Goal: Task Accomplishment & Management: Use online tool/utility

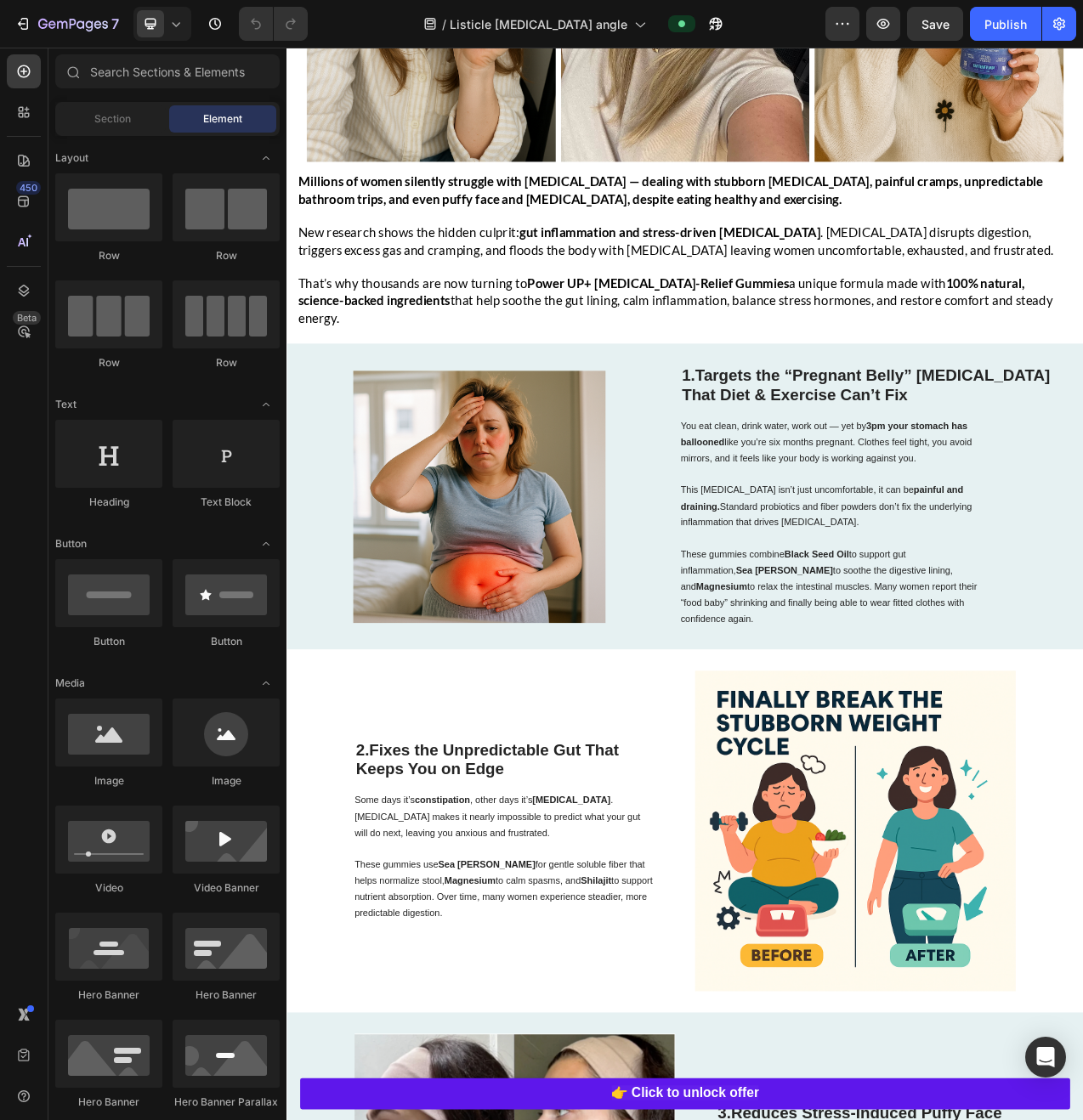
scroll to position [379, 0]
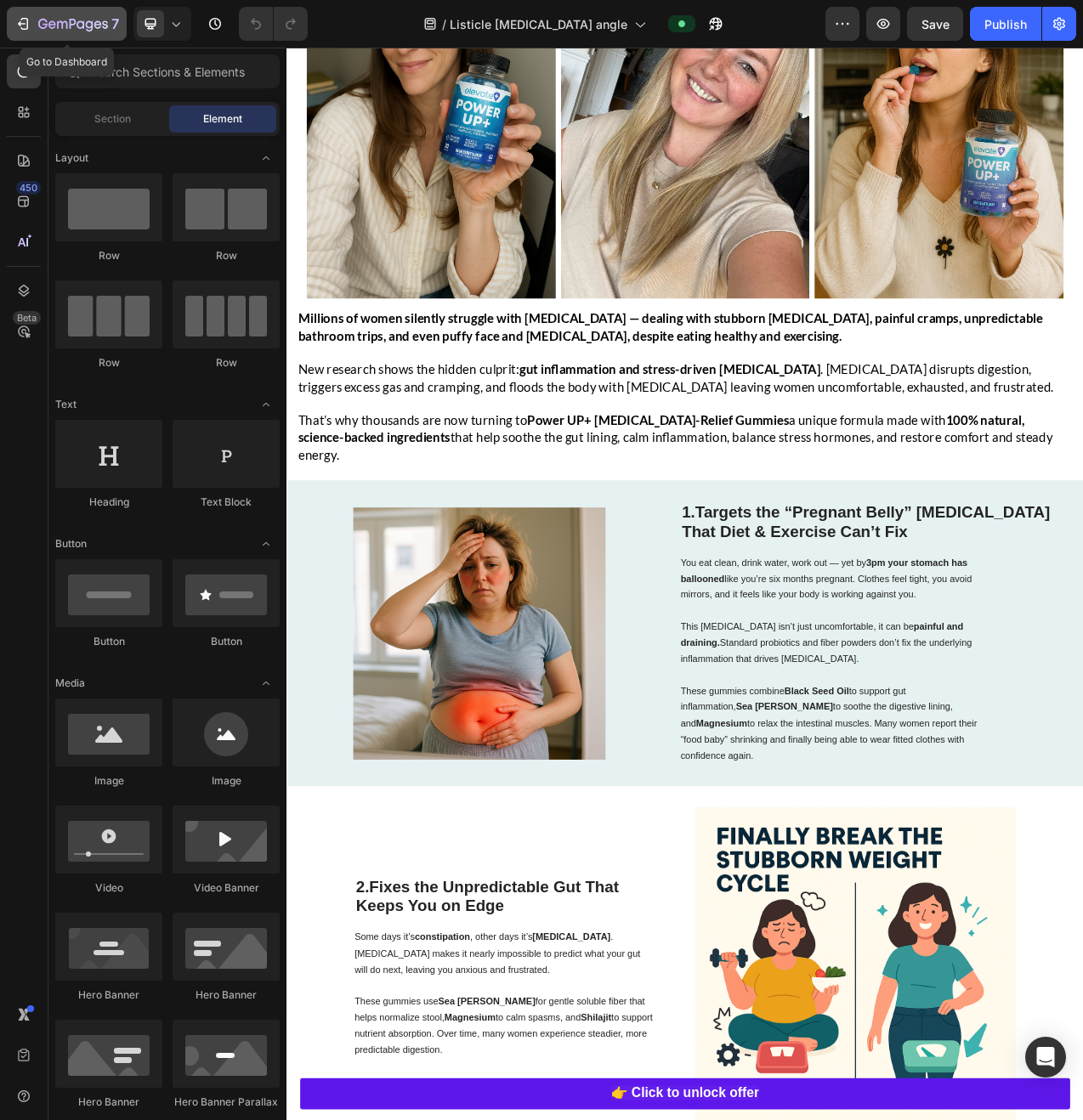
click at [75, 27] on icon "button" at bounding box center [73, 25] width 70 height 15
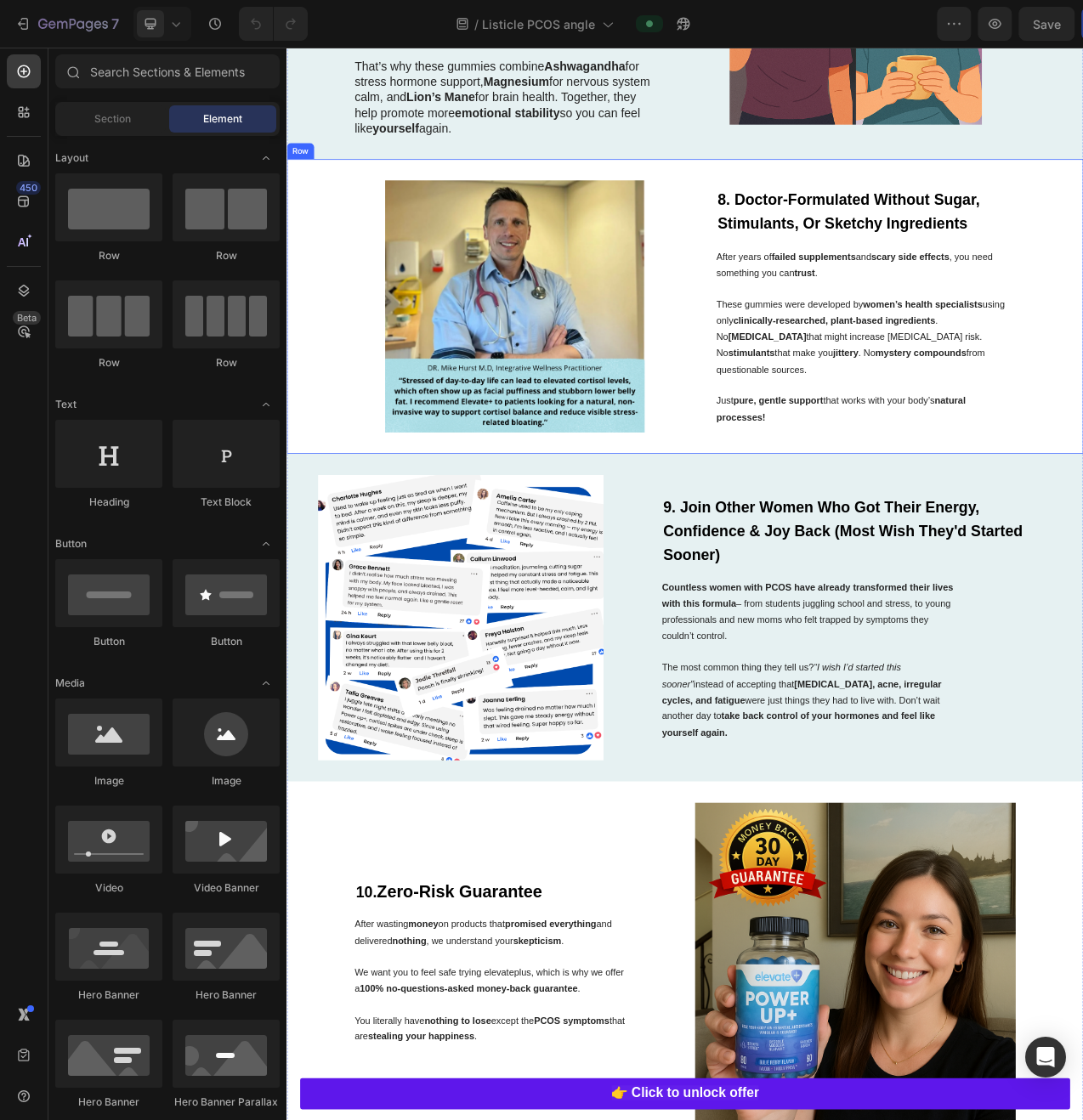
scroll to position [3943, 0]
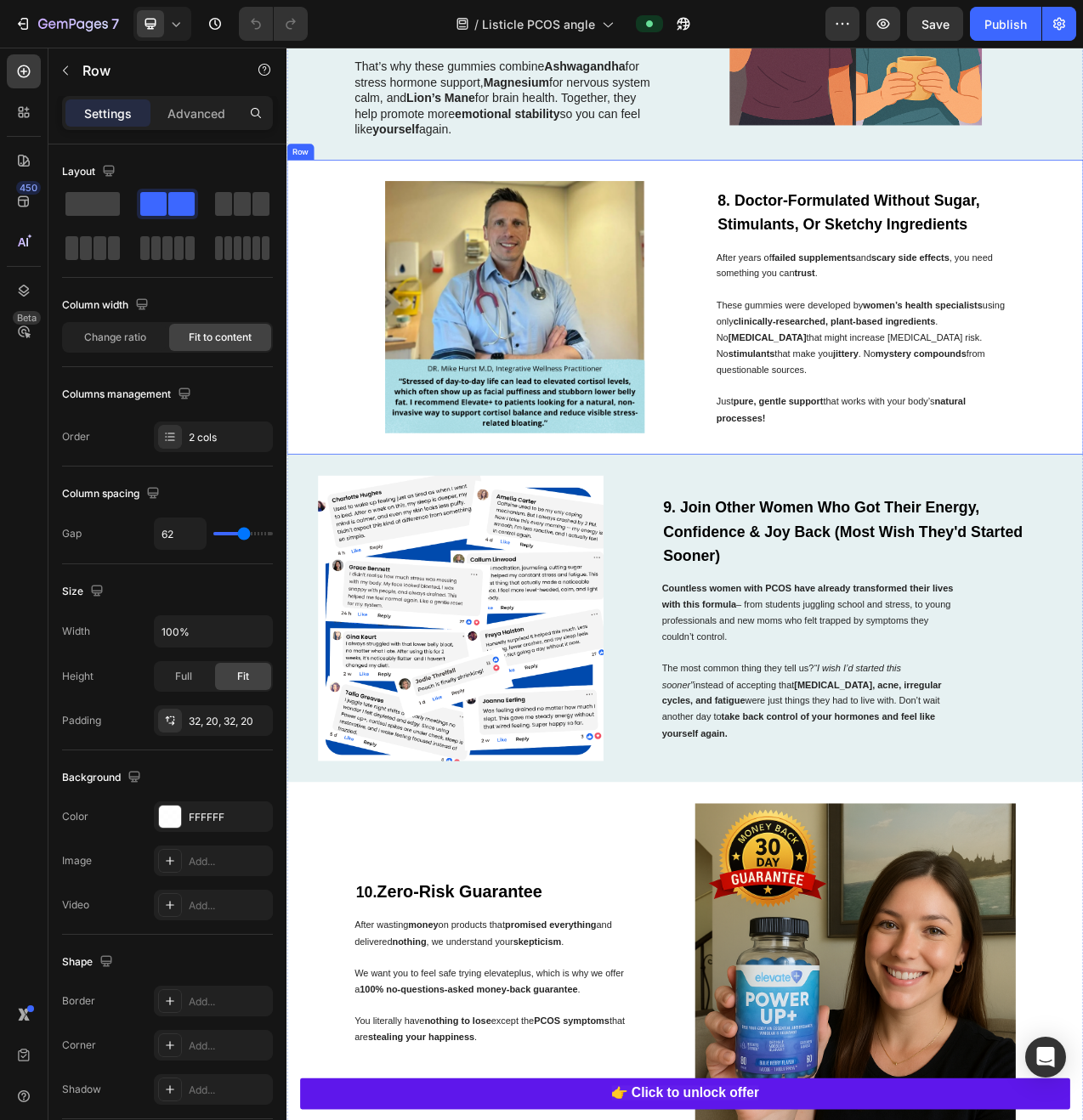
click at [800, 352] on div "8. Doctor-Formulated Without Sugar, Stimulants, Or Sketchy Ingredients Heading …" at bounding box center [796, 380] width 1019 height 378
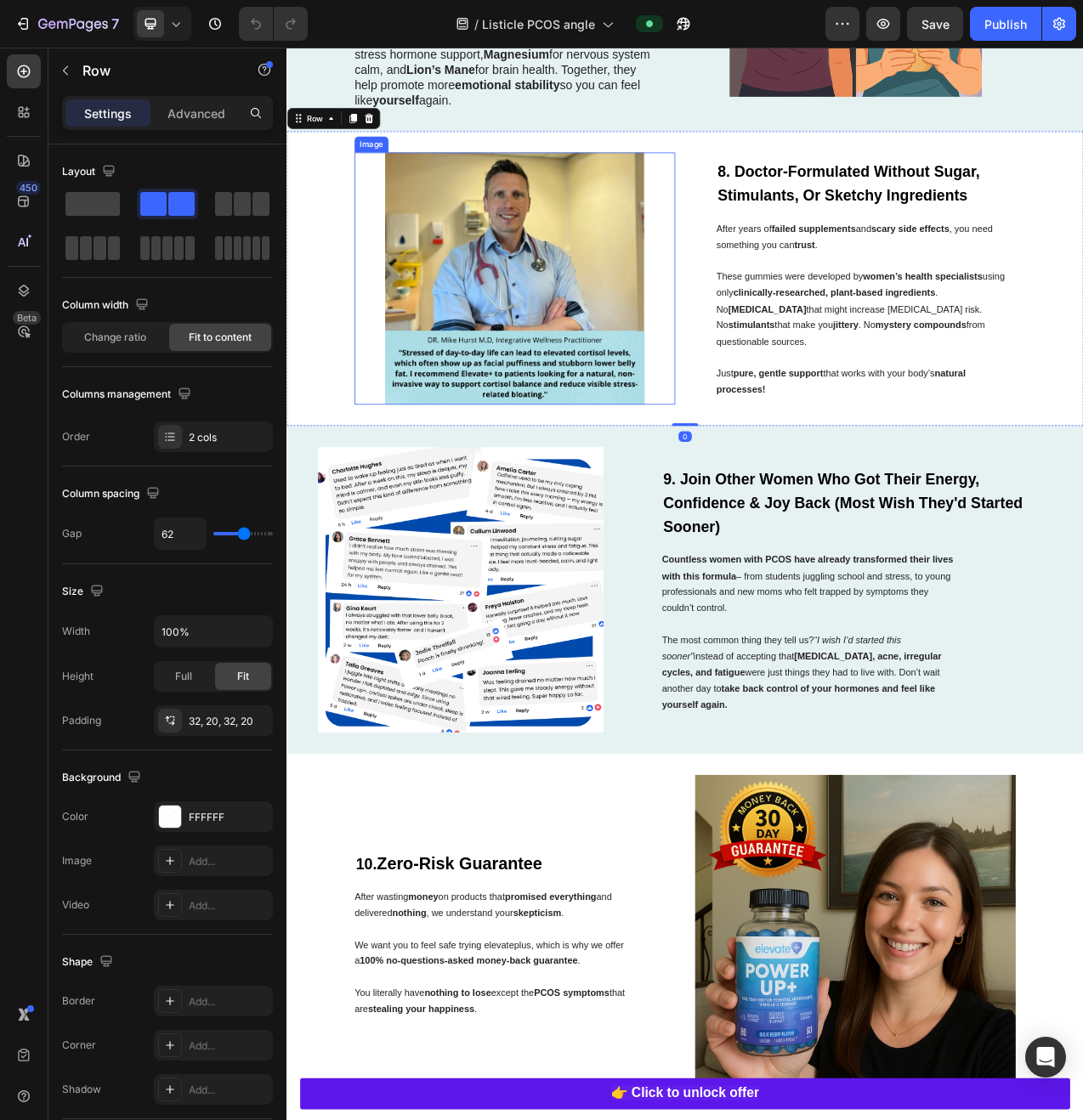
scroll to position [3989, 0]
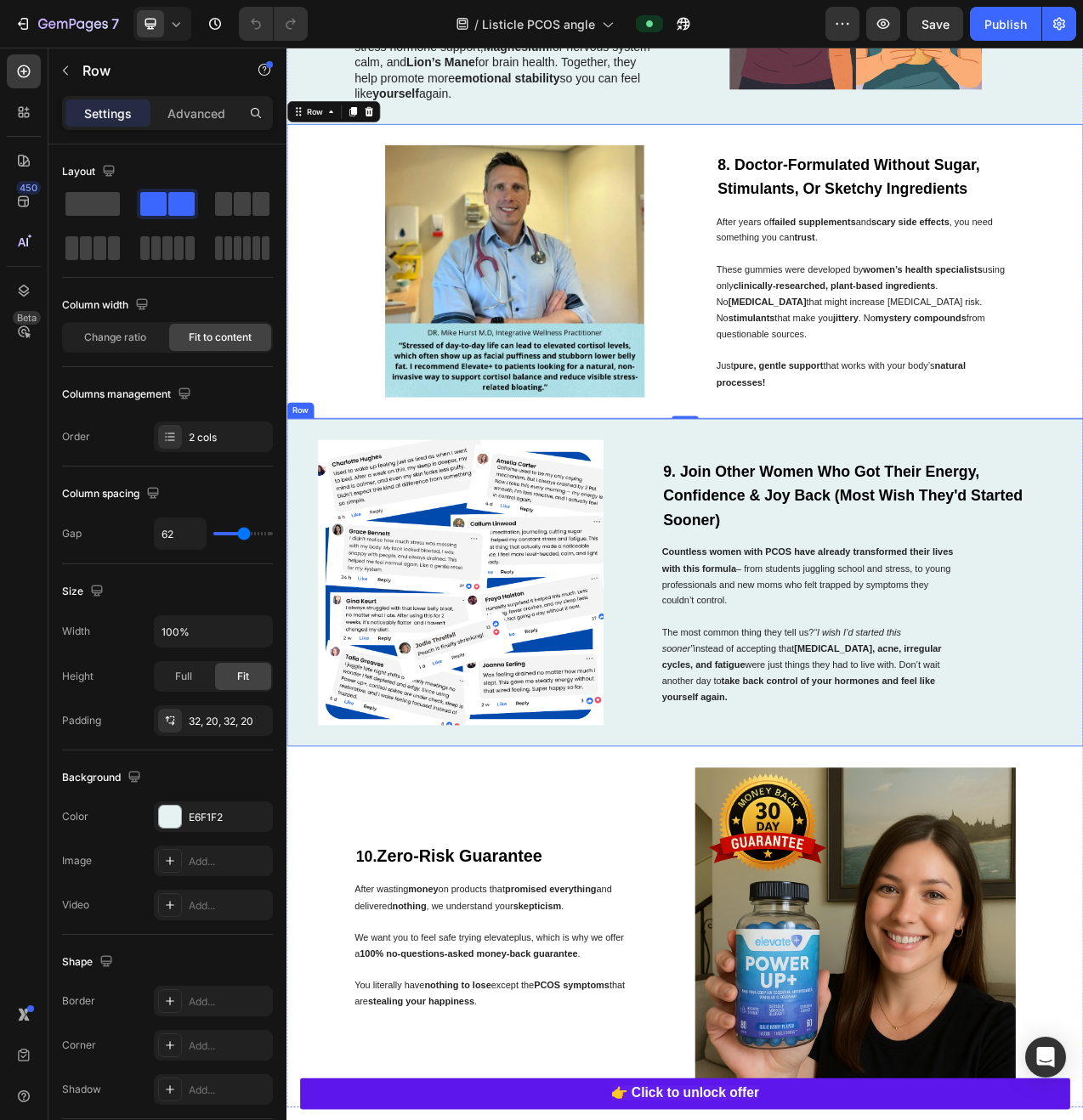
click at [735, 686] on div "Image 9. Join Other Women Who Got Their Energy, Confidence & Joy Back (Most Wis…" at bounding box center [796, 732] width 1019 height 420
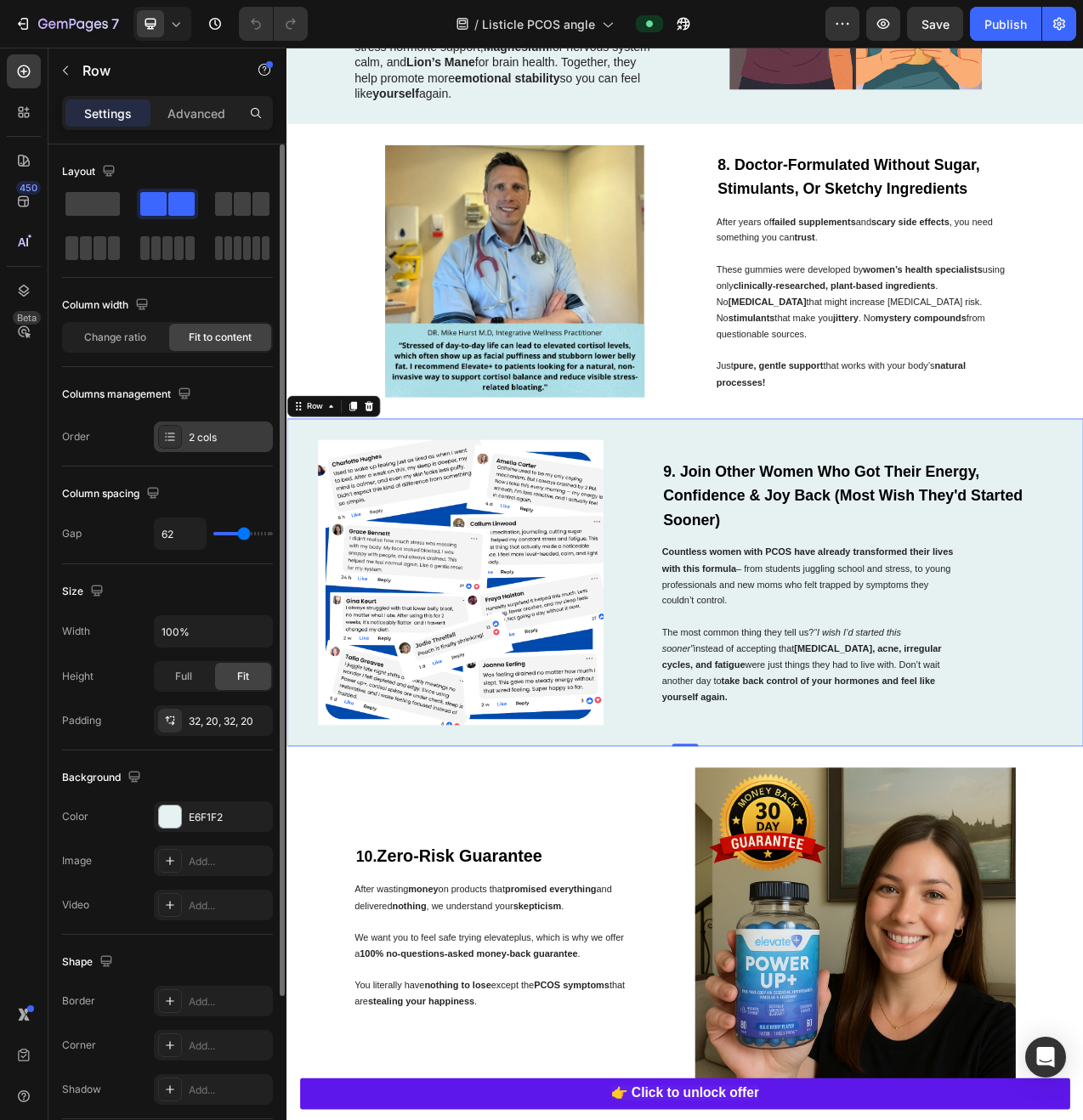
click at [169, 434] on icon at bounding box center [170, 437] width 14 height 14
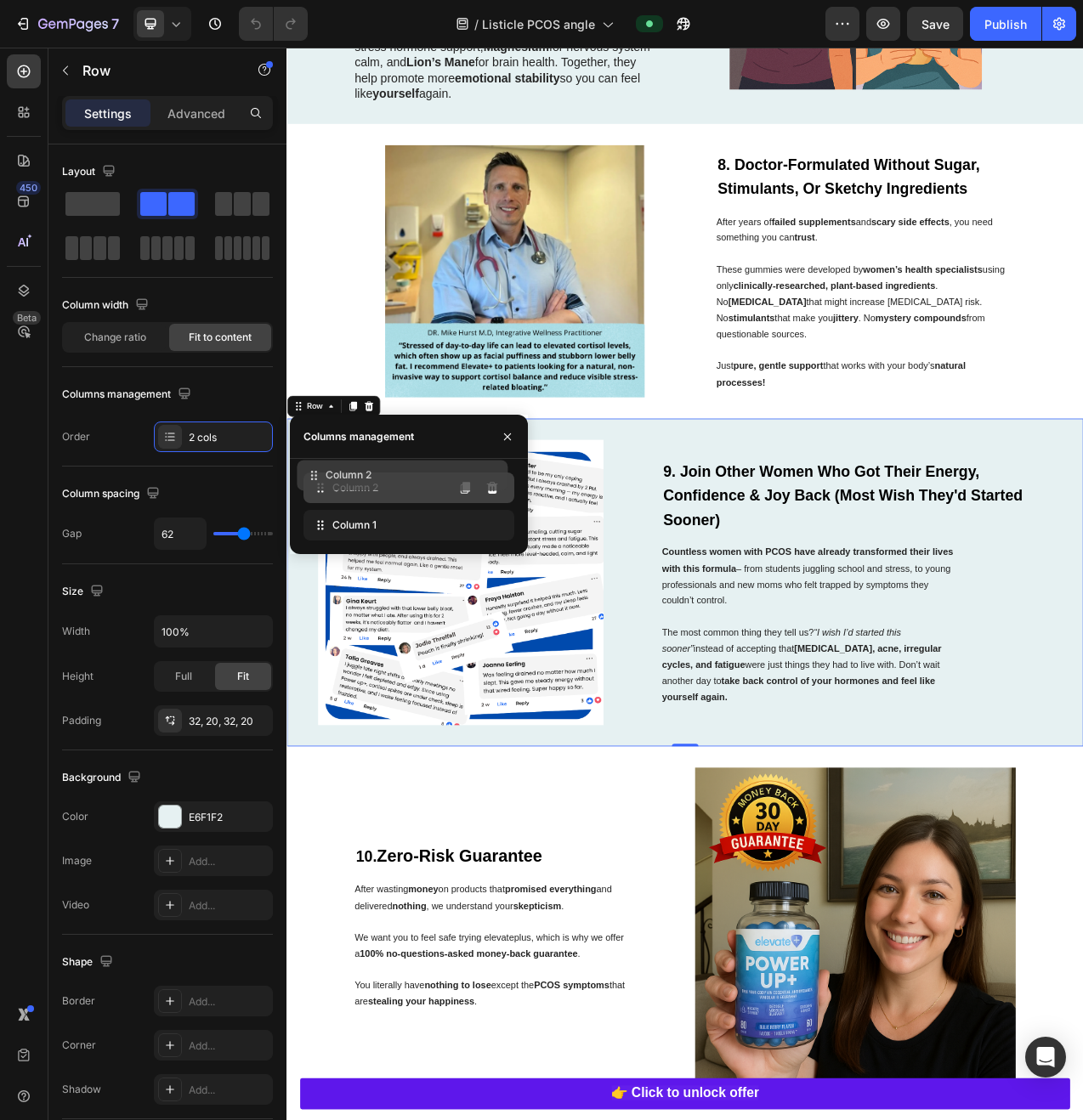
drag, startPoint x: 368, startPoint y: 524, endPoint x: 367, endPoint y: 475, distance: 49.0
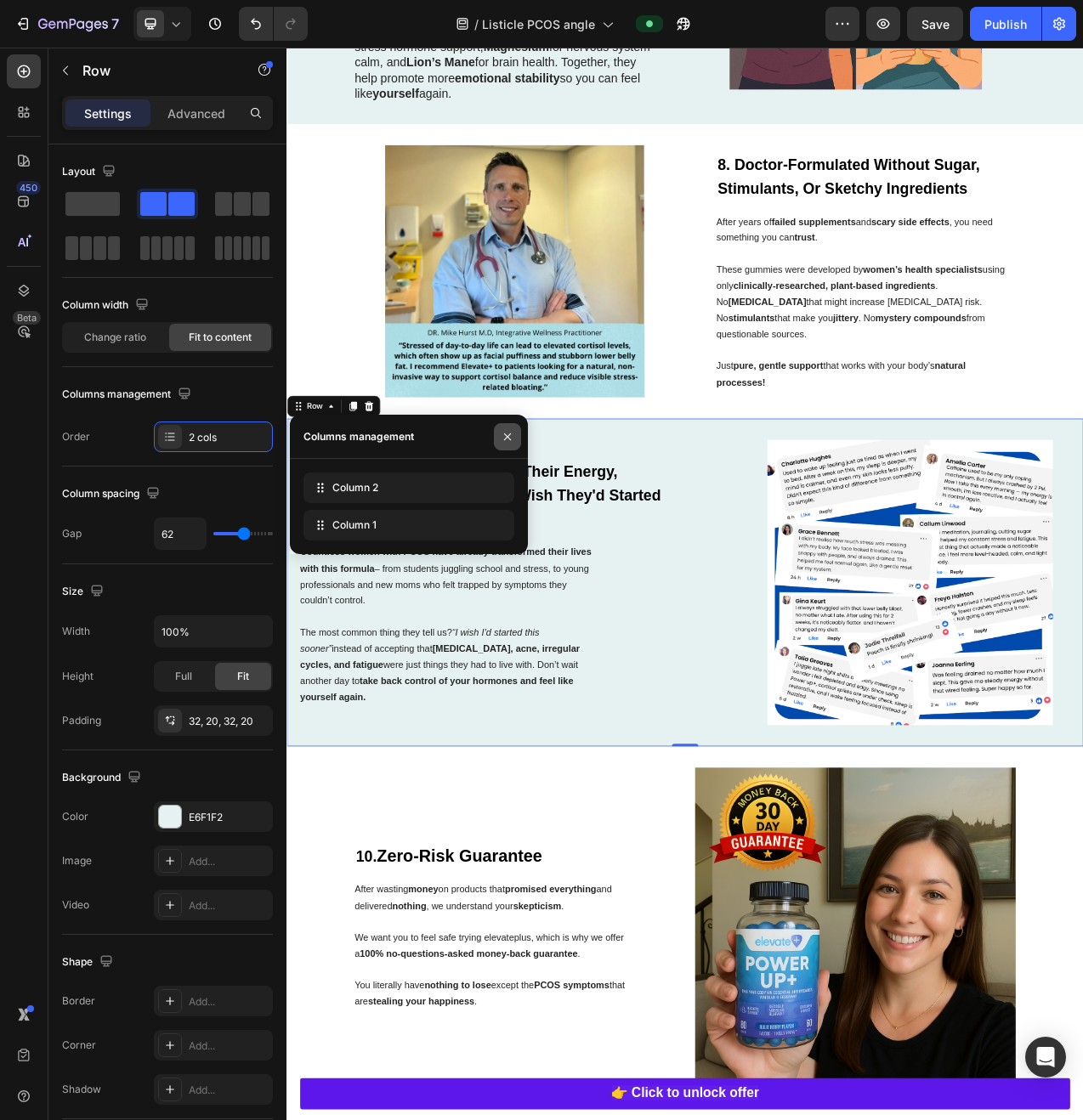
drag, startPoint x: 510, startPoint y: 433, endPoint x: 312, endPoint y: 533, distance: 221.8
click at [510, 433] on icon "button" at bounding box center [507, 437] width 14 height 14
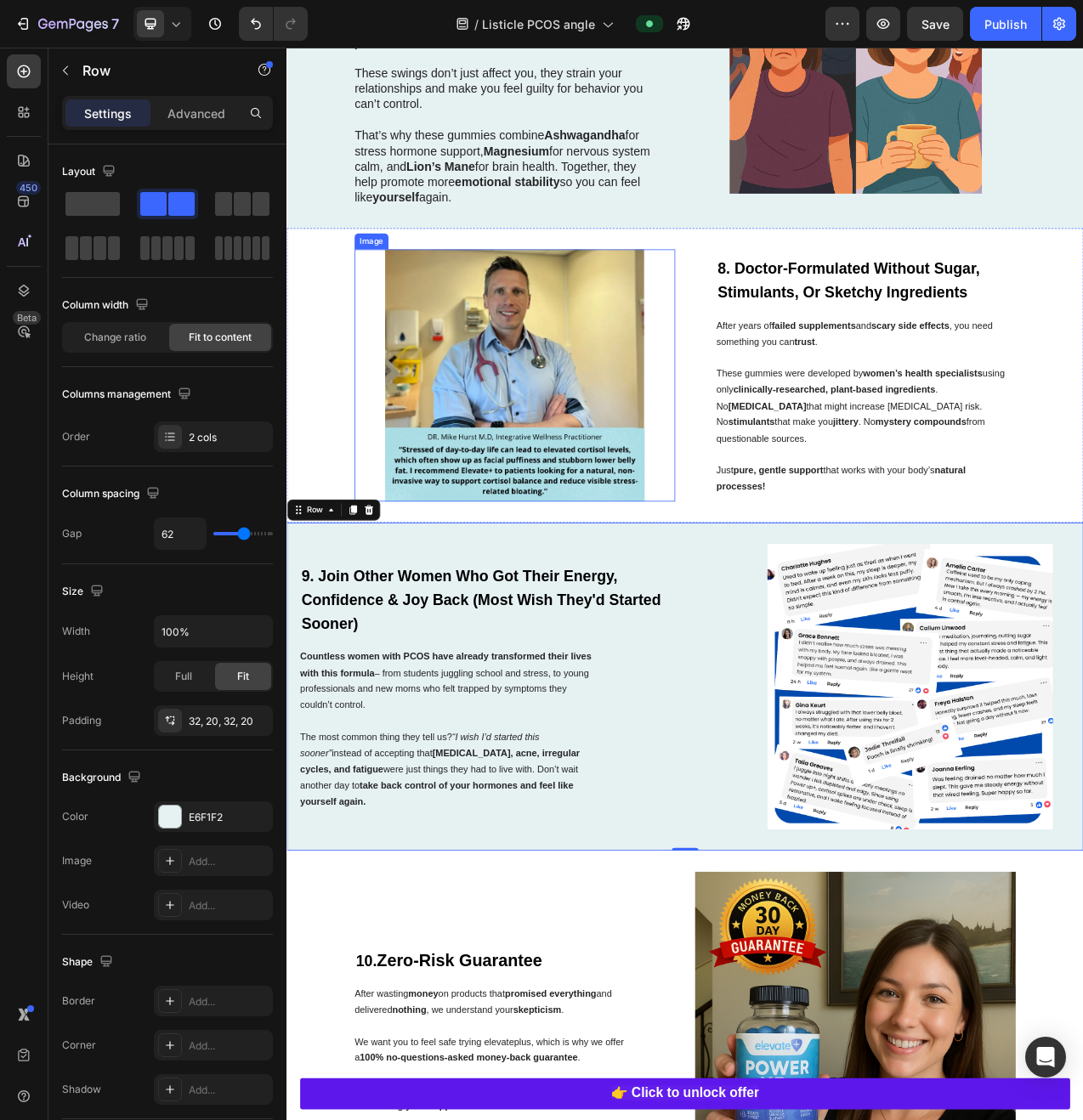
scroll to position [3845, 0]
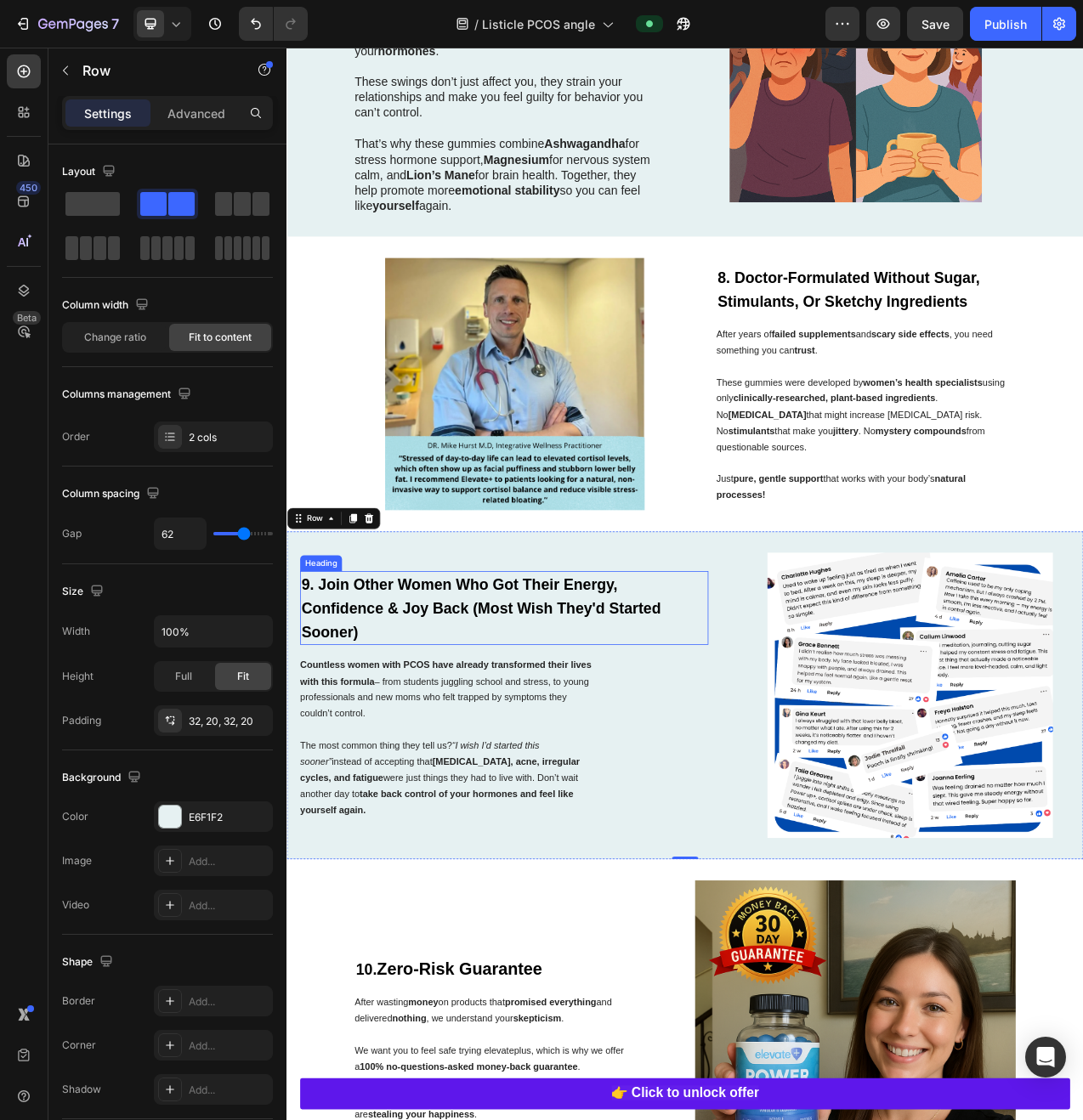
click at [396, 813] on h2 "9. Join Other Women Who Got Their Energy, Confidence & Joy Back (Most Wish They…" at bounding box center [565, 766] width 523 height 94
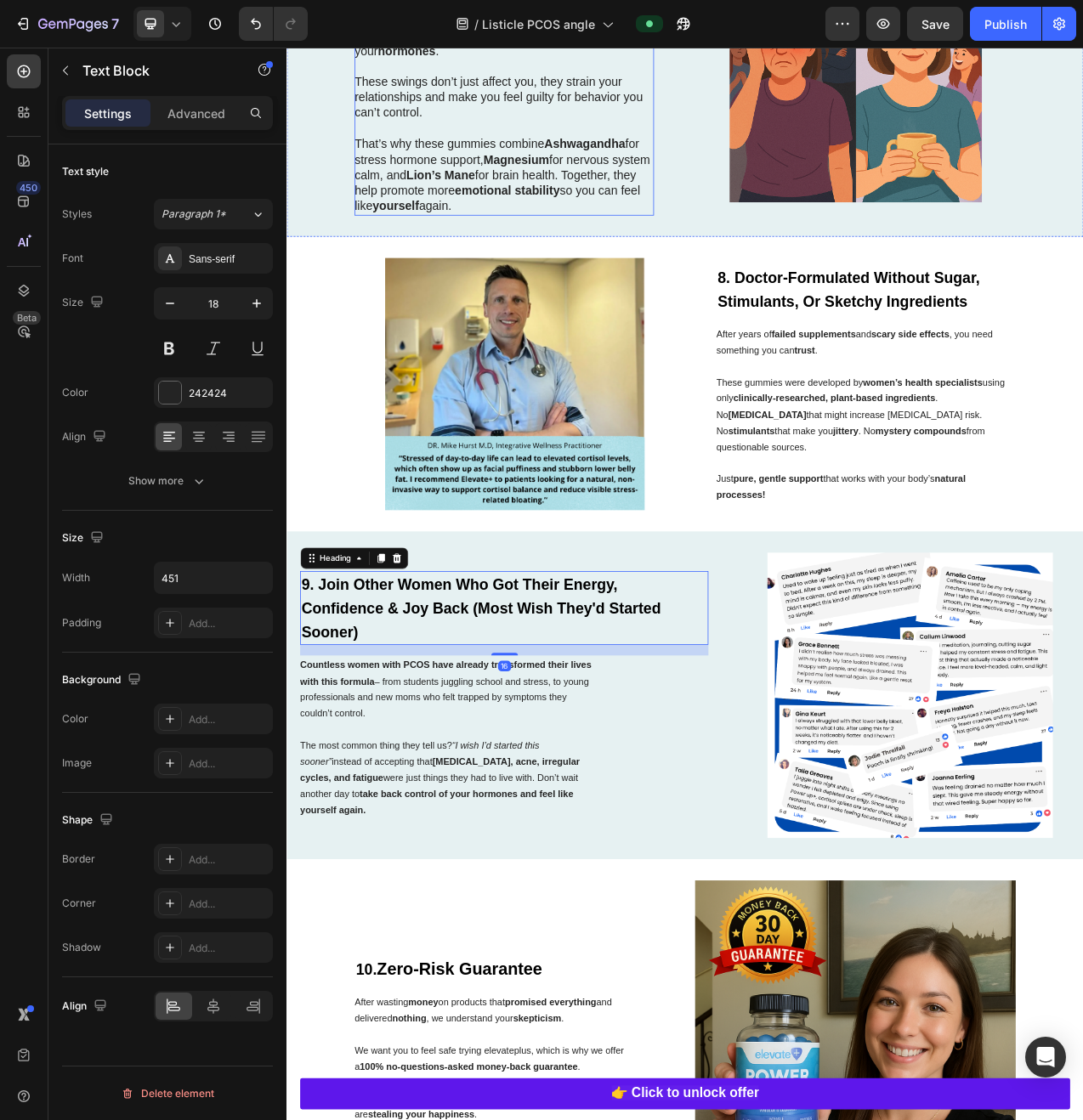
click at [607, 239] on strong "emotional stability" at bounding box center [568, 231] width 134 height 17
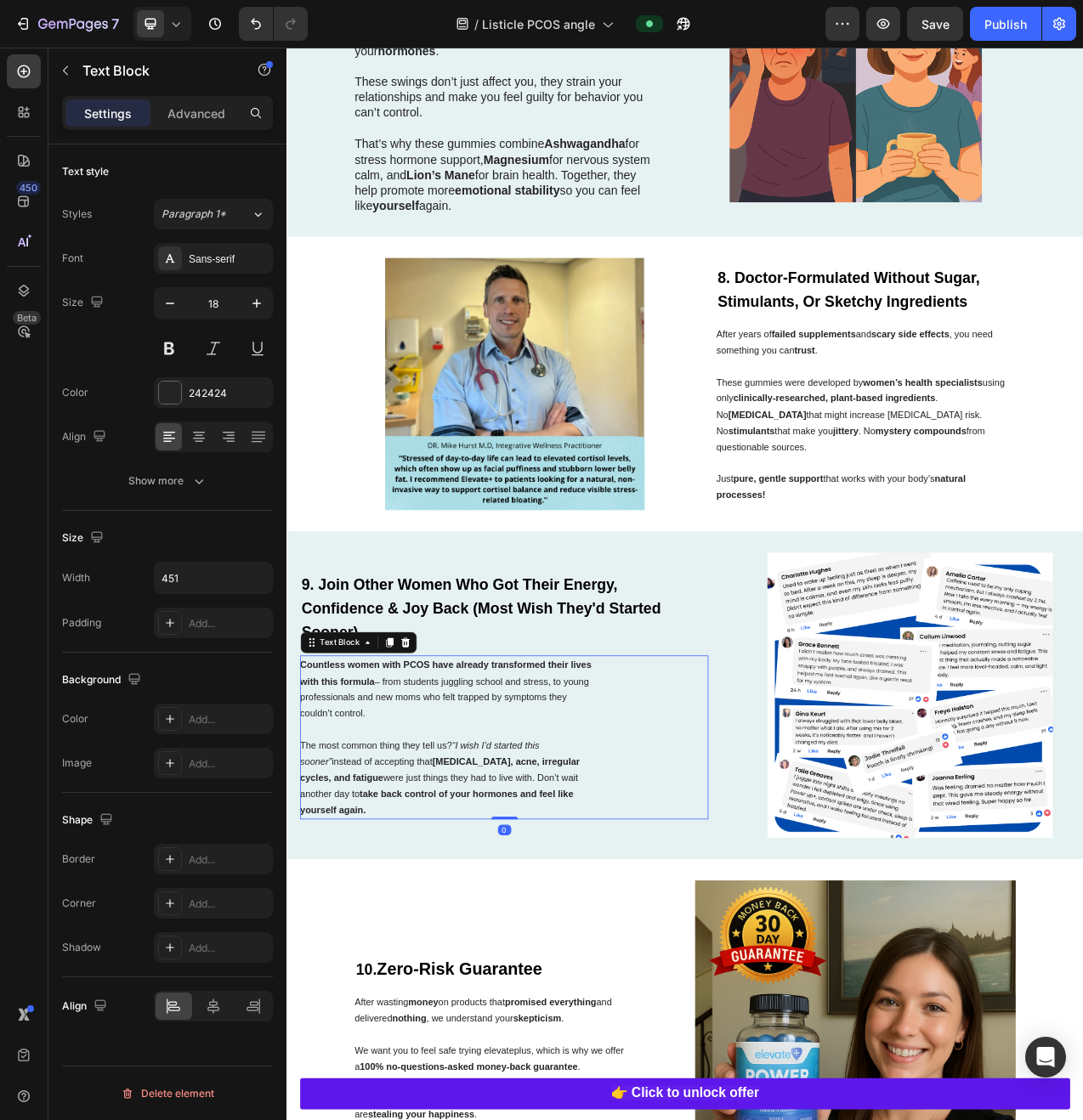
click at [664, 863] on strong "Countless women with PCOS have already transformed their lives with this formula" at bounding box center [490, 849] width 373 height 34
click at [667, 813] on h2 "9. Join Other Women Who Got Their Energy, Confidence & Joy Back (Most Wish They…" at bounding box center [565, 766] width 523 height 94
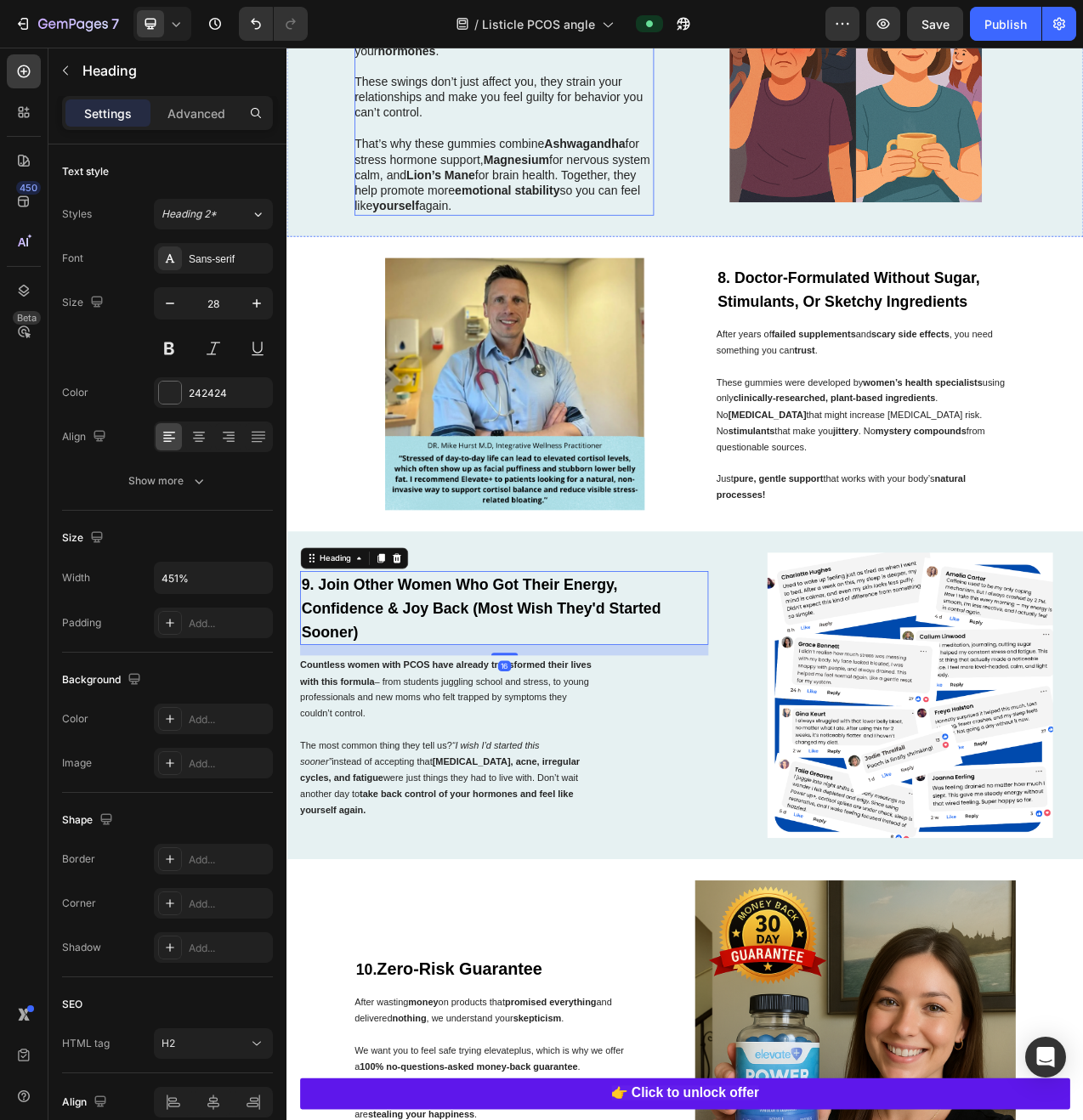
click at [636, 235] on strong "emotional stability" at bounding box center [568, 231] width 134 height 17
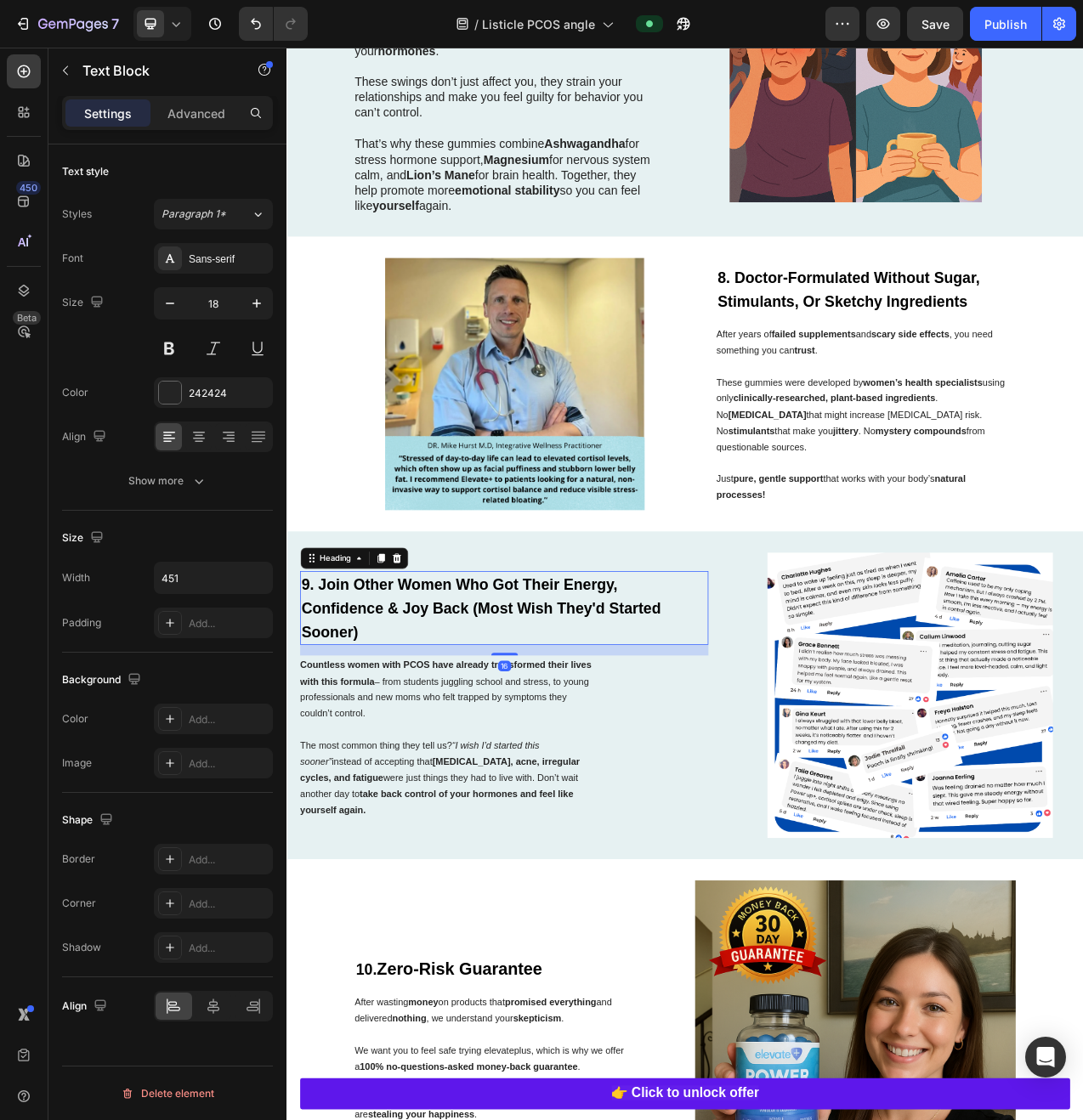
click at [692, 787] on strong "Confidence & Joy Back (Most Wish They'd Started Sooner)" at bounding box center [535, 780] width 460 height 52
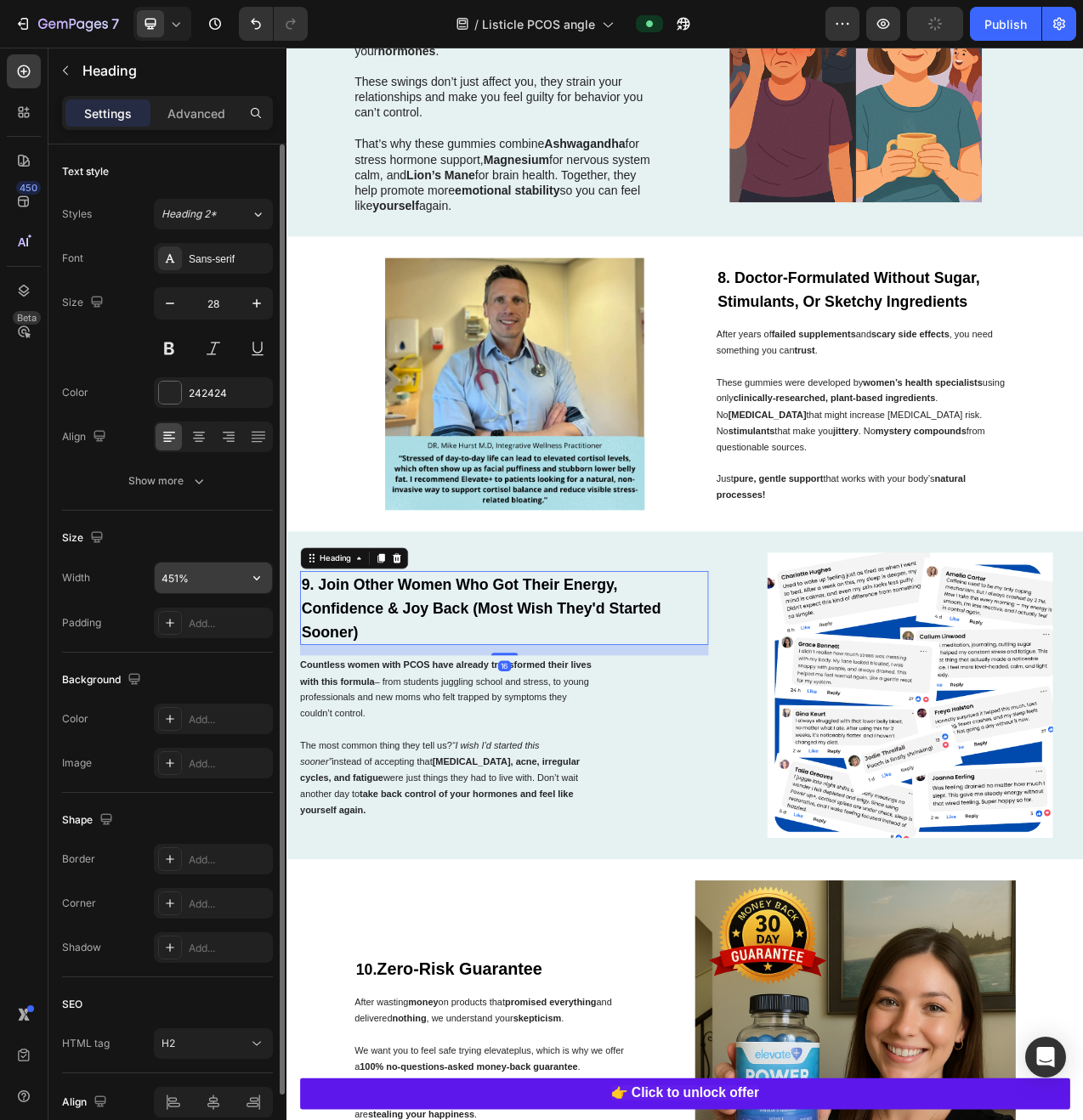
click at [223, 585] on input "451%" at bounding box center [213, 578] width 118 height 31
click at [256, 576] on icon "button" at bounding box center [257, 578] width 17 height 17
click at [206, 502] on div "Text style Styles Heading 2* Font Sans-serif Size 28 Color 242424 Align Show mo…" at bounding box center [167, 327] width 211 height 366
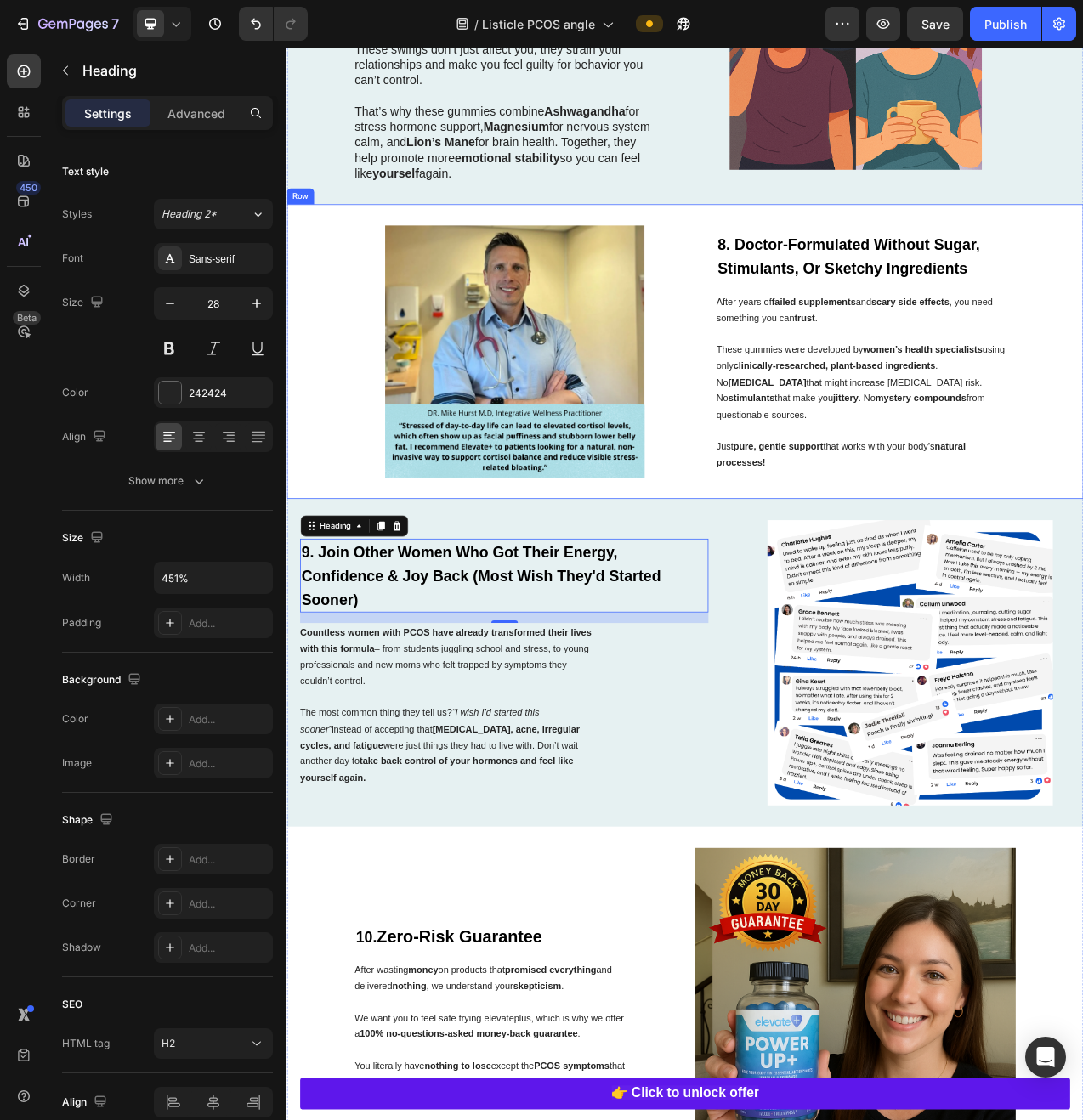
scroll to position [4205, 0]
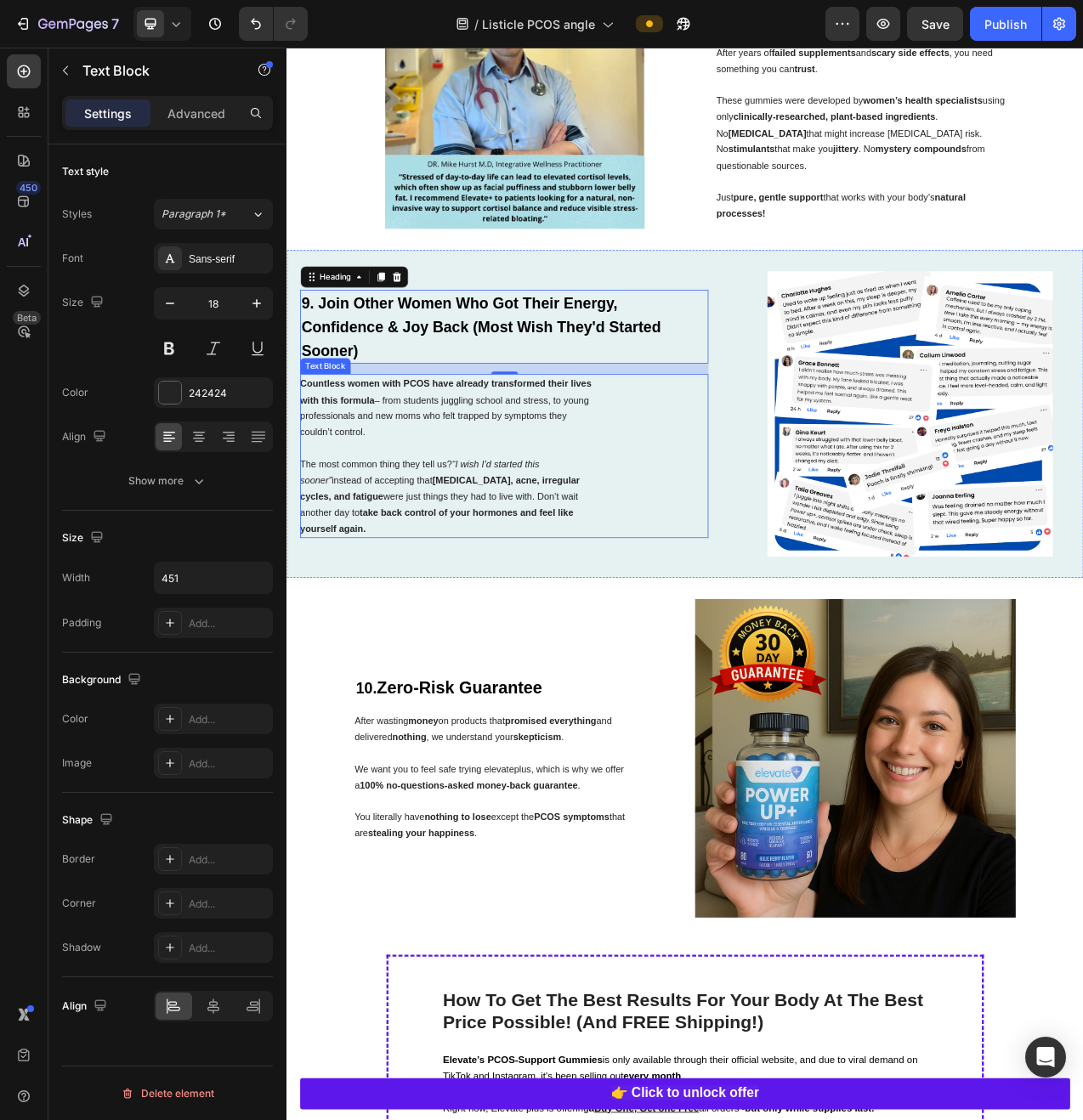
click at [705, 597] on div "Countless women with PCOS have already transformed their lives with this formul…" at bounding box center [565, 571] width 523 height 210
click at [737, 433] on strong "Confidence & Joy Back (Most Wish They'd Started Sooner)" at bounding box center [535, 421] width 460 height 52
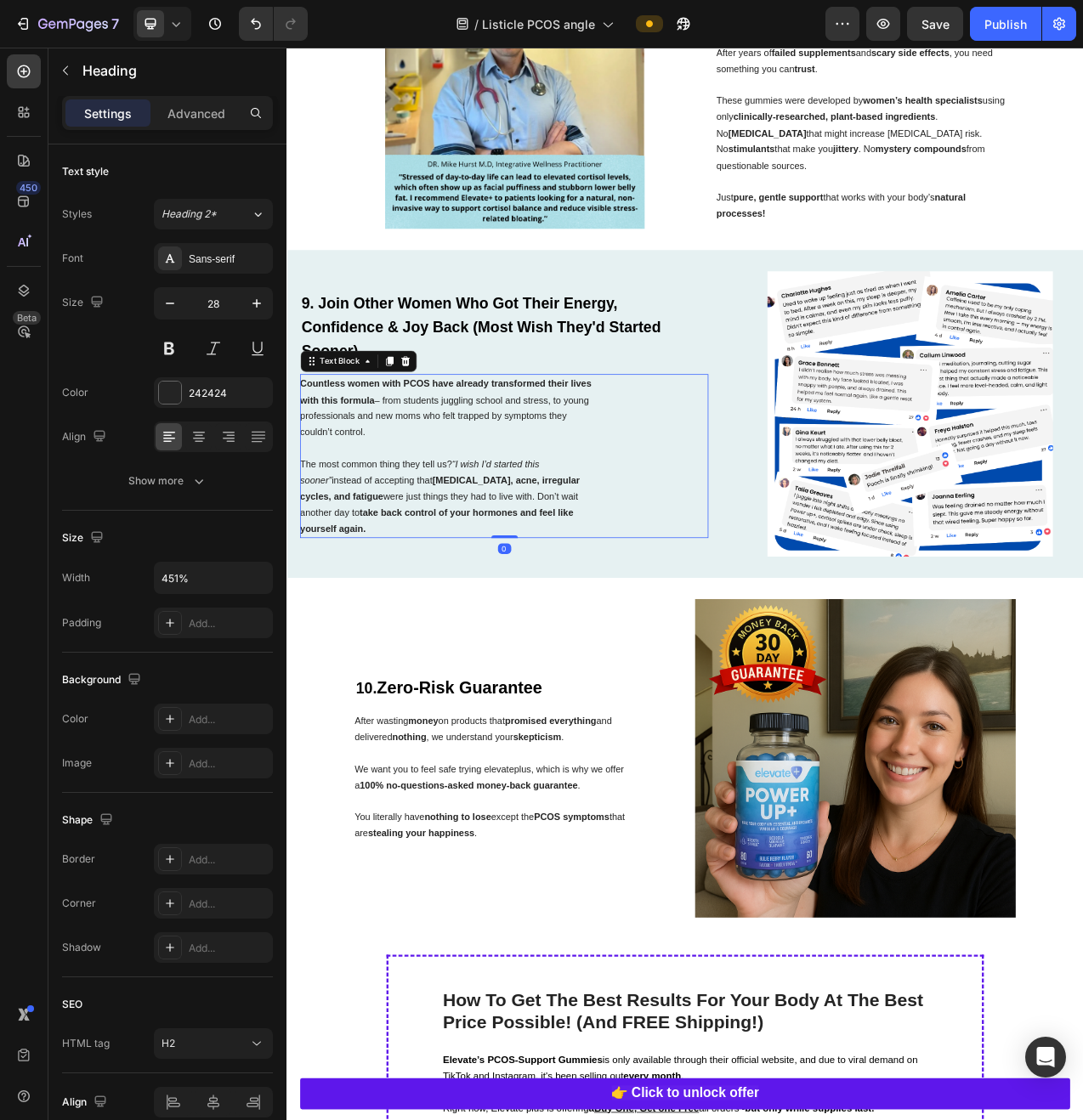
click at [744, 582] on div "Countless women with PCOS have already transformed their lives with this formul…" at bounding box center [565, 571] width 523 height 210
drag, startPoint x: 739, startPoint y: 415, endPoint x: 743, endPoint y: 440, distance: 25.3
click at [739, 415] on strong "Confidence & Joy Back (Most Wish They'd Started Sooner)" at bounding box center [535, 421] width 460 height 52
click at [770, 579] on div "Countless women with PCOS have already transformed their lives with this formul…" at bounding box center [565, 571] width 523 height 210
click at [731, 430] on strong "Confidence & Joy Back (Most Wish They'd Started Sooner)" at bounding box center [535, 421] width 460 height 52
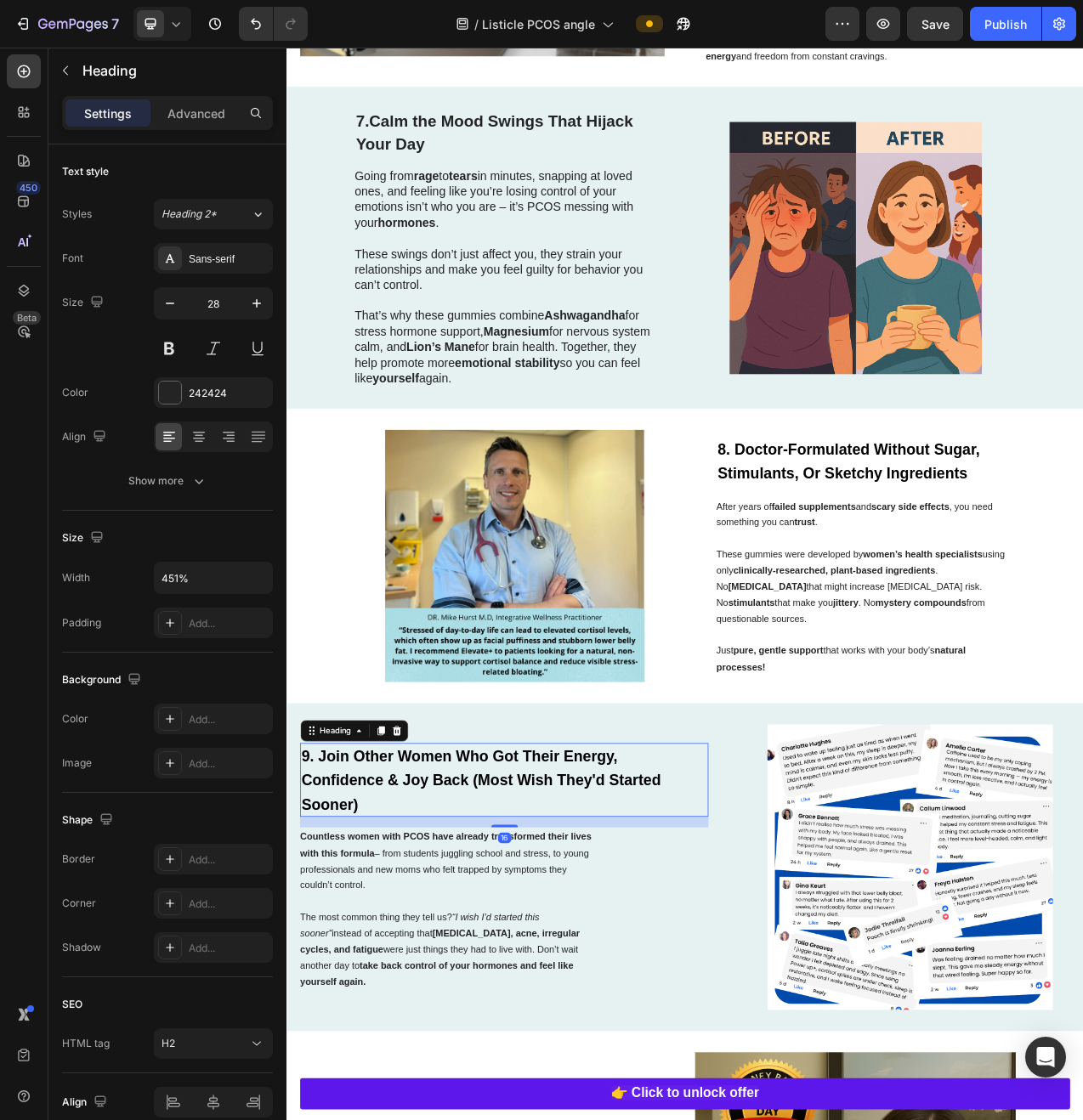
scroll to position [3363, 0]
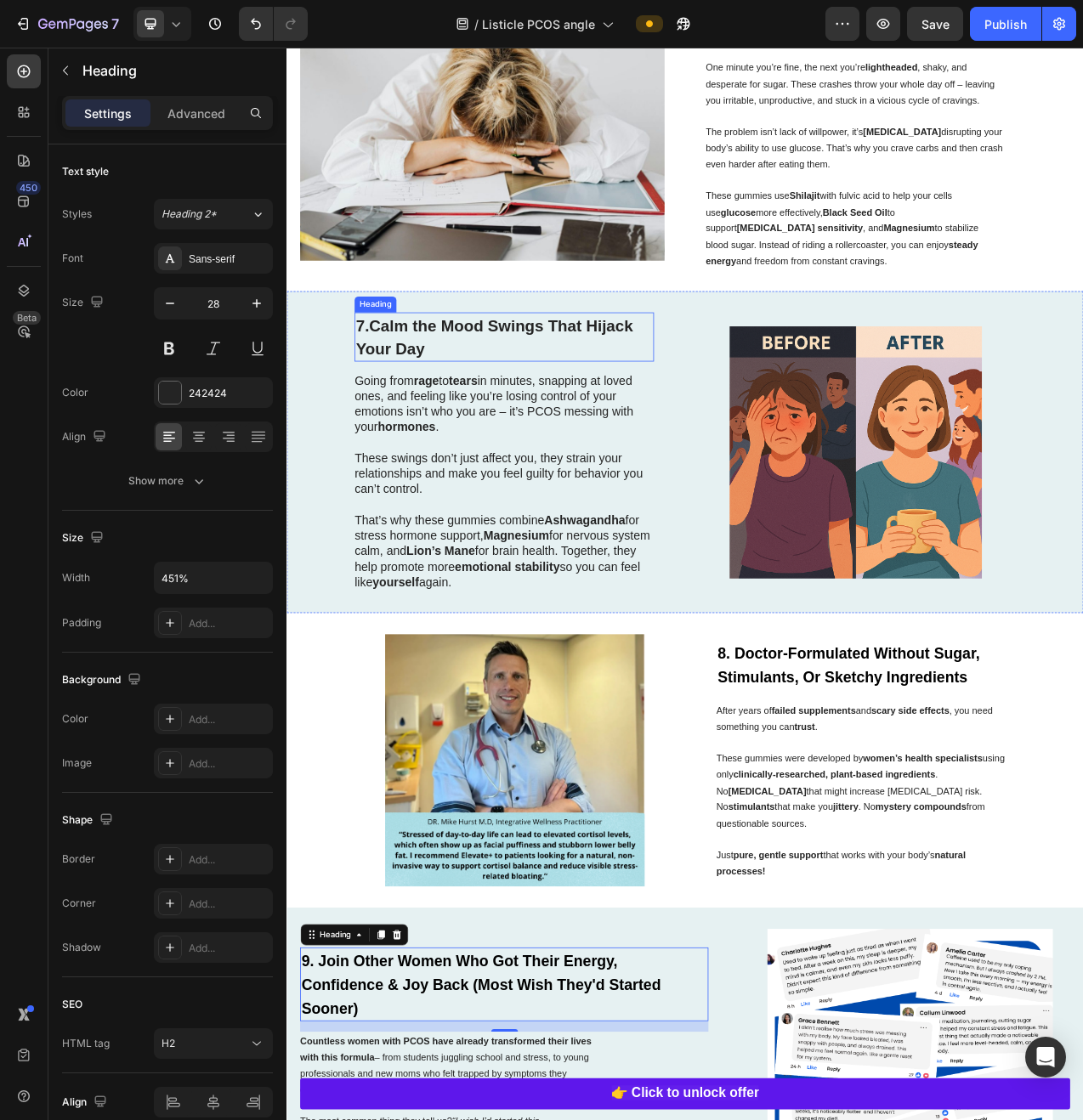
click at [653, 449] on h2 "7. Calm the Mood Swings That Hijack Your Day" at bounding box center [565, 418] width 384 height 62
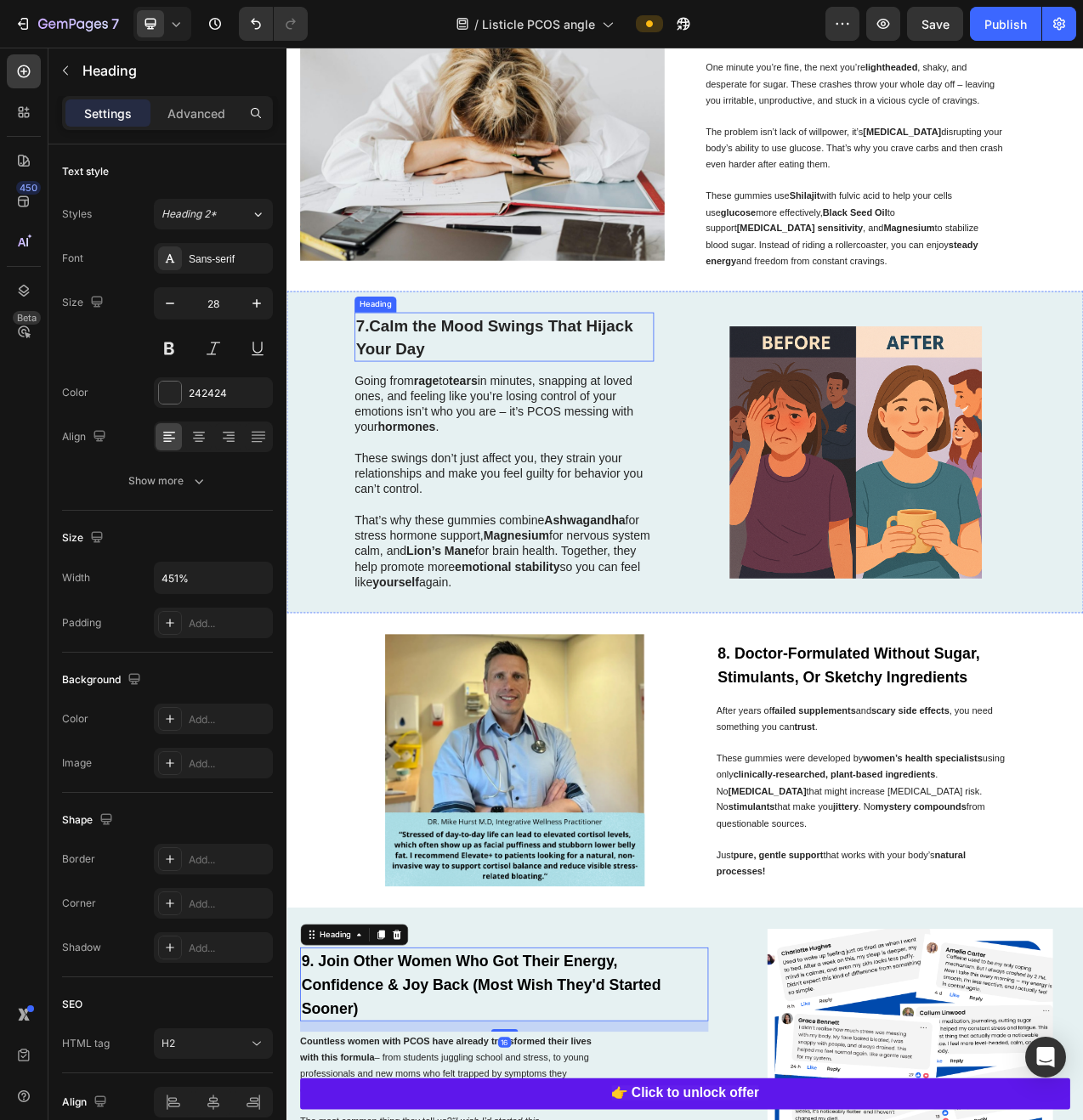
click at [637, 439] on h2 "7. Calm the Mood Swings That Hijack Your Day" at bounding box center [565, 418] width 384 height 62
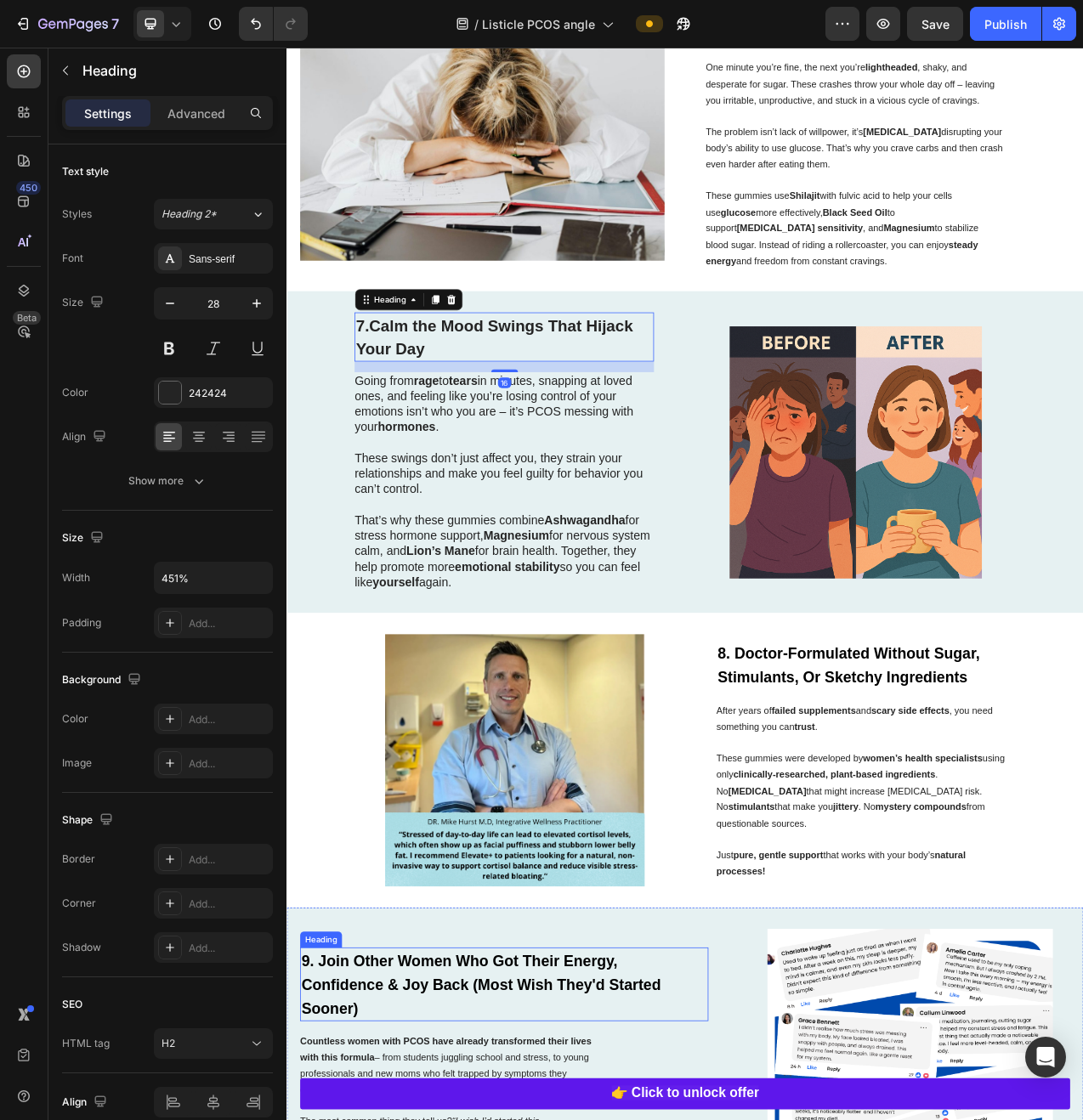
click at [631, 449] on h2 "7. Calm the Mood Swings That Hijack Your Day" at bounding box center [565, 418] width 384 height 62
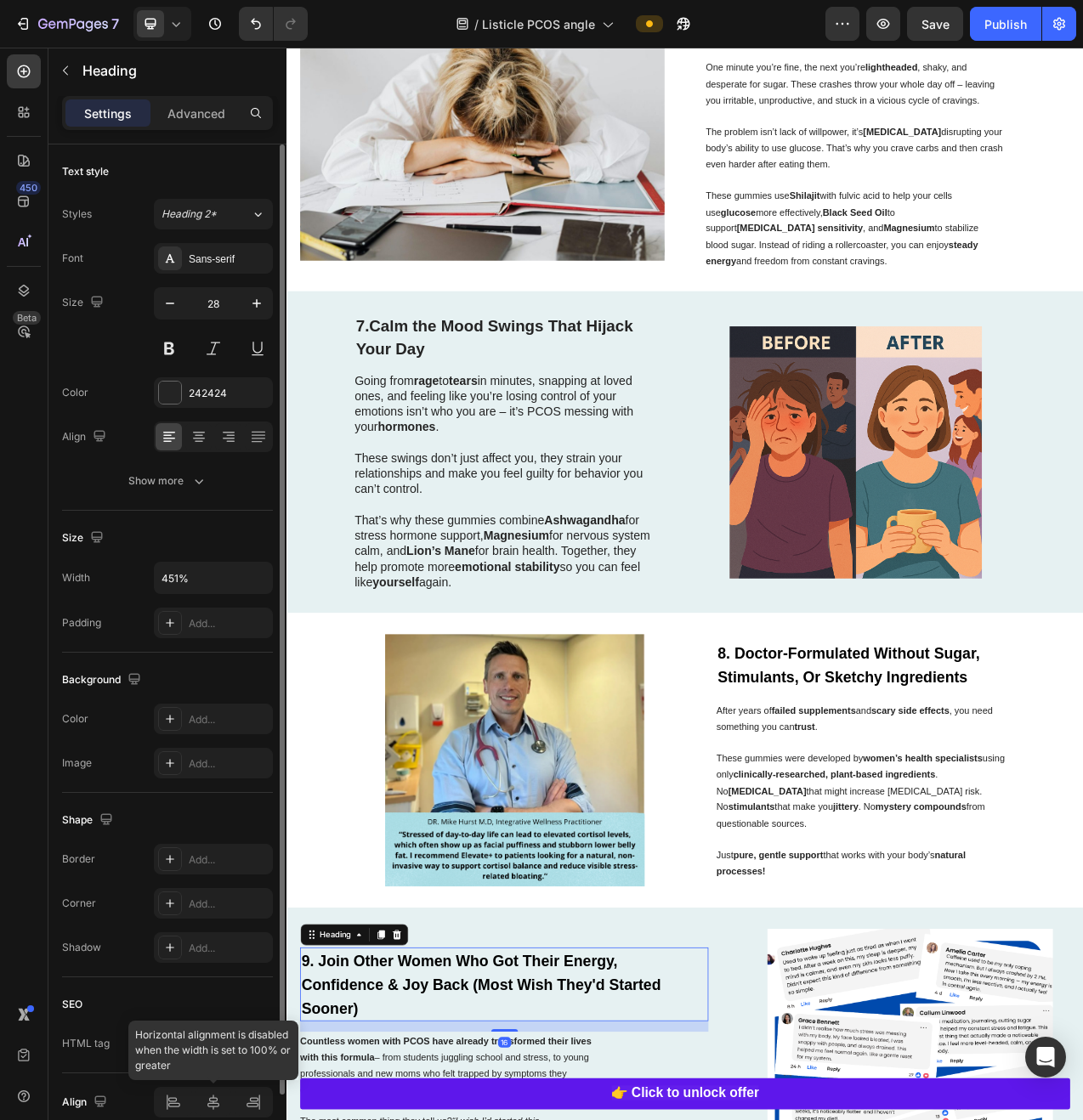
click at [162, 1097] on div at bounding box center [213, 1103] width 119 height 31
click at [231, 575] on input "451%" at bounding box center [213, 578] width 118 height 31
click at [261, 582] on icon "button" at bounding box center [257, 578] width 17 height 17
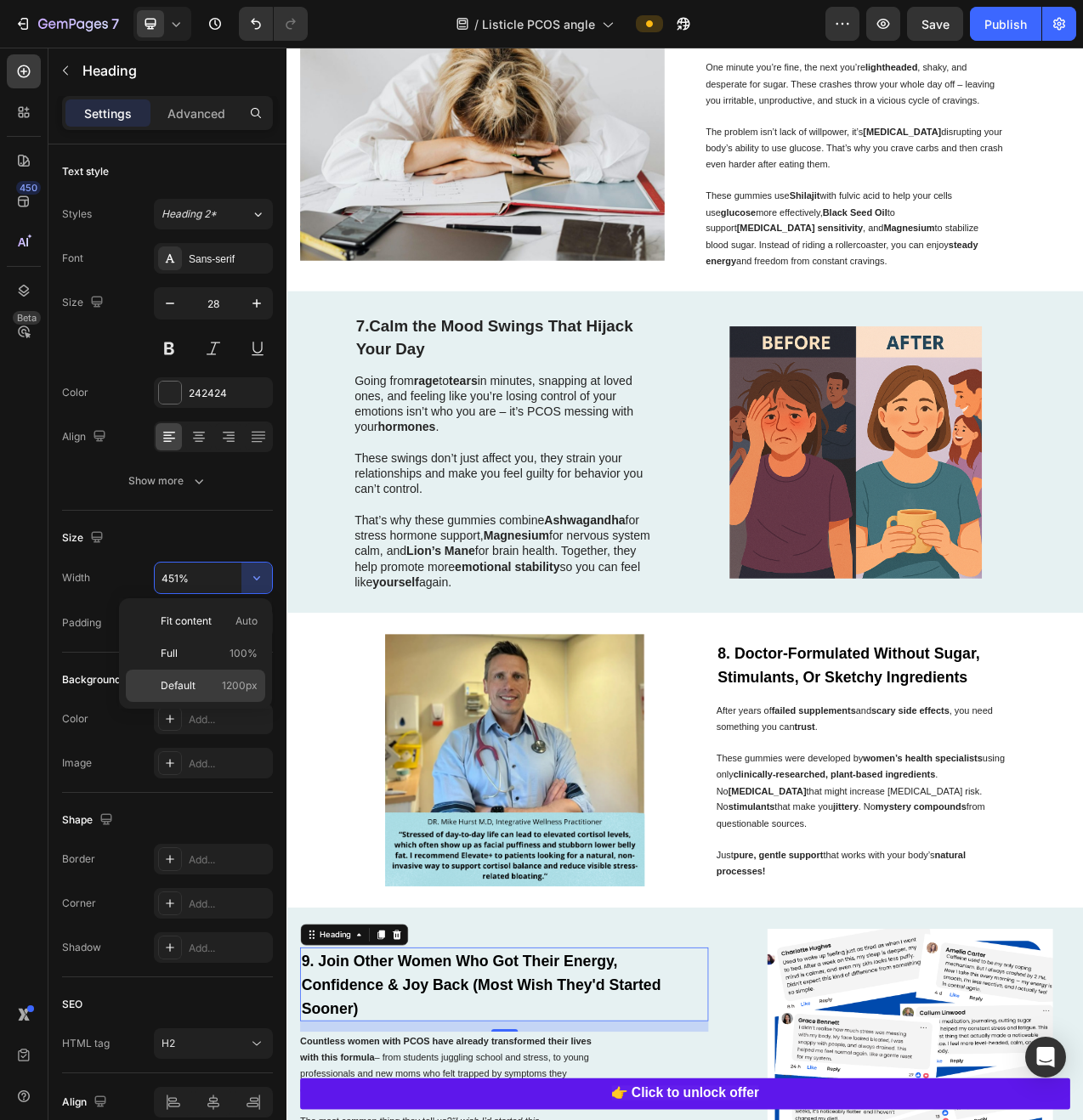
click at [223, 679] on span "1200px" at bounding box center [239, 686] width 36 height 15
type input "1200"
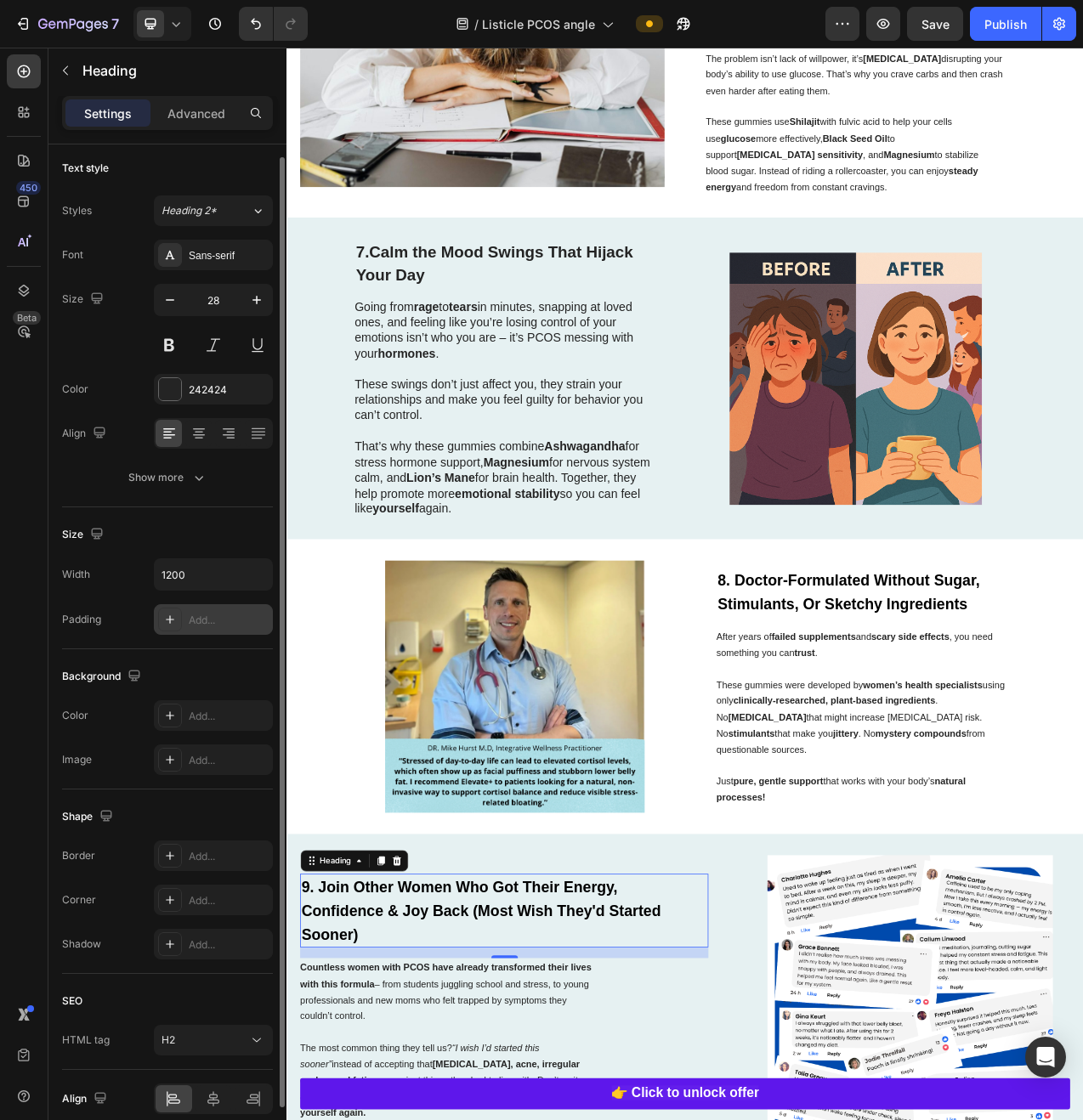
scroll to position [9, 0]
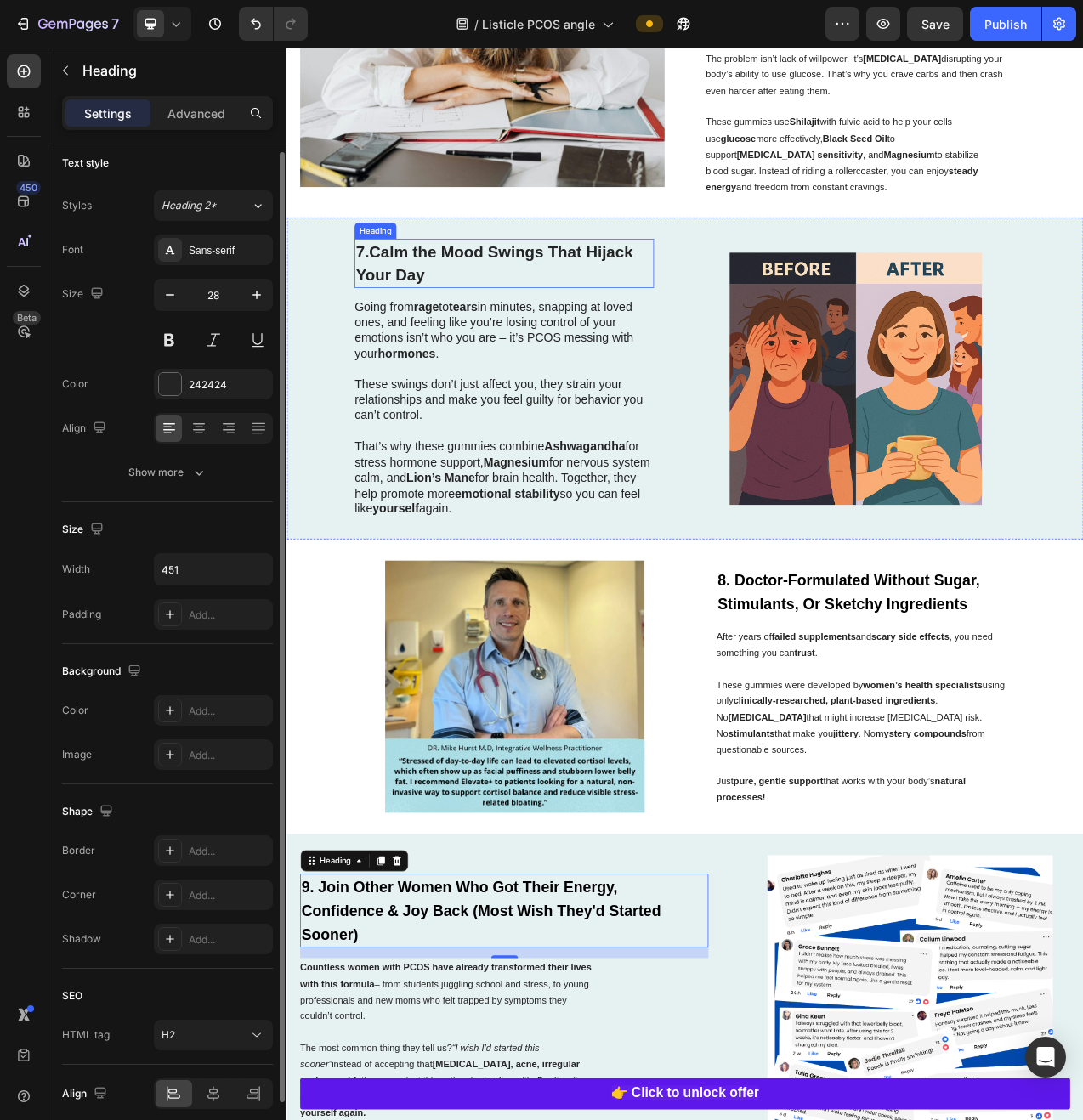
click at [523, 351] on h2 "7. Calm the Mood Swings That Hijack Your Day" at bounding box center [565, 324] width 384 height 62
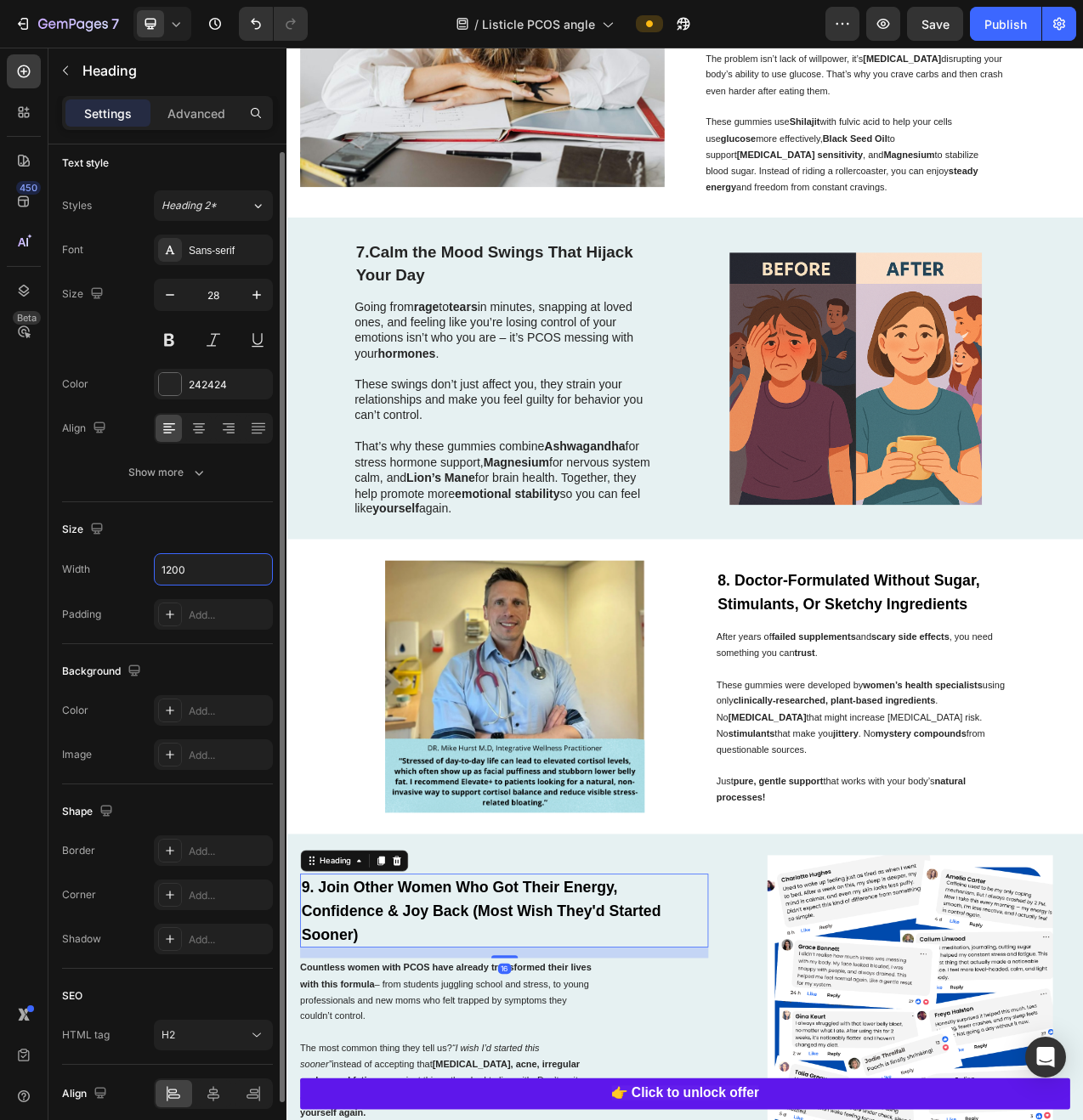
drag, startPoint x: 214, startPoint y: 572, endPoint x: 86, endPoint y: 541, distance: 131.7
click at [86, 541] on div "Size Width 1200 Padding Add..." at bounding box center [167, 572] width 211 height 142
click at [177, 573] on input "1200" at bounding box center [213, 570] width 118 height 31
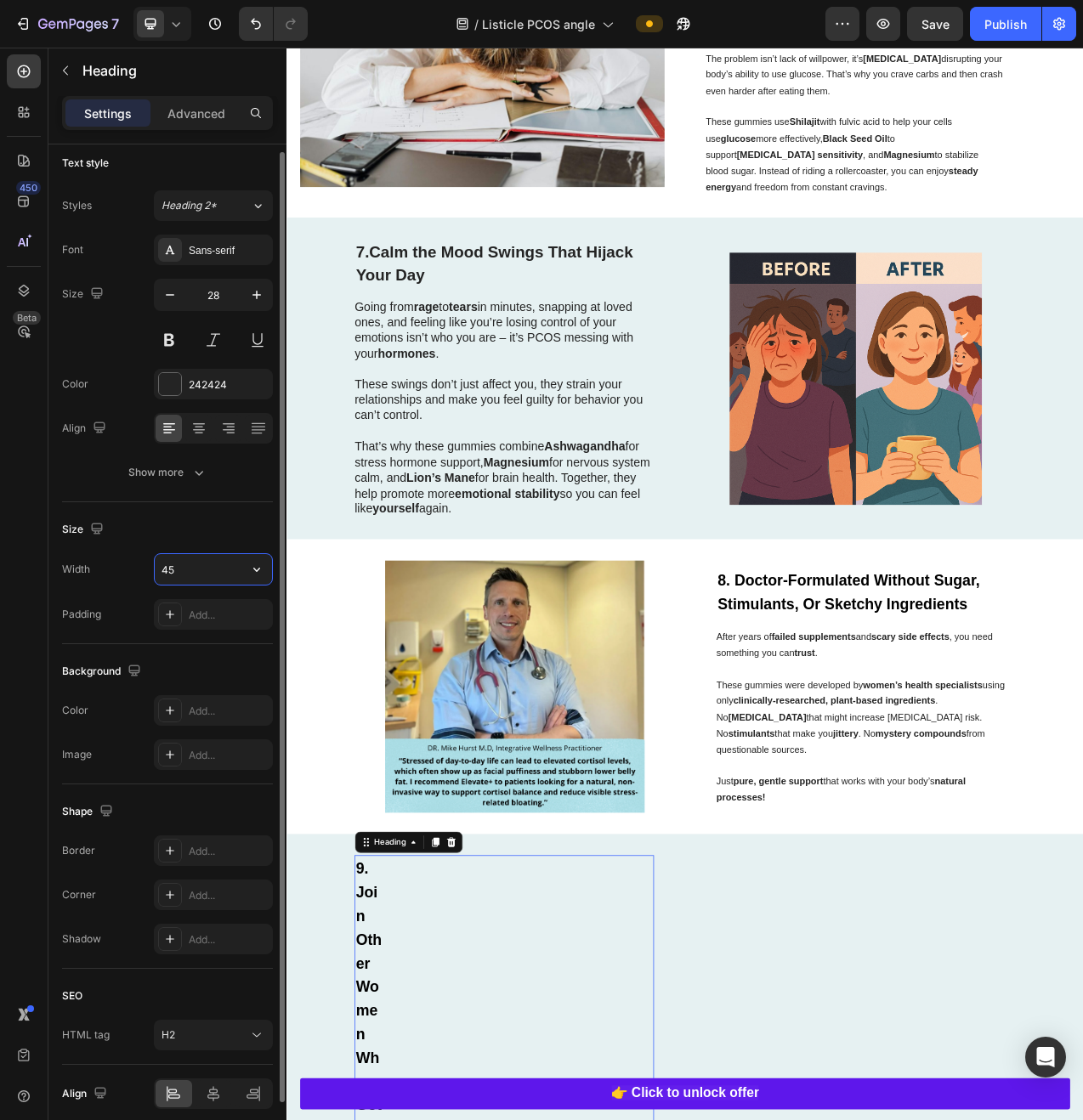
type input "451"
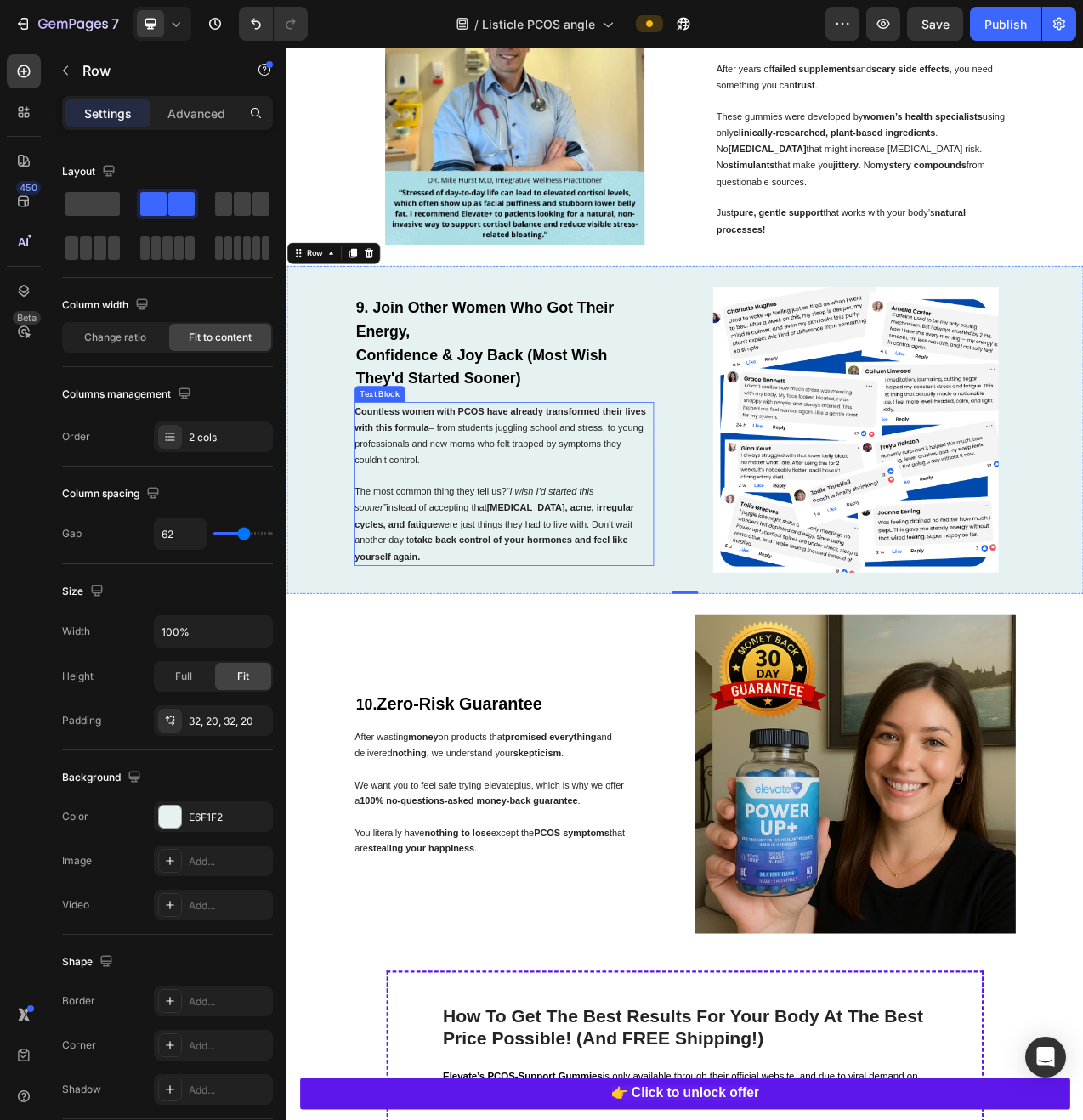
scroll to position [4196, 0]
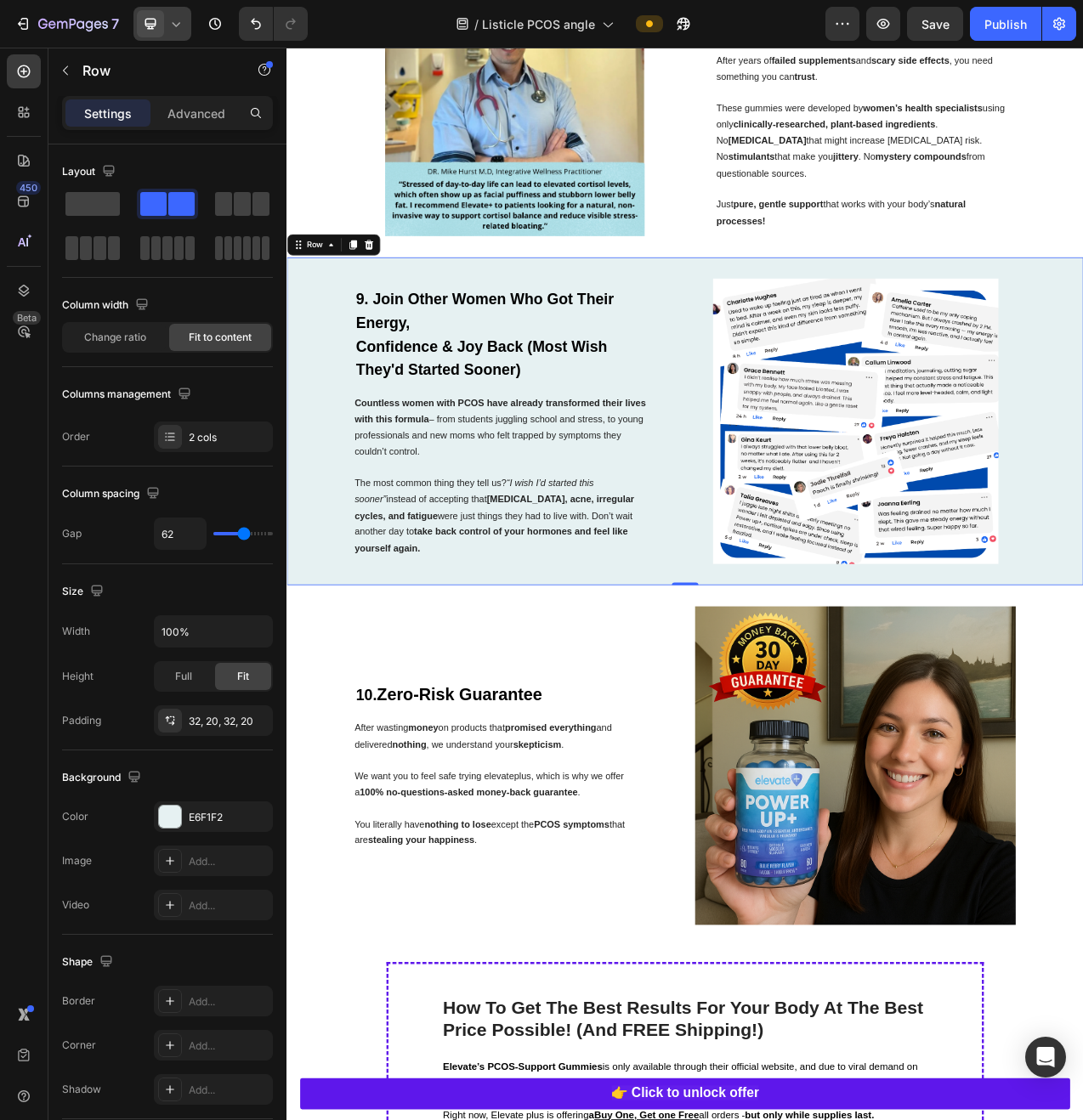
click at [173, 36] on div at bounding box center [161, 24] width 57 height 34
click at [196, 108] on span "Mobile" at bounding box center [185, 116] width 33 height 17
type input "0"
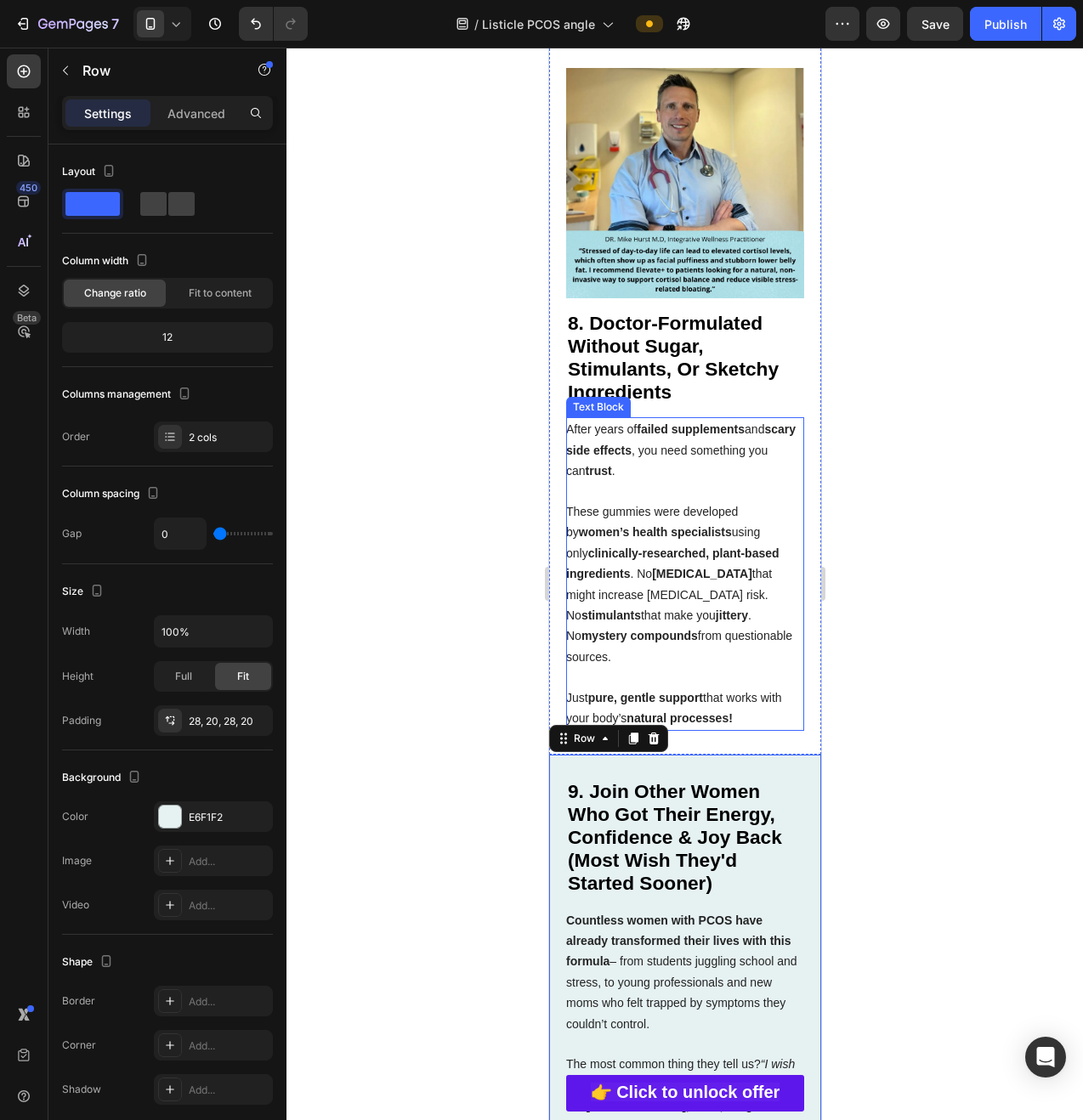
scroll to position [5899, 0]
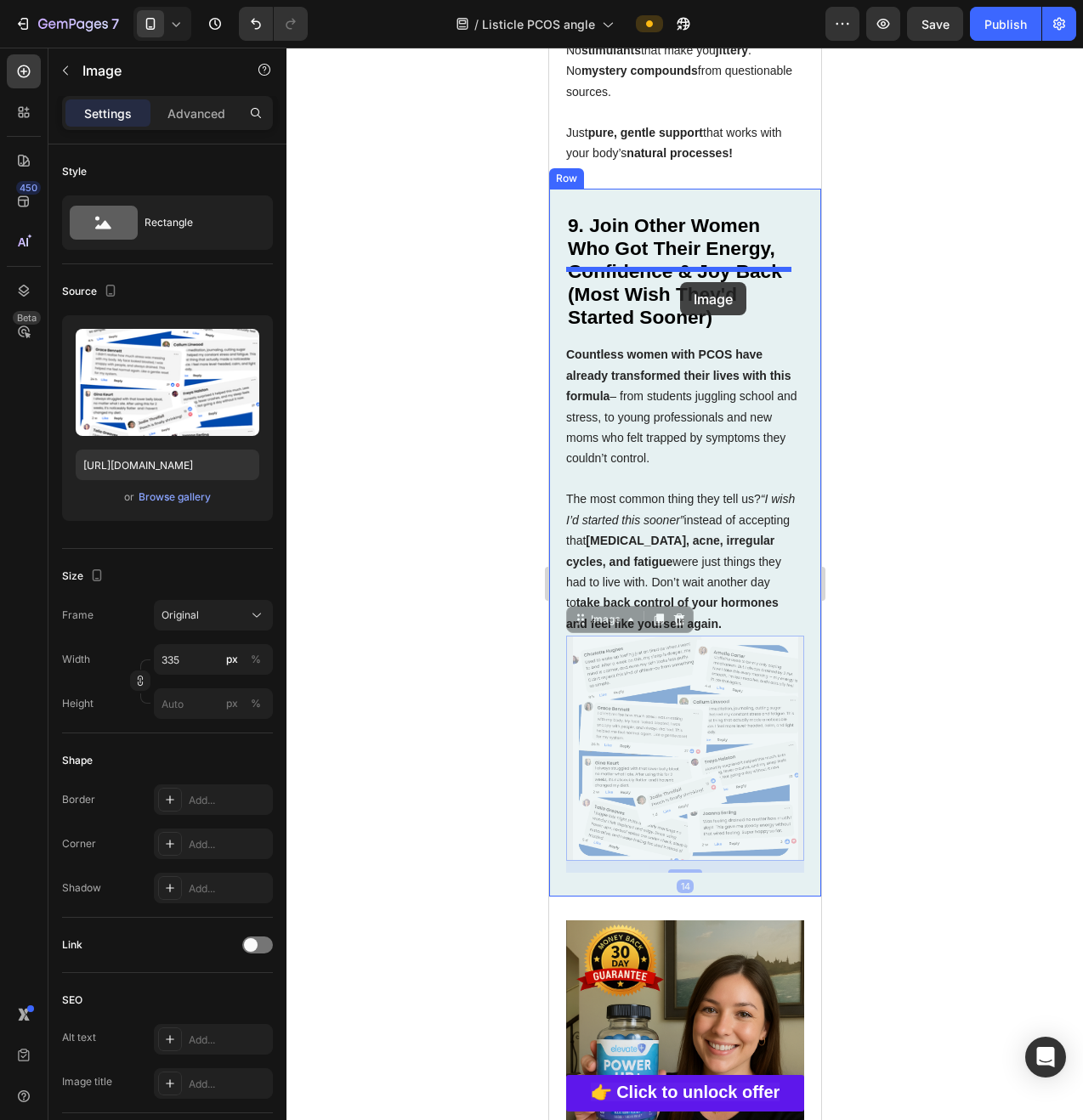
drag, startPoint x: 703, startPoint y: 855, endPoint x: 679, endPoint y: 282, distance: 573.5
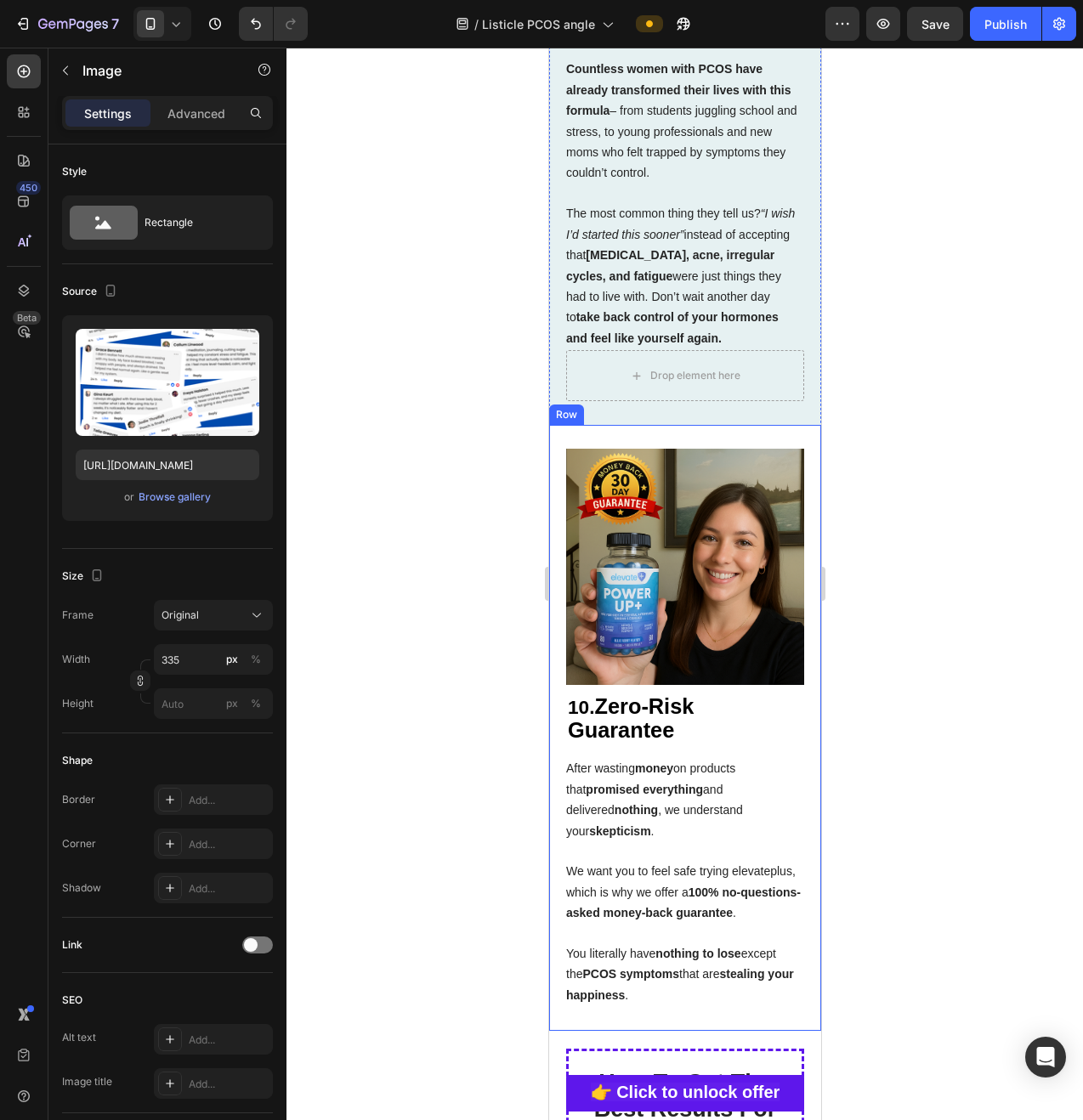
scroll to position [6453, 0]
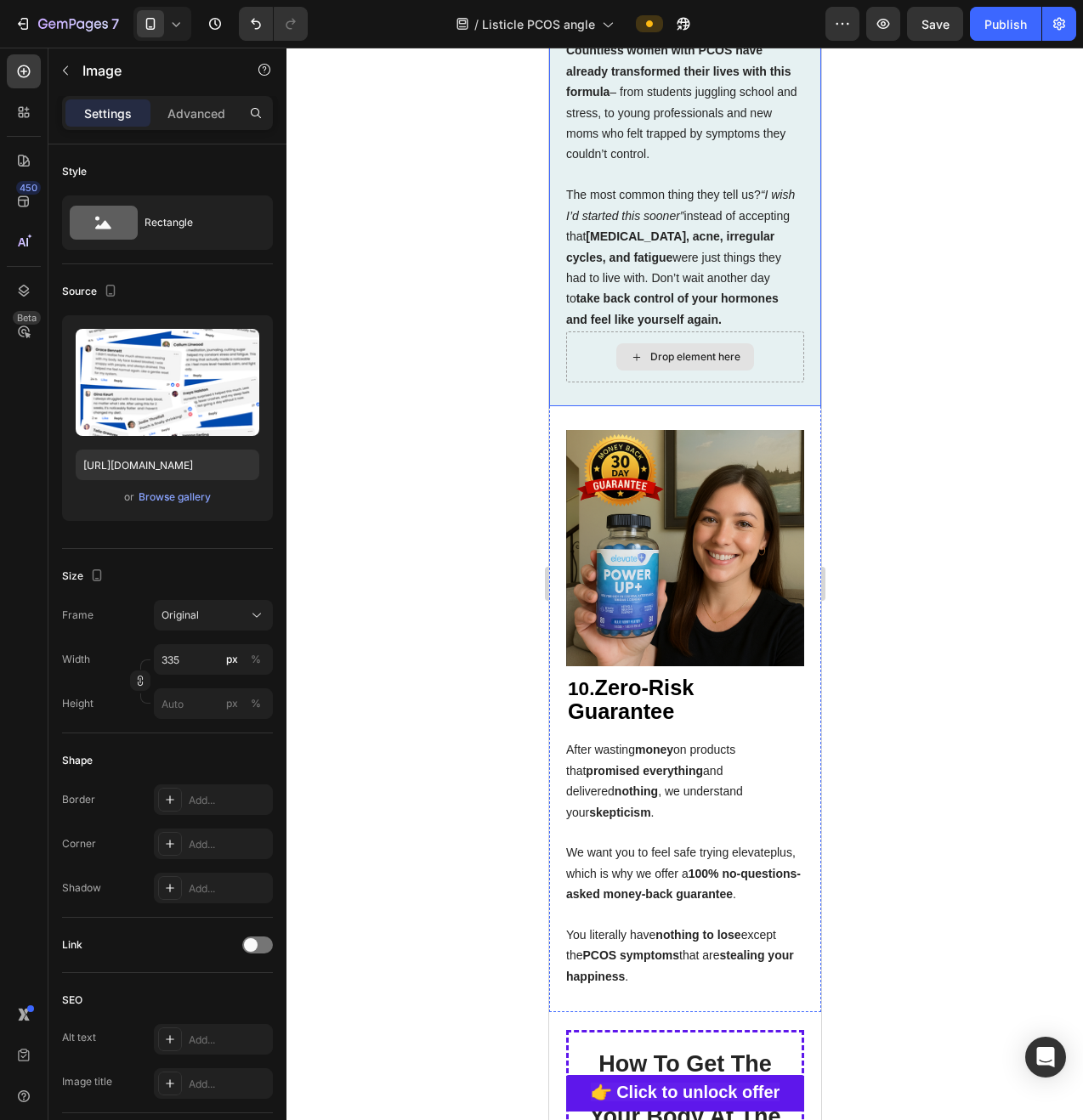
click at [673, 364] on div "Drop element here" at bounding box center [694, 357] width 90 height 14
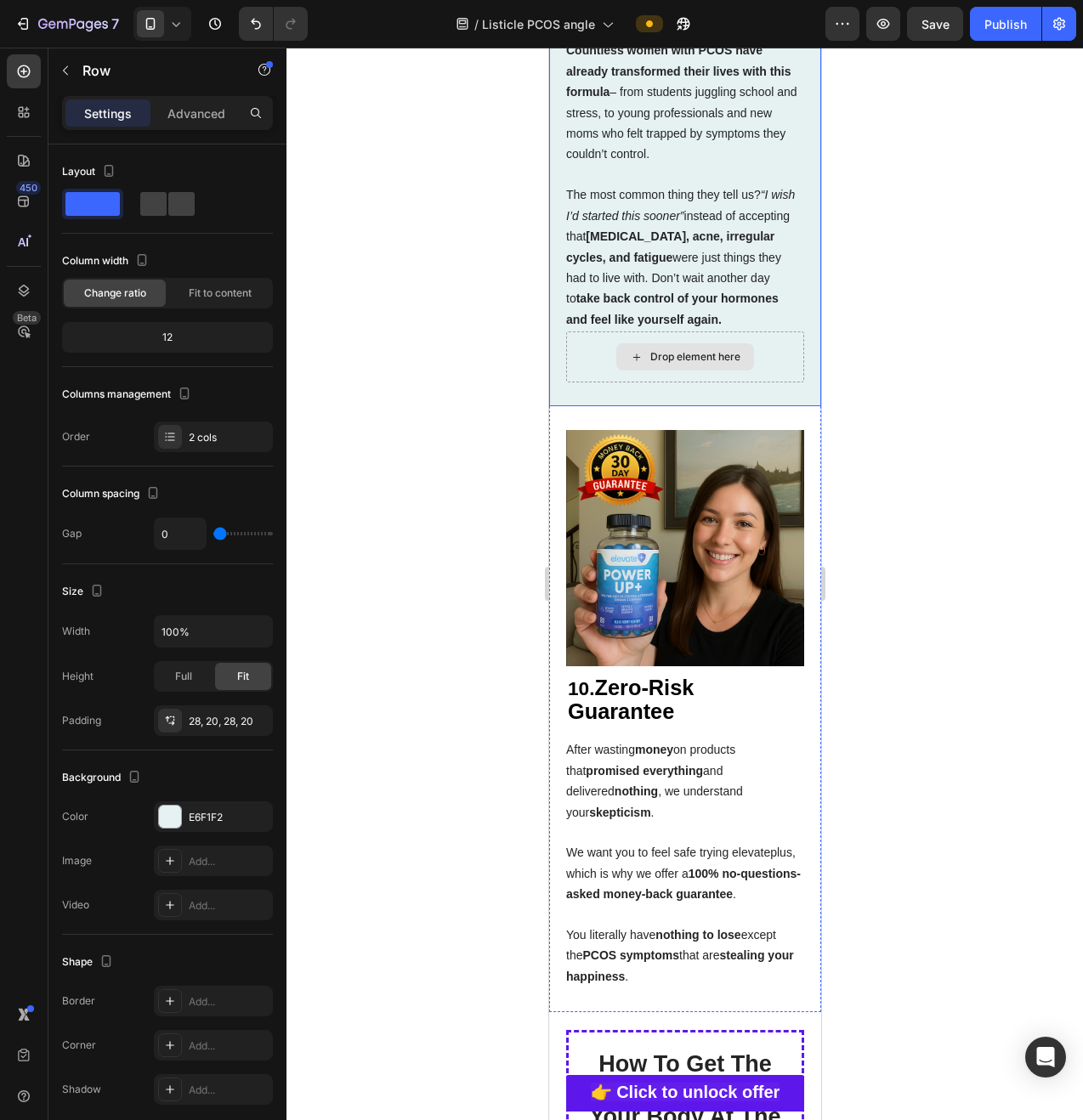
click at [784, 383] on div "Drop element here" at bounding box center [684, 356] width 238 height 51
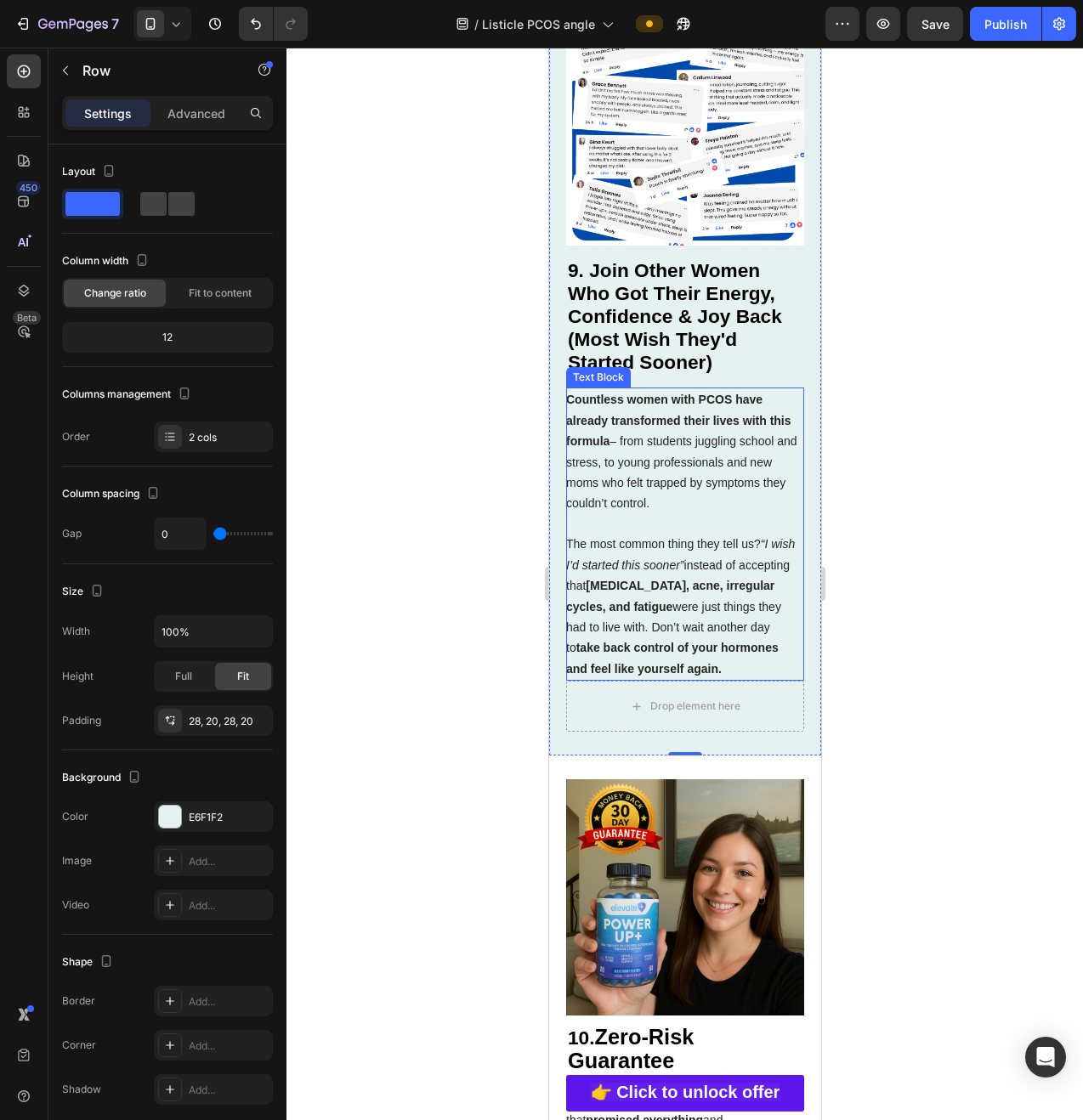
scroll to position [6084, 0]
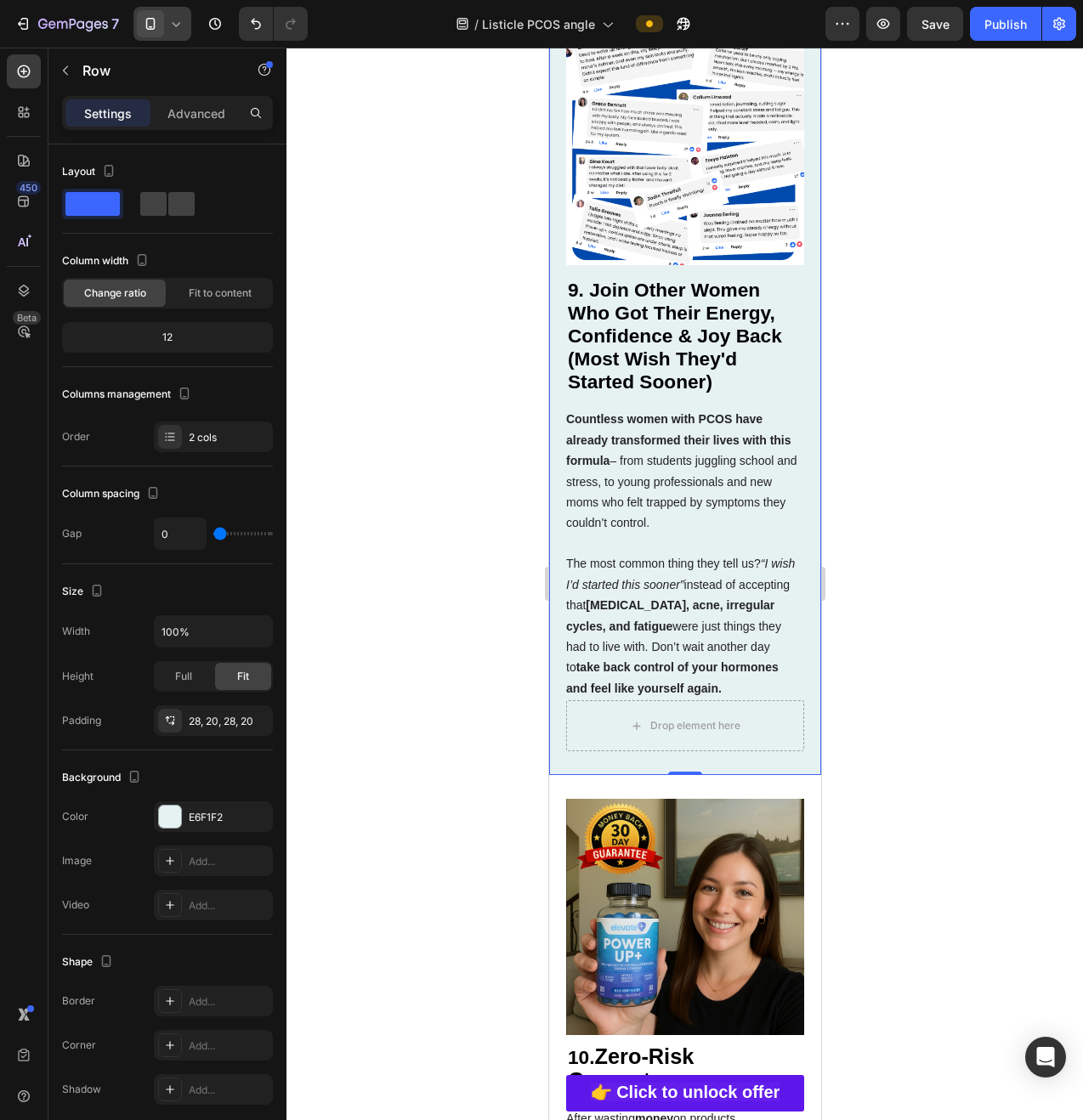
click at [168, 18] on icon at bounding box center [176, 24] width 17 height 17
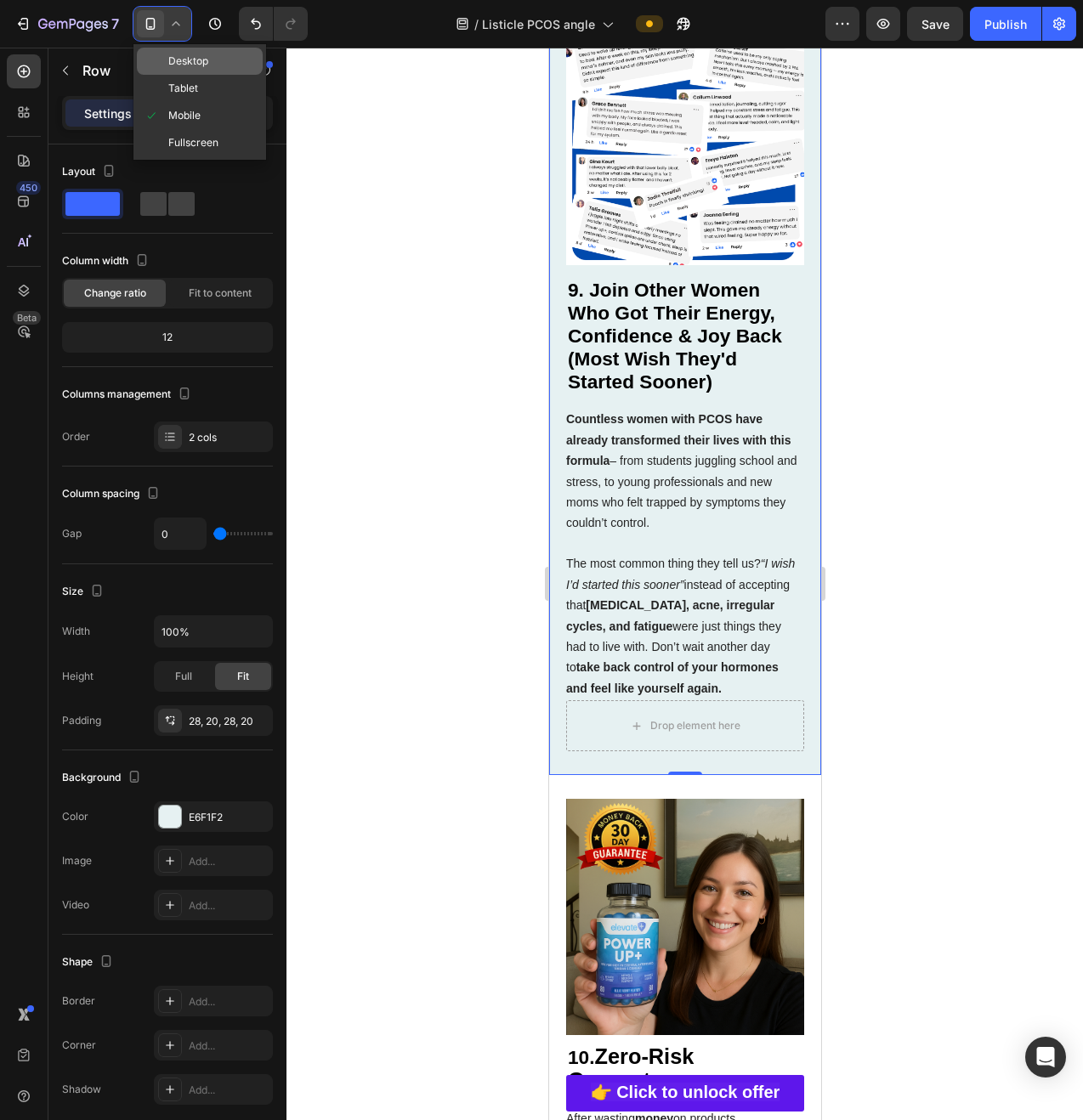
click at [168, 56] on span "Desktop" at bounding box center [188, 61] width 40 height 17
type input "62"
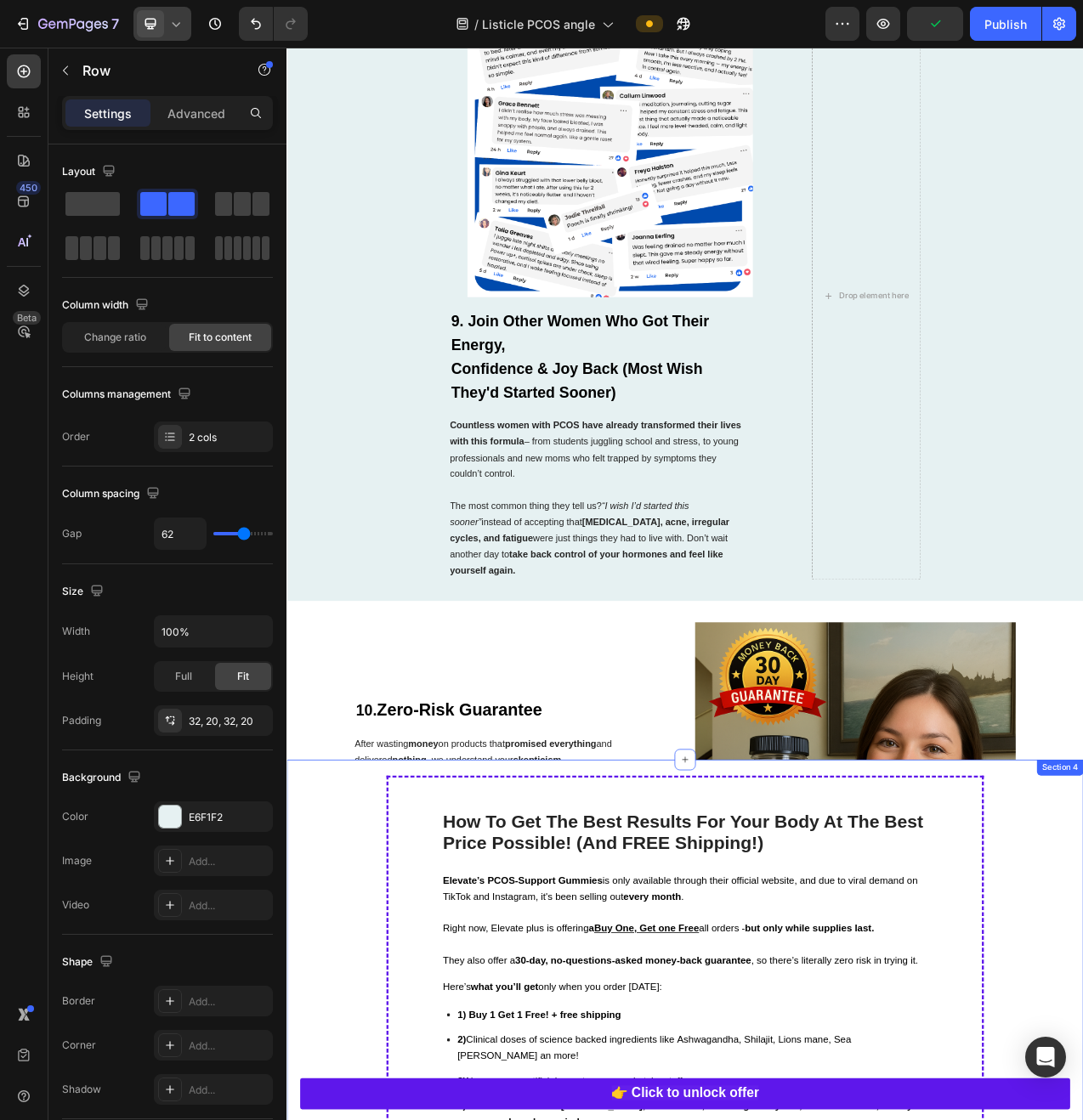
scroll to position [4253, 0]
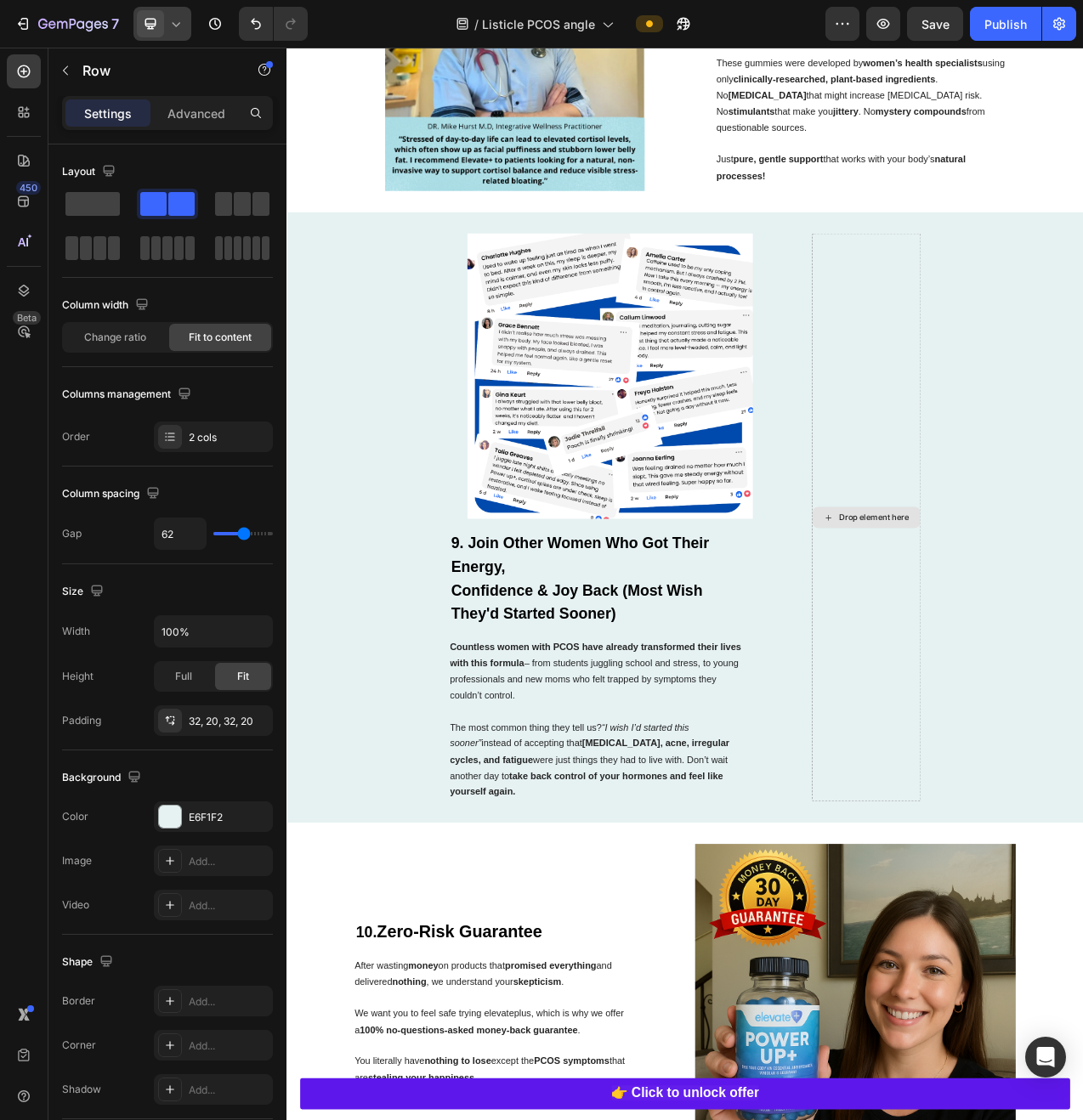
click at [987, 850] on div "Drop element here" at bounding box center [1028, 649] width 139 height 727
click at [1032, 842] on div "Drop element here" at bounding box center [1028, 649] width 139 height 727
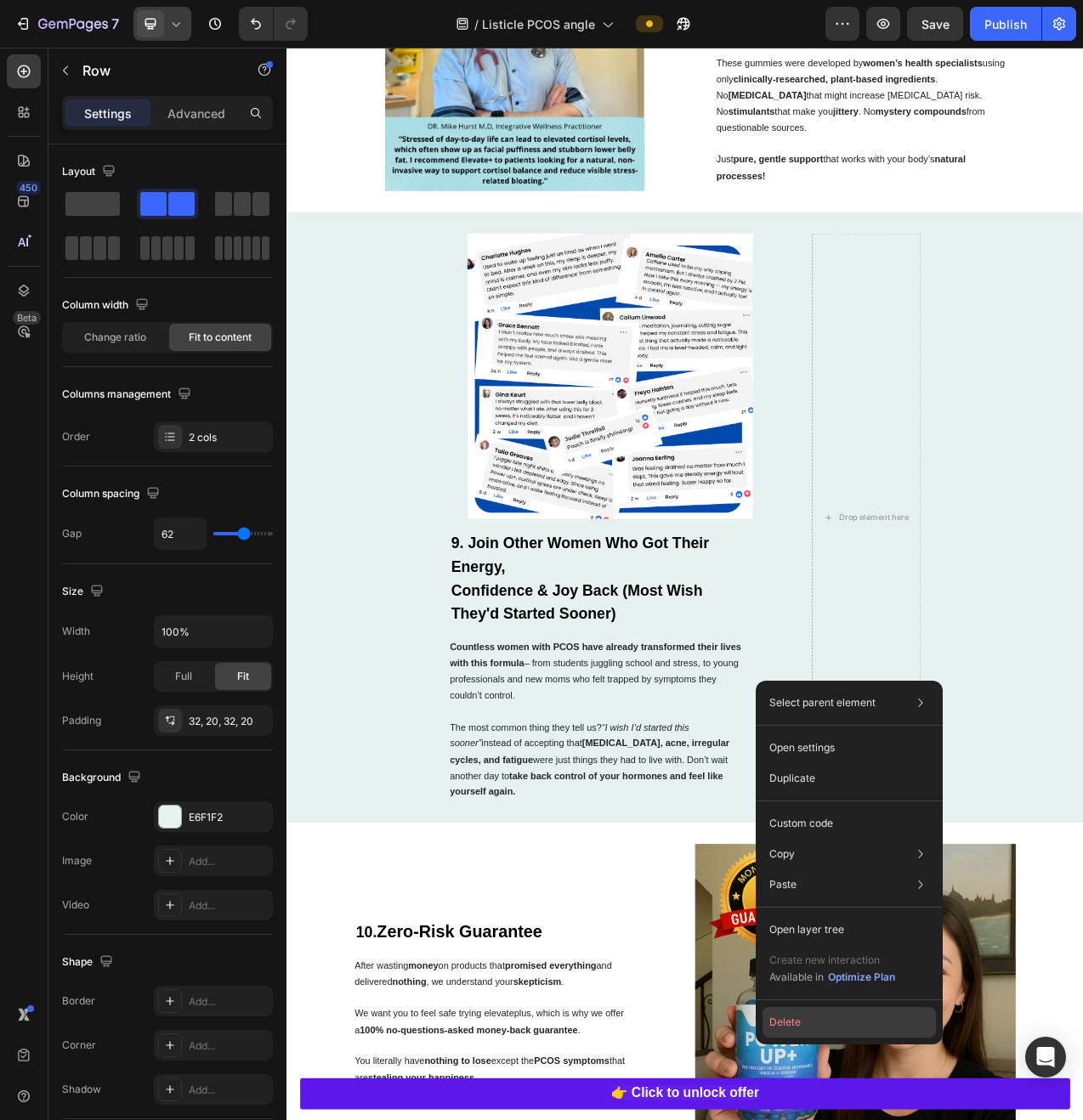
click at [793, 1021] on button "Delete" at bounding box center [849, 1023] width 173 height 31
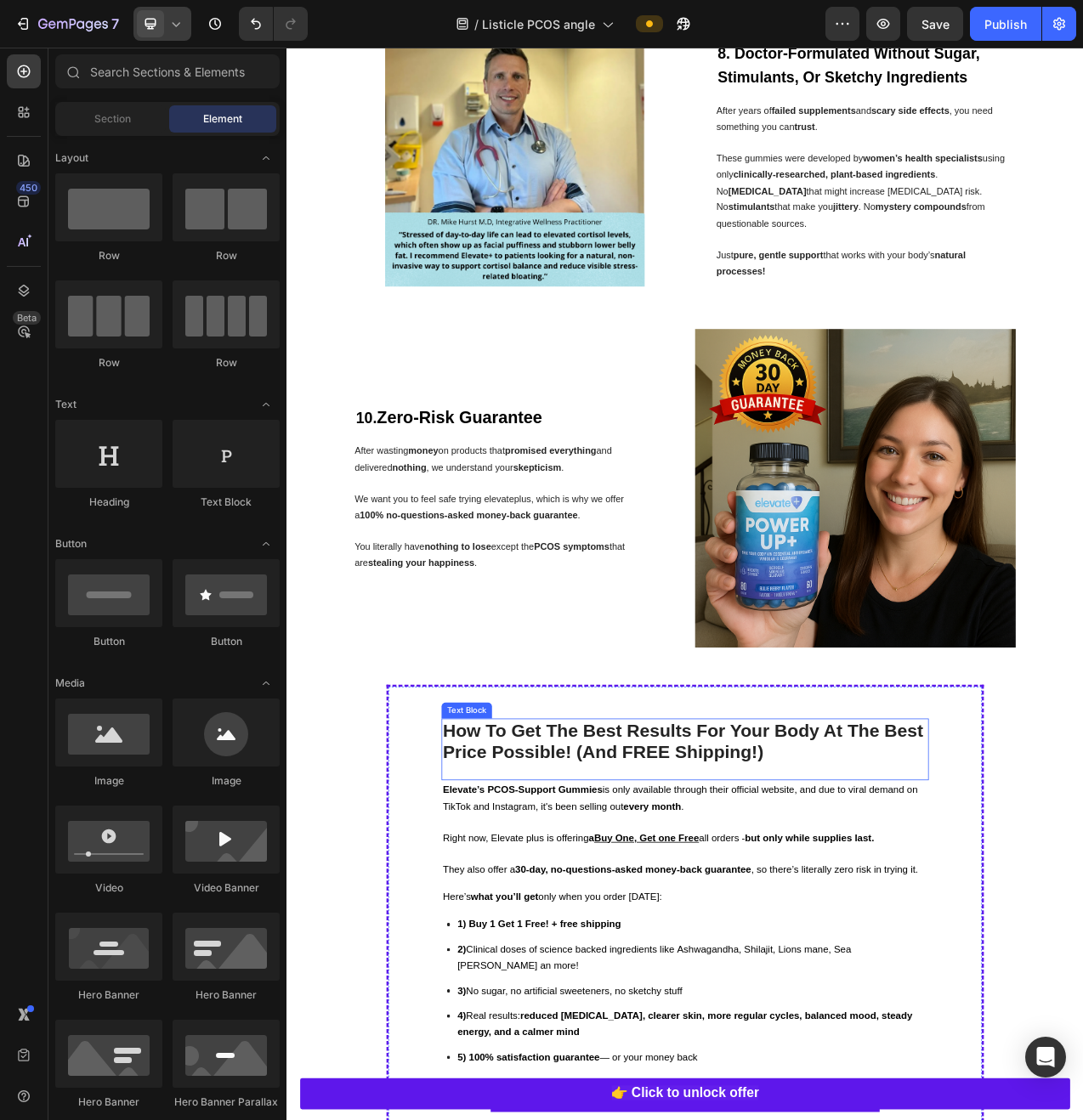
scroll to position [4111, 0]
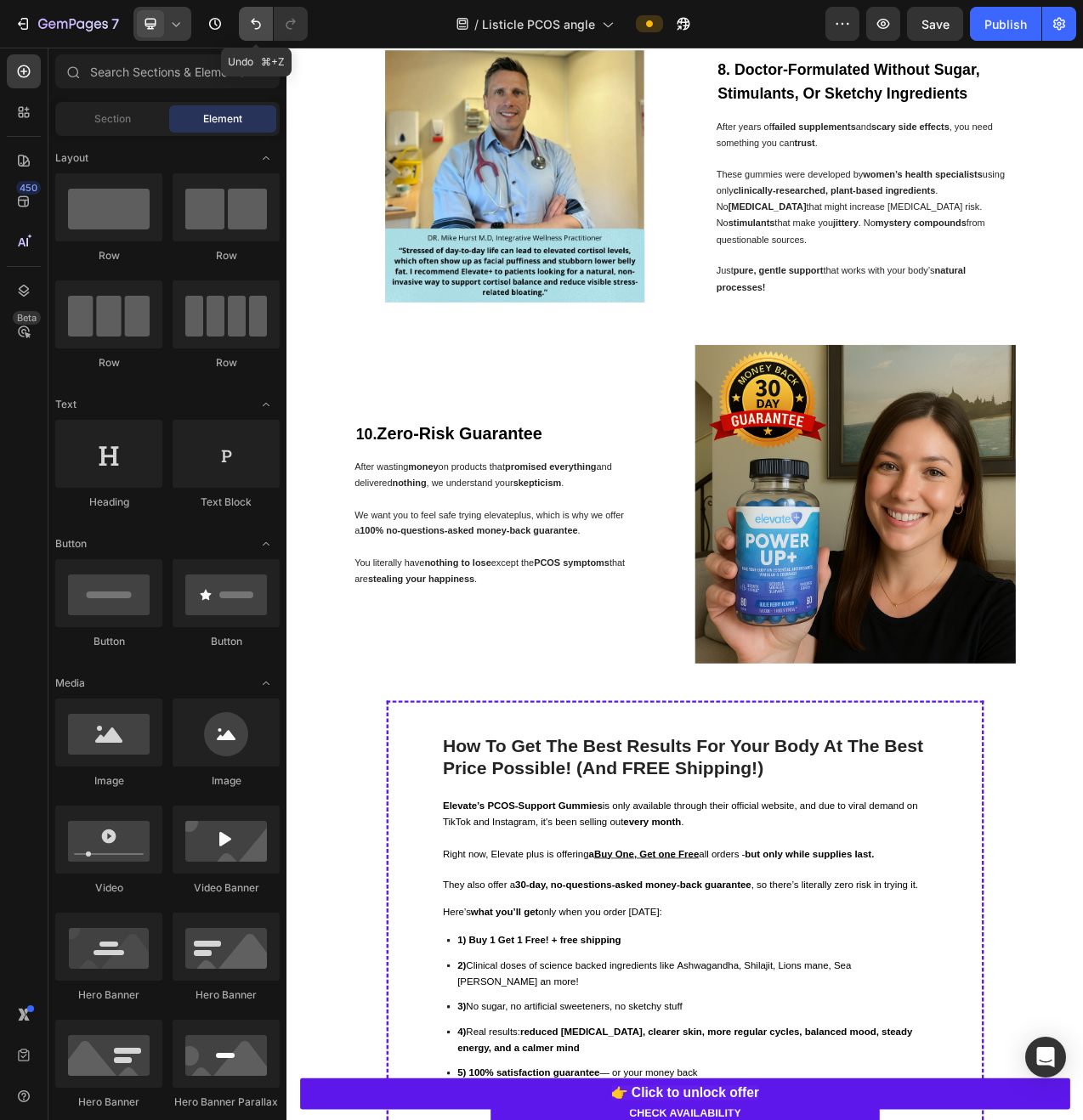
click at [242, 30] on button "Undo/Redo" at bounding box center [256, 24] width 34 height 34
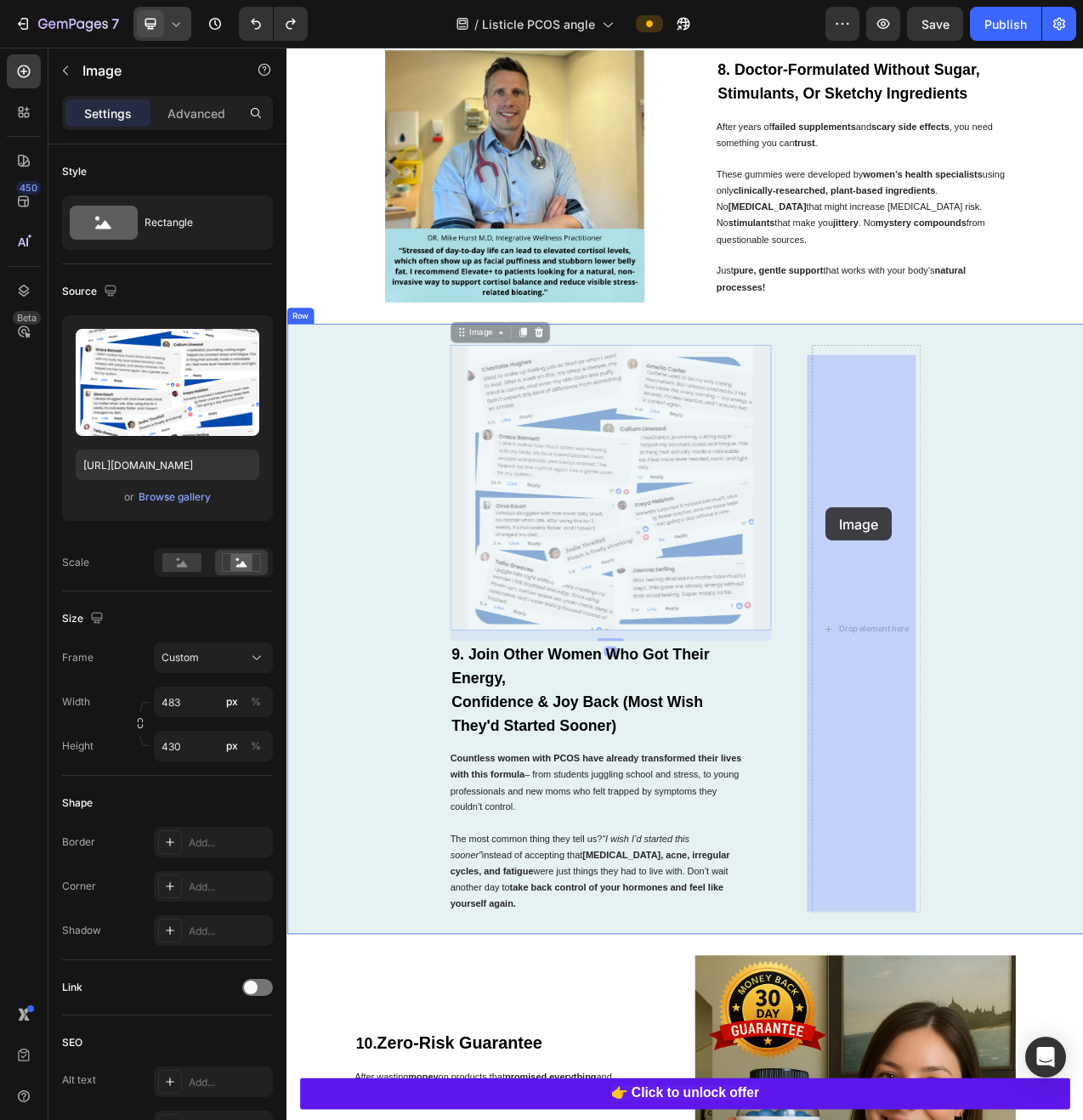
drag, startPoint x: 771, startPoint y: 664, endPoint x: 977, endPoint y: 637, distance: 207.8
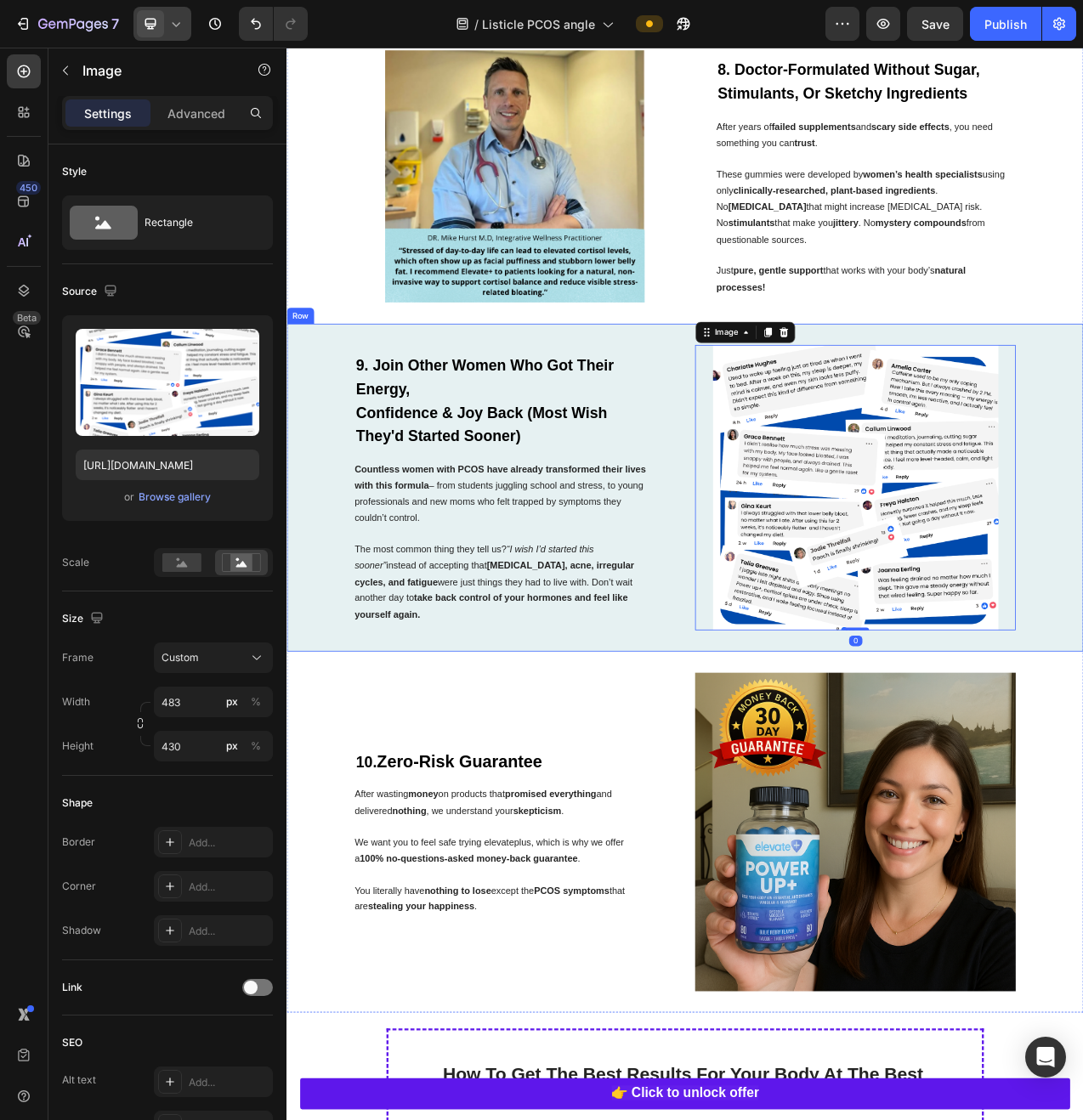
click at [629, 427] on div "Image 0 9. Join Other Women Who Got Their Energy, Confidence & Joy Back (Most W…" at bounding box center [796, 610] width 1019 height 420
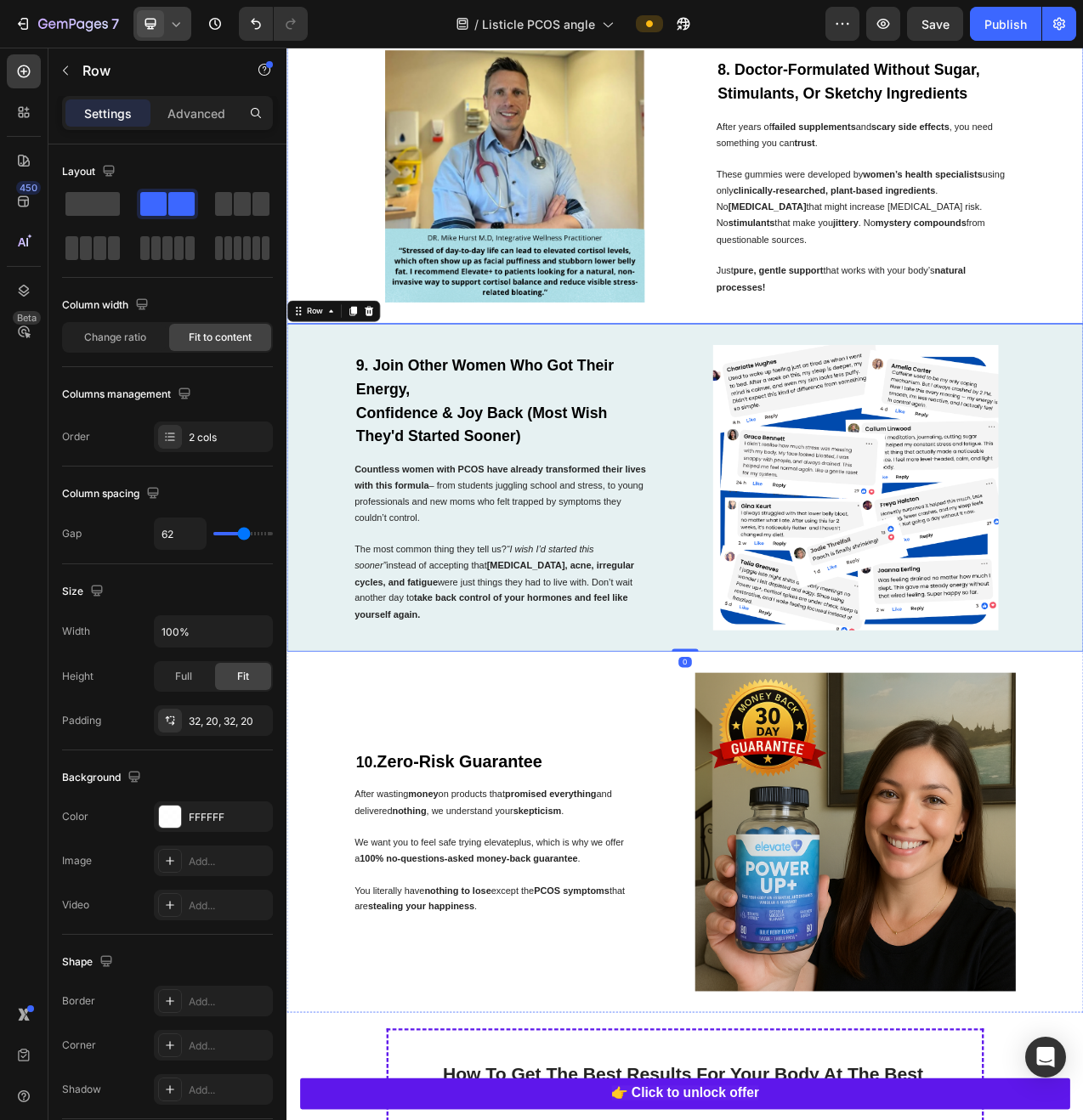
click at [335, 216] on div "8. Doctor-Formulated Without Sugar, Stimulants, Or Sketchy Ingredients Heading …" at bounding box center [796, 213] width 1019 height 378
click at [168, 20] on icon at bounding box center [176, 24] width 17 height 17
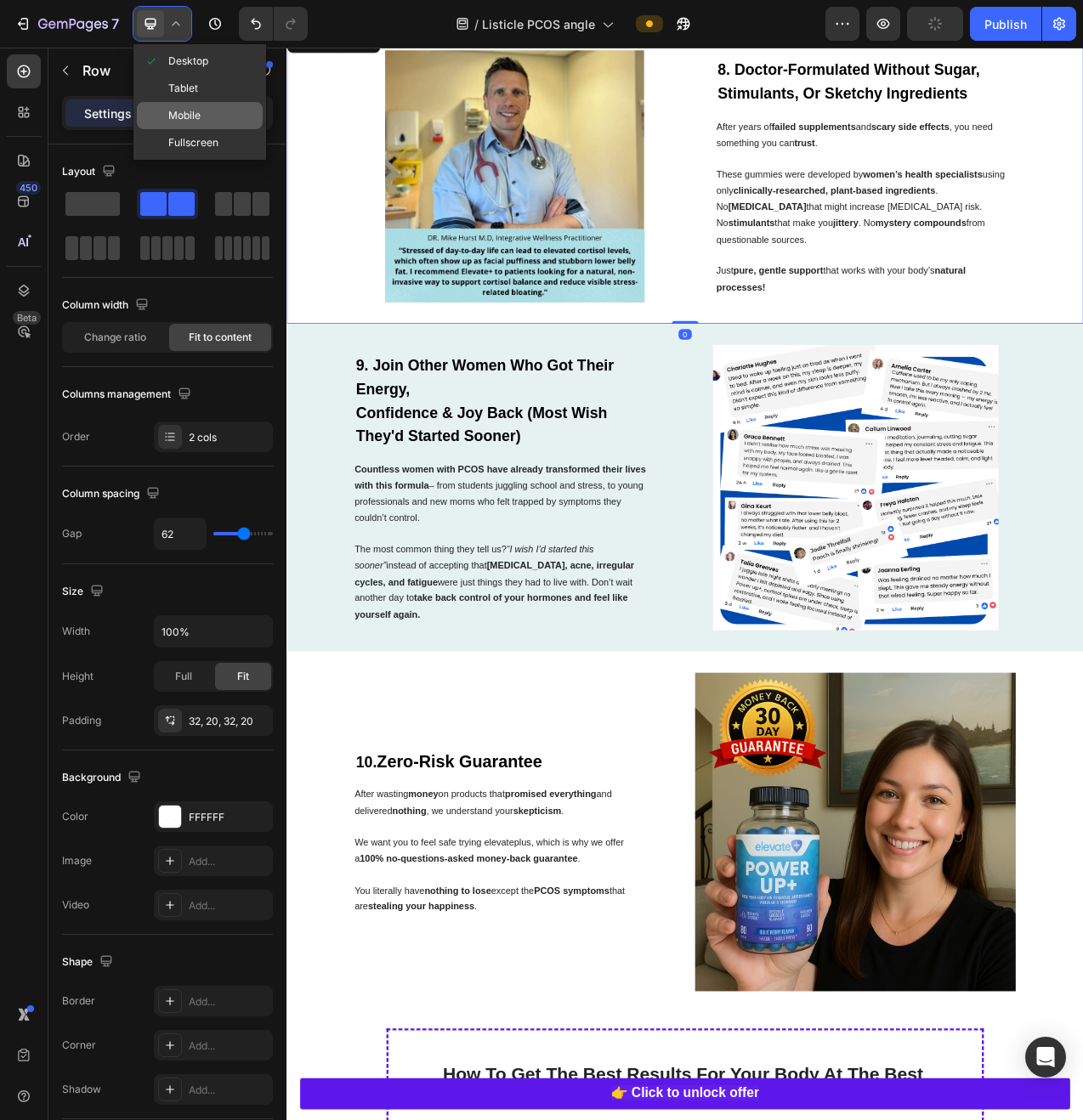
click at [191, 110] on span "Mobile" at bounding box center [185, 116] width 33 height 17
type input "0"
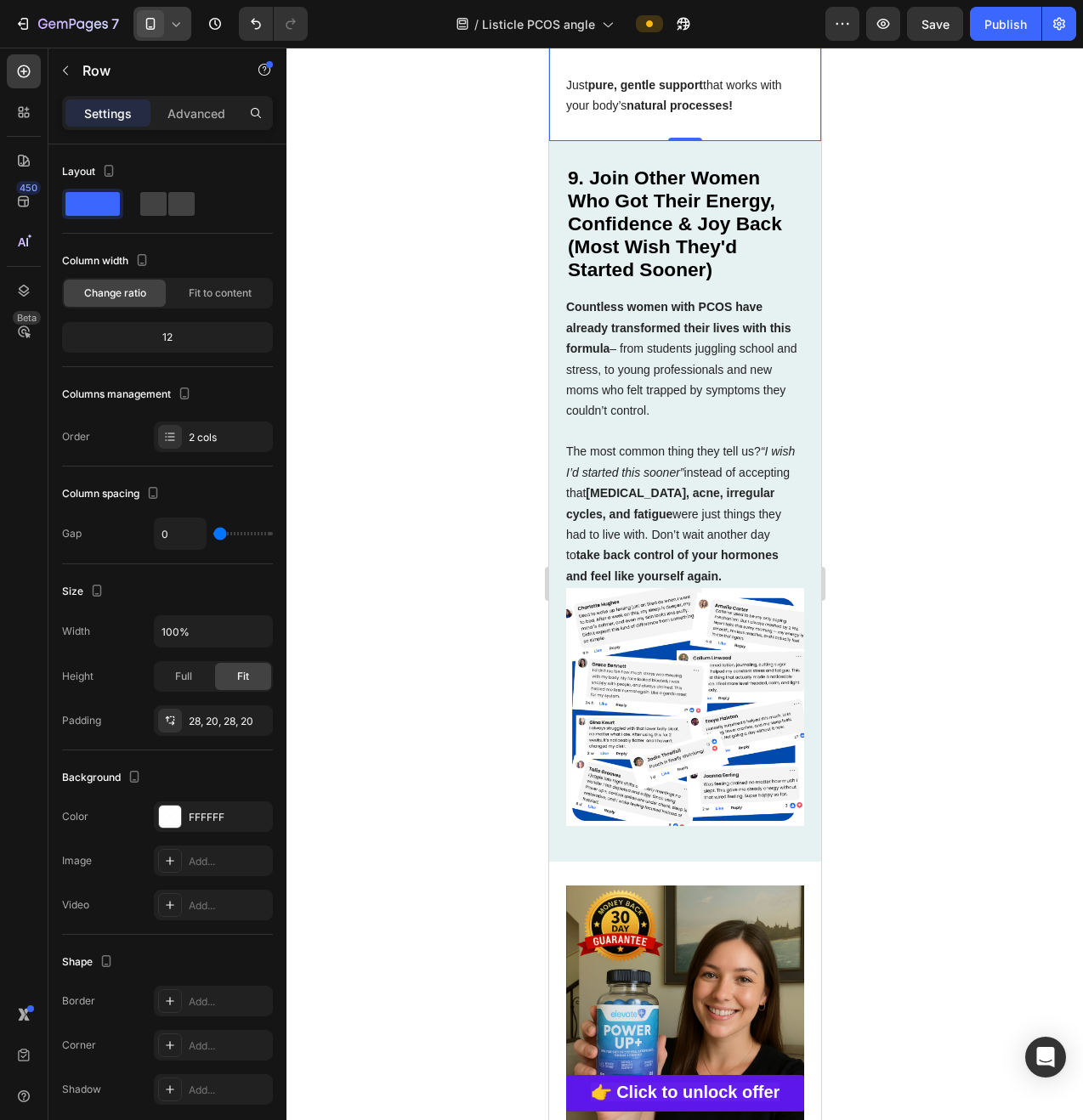
scroll to position [5966, 0]
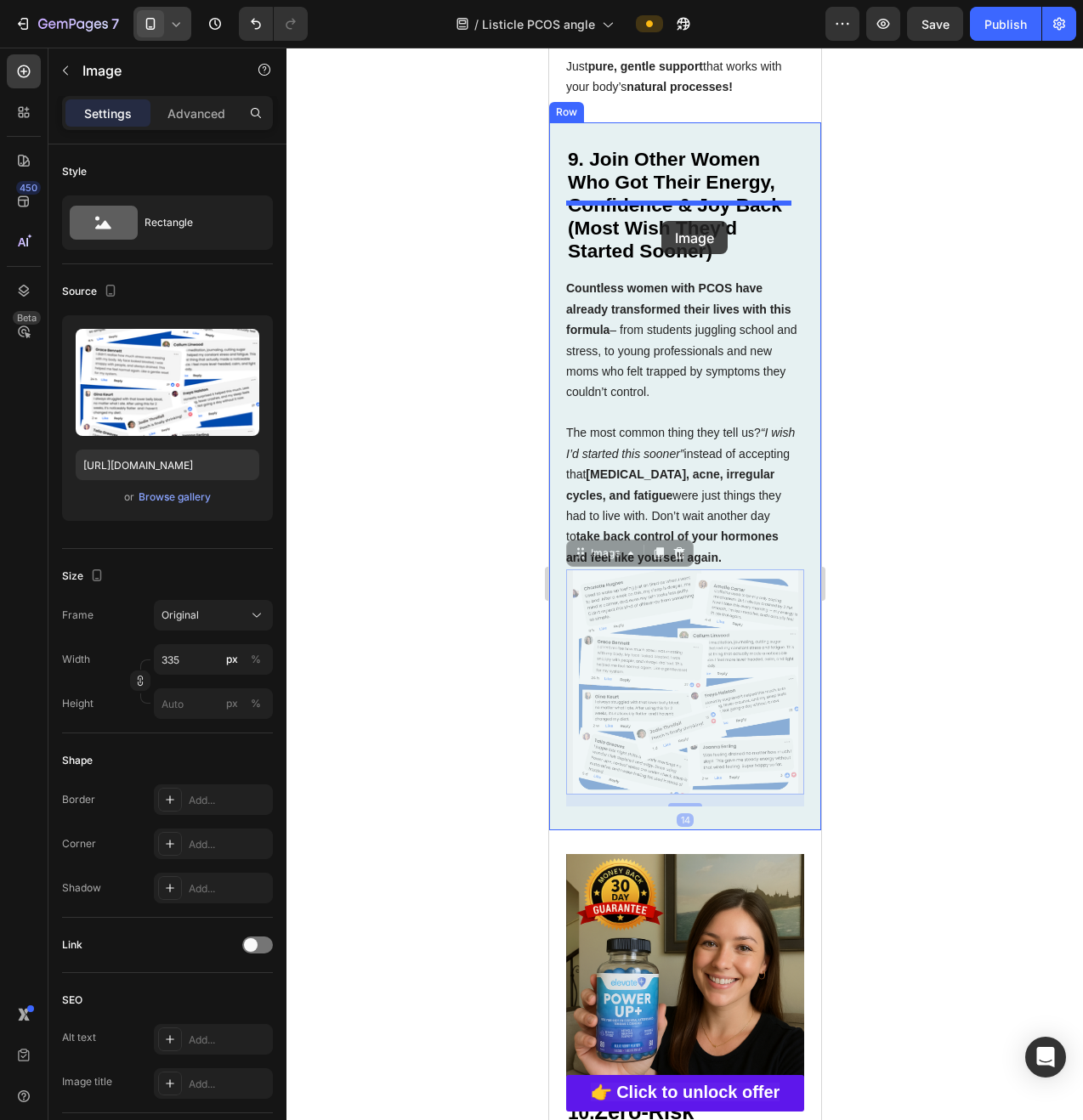
drag, startPoint x: 706, startPoint y: 736, endPoint x: 661, endPoint y: 221, distance: 517.0
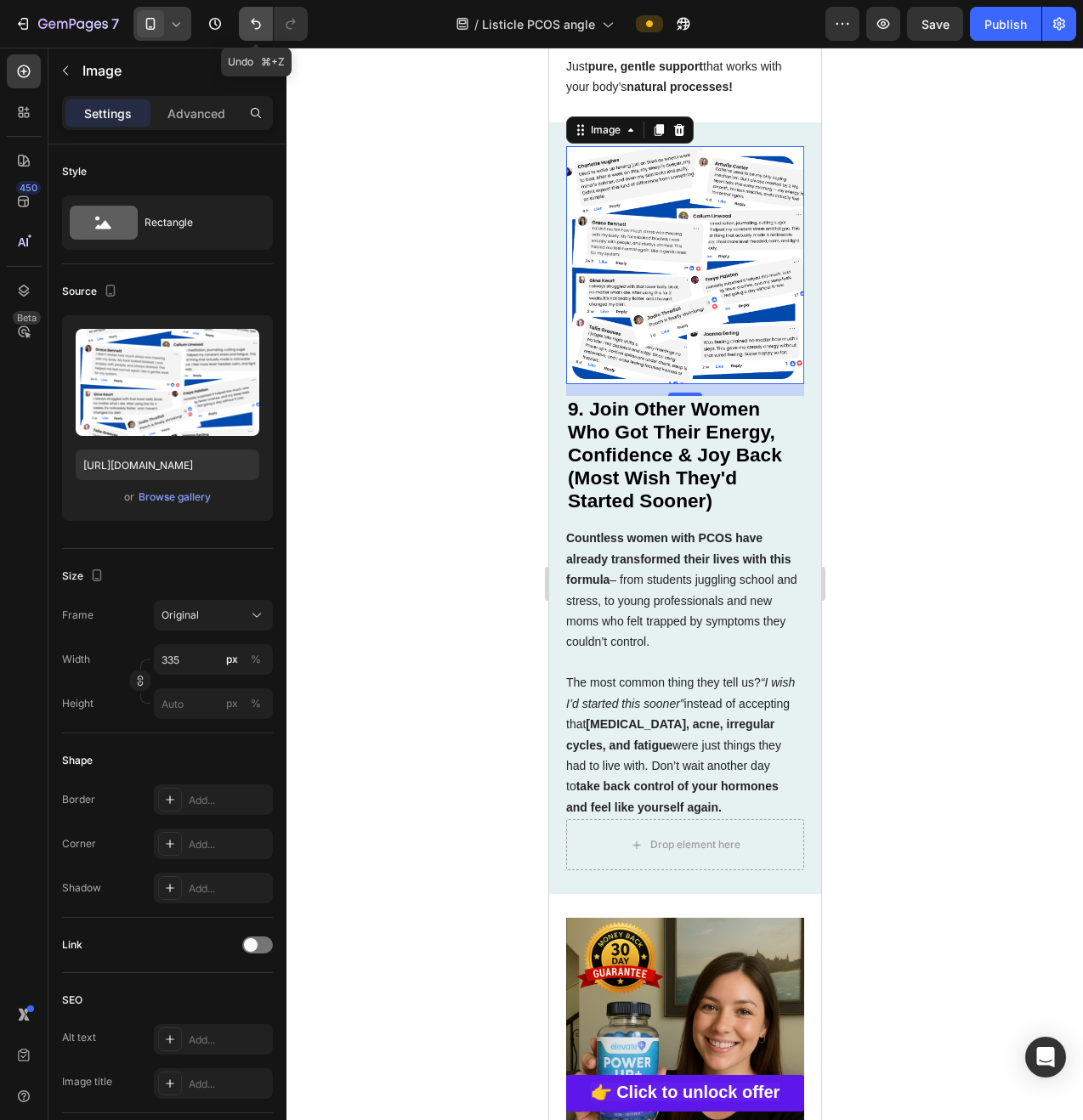
click at [269, 31] on button "Undo/Redo" at bounding box center [256, 24] width 34 height 34
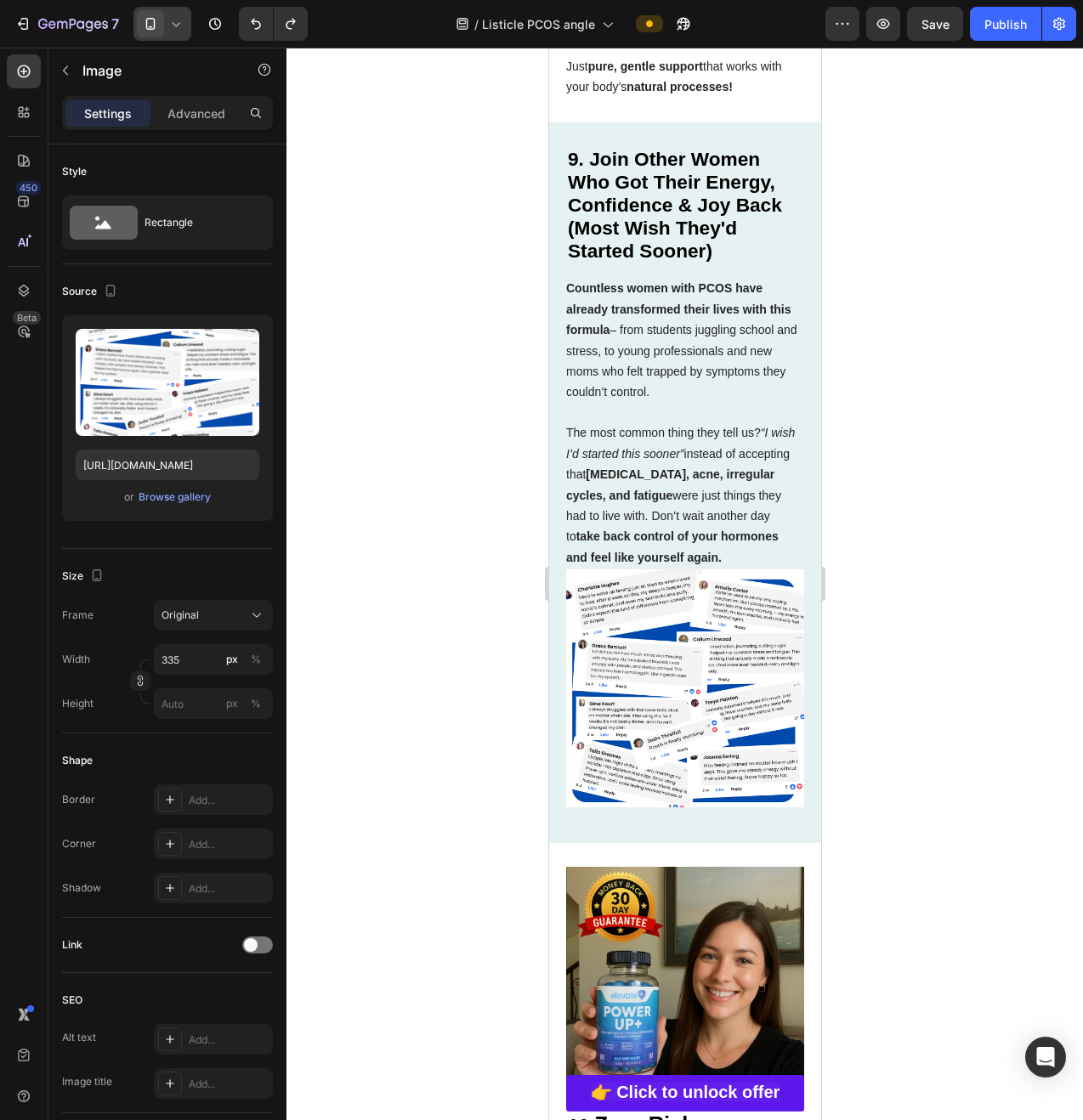
click at [173, 23] on icon at bounding box center [176, 24] width 8 height 4
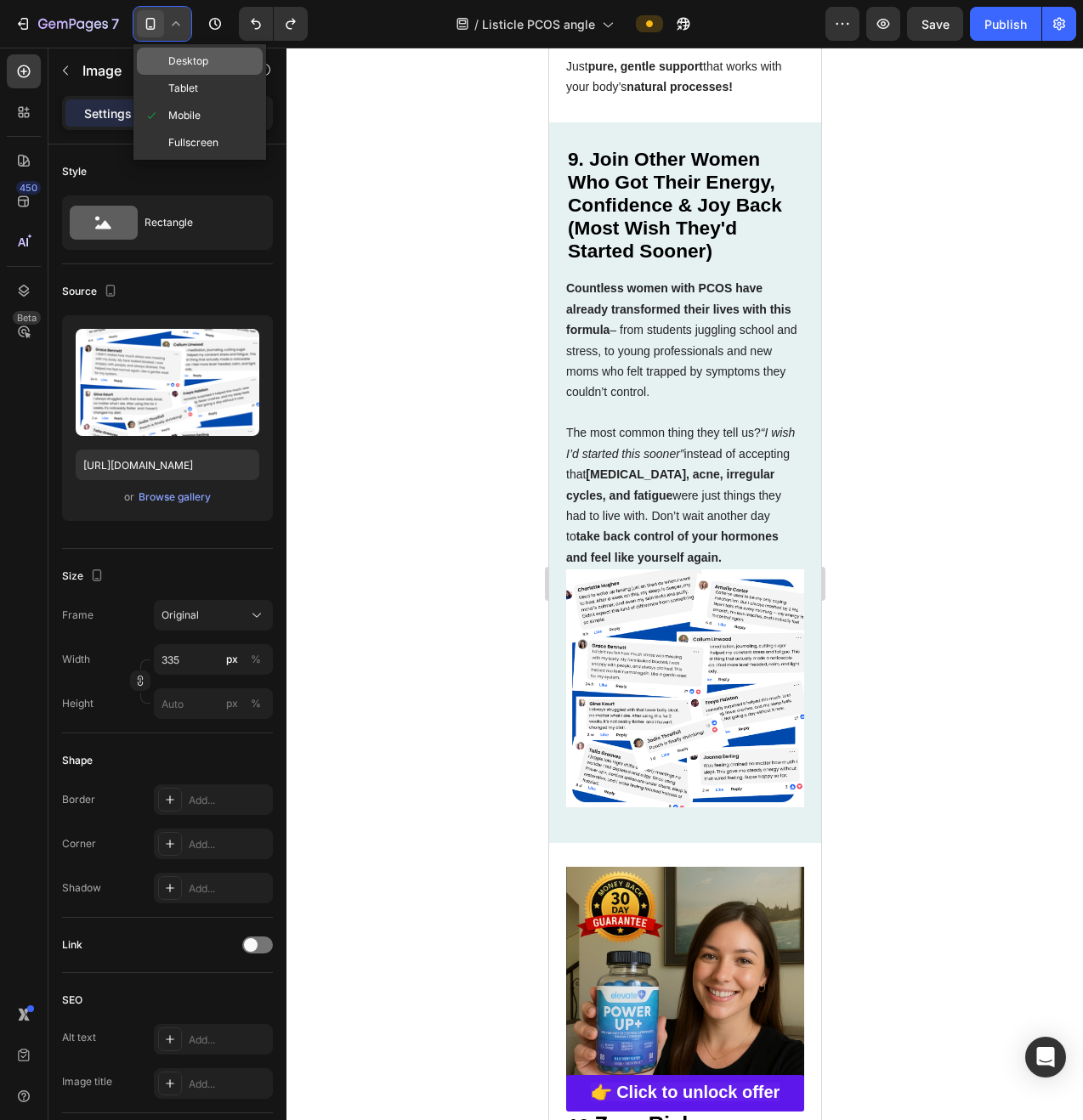
click at [207, 60] on span "Desktop" at bounding box center [188, 61] width 40 height 17
type input "483"
type input "430"
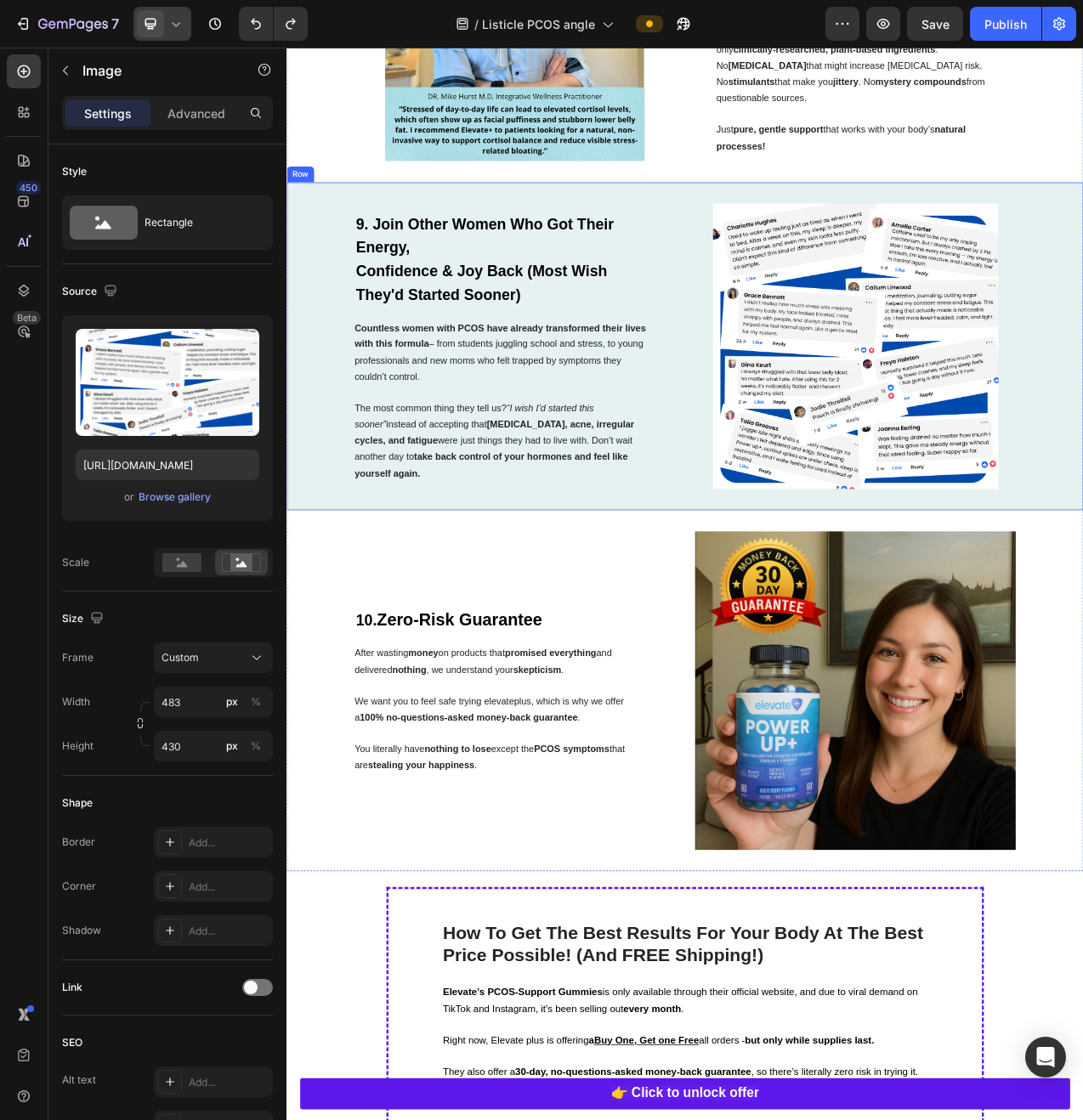
scroll to position [4290, 0]
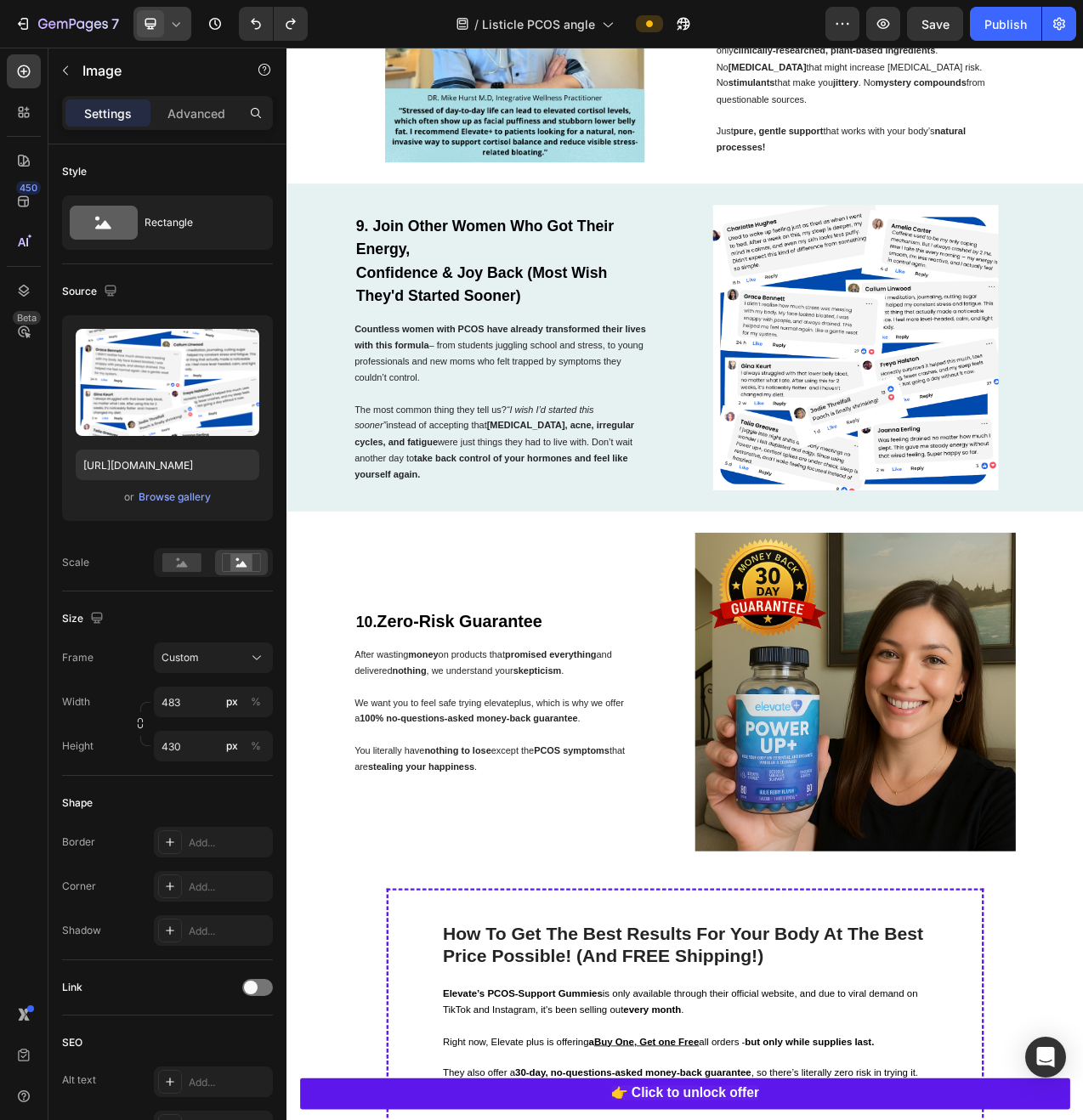
click at [166, 7] on div at bounding box center [161, 24] width 57 height 34
click at [194, 117] on span "Mobile" at bounding box center [185, 116] width 33 height 17
type input "335"
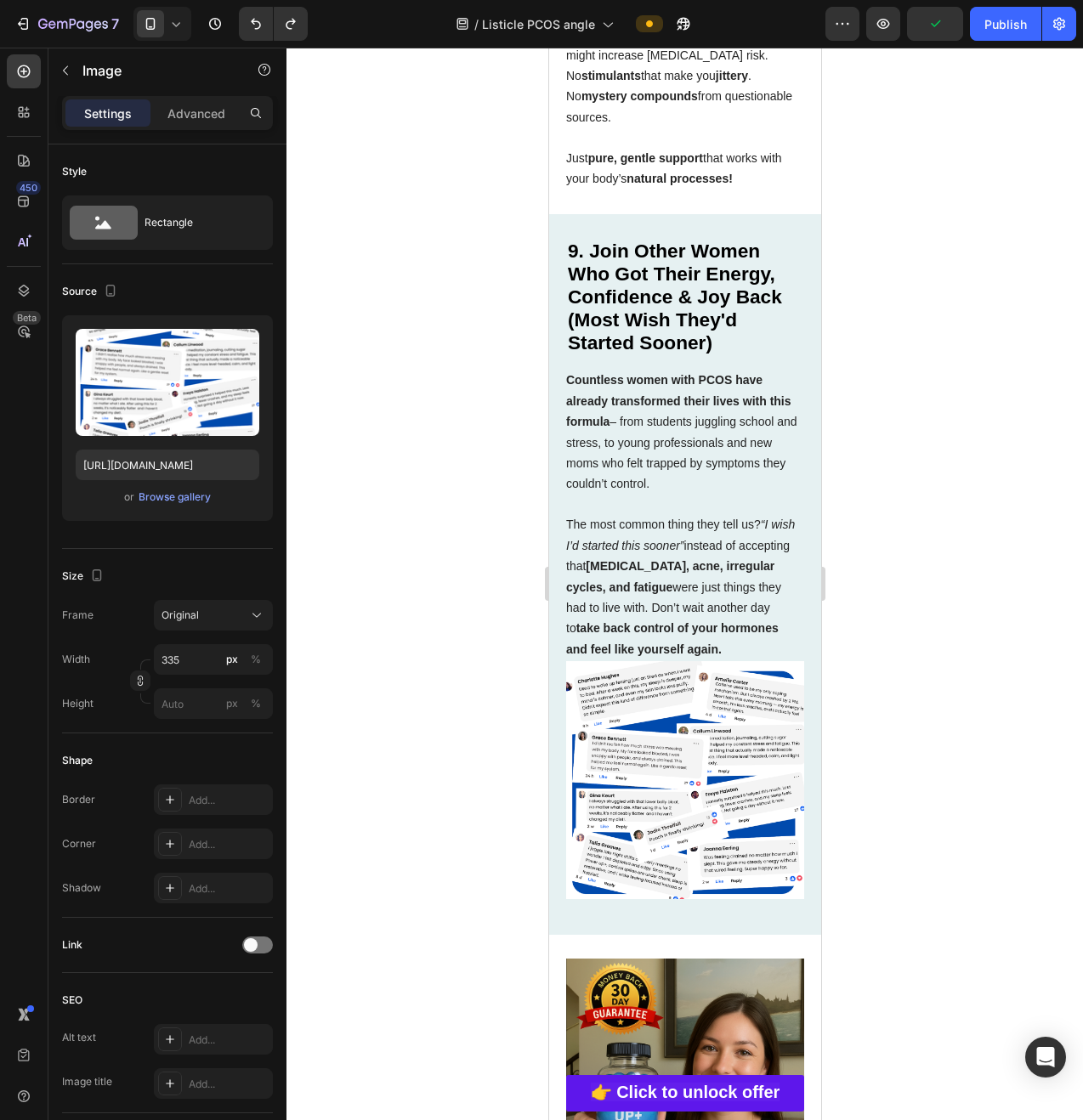
scroll to position [5857, 0]
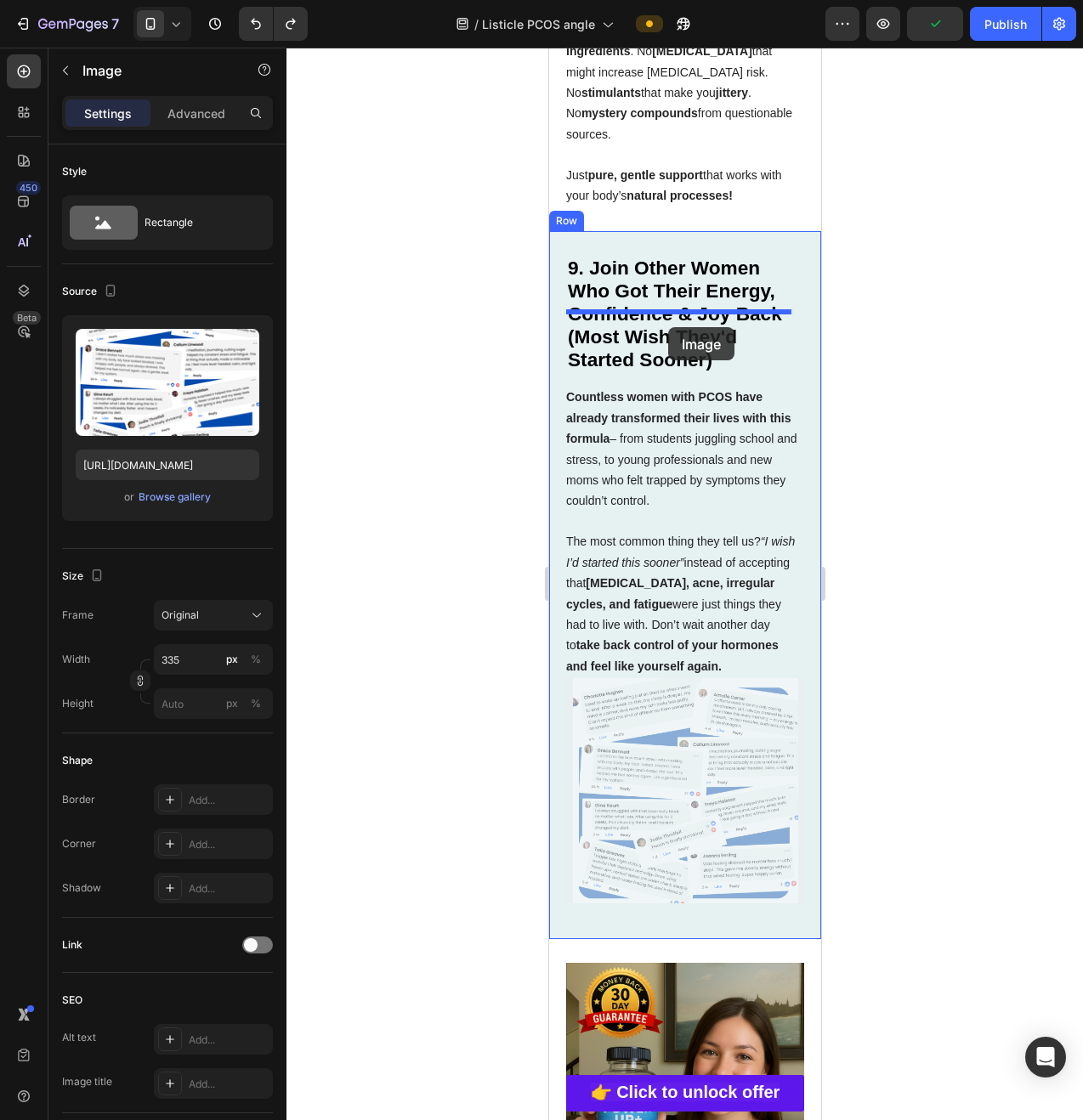
drag, startPoint x: 644, startPoint y: 768, endPoint x: 667, endPoint y: 327, distance: 441.6
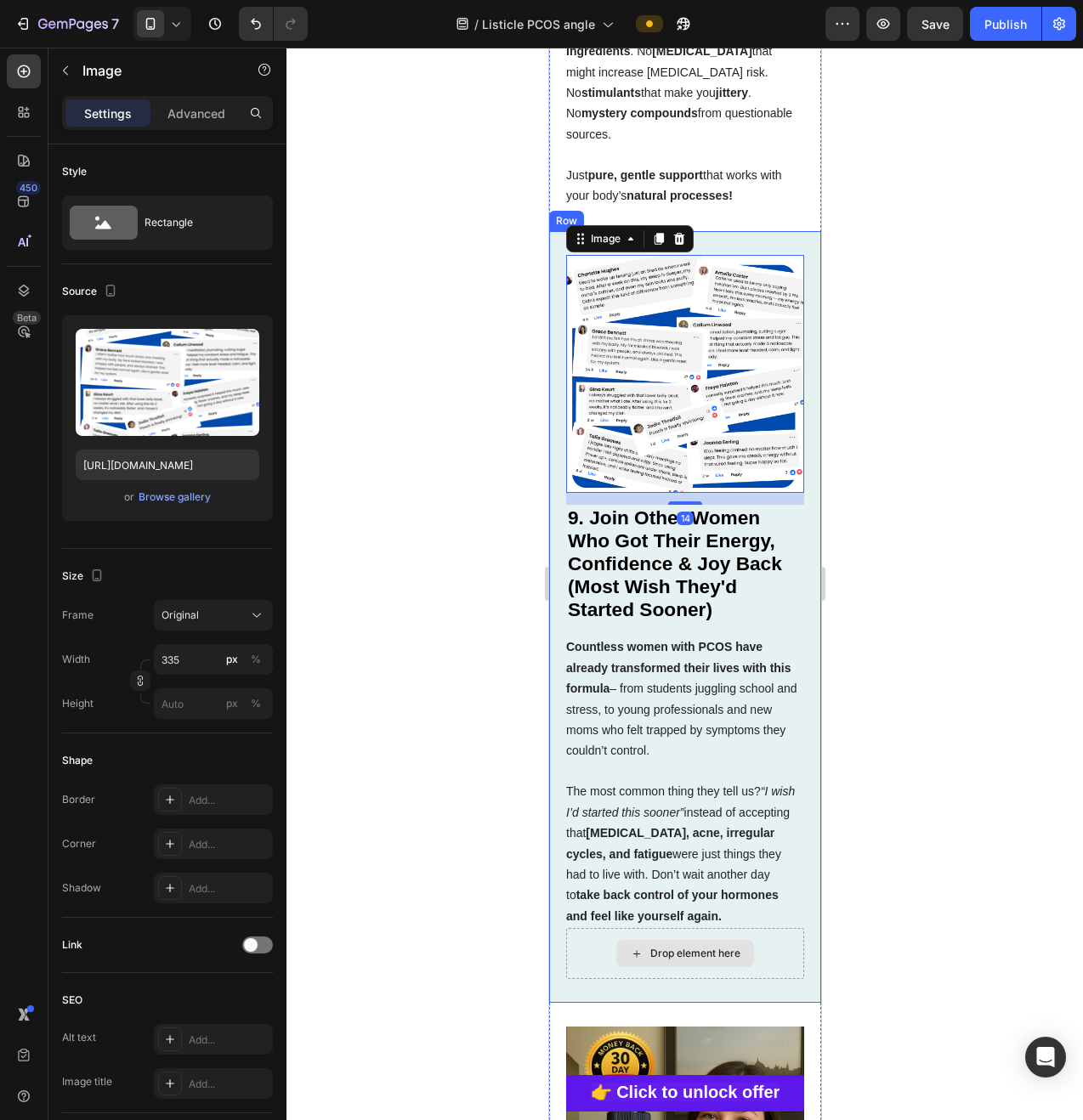
click at [744, 967] on div "Drop element here" at bounding box center [684, 954] width 137 height 27
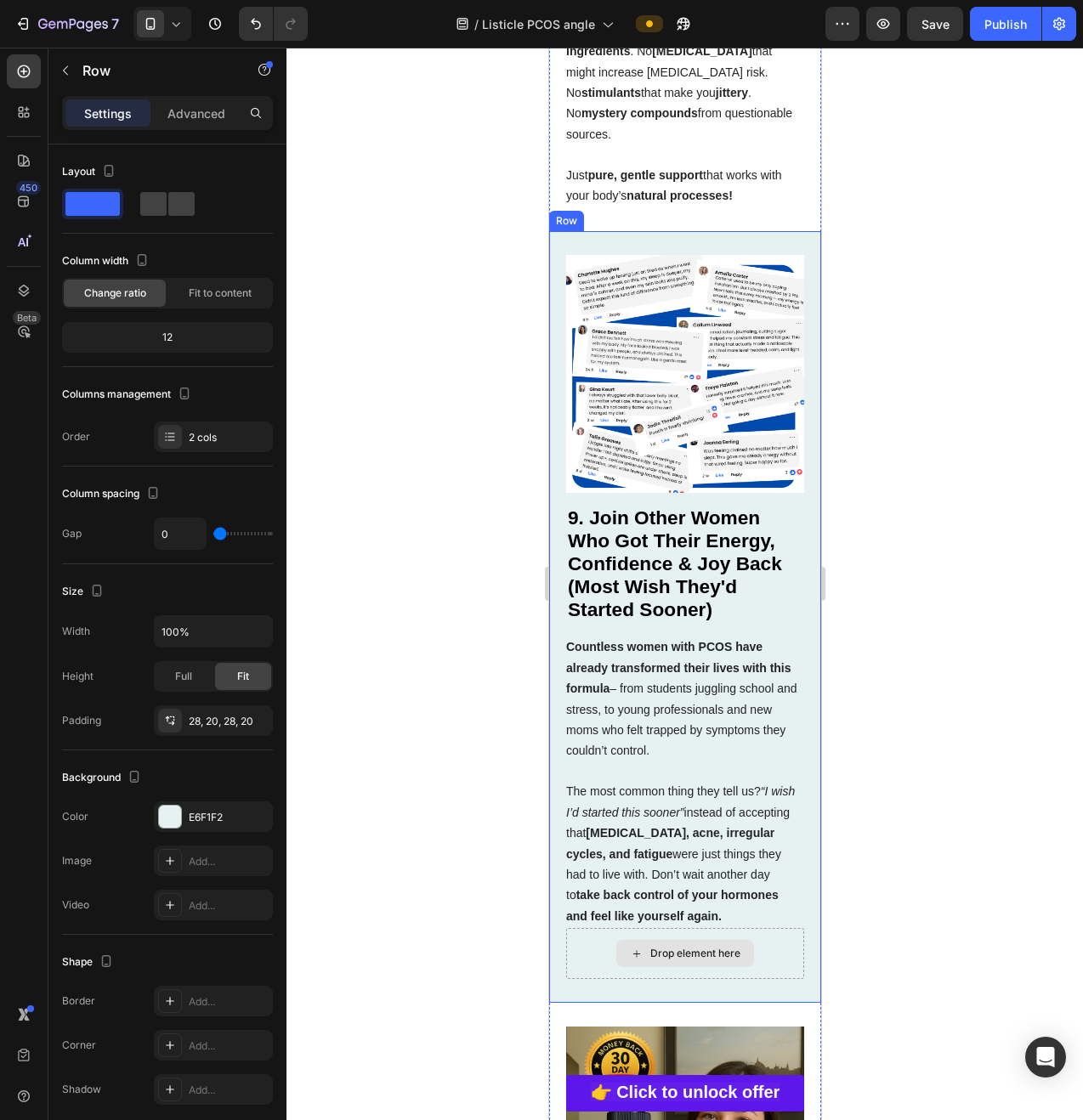
click at [758, 979] on div "Drop element here" at bounding box center [684, 954] width 238 height 51
click at [145, 22] on icon at bounding box center [150, 24] width 17 height 17
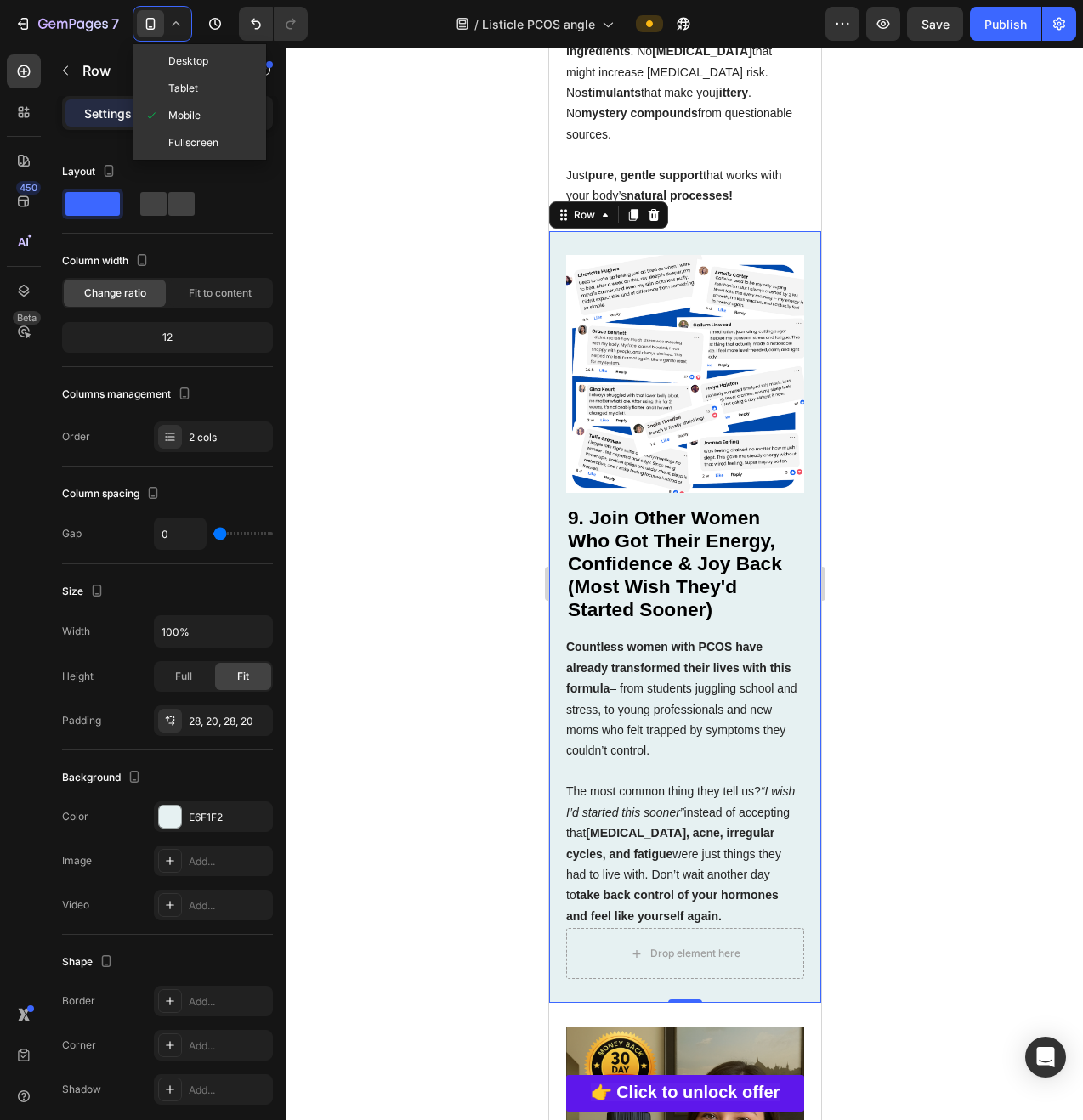
click at [191, 70] on div "Desktop" at bounding box center [199, 61] width 126 height 27
type input "62"
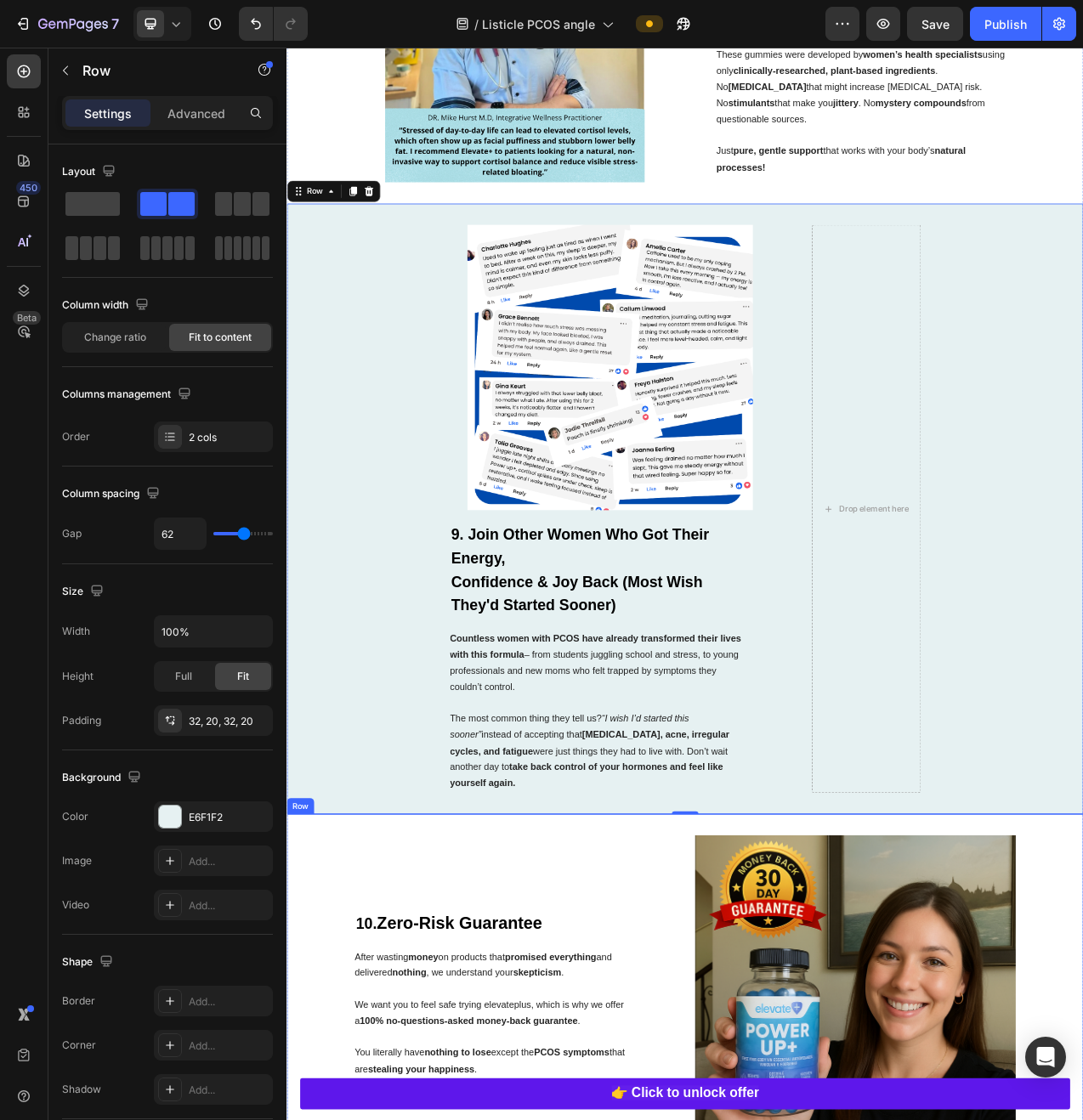
scroll to position [4228, 0]
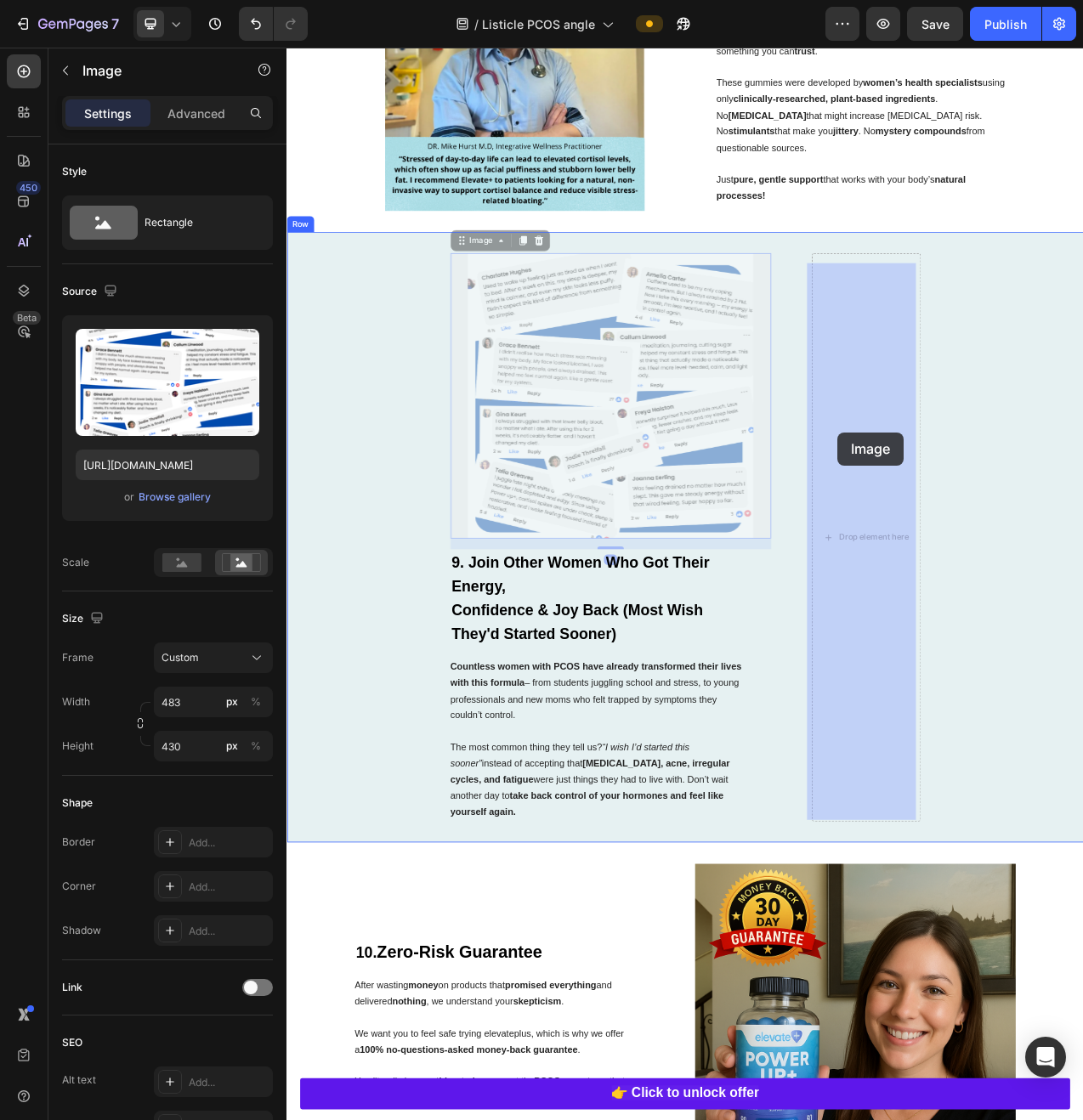
drag, startPoint x: 711, startPoint y: 457, endPoint x: 992, endPoint y: 541, distance: 293.3
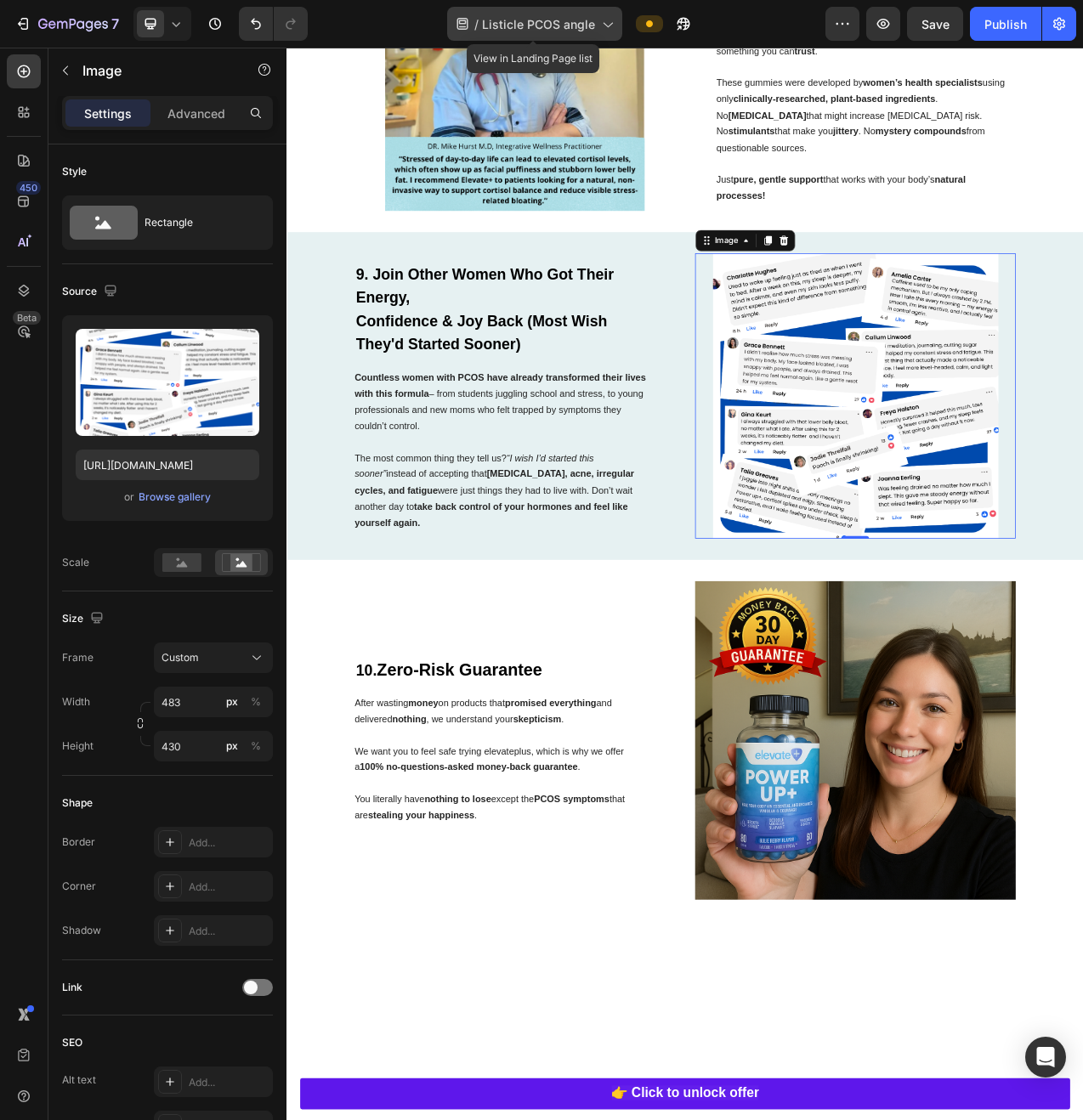
click at [568, 36] on div "/ Listicle PCOS angle" at bounding box center [535, 24] width 175 height 34
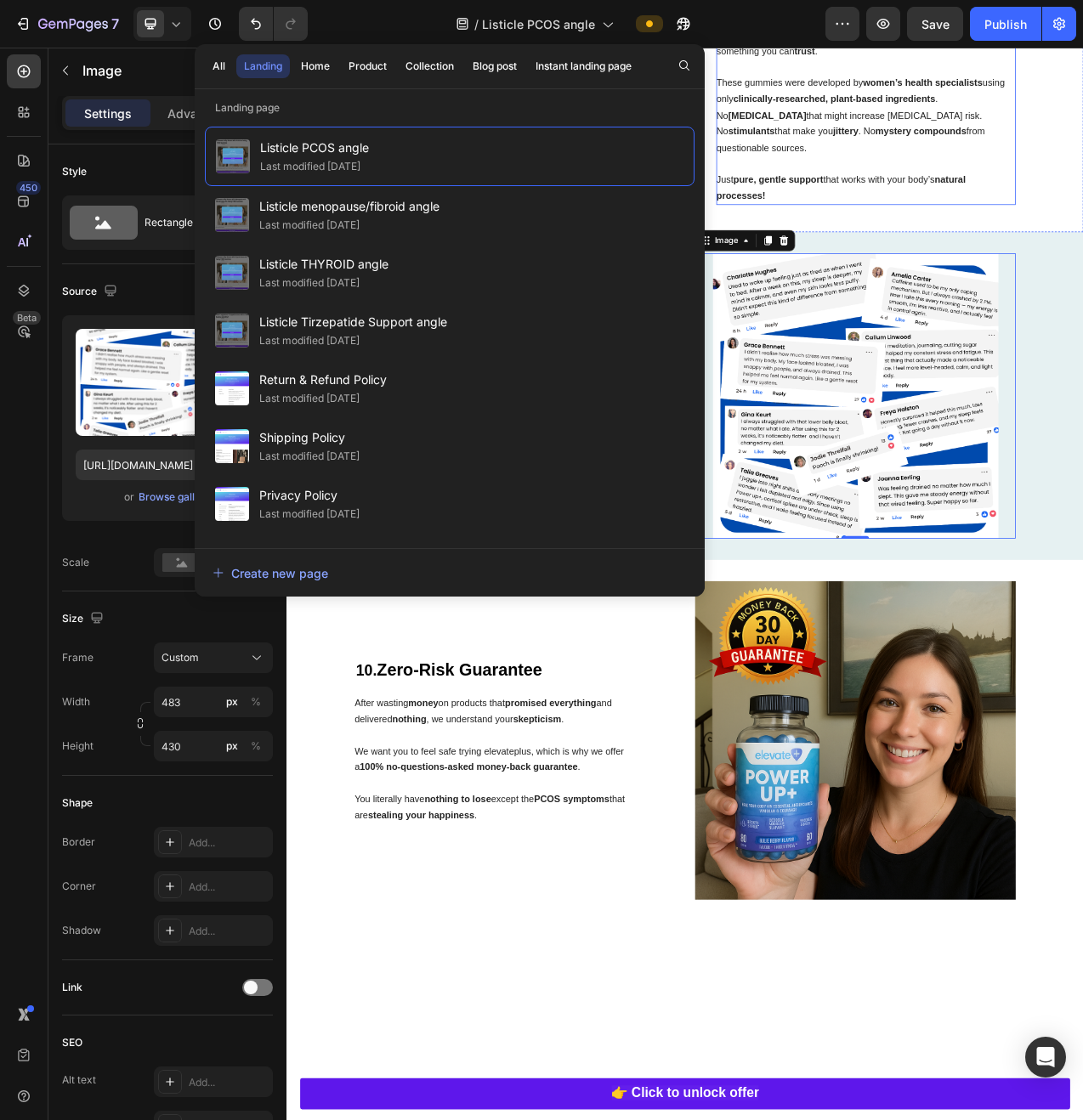
click at [916, 111] on span "These gummies were developed by women’s health specialists using only clinicall…" at bounding box center [1021, 134] width 369 height 97
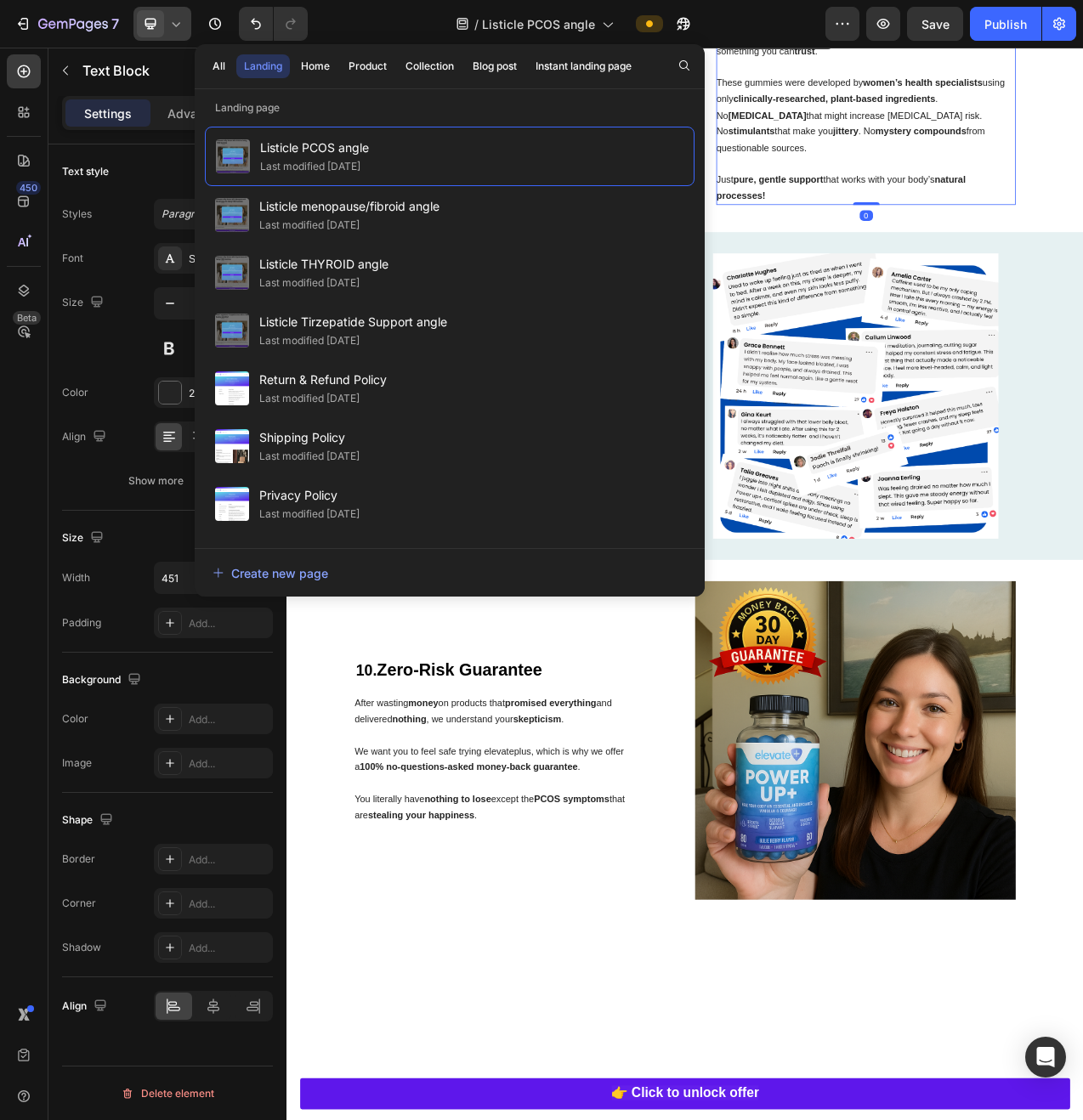
click at [186, 29] on div at bounding box center [161, 24] width 57 height 34
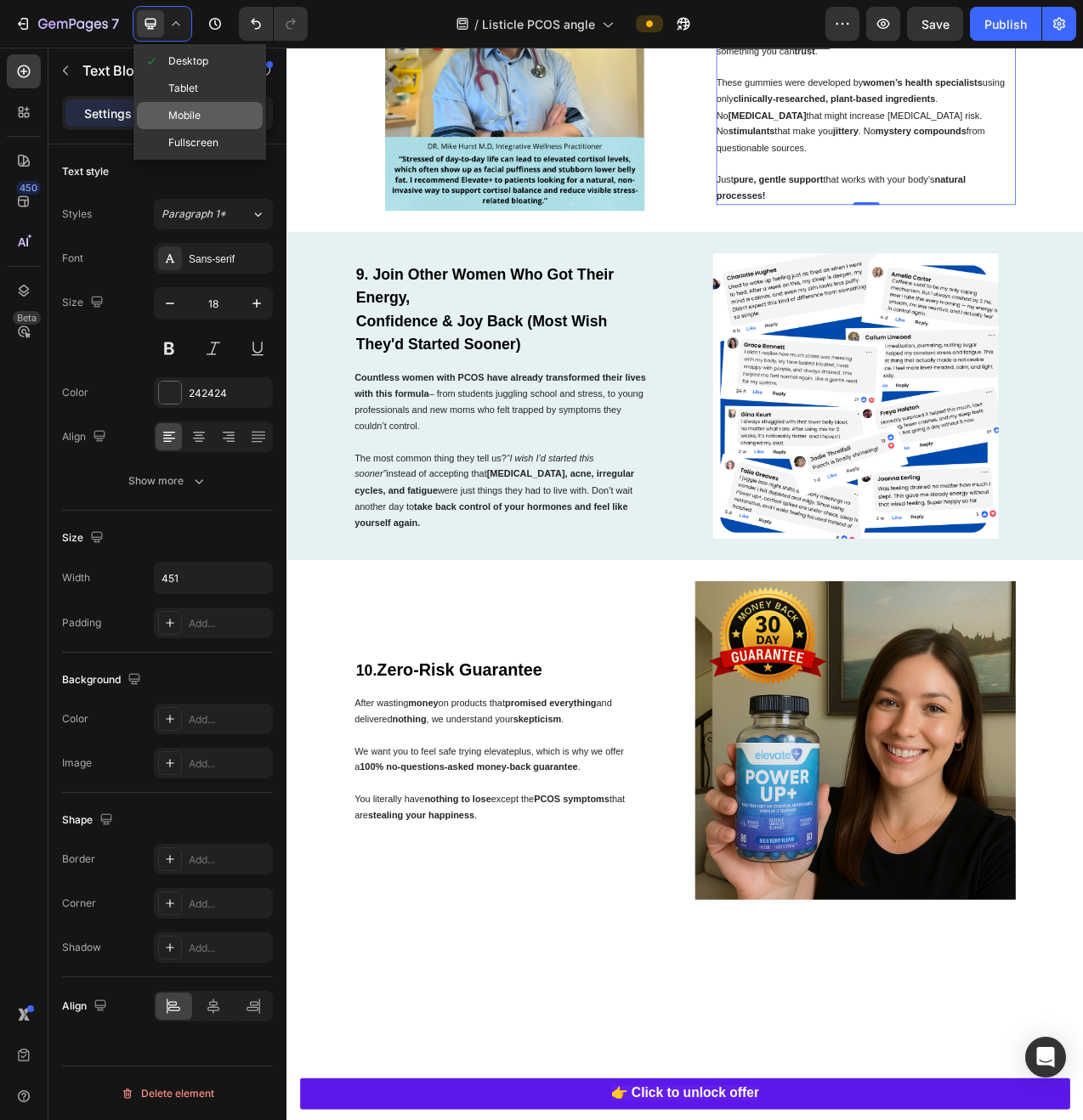
click at [197, 105] on div "Mobile" at bounding box center [199, 116] width 126 height 27
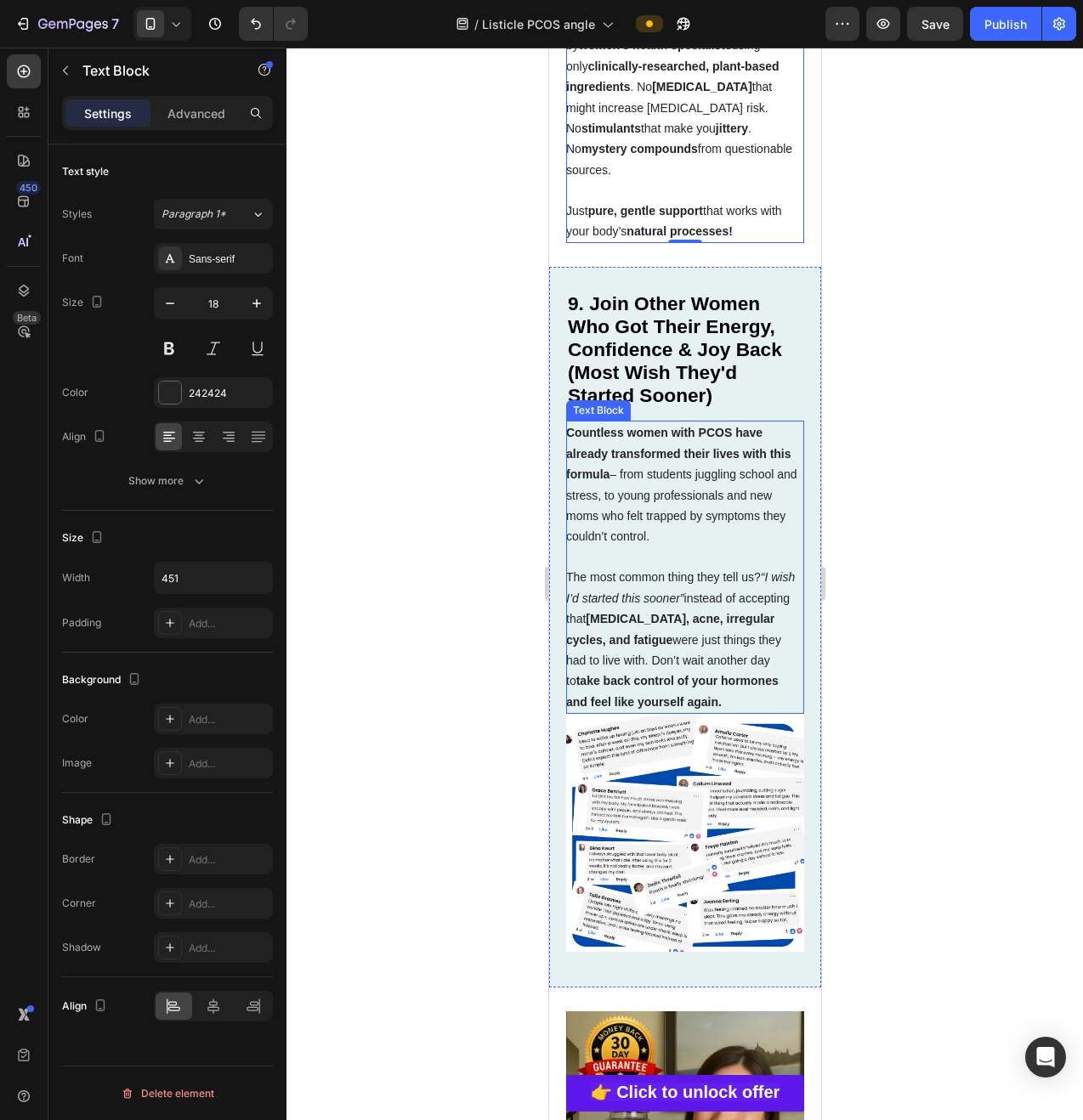
scroll to position [5900, 0]
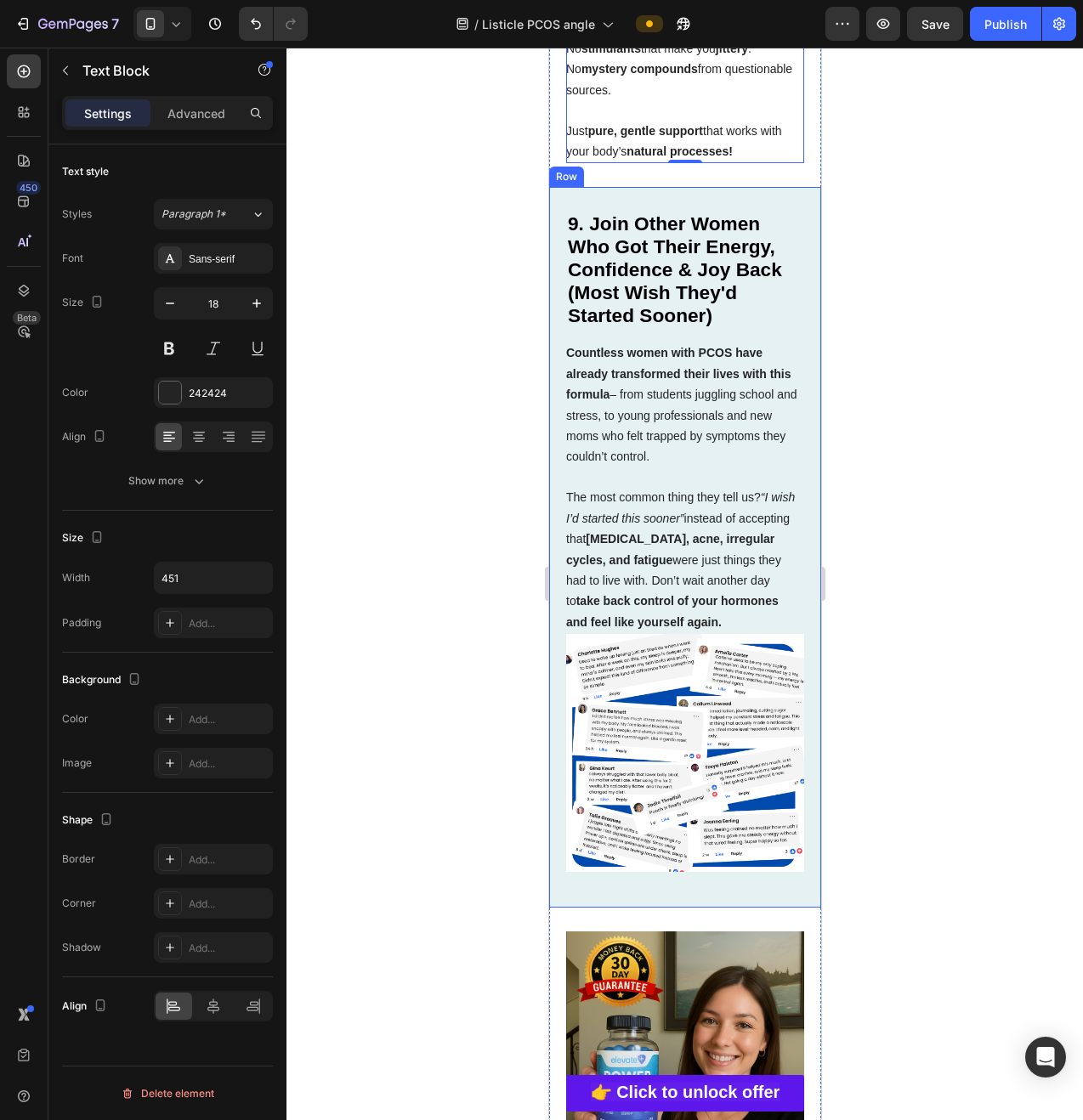
click at [556, 524] on div "Image 9. Join Other Women Who Got Their Energy, Confidence & Joy Back (Most Wis…" at bounding box center [684, 548] width 272 height 721
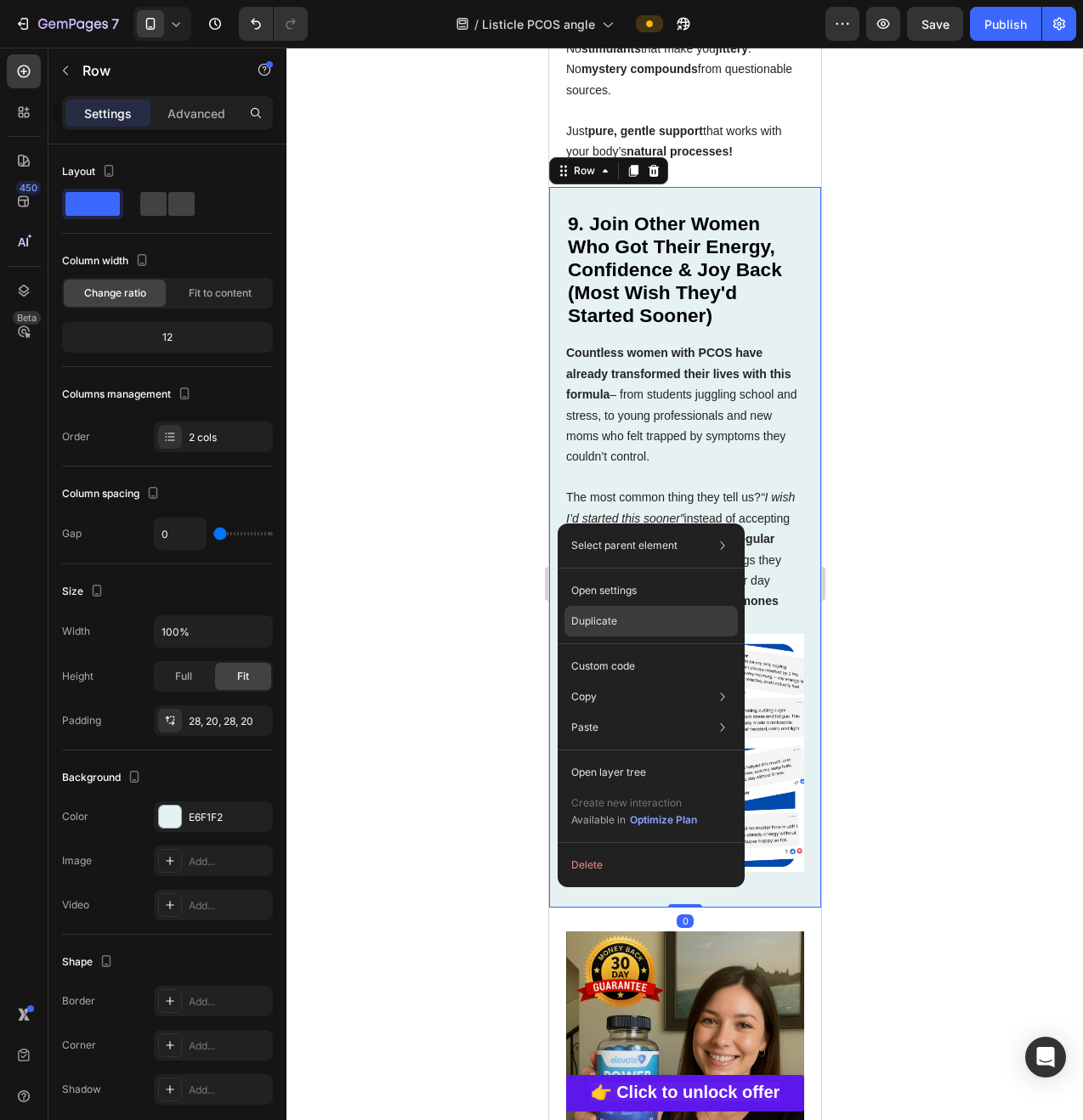
click at [615, 619] on p "Duplicate" at bounding box center [594, 621] width 45 height 15
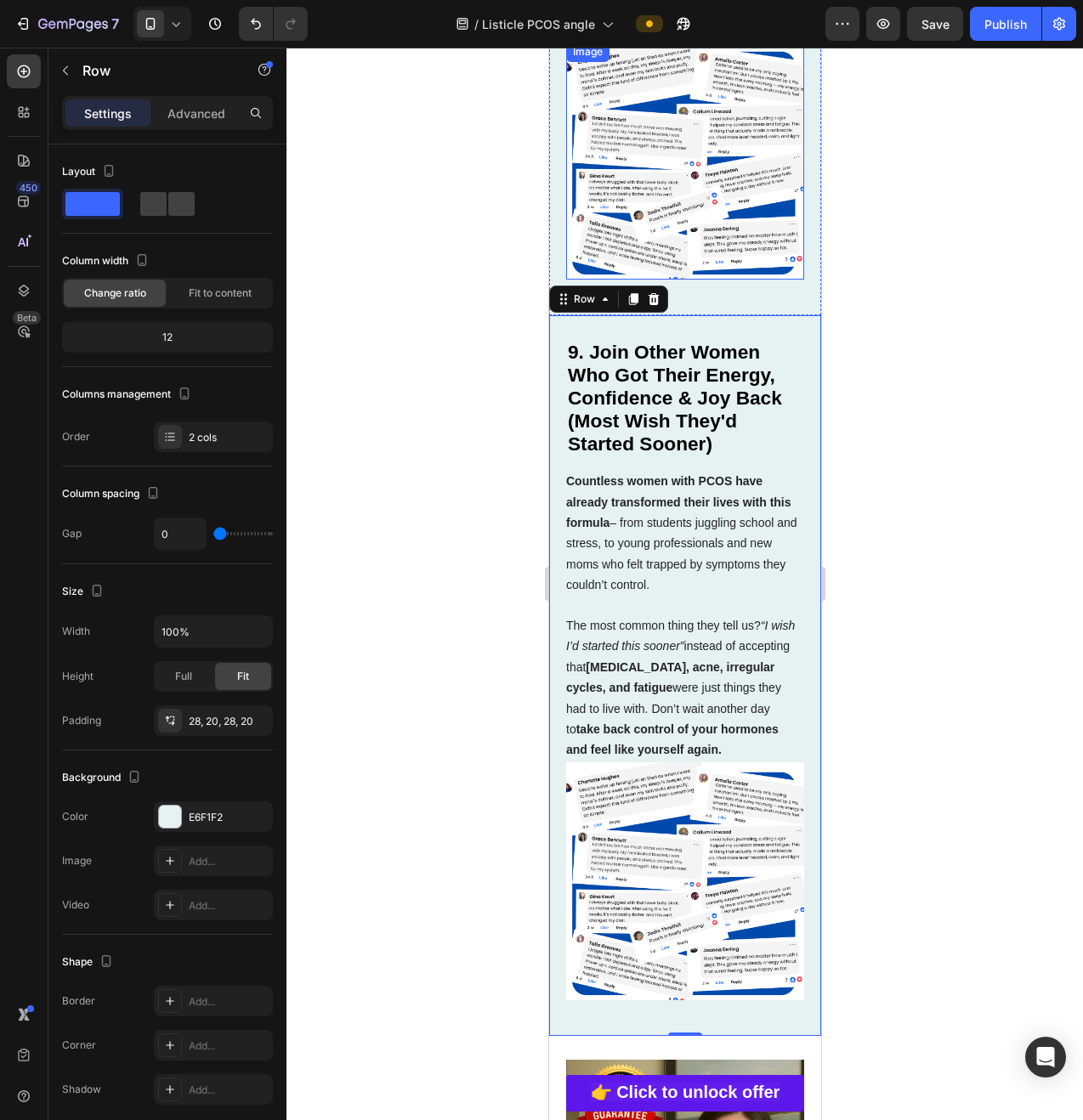
scroll to position [6491, 0]
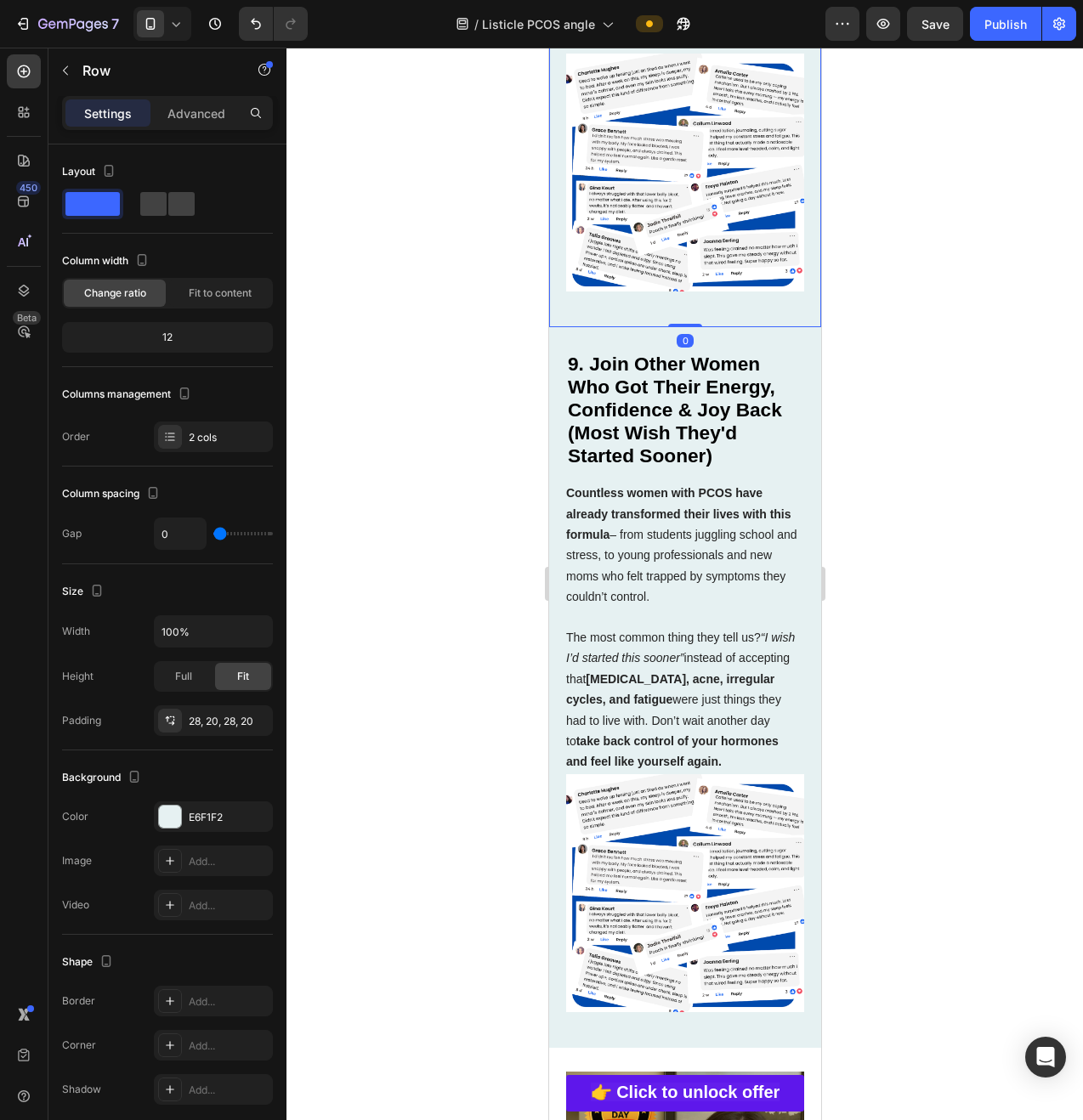
scroll to position [6469, 0]
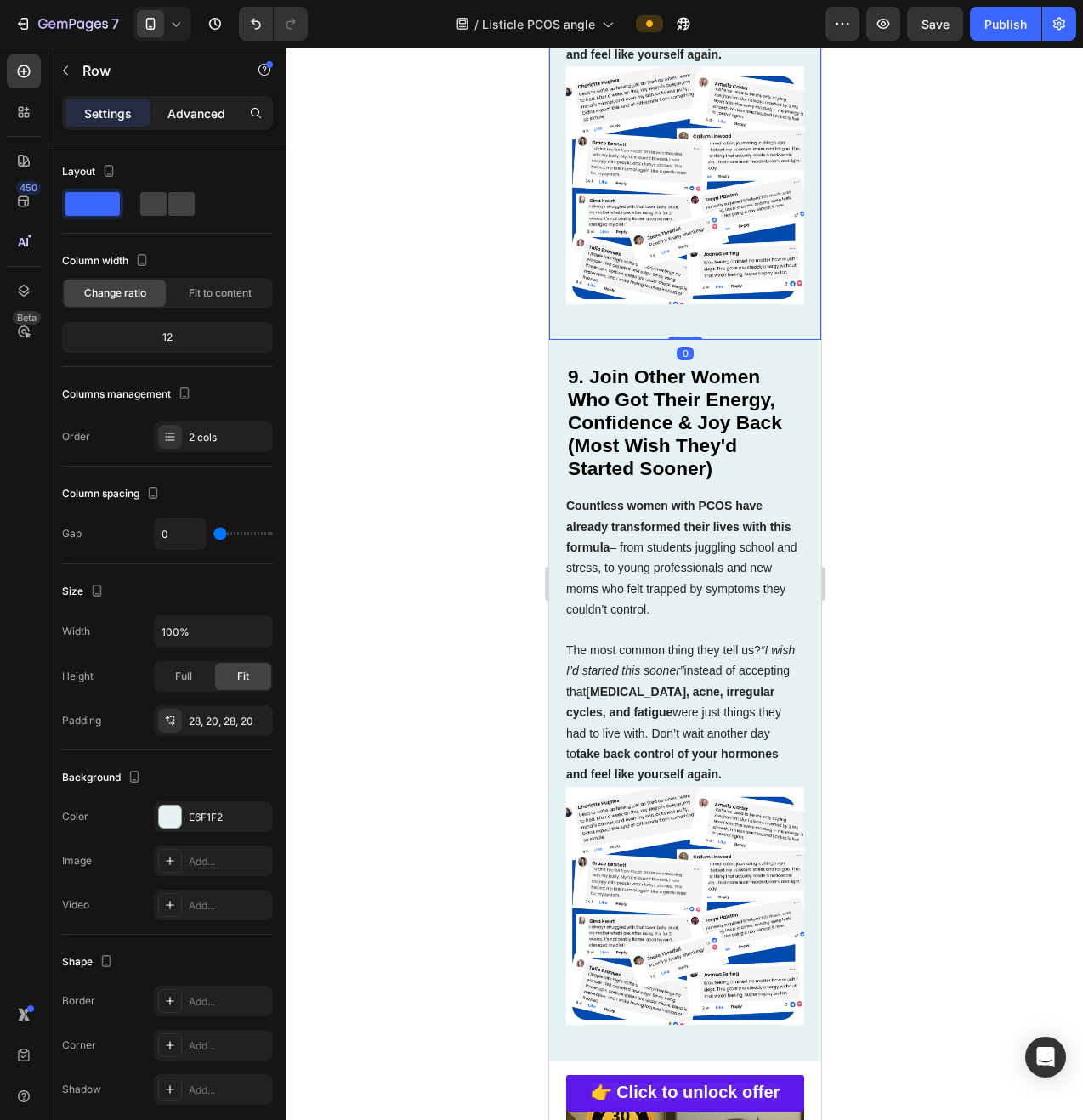
click at [160, 105] on div "Advanced" at bounding box center [196, 113] width 85 height 27
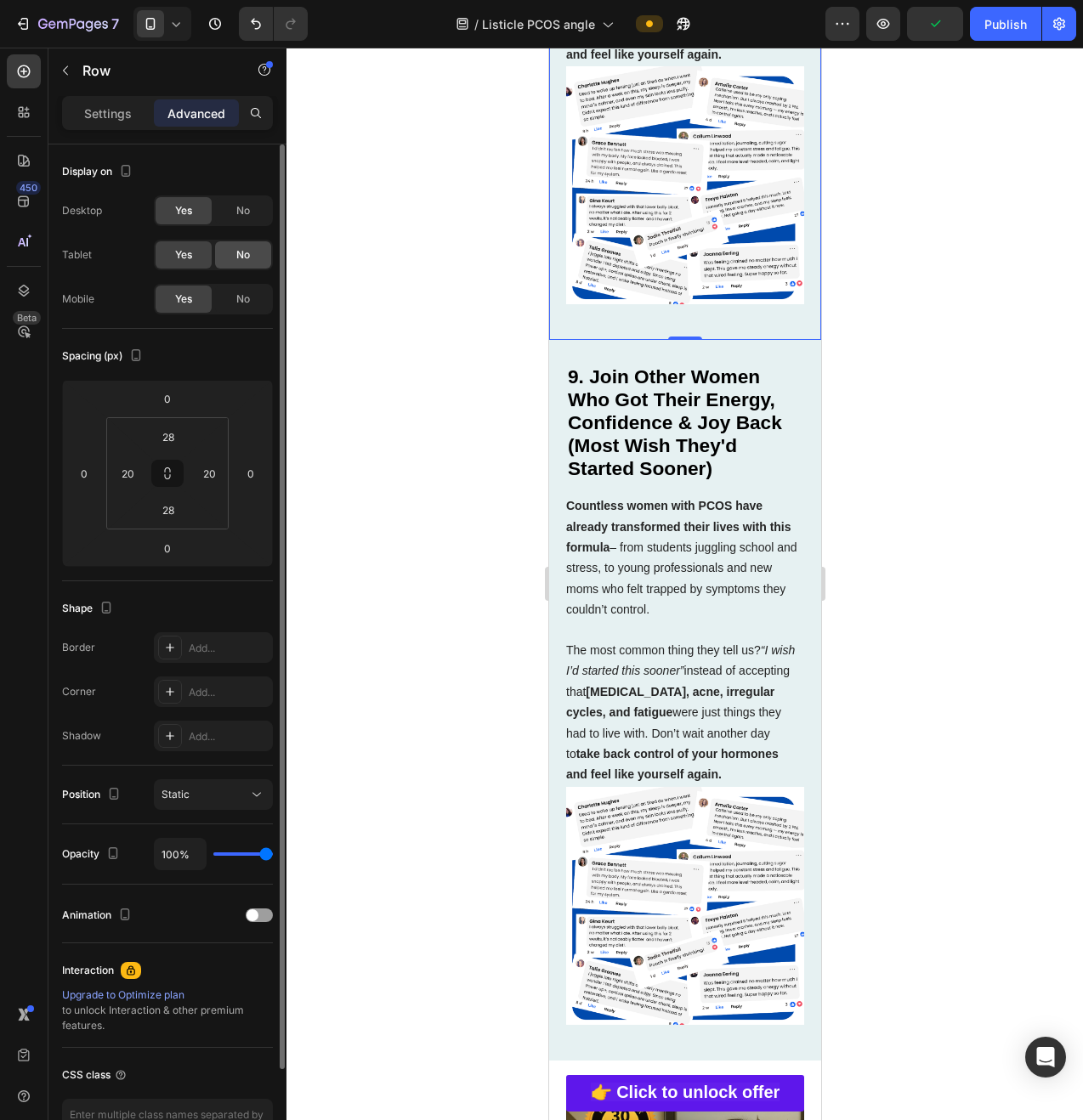
click at [229, 260] on div "No" at bounding box center [243, 255] width 56 height 27
drag, startPoint x: 244, startPoint y: 314, endPoint x: 245, endPoint y: 303, distance: 11.0
click at [243, 313] on div "Display on Desktop Yes No Tablet Yes No Mobile Yes No" at bounding box center [167, 236] width 211 height 185
click at [245, 303] on span "No" at bounding box center [243, 300] width 14 height 15
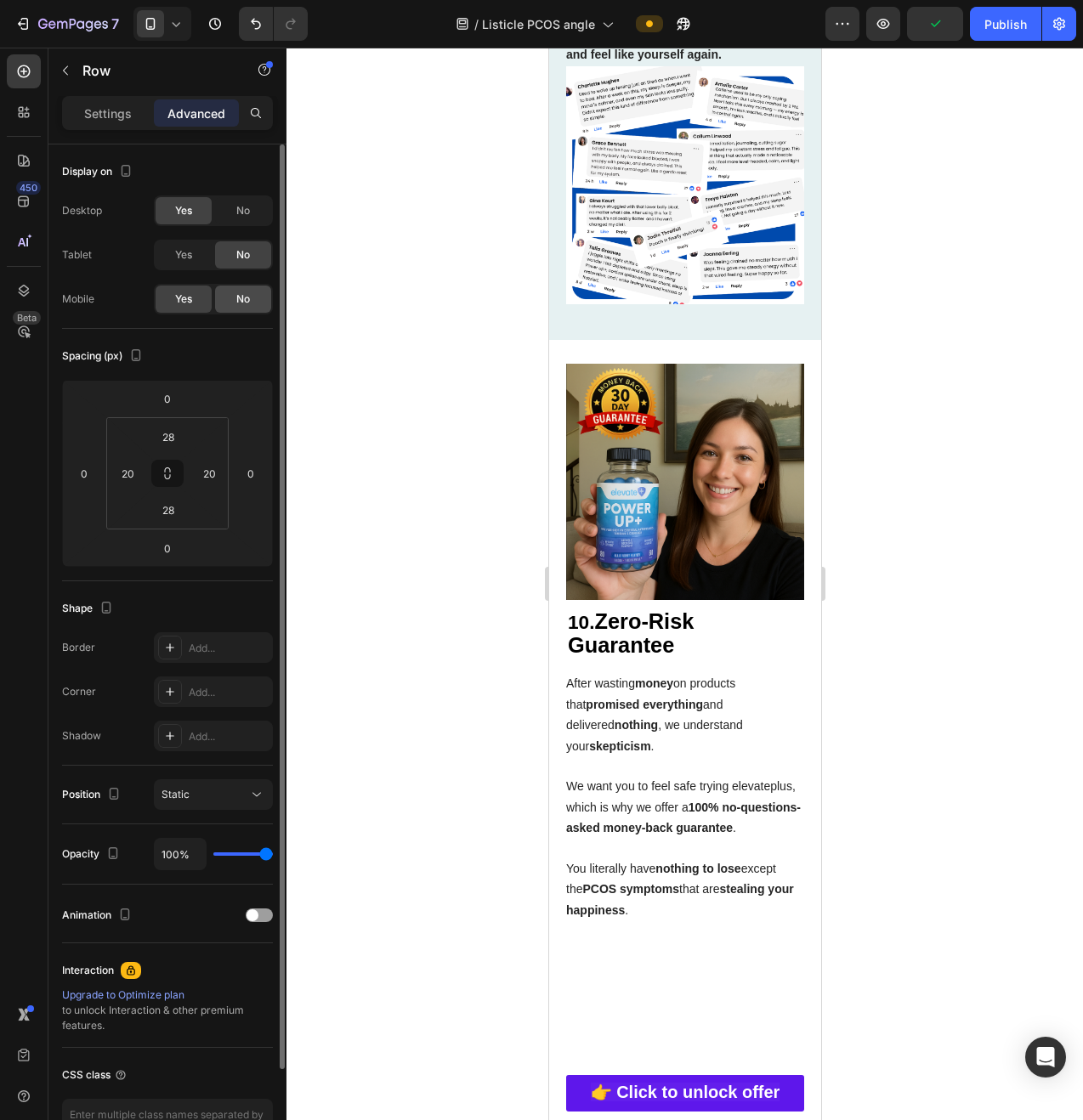
scroll to position [5749, 0]
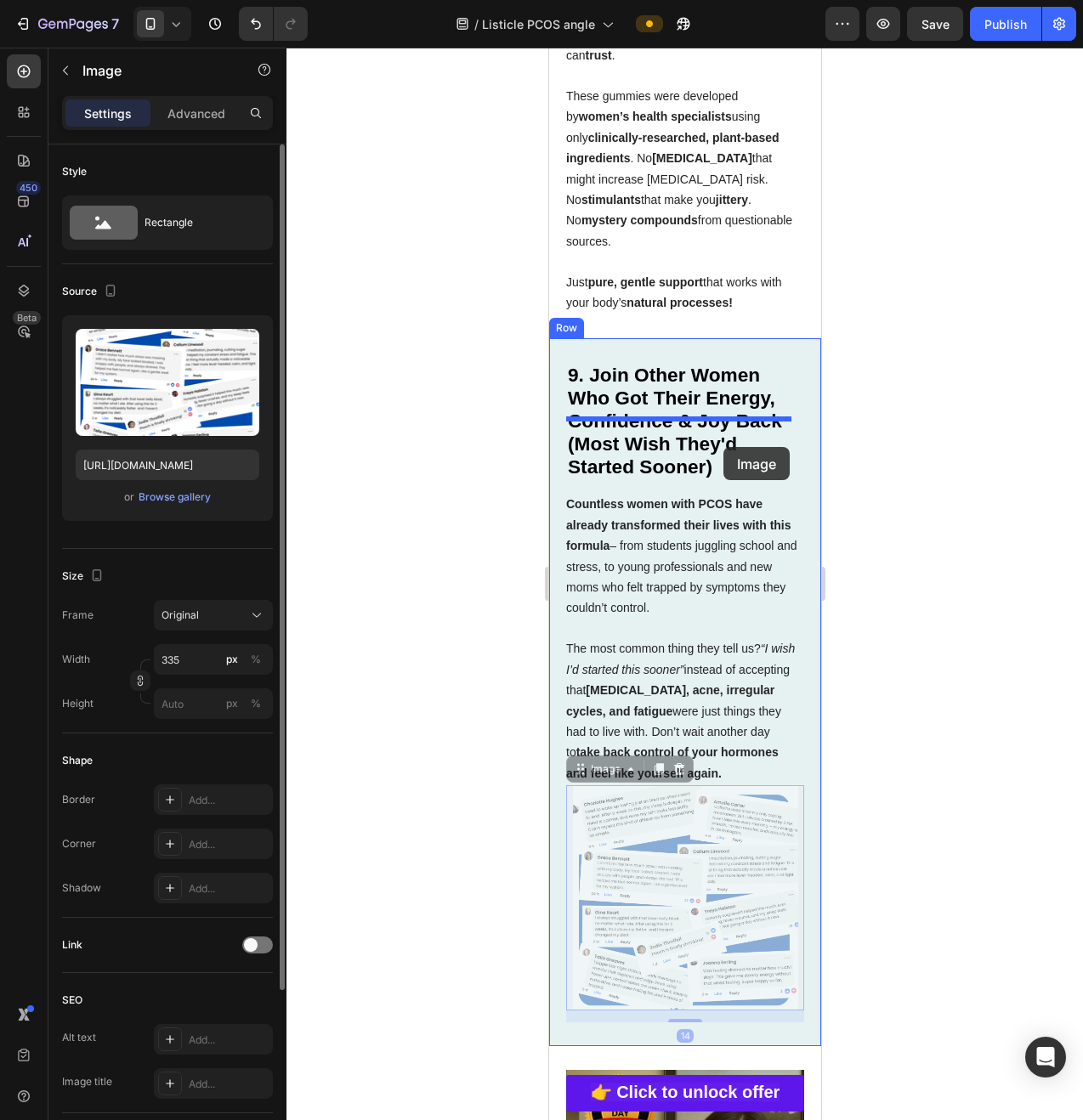
drag, startPoint x: 751, startPoint y: 937, endPoint x: 723, endPoint y: 447, distance: 490.8
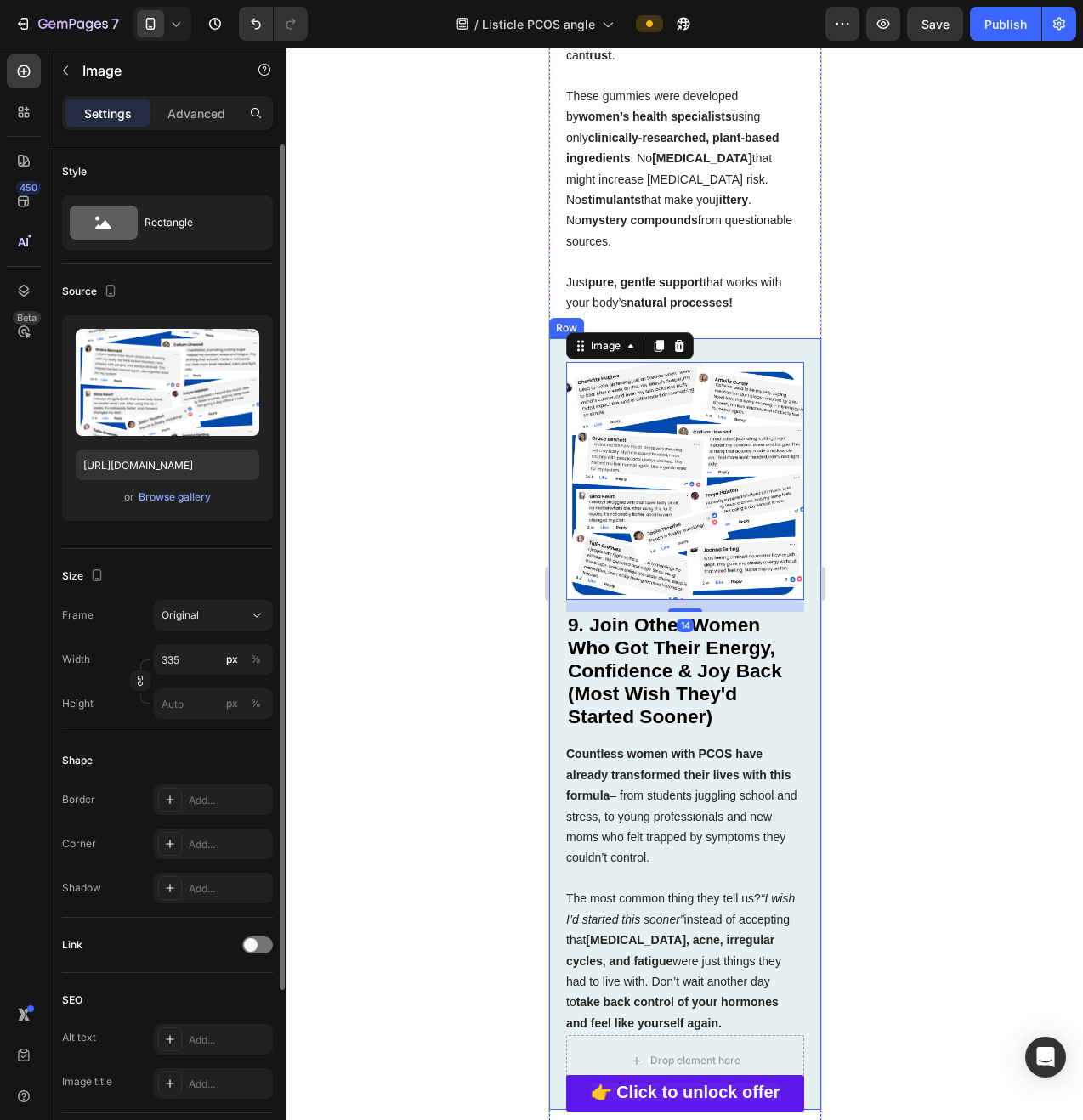
click at [561, 679] on div "Drop element here Image 14 9. Join Other Women Who Got Their Energy, Confidence…" at bounding box center [684, 723] width 272 height 772
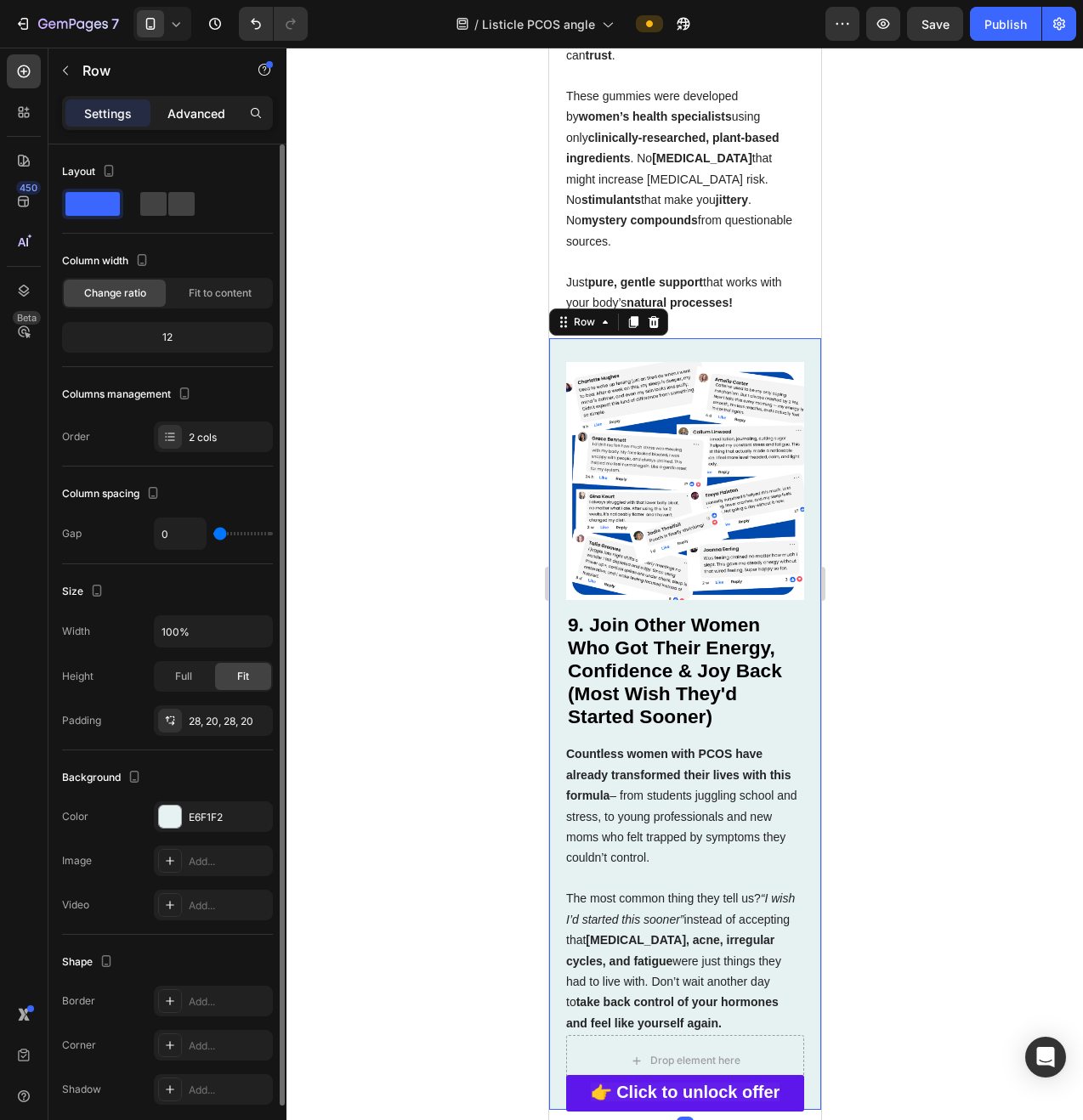
click at [202, 123] on div "Advanced" at bounding box center [196, 113] width 85 height 27
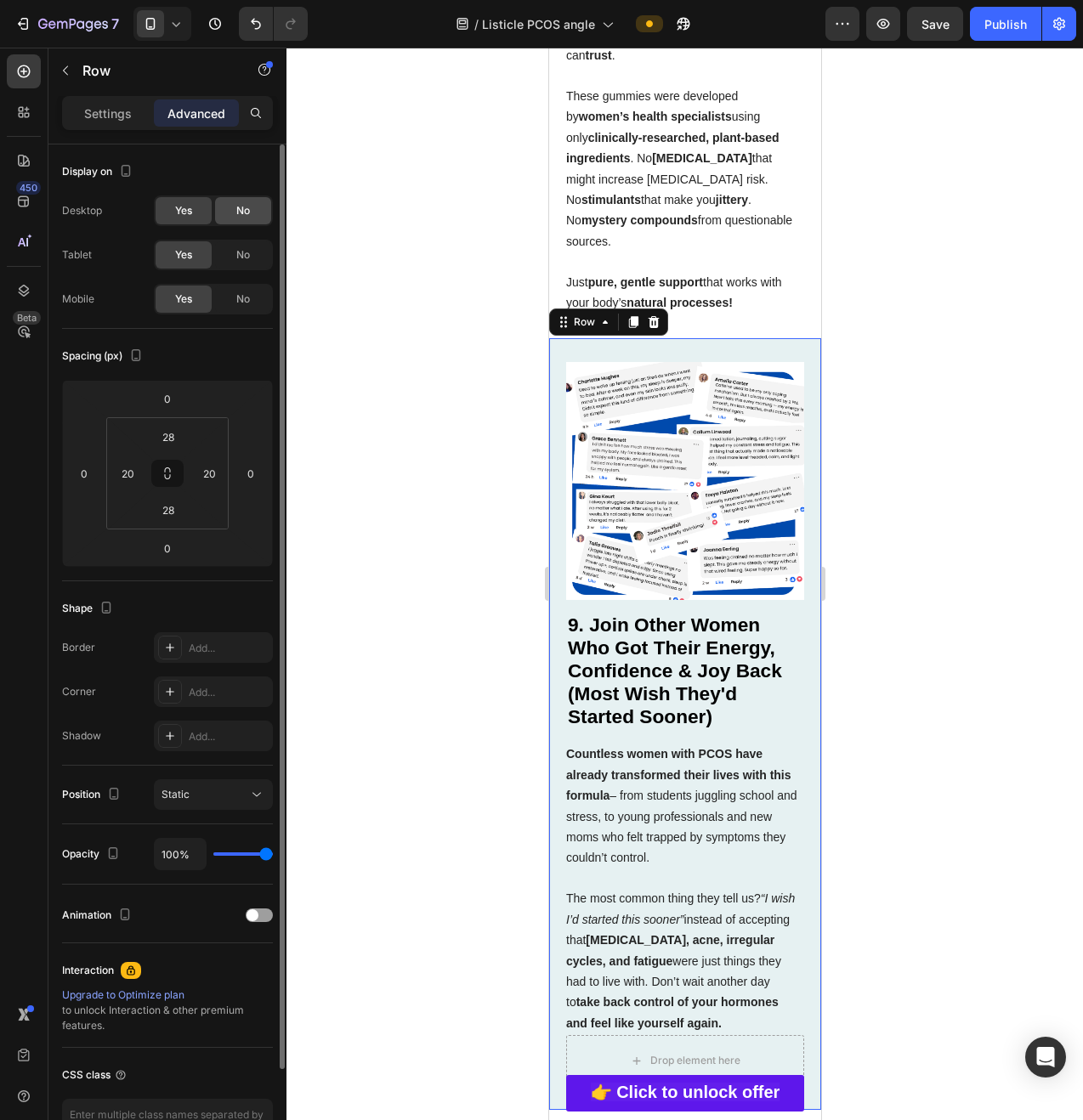
click at [238, 206] on span "No" at bounding box center [243, 211] width 14 height 15
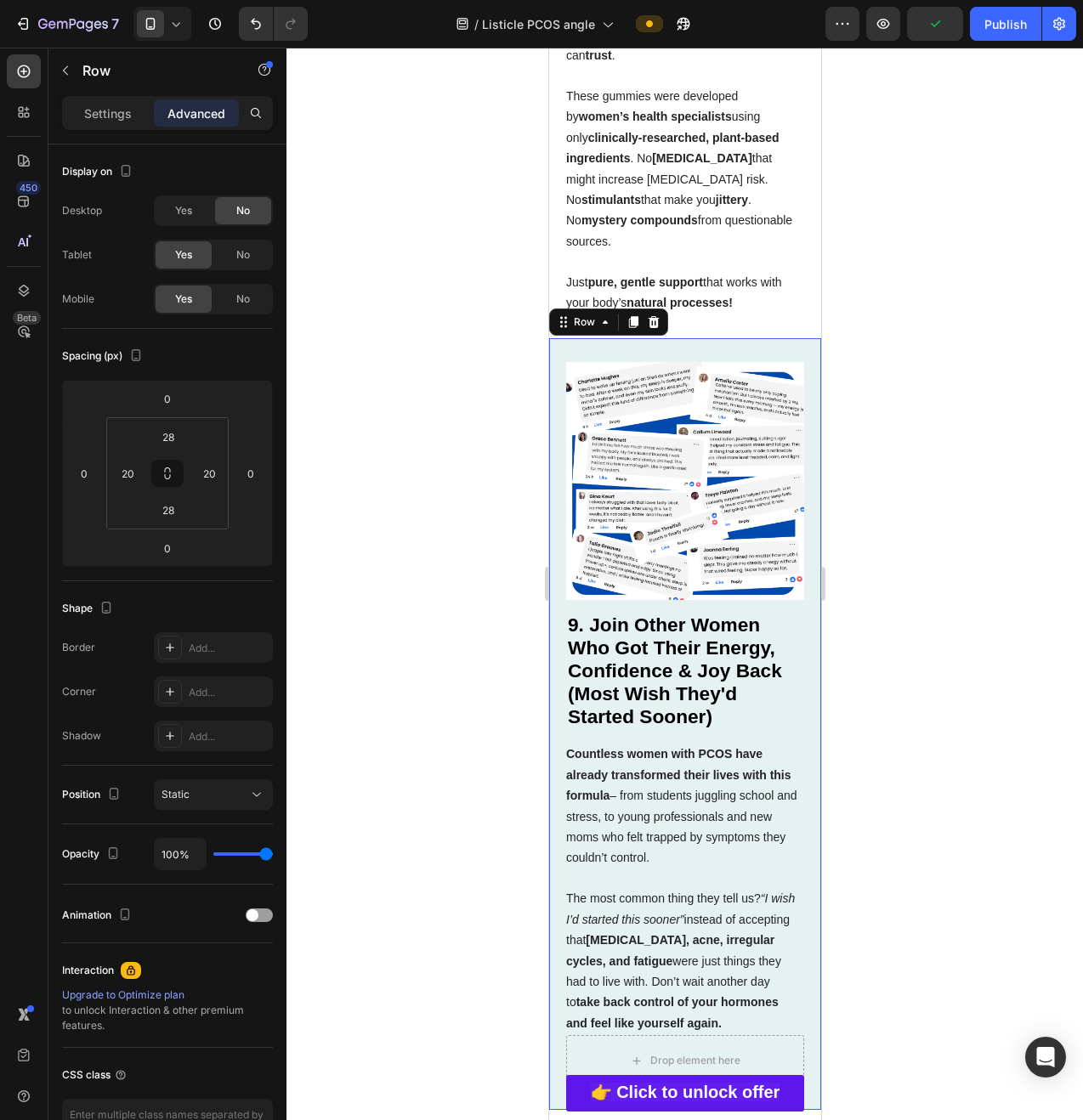
click at [179, 30] on icon at bounding box center [176, 24] width 17 height 17
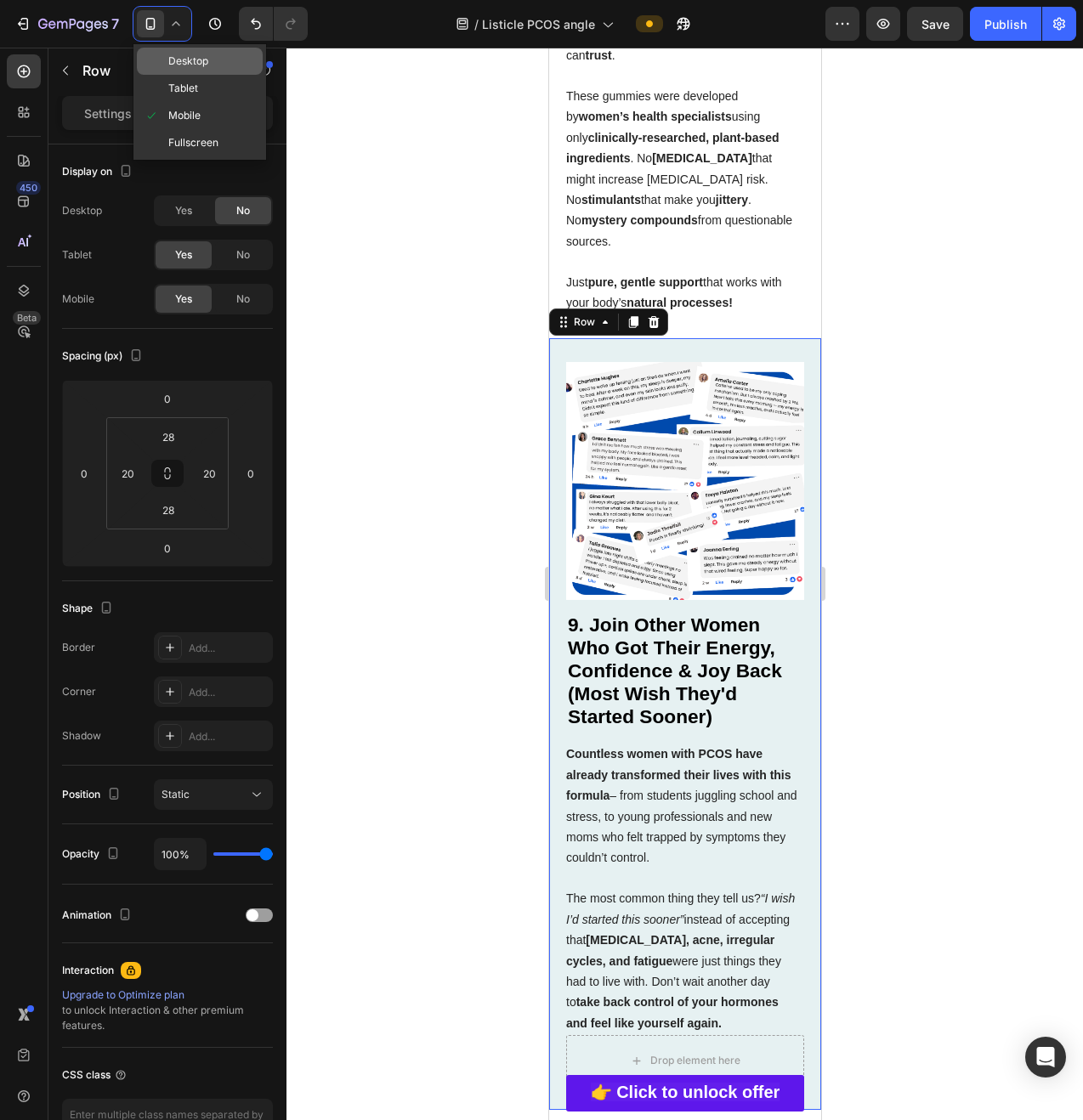
click at [207, 69] on span "Desktop" at bounding box center [188, 61] width 40 height 17
type input "32"
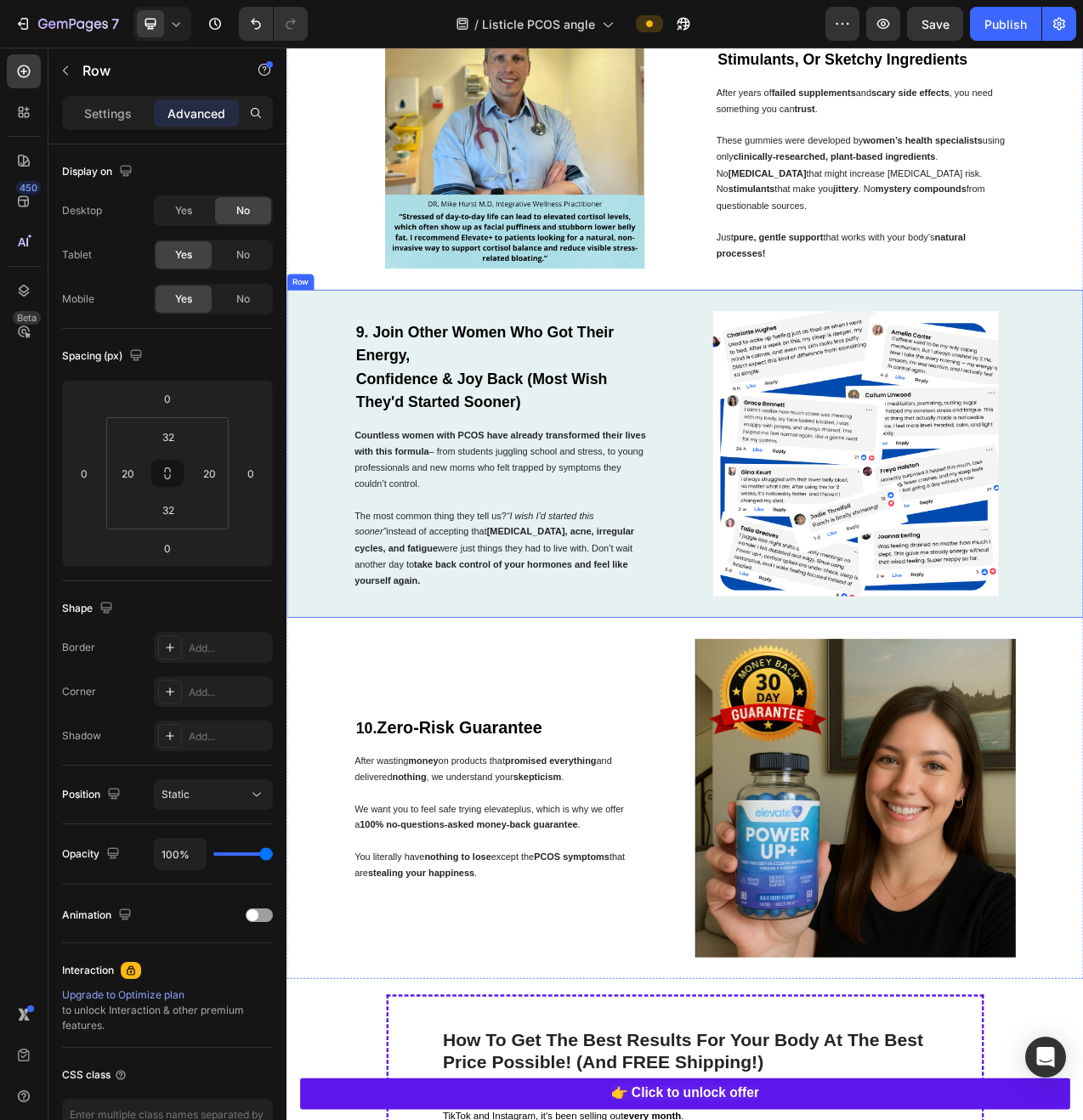
scroll to position [4077, 0]
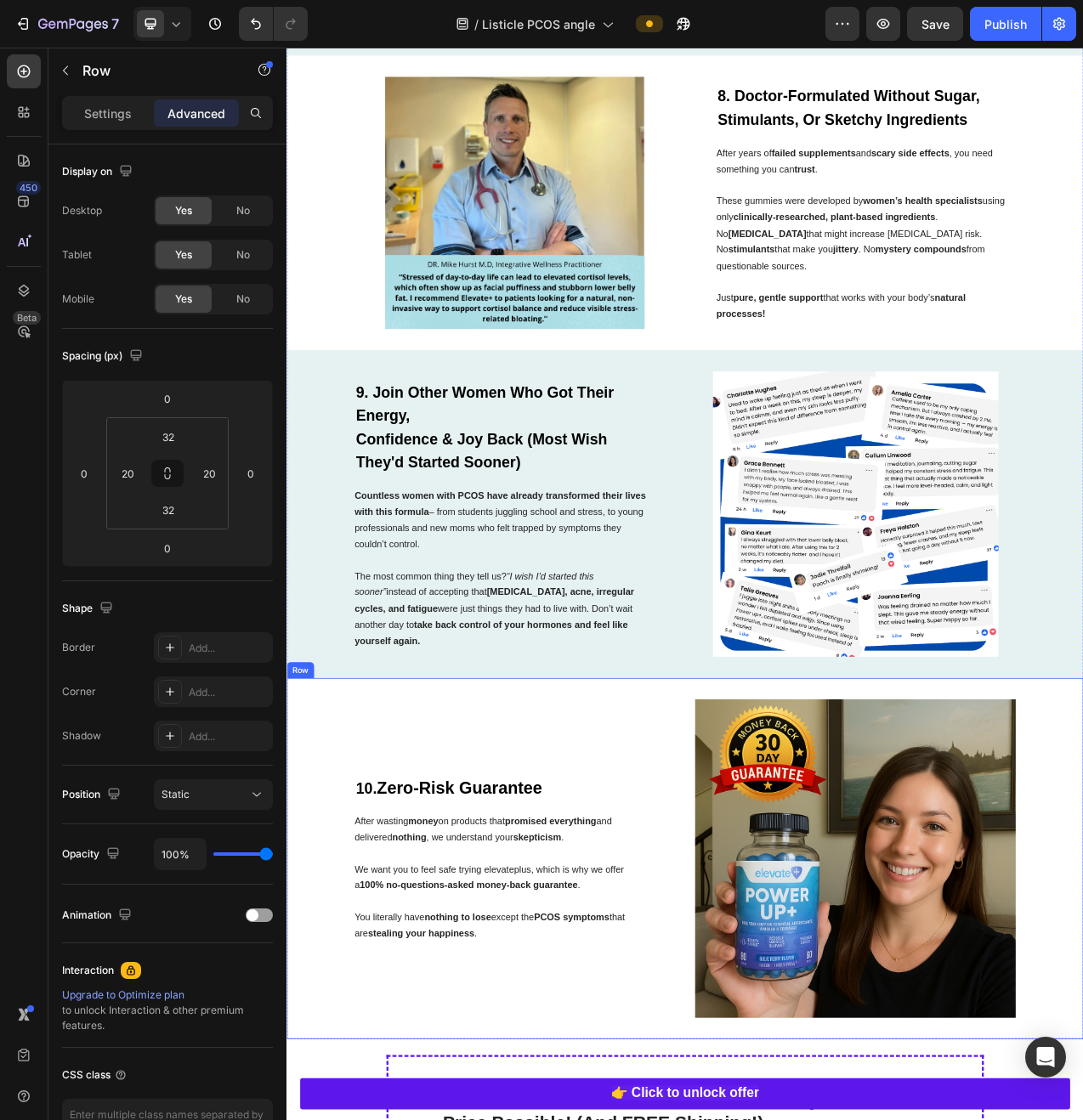
click at [743, 947] on div "10. Zero-Risk Guarantee Heading After wasting money on products that promised e…" at bounding box center [565, 1086] width 384 height 408
click at [132, 123] on div "Settings" at bounding box center [107, 113] width 85 height 27
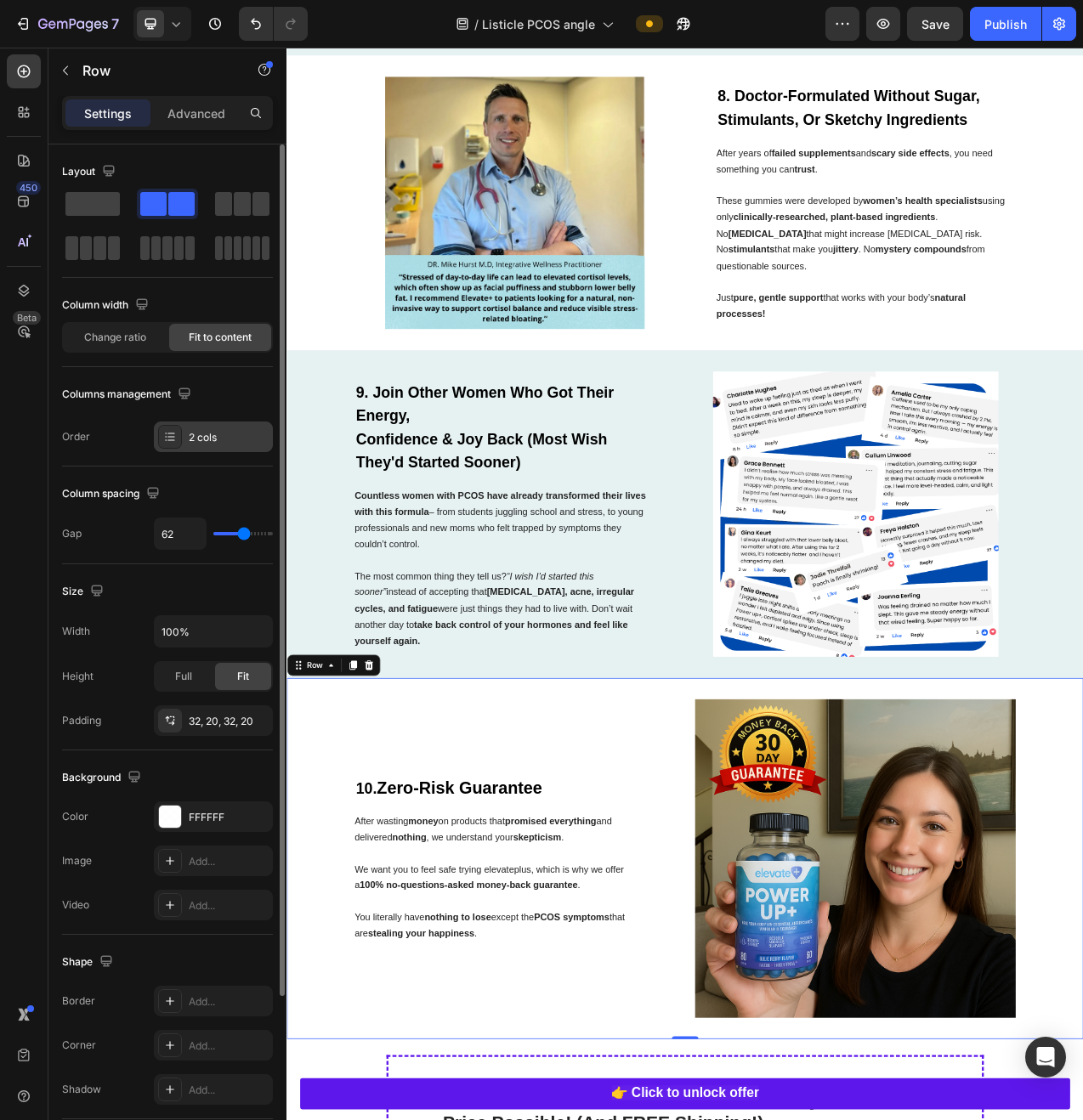
click at [208, 443] on div "2 cols" at bounding box center [228, 438] width 80 height 15
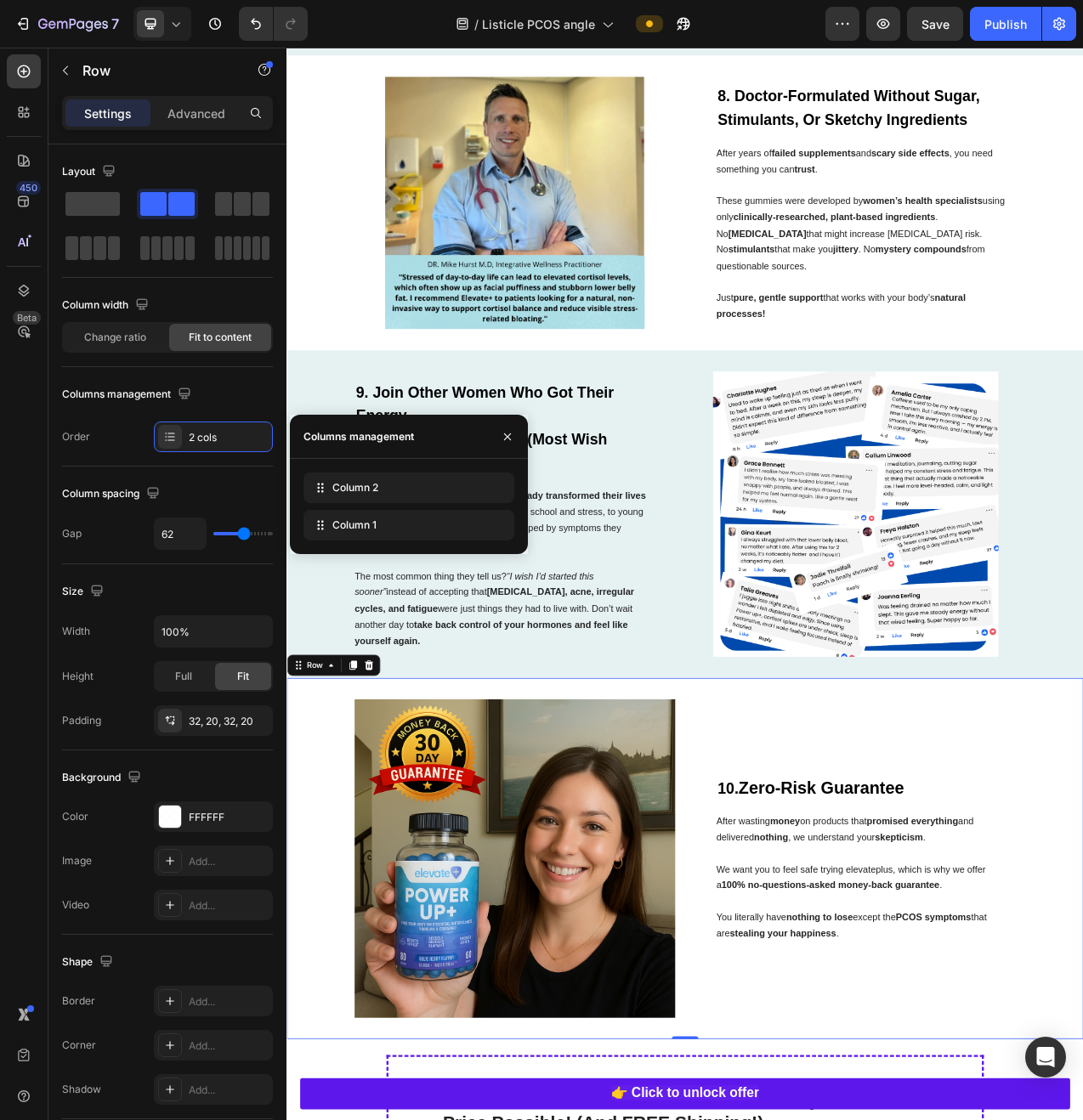
drag, startPoint x: 377, startPoint y: 530, endPoint x: 362, endPoint y: 466, distance: 65.7
click at [427, 247] on img at bounding box center [578, 246] width 410 height 323
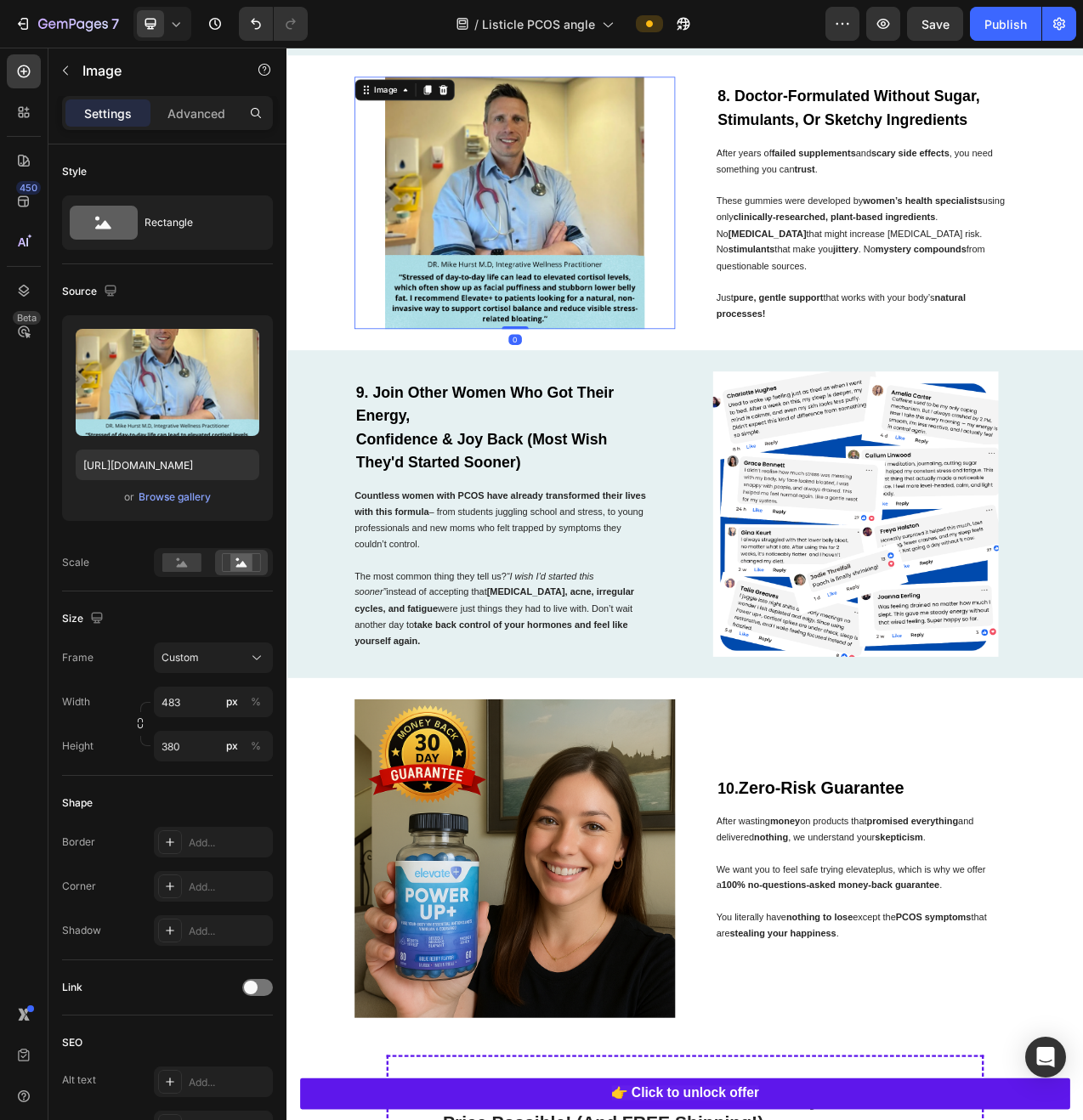
drag, startPoint x: 178, startPoint y: 25, endPoint x: 181, endPoint y: 38, distance: 13.3
click at [178, 25] on icon at bounding box center [176, 24] width 17 height 17
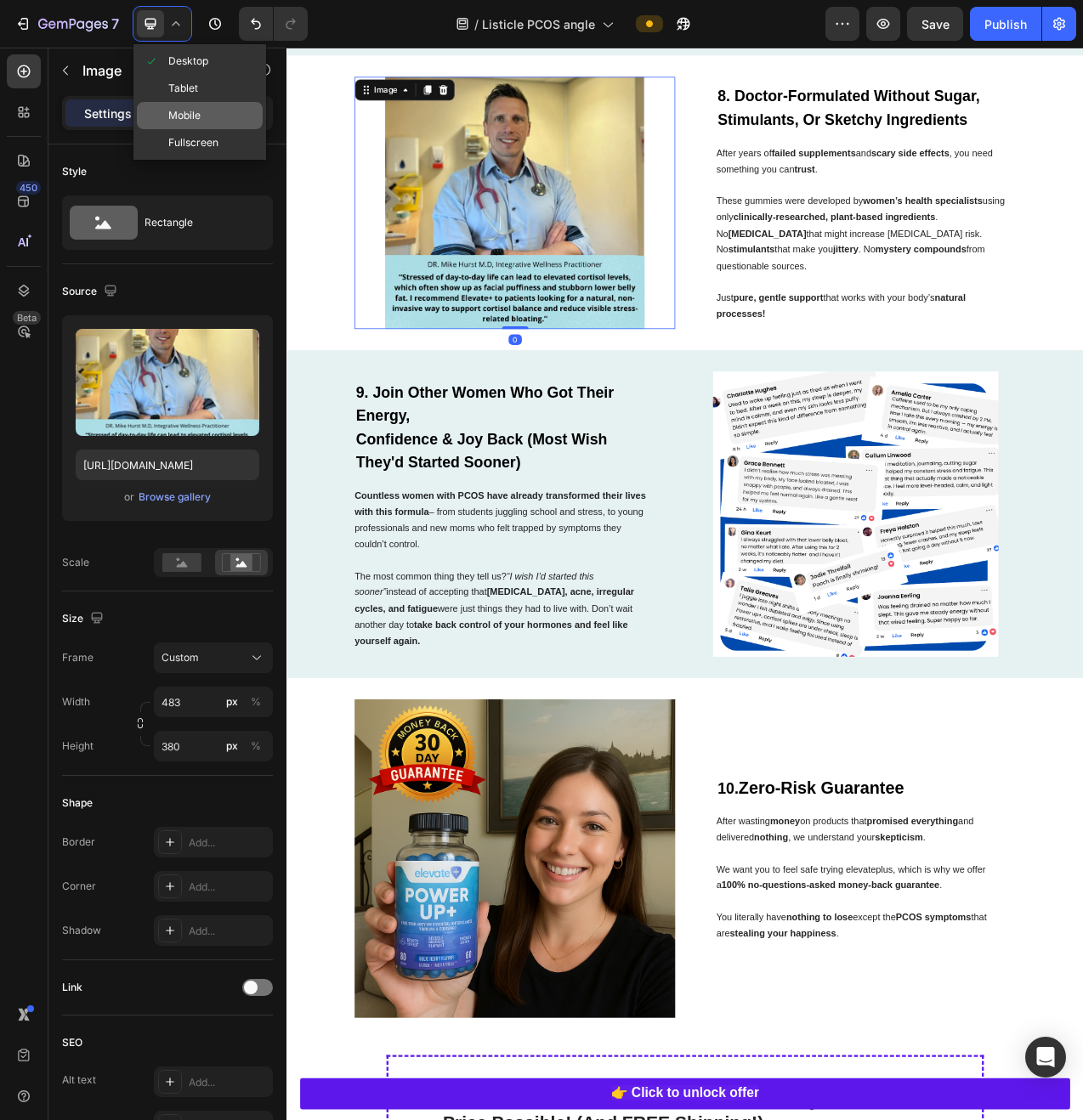
click at [203, 123] on div "Mobile" at bounding box center [199, 116] width 126 height 27
type input "335"
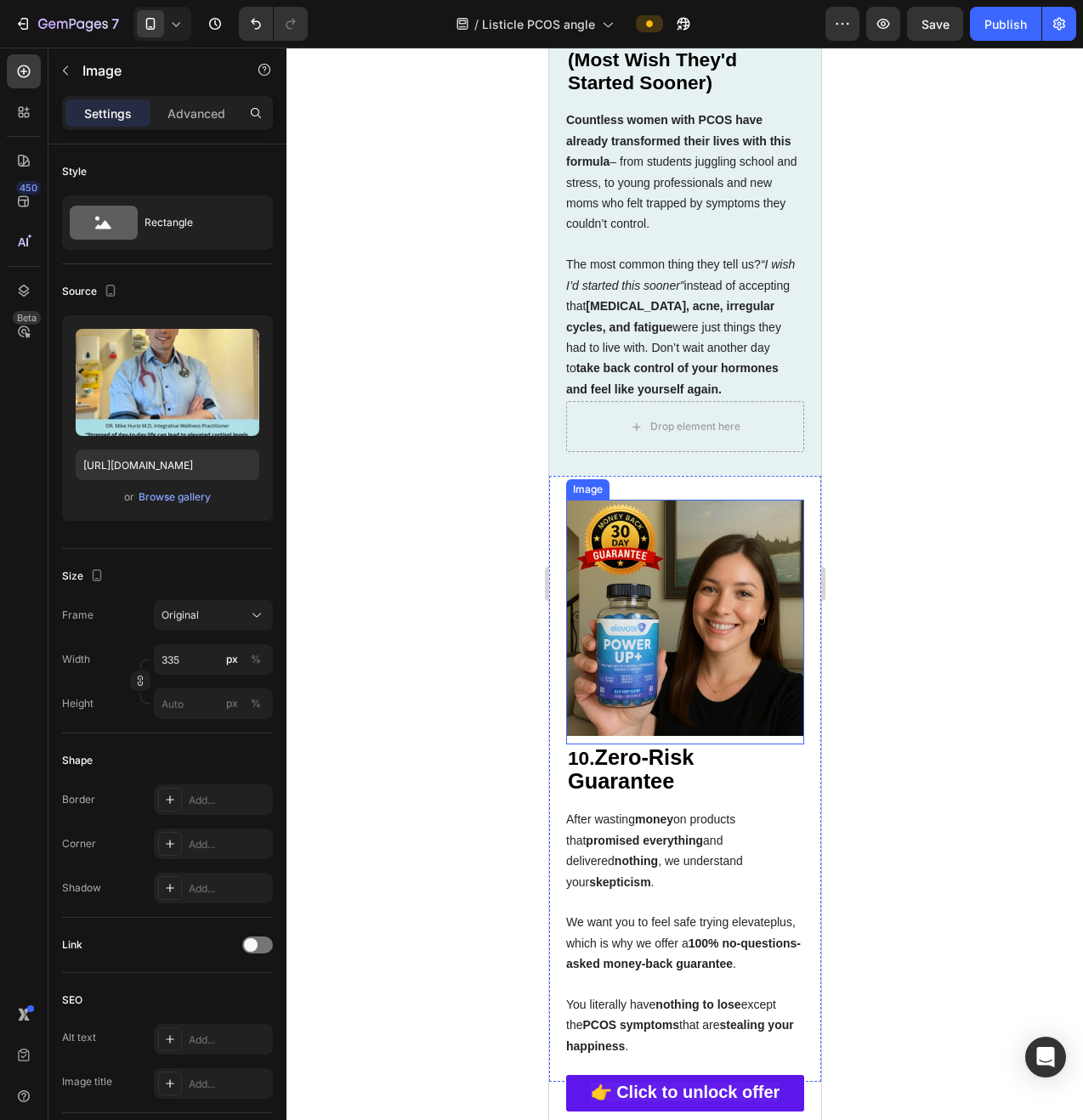
scroll to position [6419, 0]
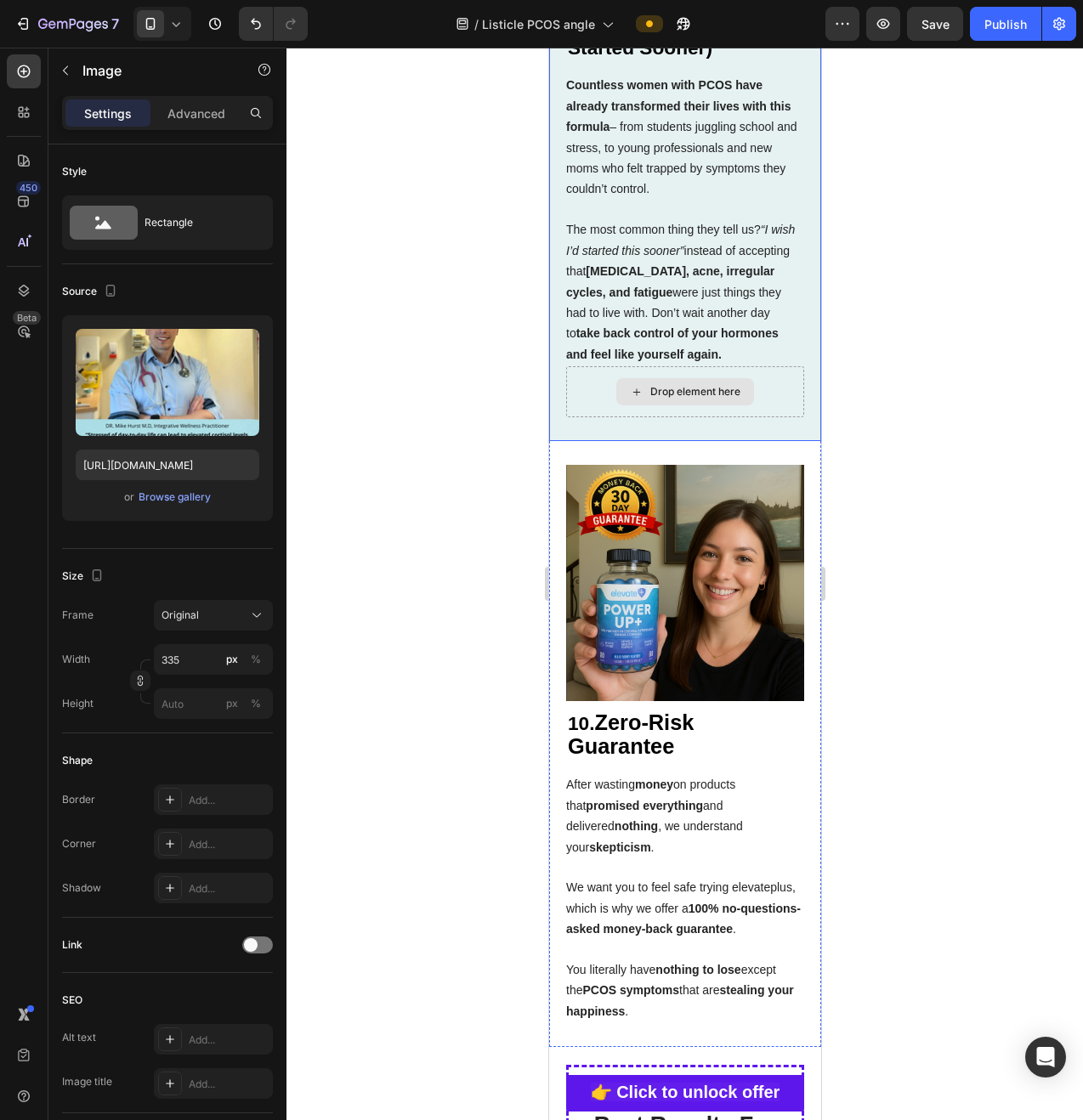
click at [665, 405] on div "Drop element here" at bounding box center [684, 392] width 137 height 27
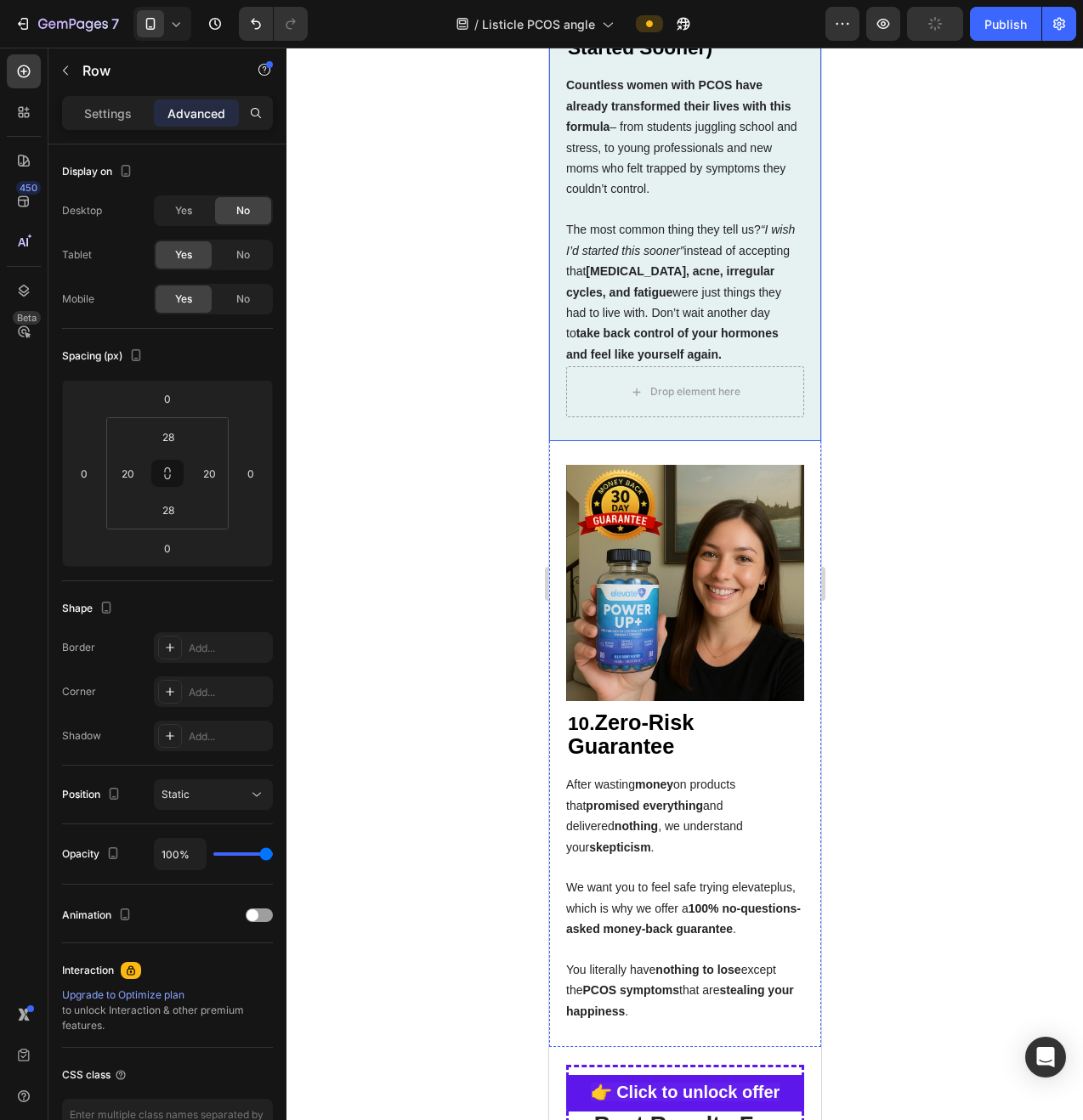
click at [557, 228] on div "Drop element here Image 9. Join Other Women Who Got Their Energy, Confidence & …" at bounding box center [684, 55] width 272 height 772
click at [100, 113] on p "Settings" at bounding box center [107, 113] width 47 height 18
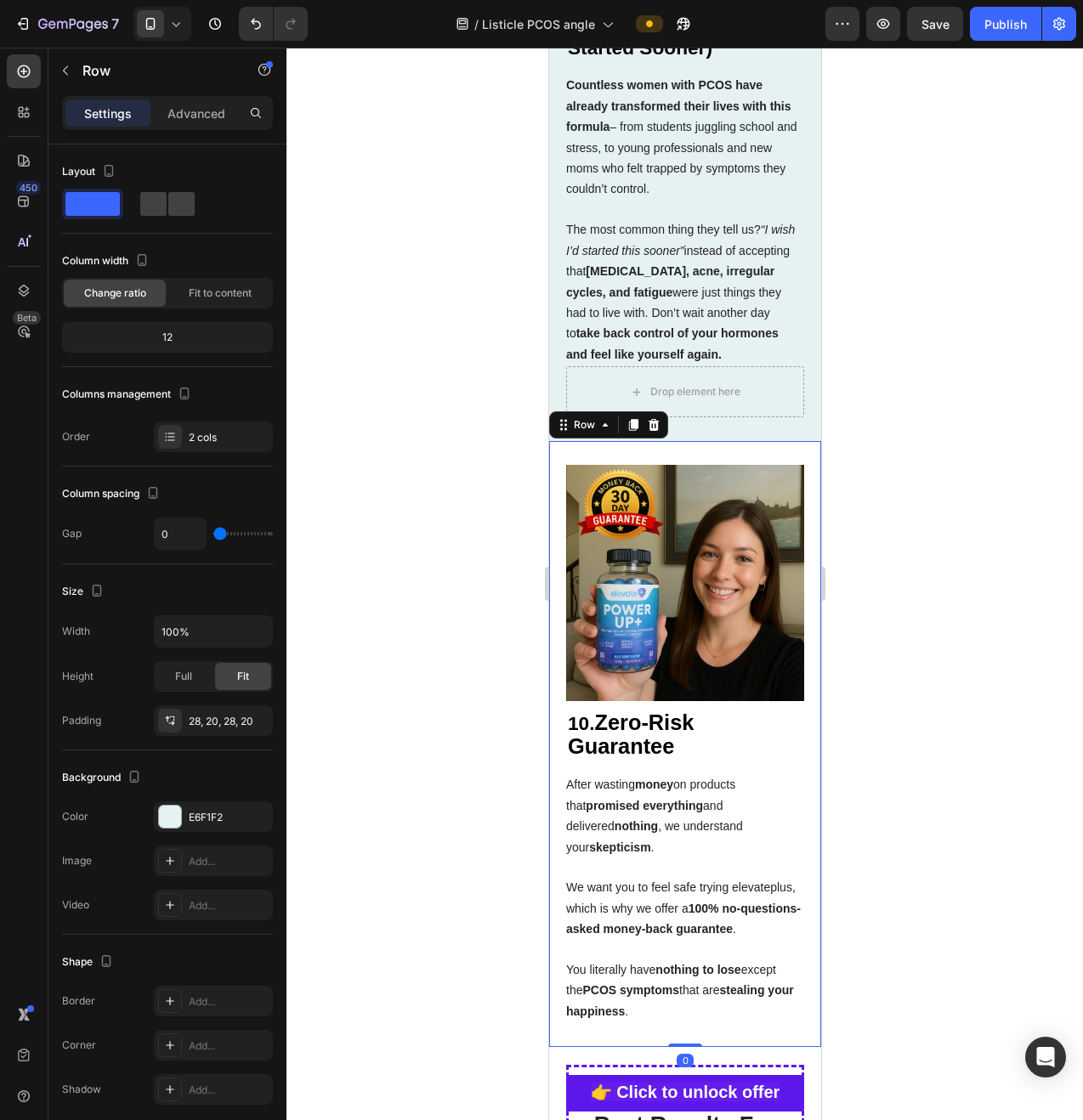
click at [564, 503] on div "10. Zero-Risk Guarantee Heading After wasting money on products that promised e…" at bounding box center [684, 744] width 272 height 606
click at [562, 328] on div "Drop element here Image 9. Join Other Women Who Got Their Energy, Confidence & …" at bounding box center [684, 55] width 272 height 772
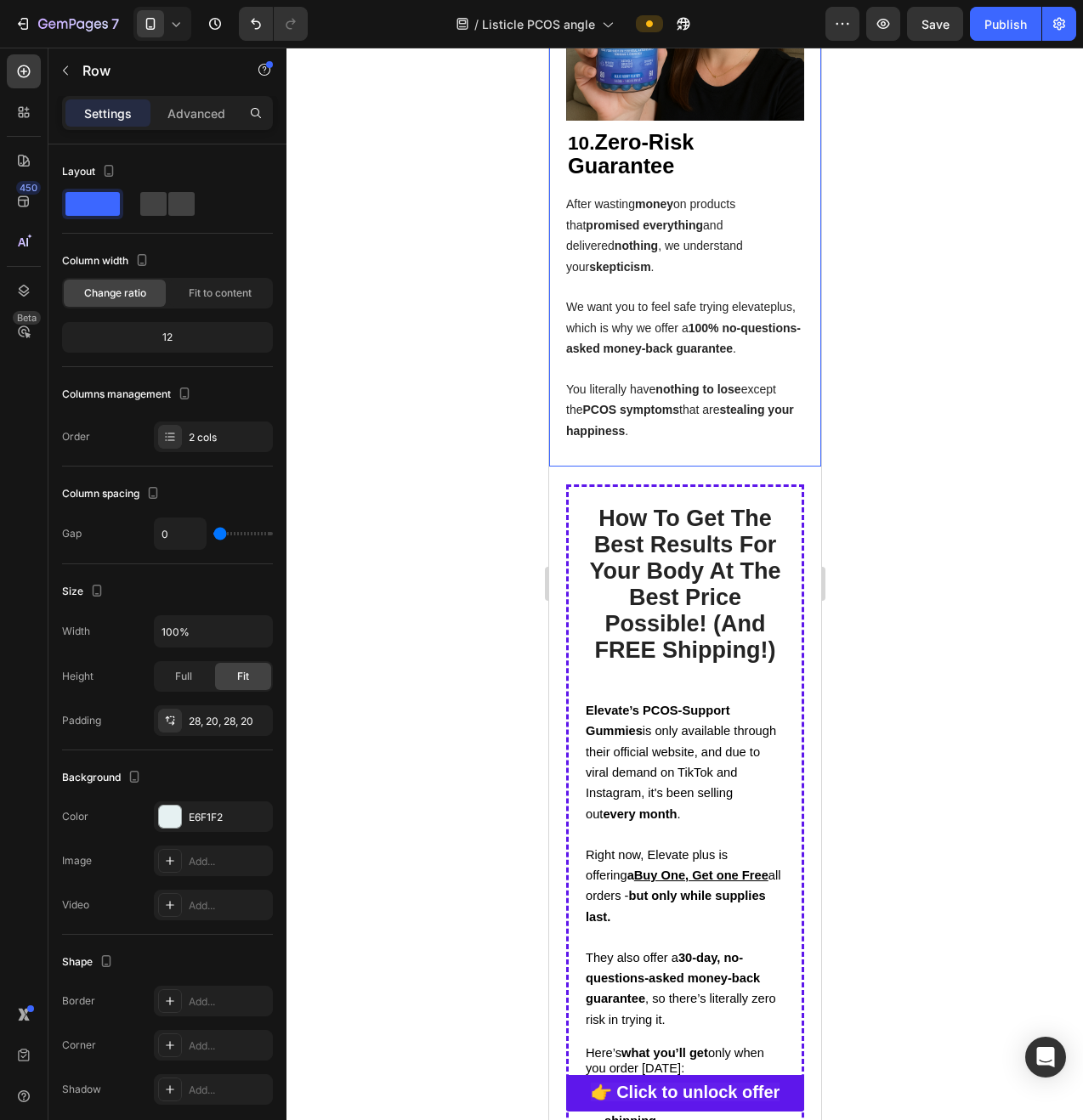
scroll to position [7024, 0]
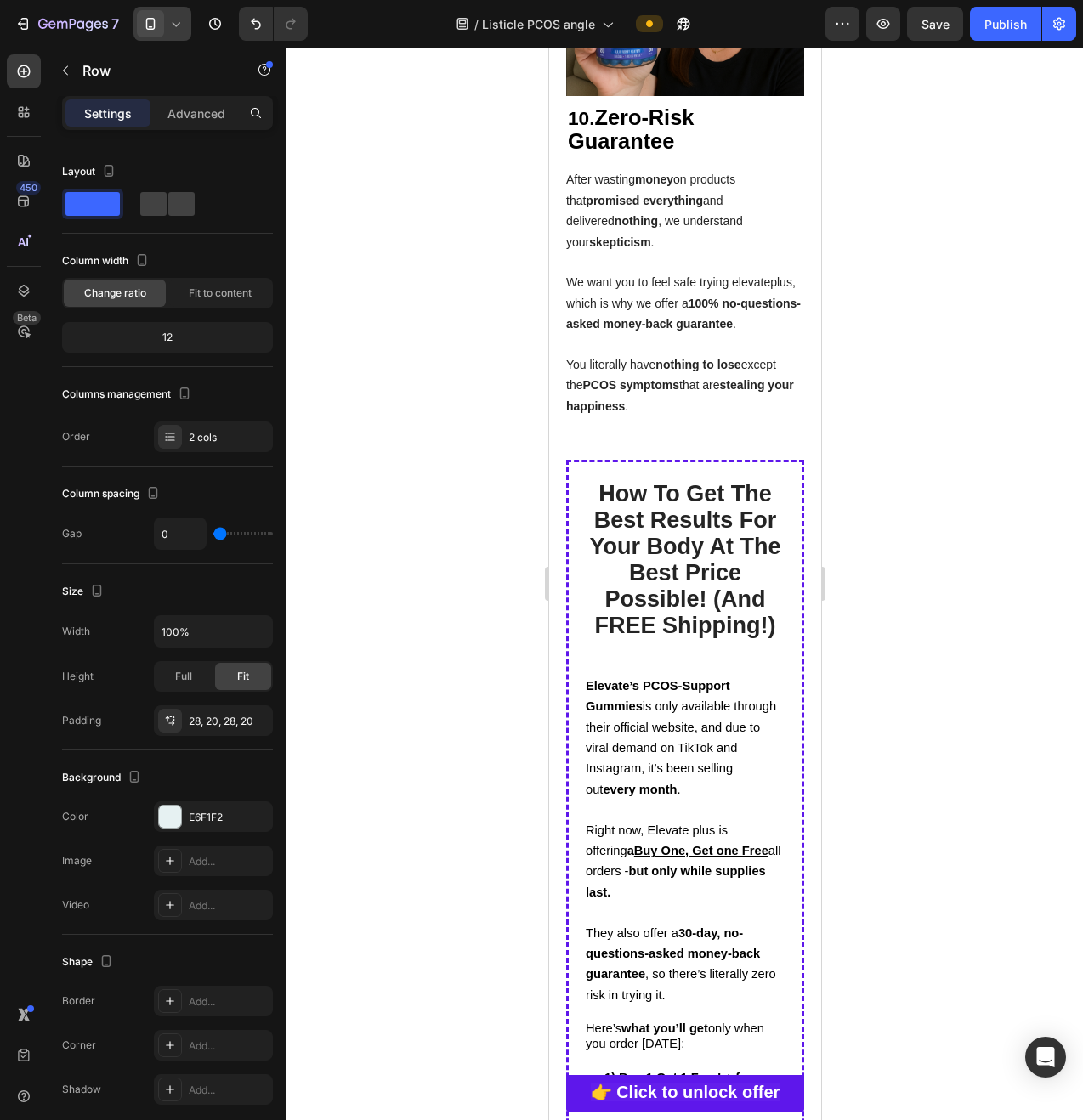
click at [148, 30] on icon at bounding box center [150, 24] width 17 height 17
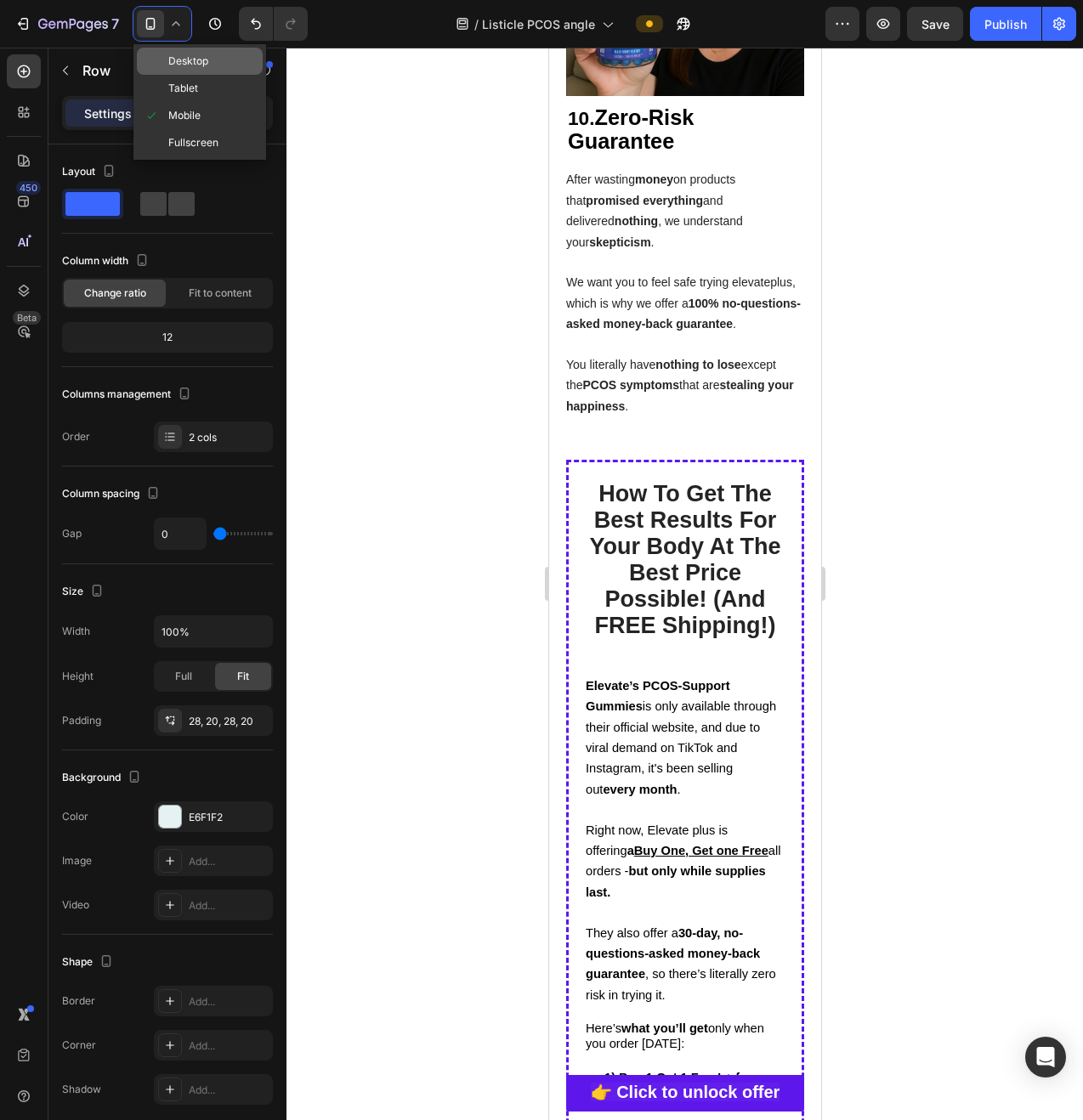
click at [160, 66] on span at bounding box center [155, 61] width 25 height 14
type input "62"
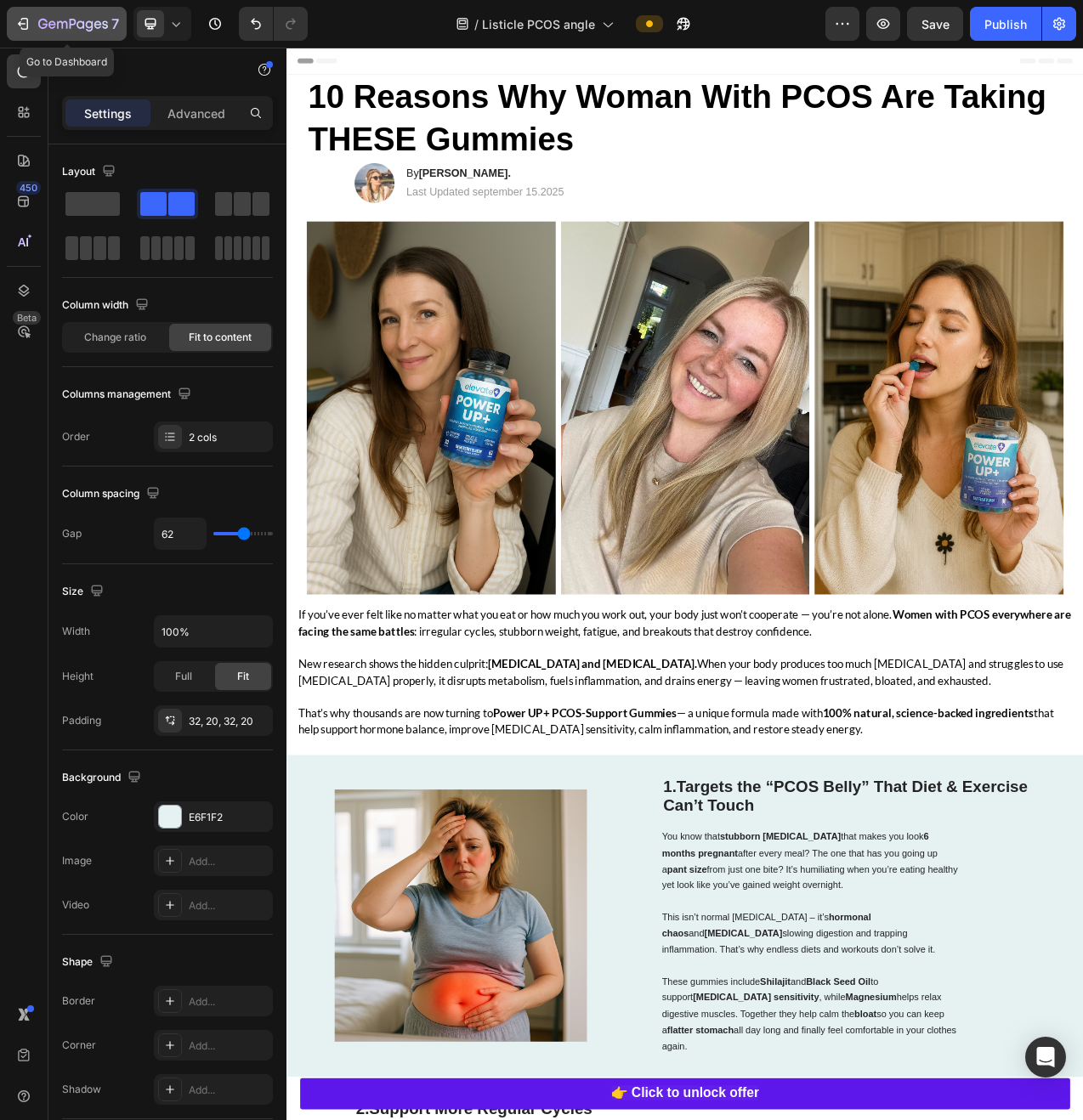
click at [30, 21] on icon "button" at bounding box center [23, 24] width 17 height 17
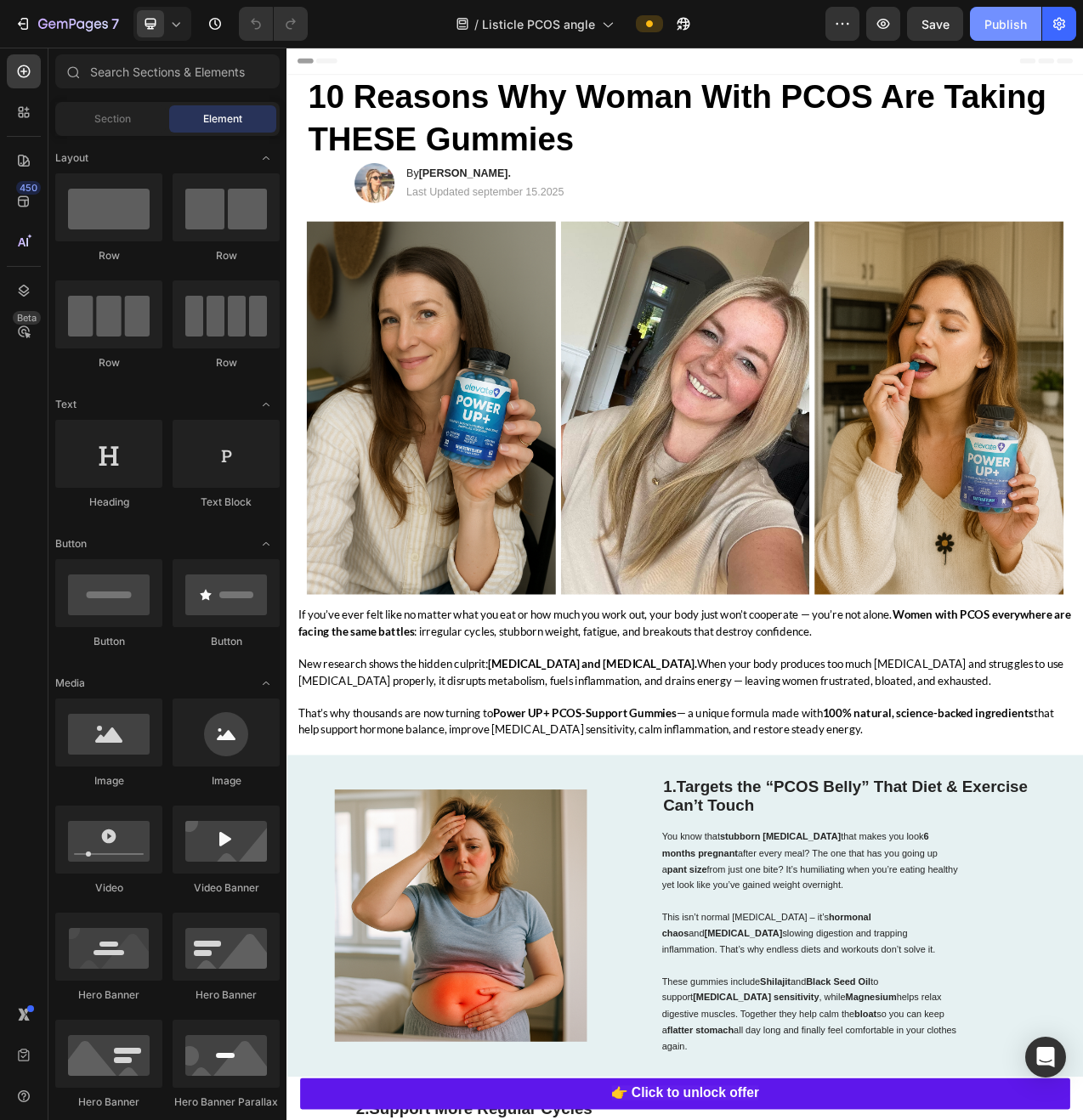
click at [1009, 32] on div "Publish" at bounding box center [1006, 24] width 43 height 18
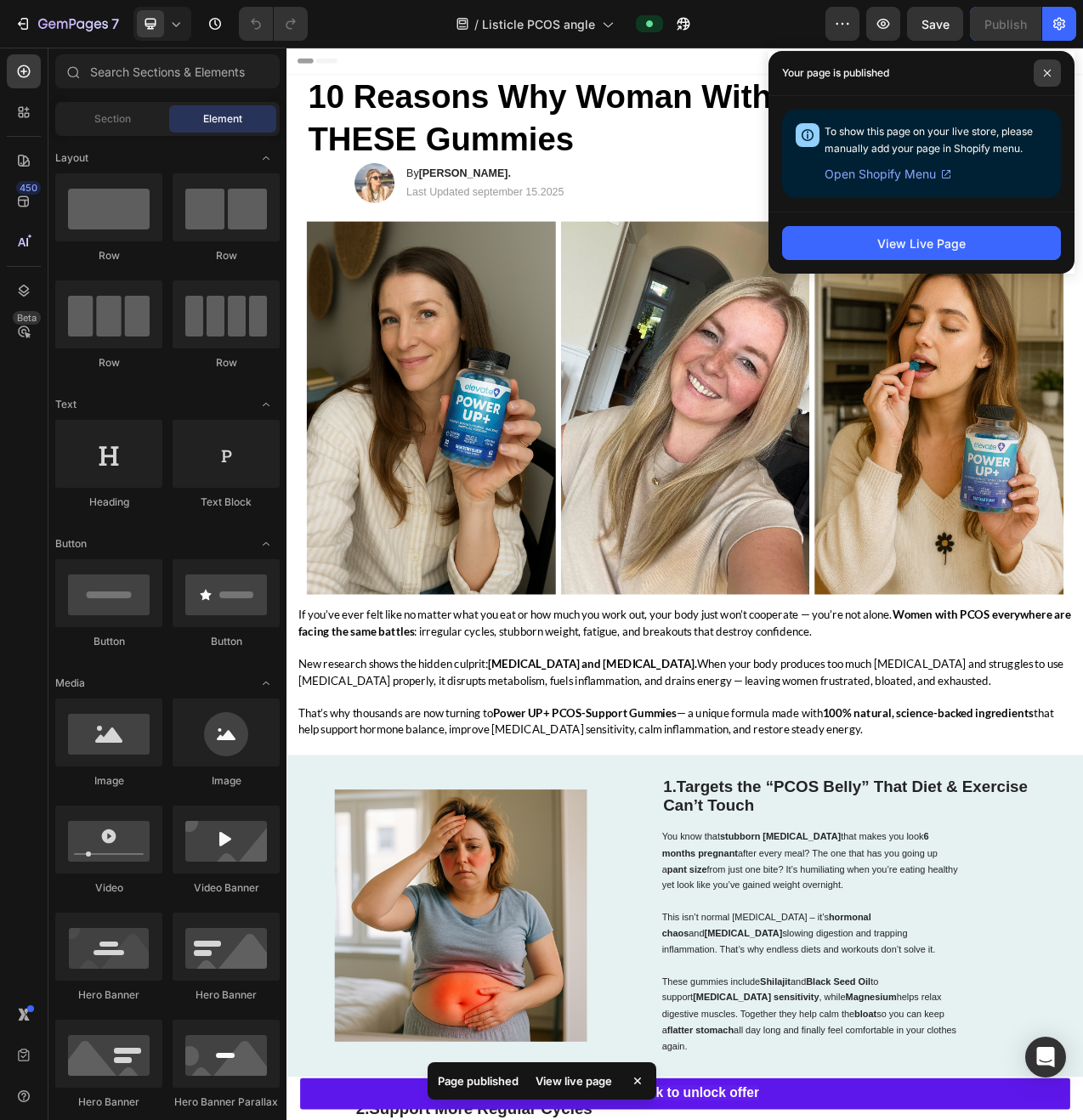
click at [1046, 73] on icon at bounding box center [1047, 73] width 7 height 7
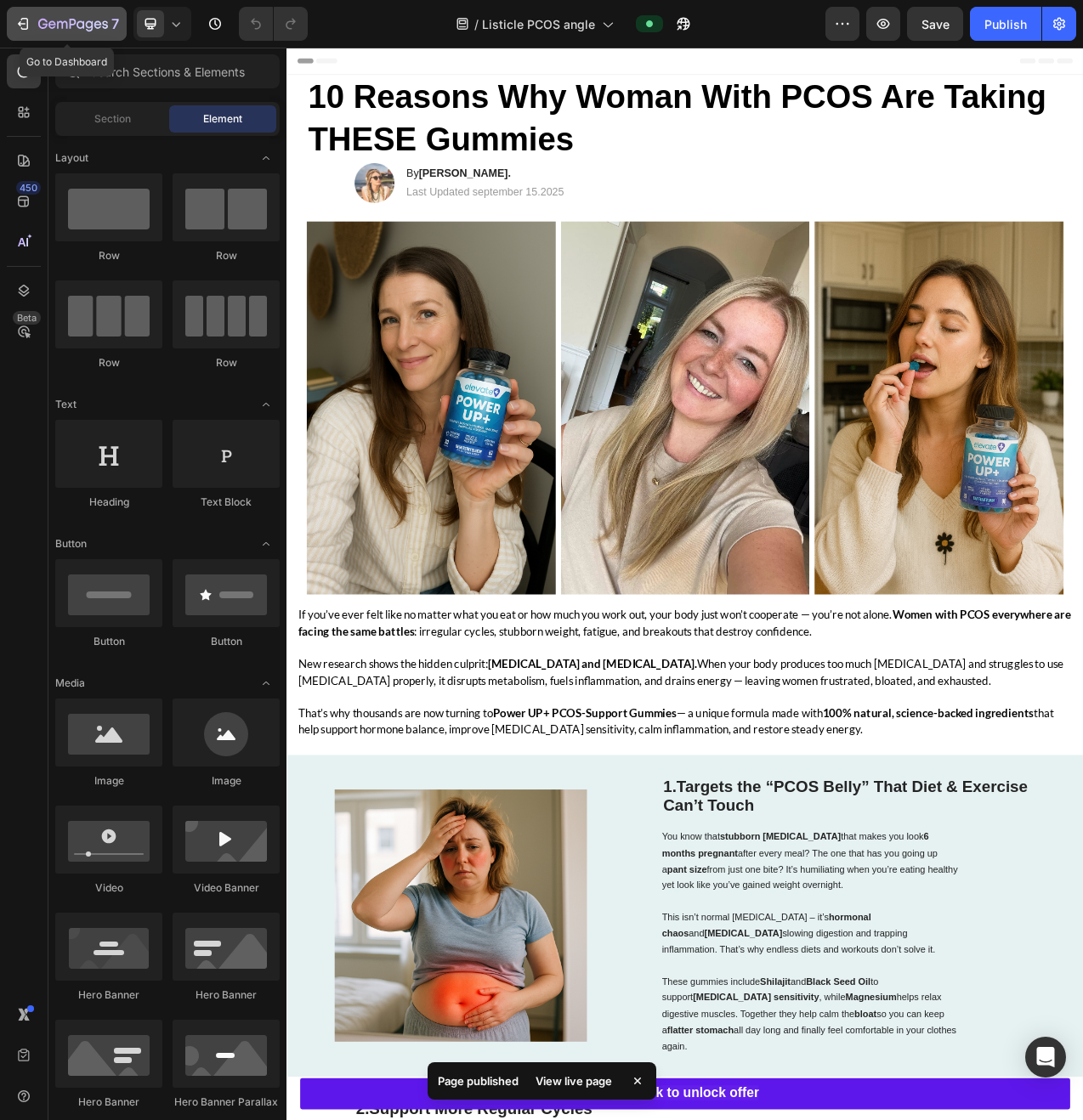
click at [46, 16] on div "7" at bounding box center [79, 24] width 81 height 21
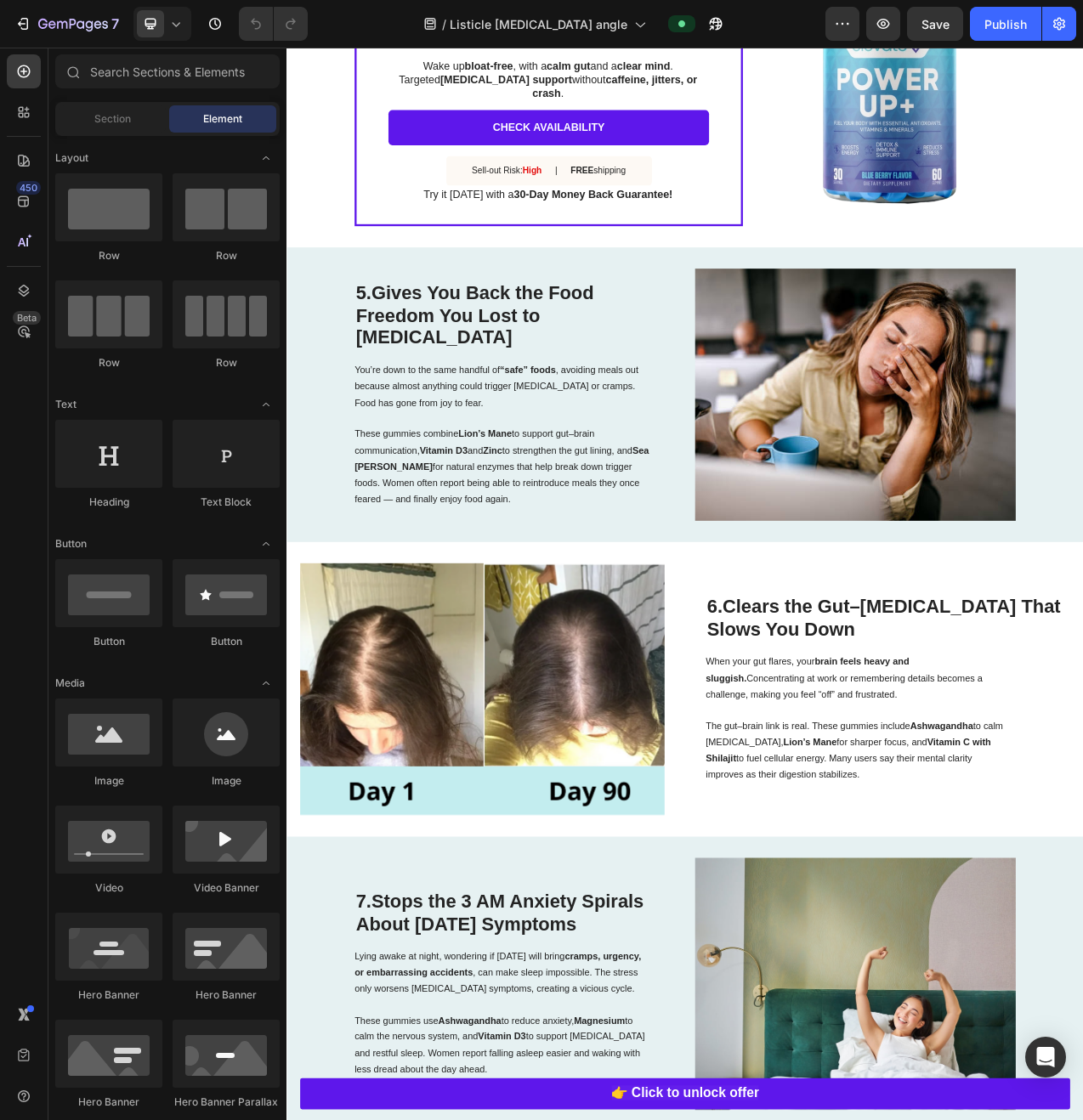
scroll to position [2660, 0]
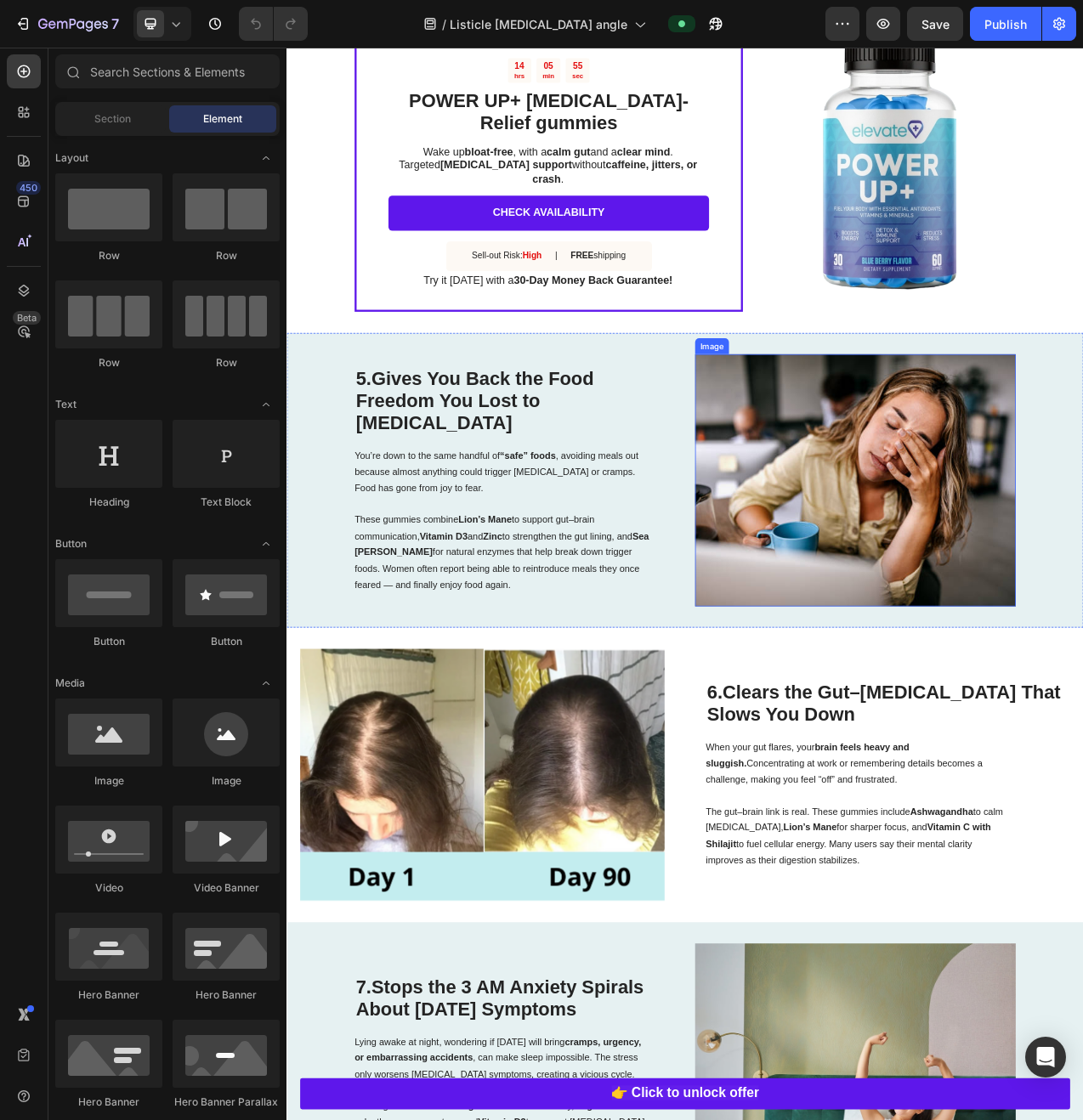
click at [606, 932] on img at bounding box center [537, 979] width 467 height 323
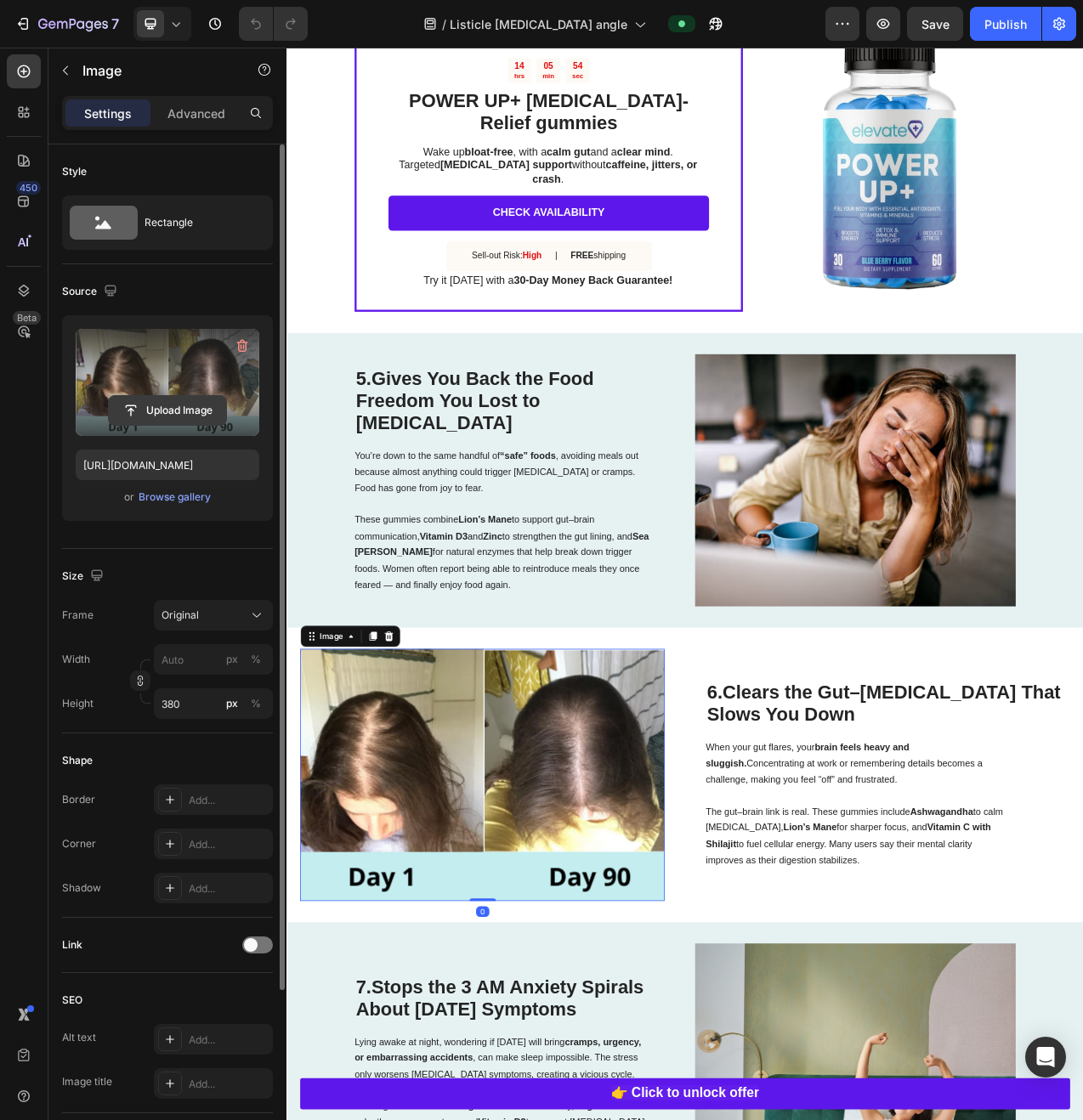
click at [185, 411] on input "file" at bounding box center [167, 411] width 118 height 29
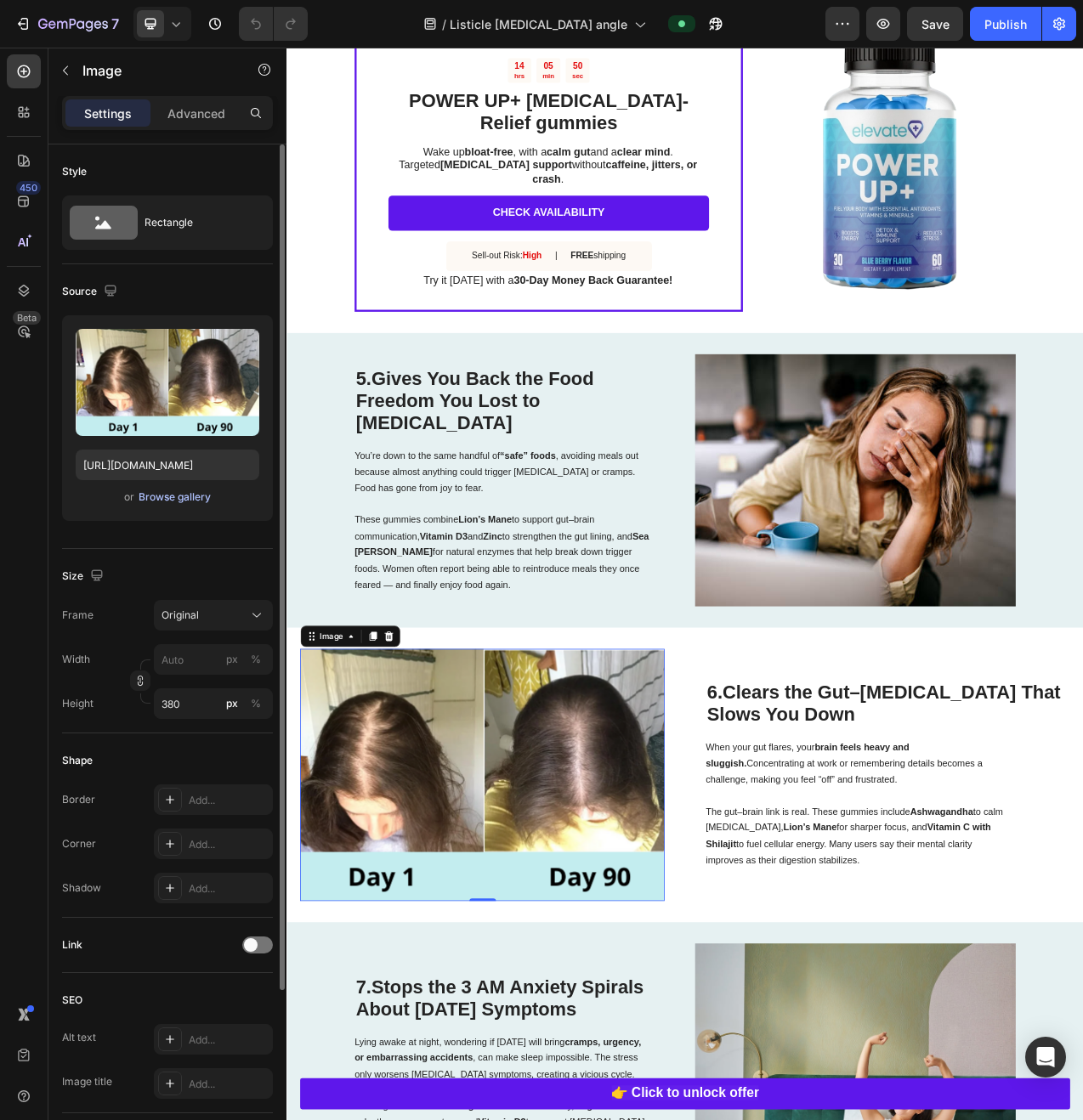
click at [172, 496] on div "Browse gallery" at bounding box center [174, 497] width 72 height 15
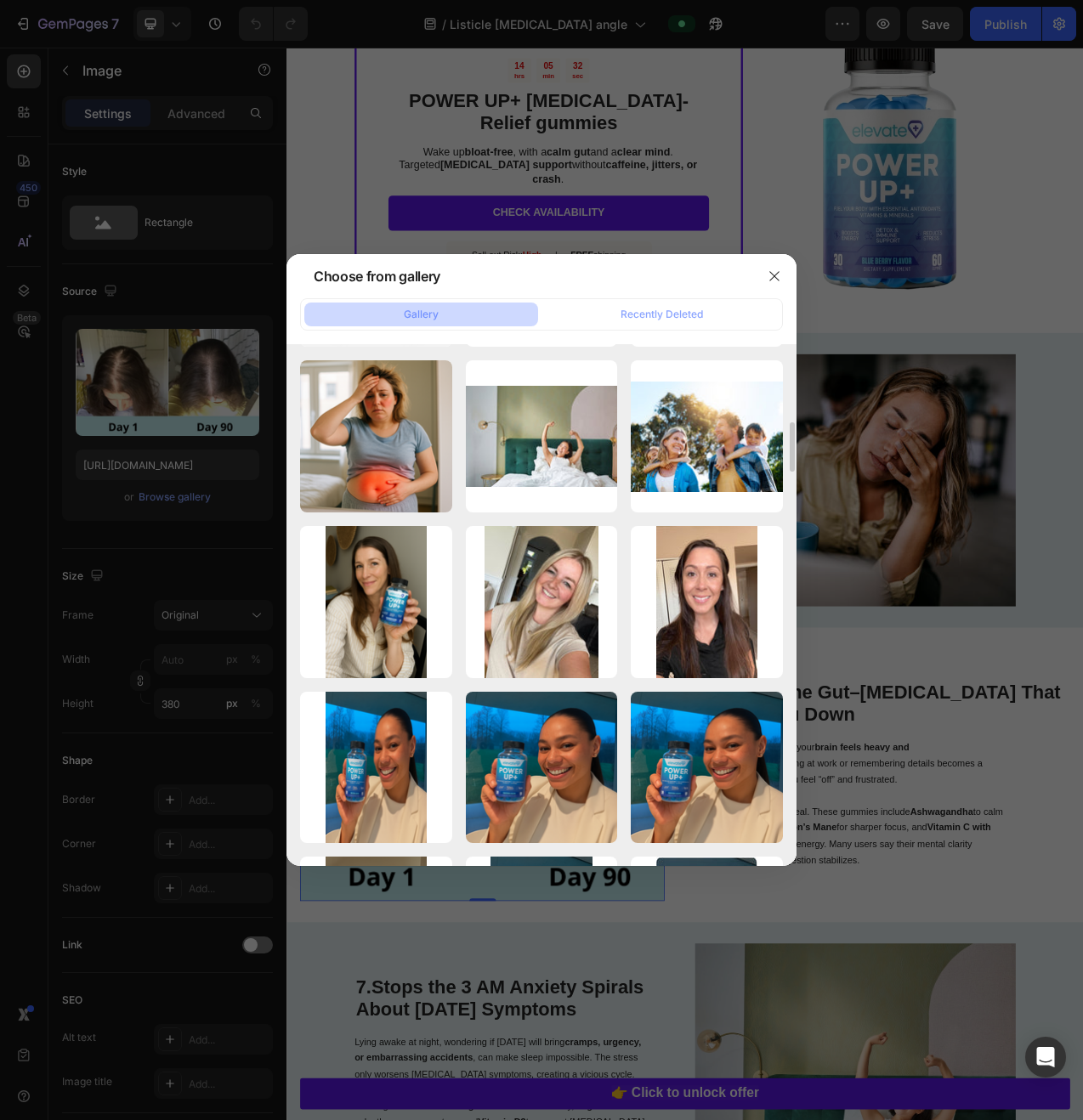
scroll to position [0, 0]
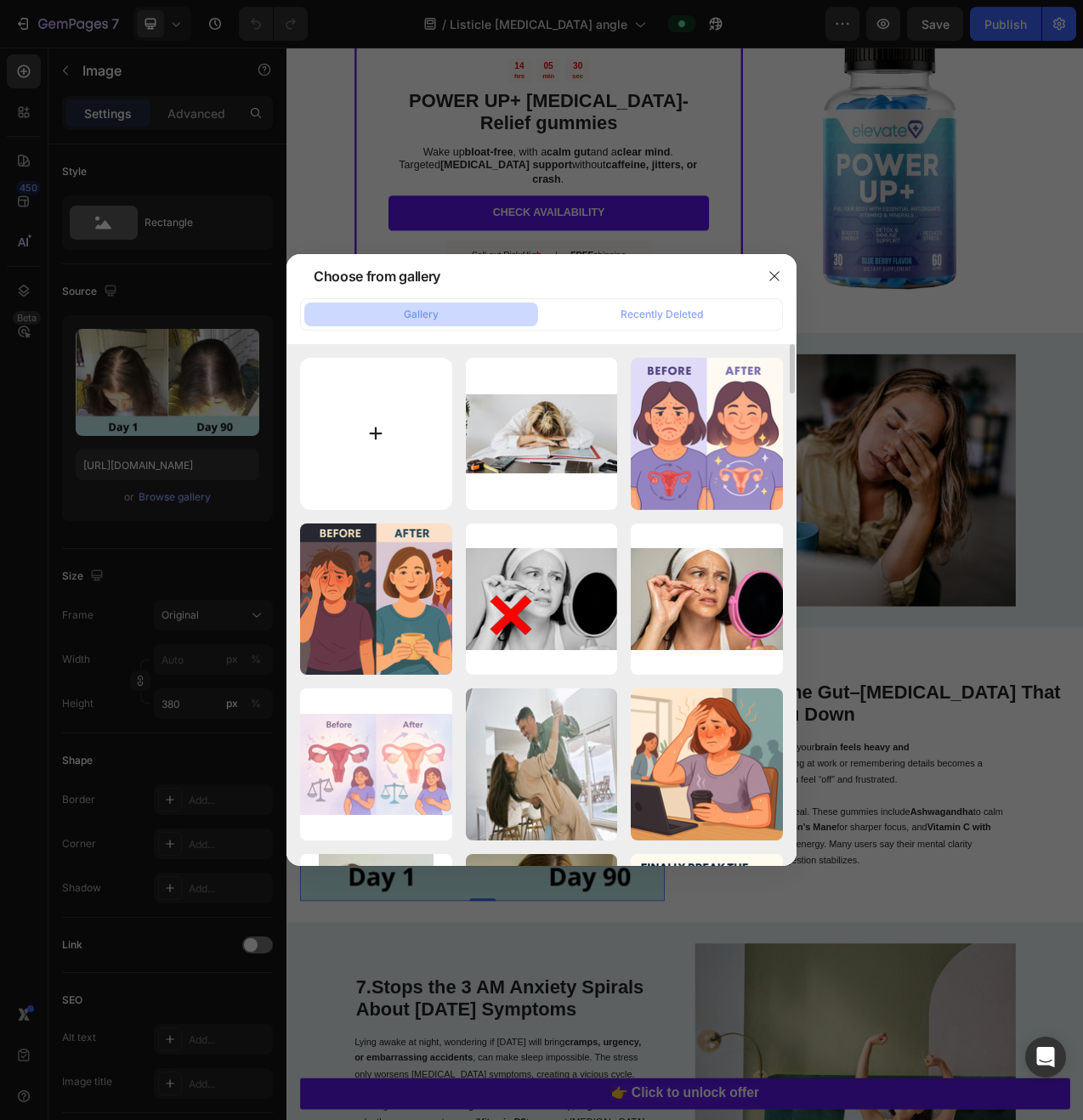
click at [390, 452] on input "file" at bounding box center [376, 433] width 152 height 152
click at [909, 367] on div at bounding box center [542, 560] width 1083 height 1120
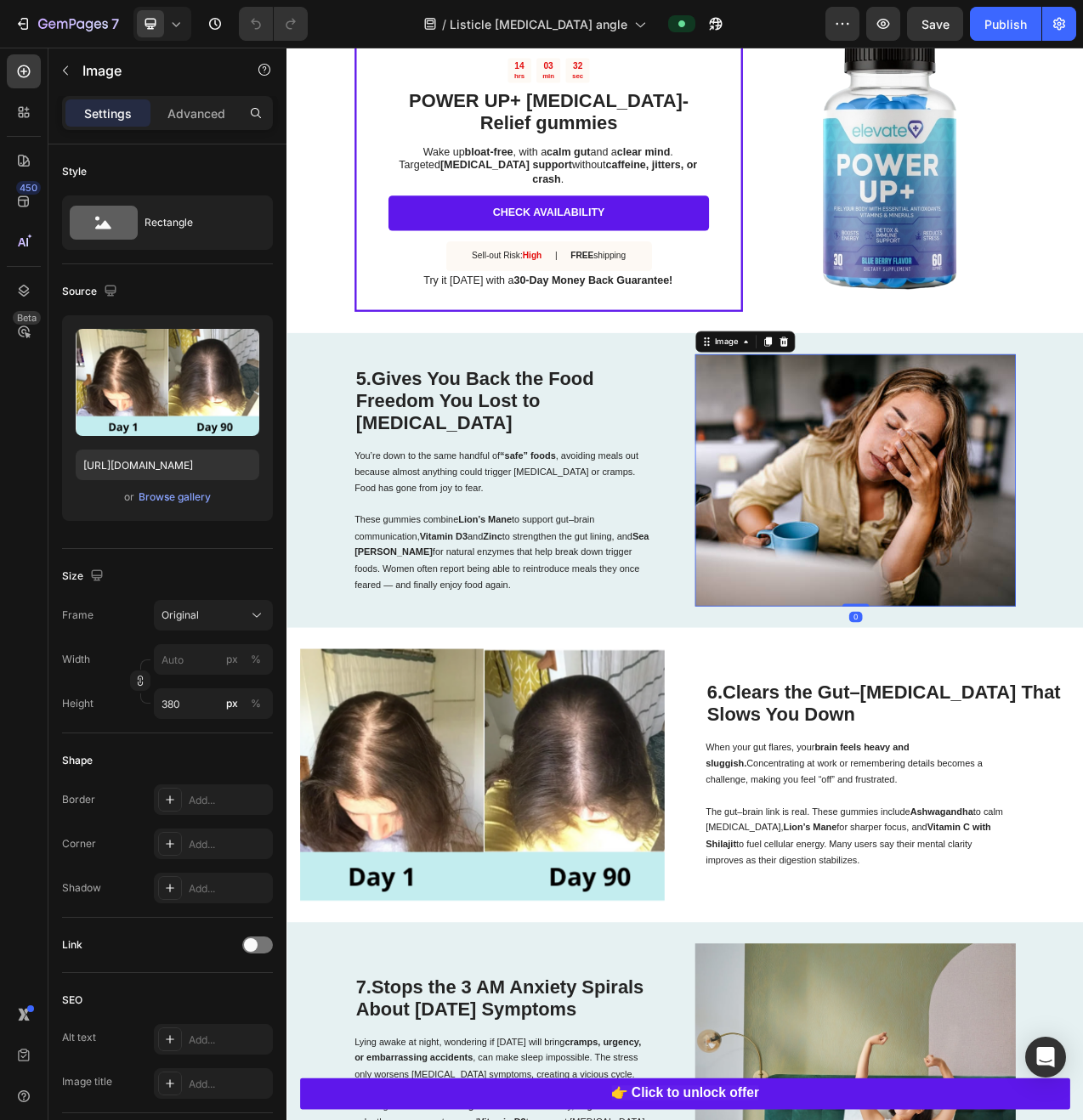
click at [1003, 585] on img at bounding box center [1014, 602] width 410 height 323
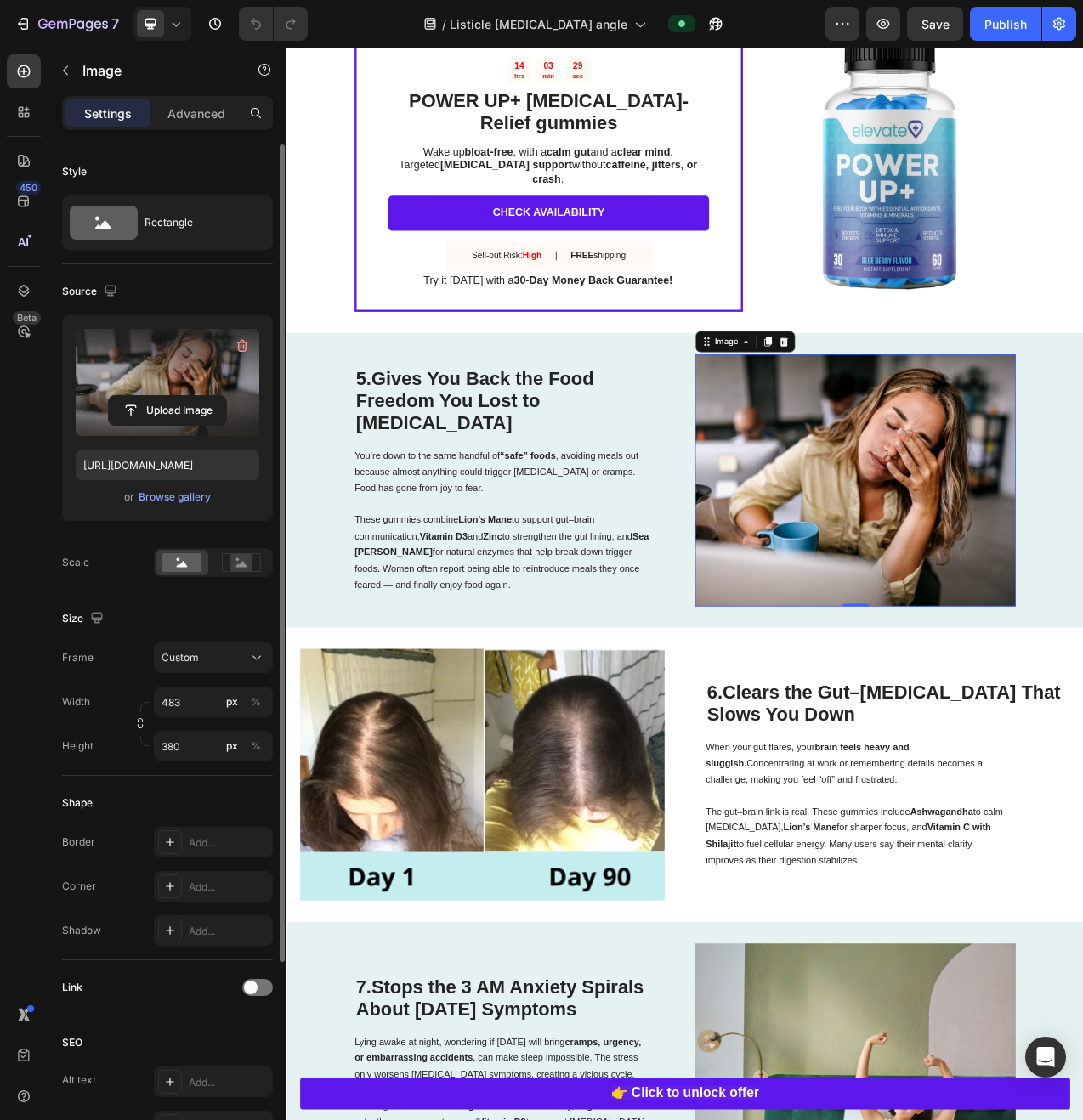
click at [185, 366] on label at bounding box center [167, 382] width 184 height 107
click at [185, 397] on input "file" at bounding box center [167, 411] width 118 height 29
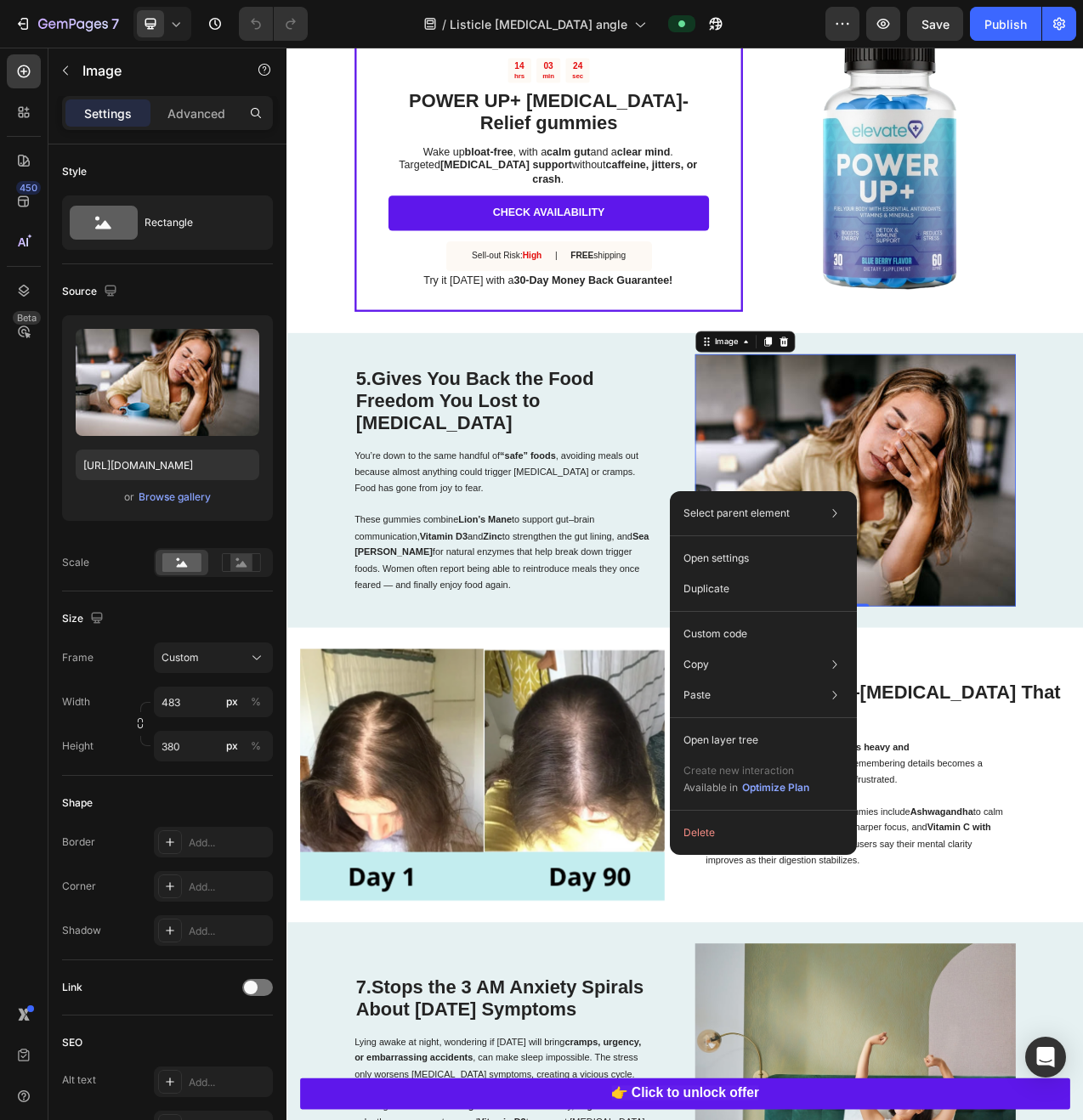
click at [901, 524] on img at bounding box center [1014, 602] width 410 height 323
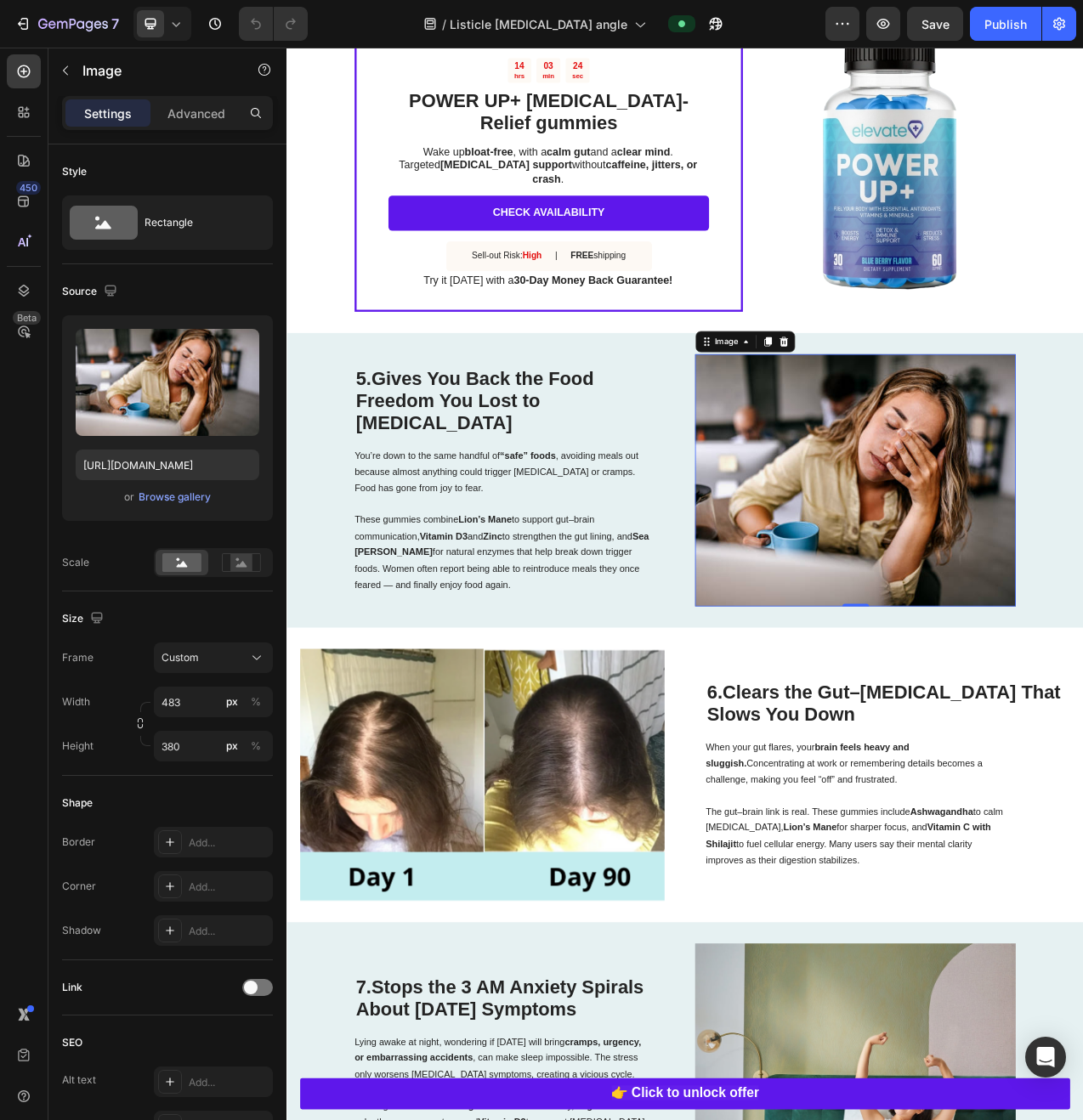
click at [901, 524] on img at bounding box center [1014, 602] width 410 height 323
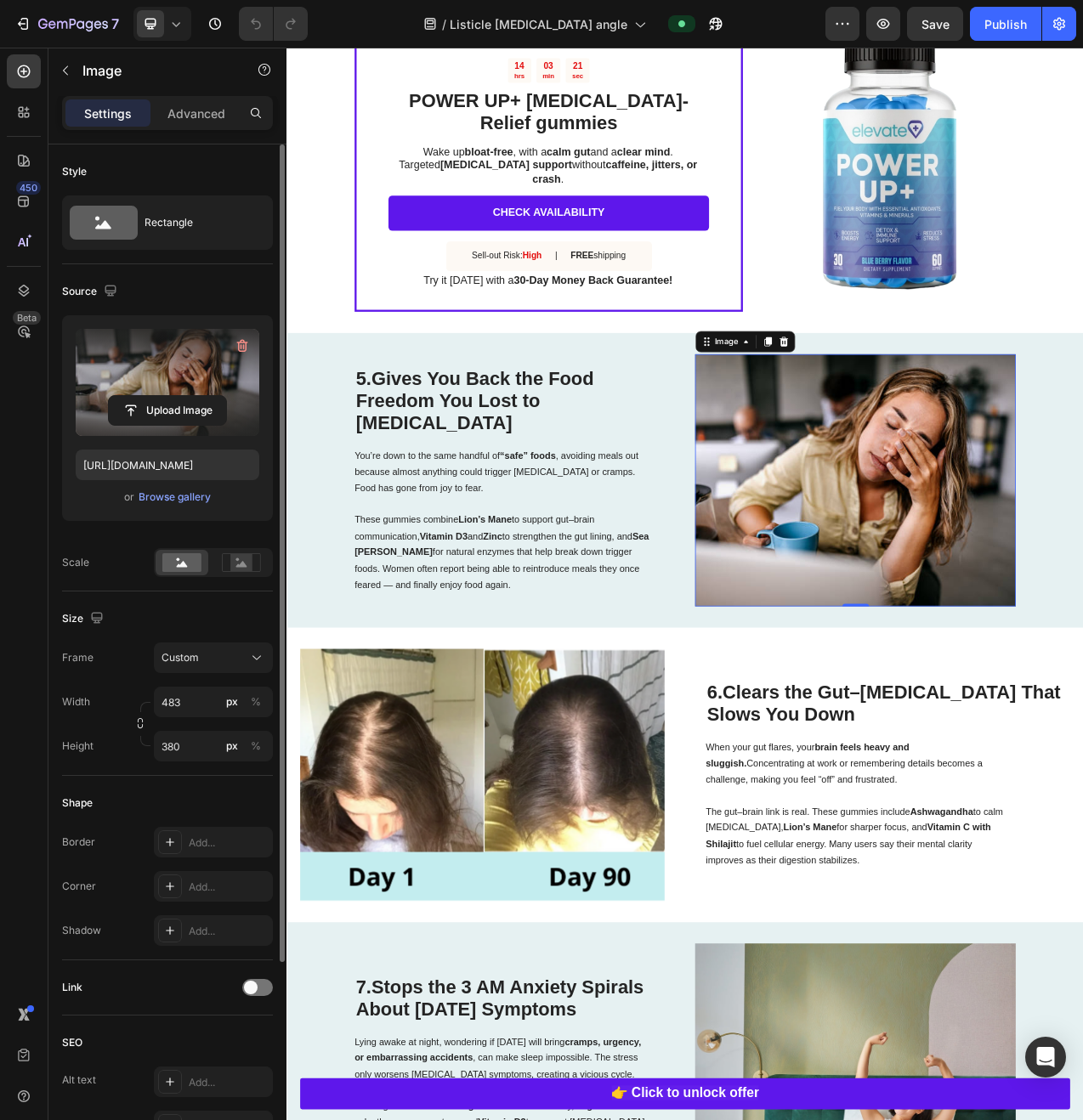
click at [168, 358] on label at bounding box center [167, 382] width 184 height 107
click at [168, 397] on input "file" at bounding box center [167, 411] width 118 height 29
click at [176, 433] on label at bounding box center [167, 382] width 184 height 107
click at [176, 425] on input "file" at bounding box center [167, 411] width 118 height 29
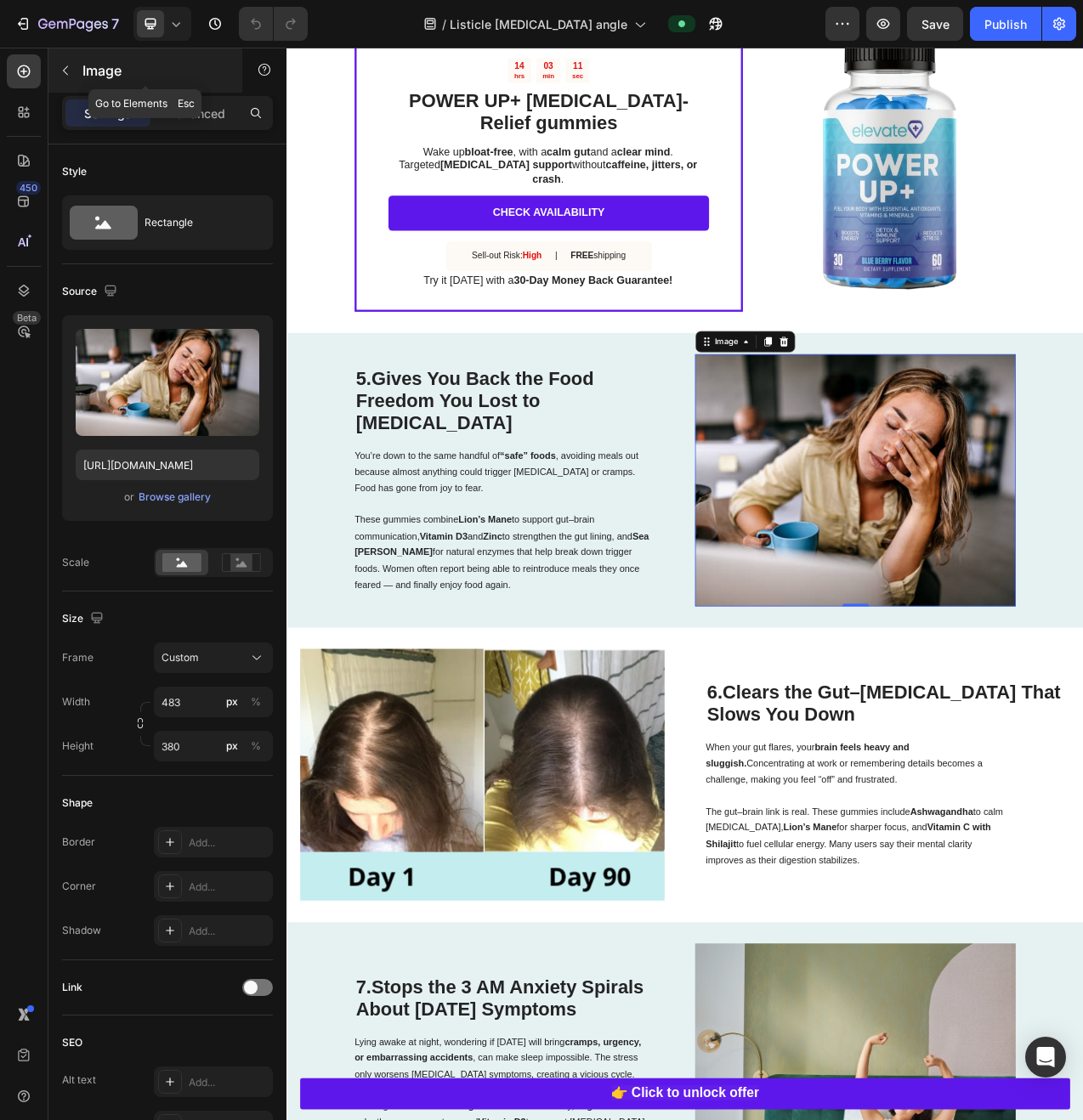
click at [84, 56] on div "Image" at bounding box center [145, 70] width 194 height 45
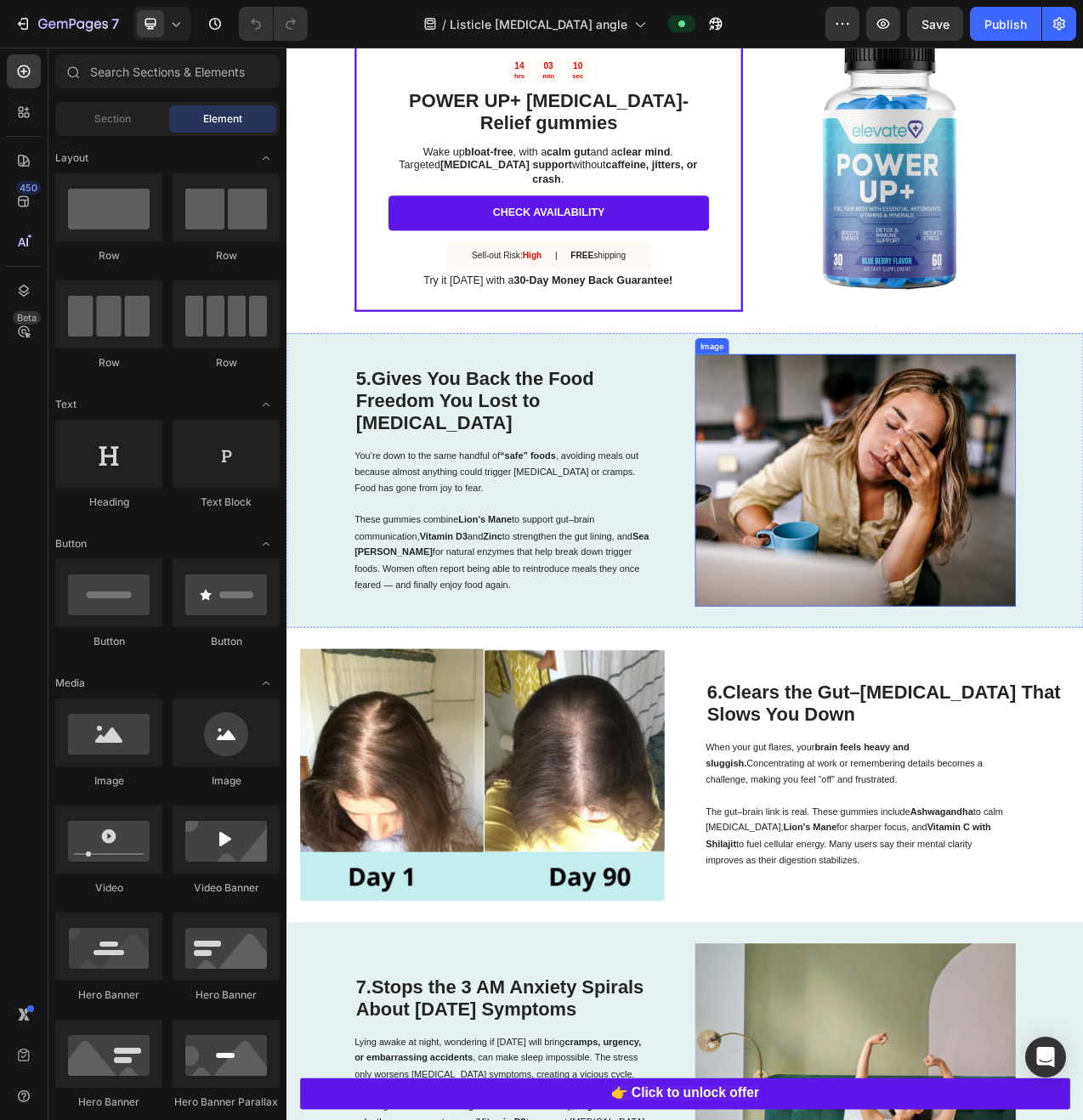
click at [906, 566] on img at bounding box center [1014, 602] width 410 height 323
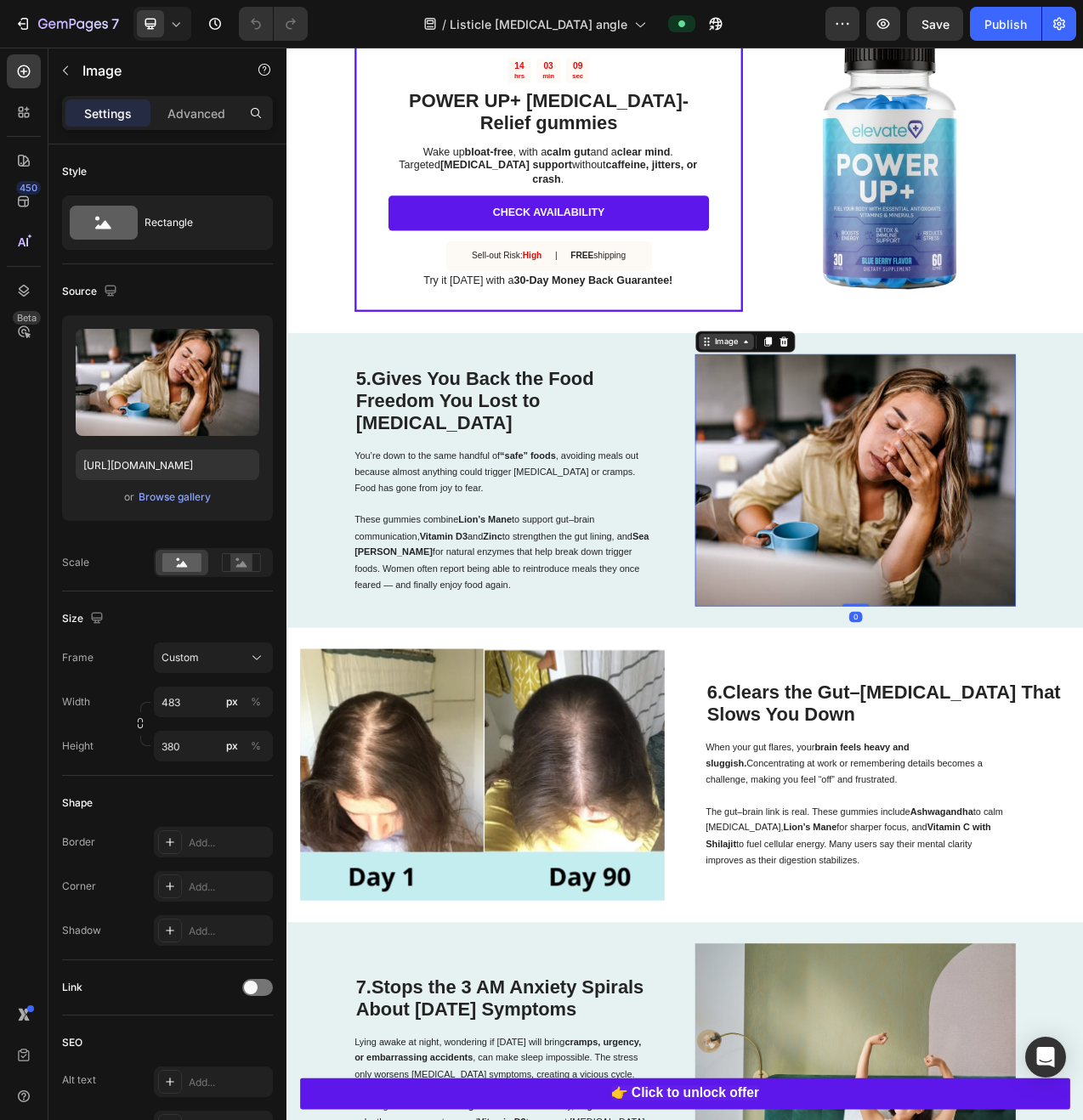
click at [859, 416] on div "Image" at bounding box center [849, 424] width 37 height 15
click at [867, 417] on icon at bounding box center [874, 424] width 14 height 14
click at [872, 417] on icon at bounding box center [874, 424] width 14 height 14
click at [898, 418] on icon at bounding box center [902, 424] width 9 height 12
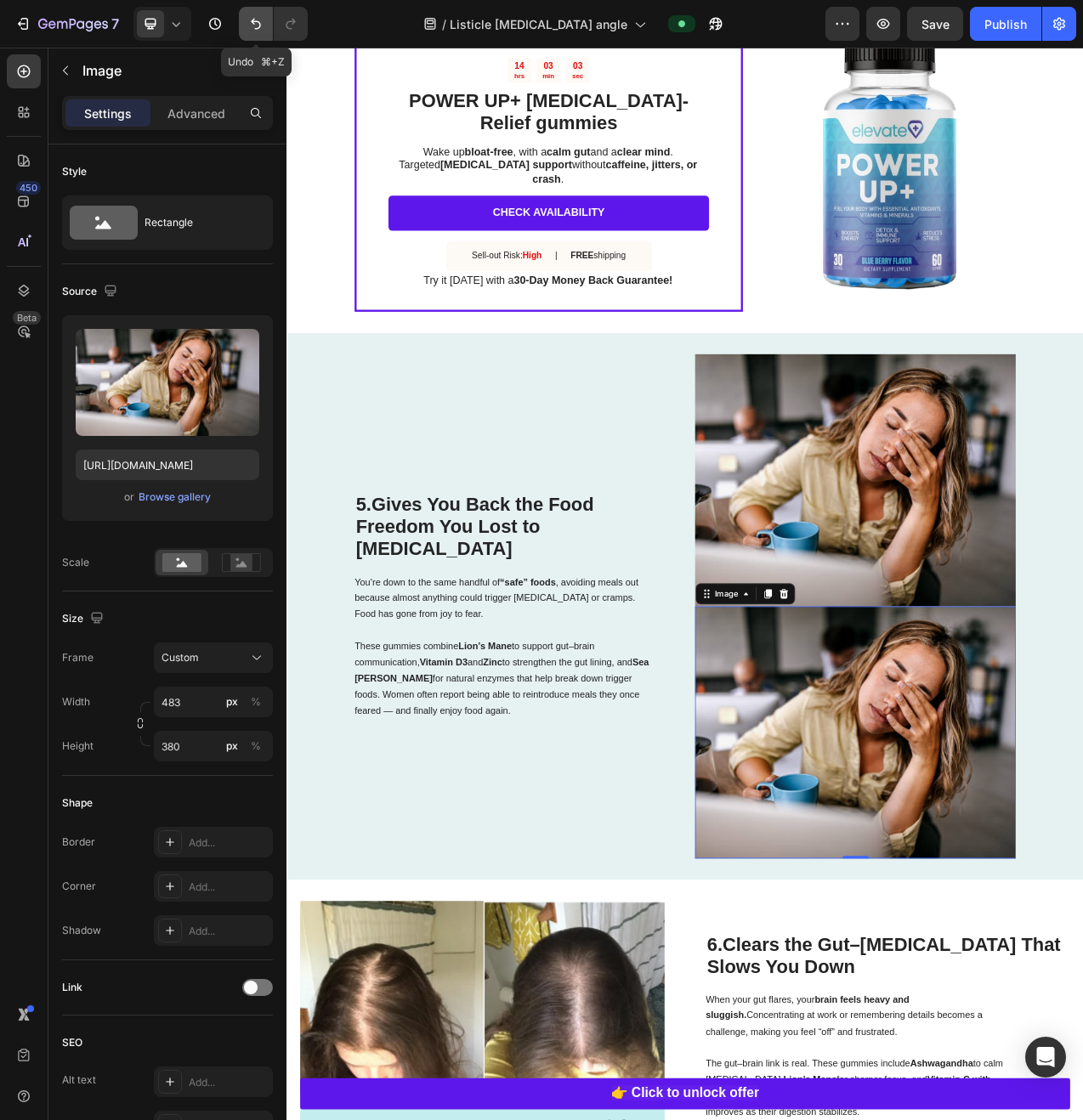
click at [252, 24] on icon "Undo/Redo" at bounding box center [256, 24] width 17 height 17
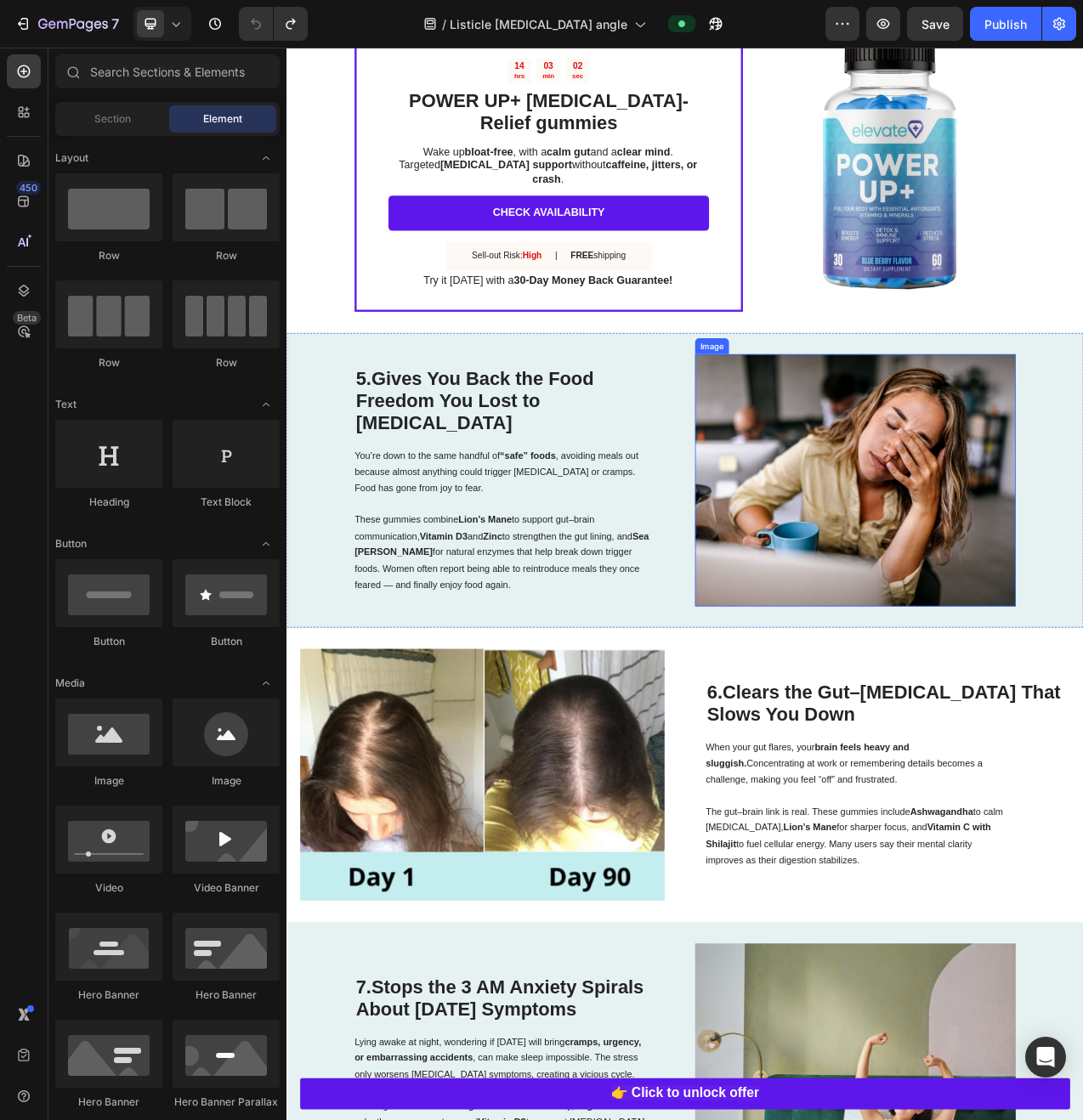
click at [1051, 554] on img at bounding box center [1014, 602] width 410 height 323
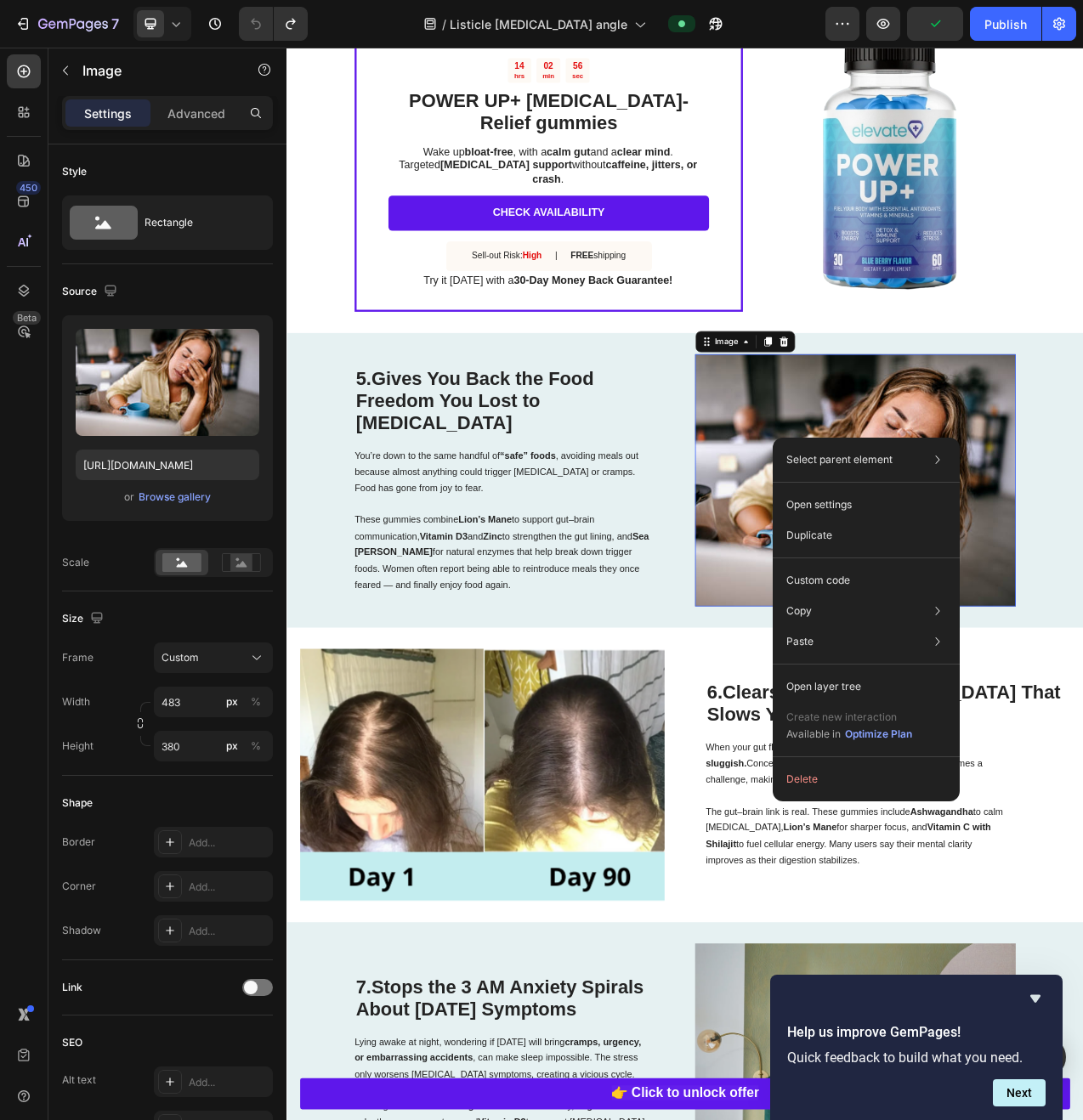
click at [879, 505] on img at bounding box center [1014, 602] width 410 height 323
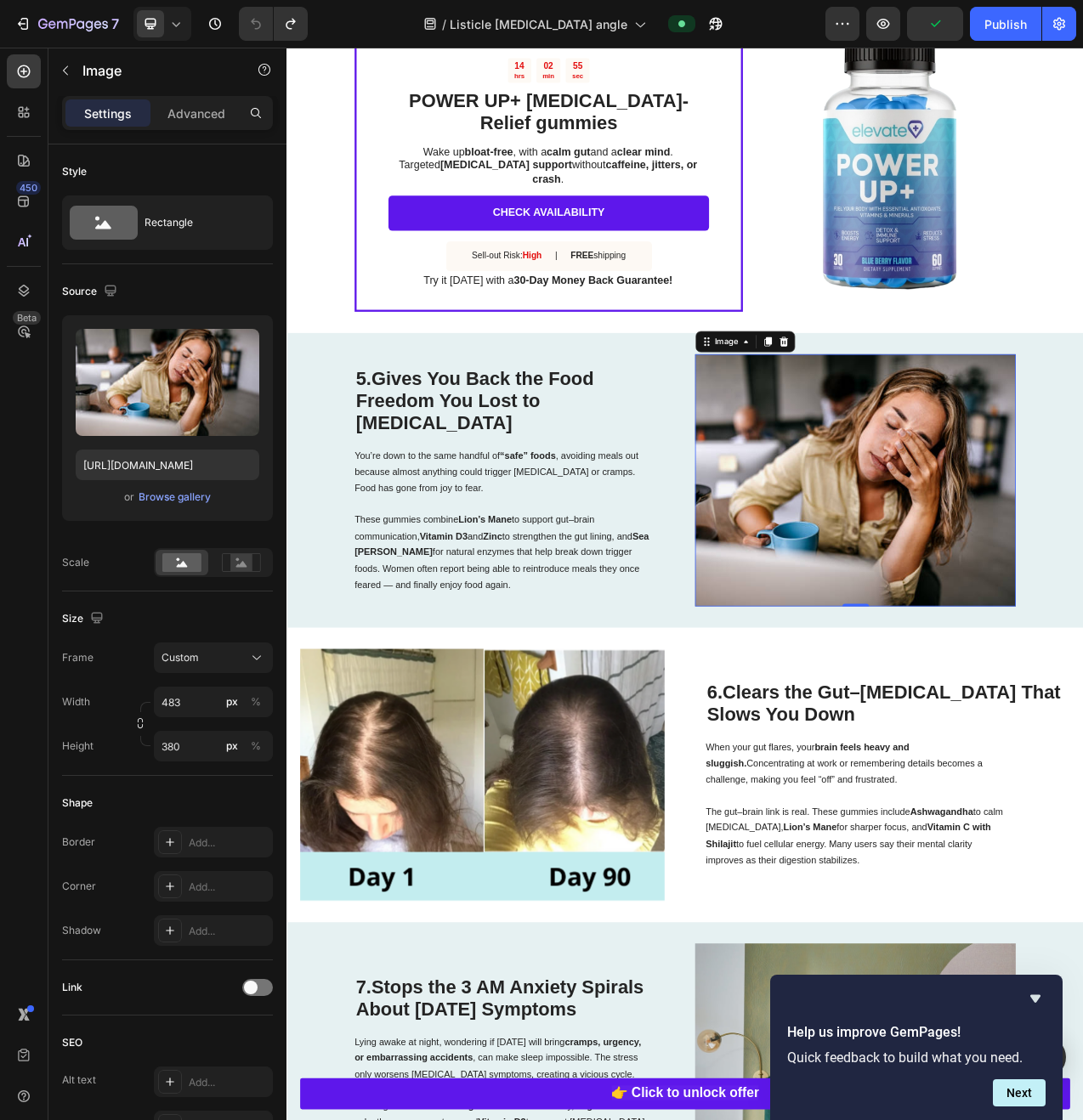
click at [879, 505] on img at bounding box center [1014, 602] width 410 height 323
click at [961, 454] on img at bounding box center [1014, 602] width 410 height 323
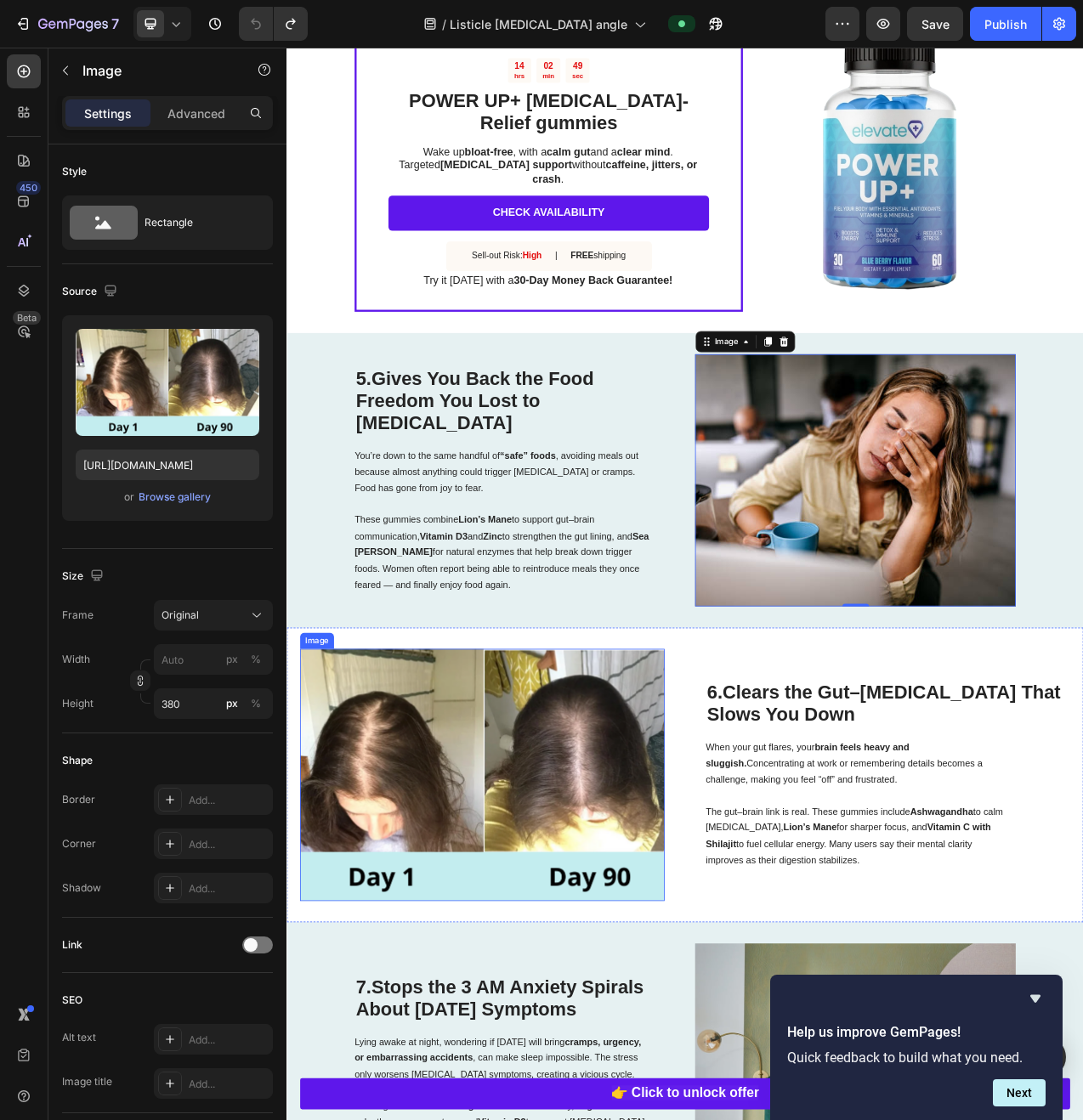
drag, startPoint x: 508, startPoint y: 917, endPoint x: 493, endPoint y: 893, distance: 28.3
click at [508, 917] on img at bounding box center [537, 979] width 467 height 323
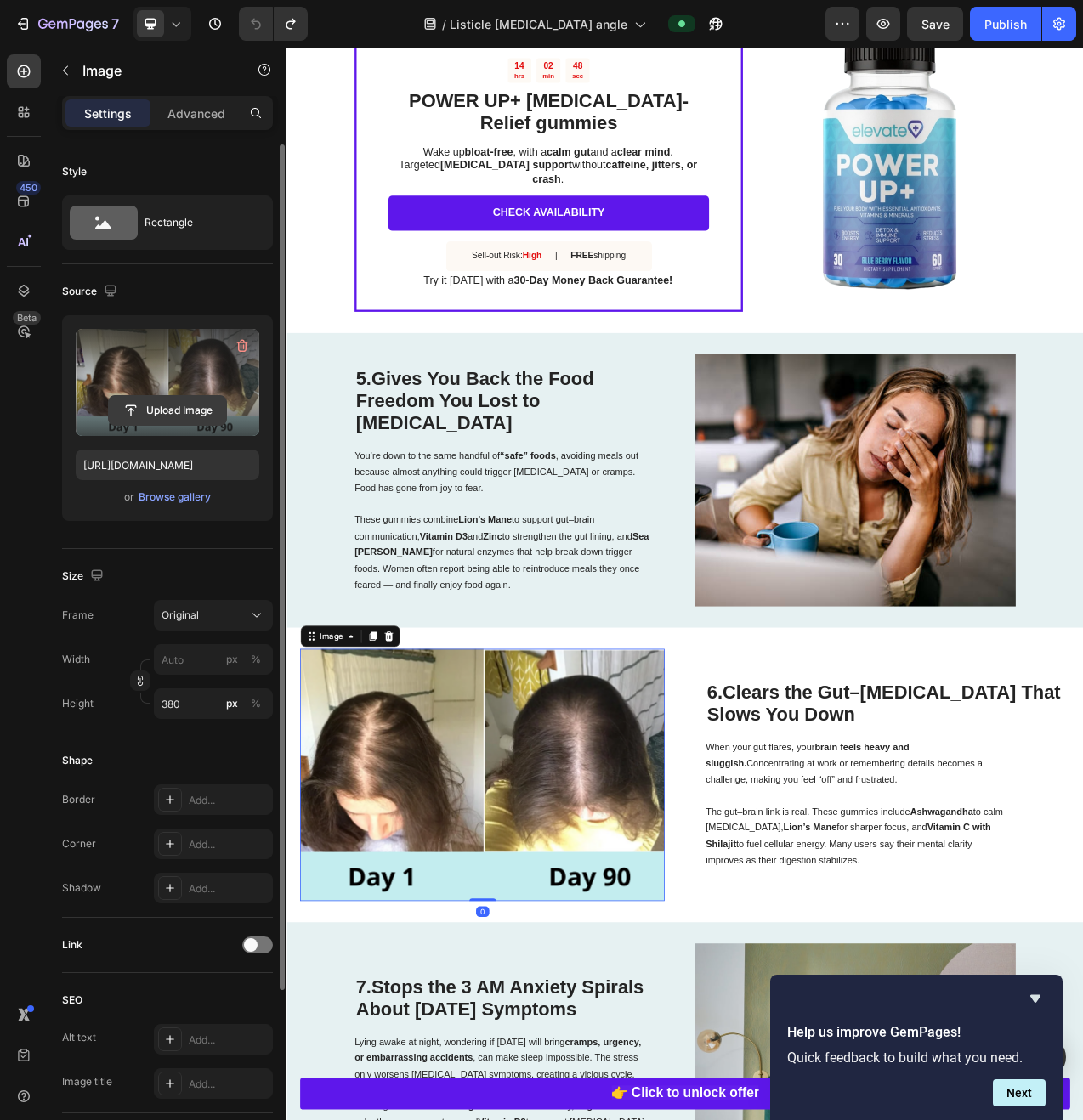
click at [157, 414] on input "file" at bounding box center [167, 411] width 118 height 29
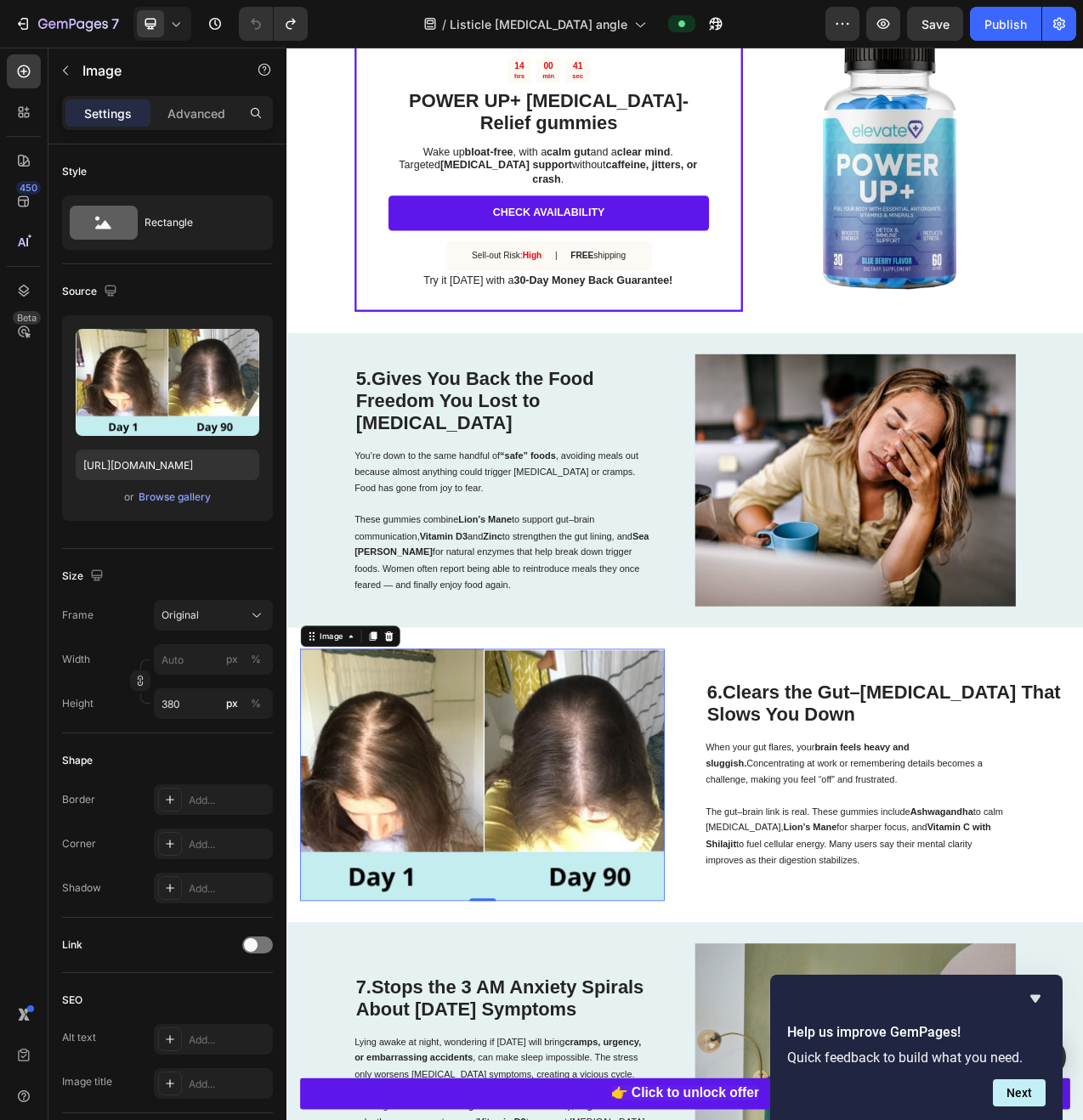
click at [576, 982] on img at bounding box center [537, 979] width 467 height 323
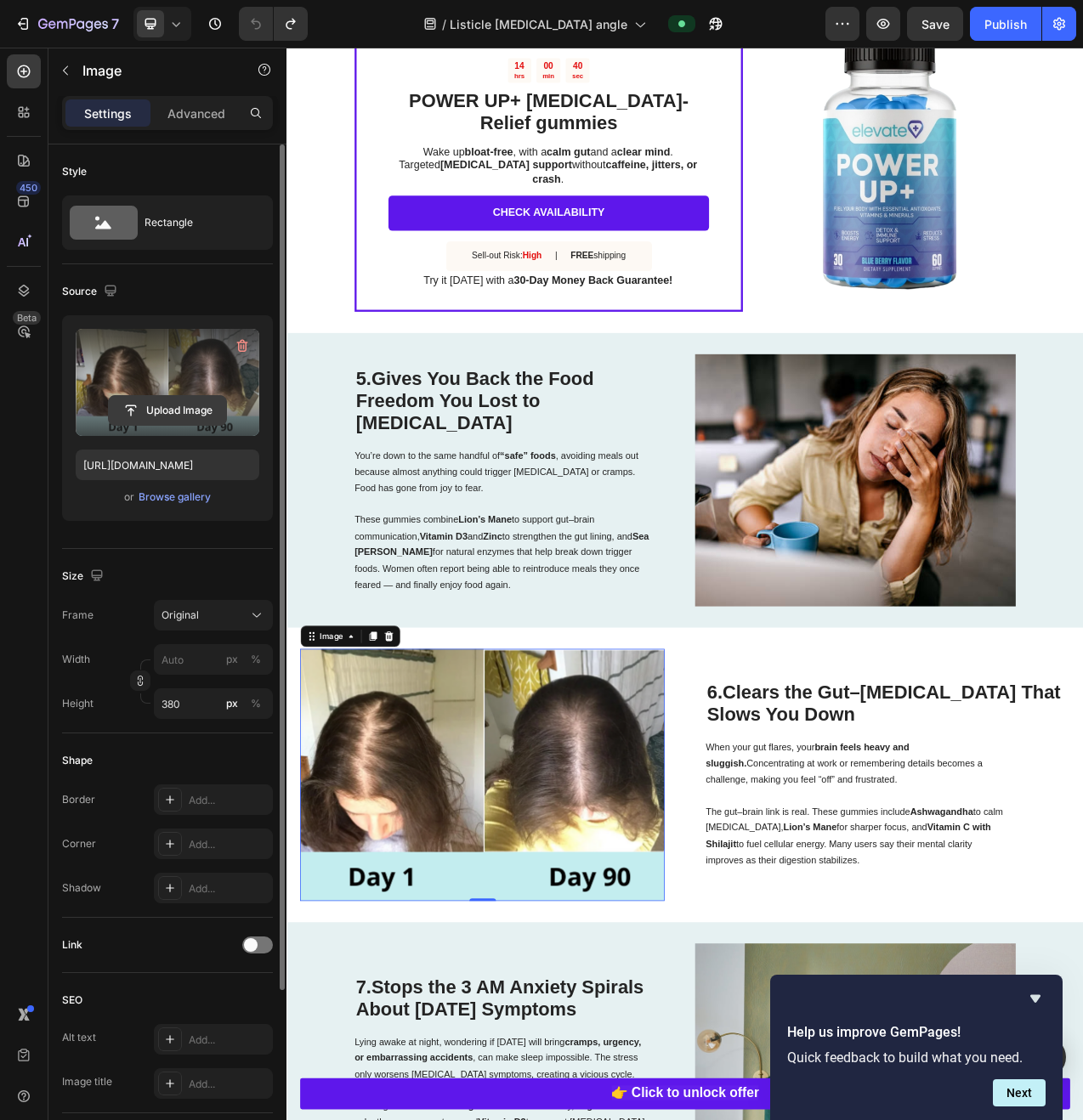
click at [161, 416] on input "file" at bounding box center [167, 411] width 118 height 29
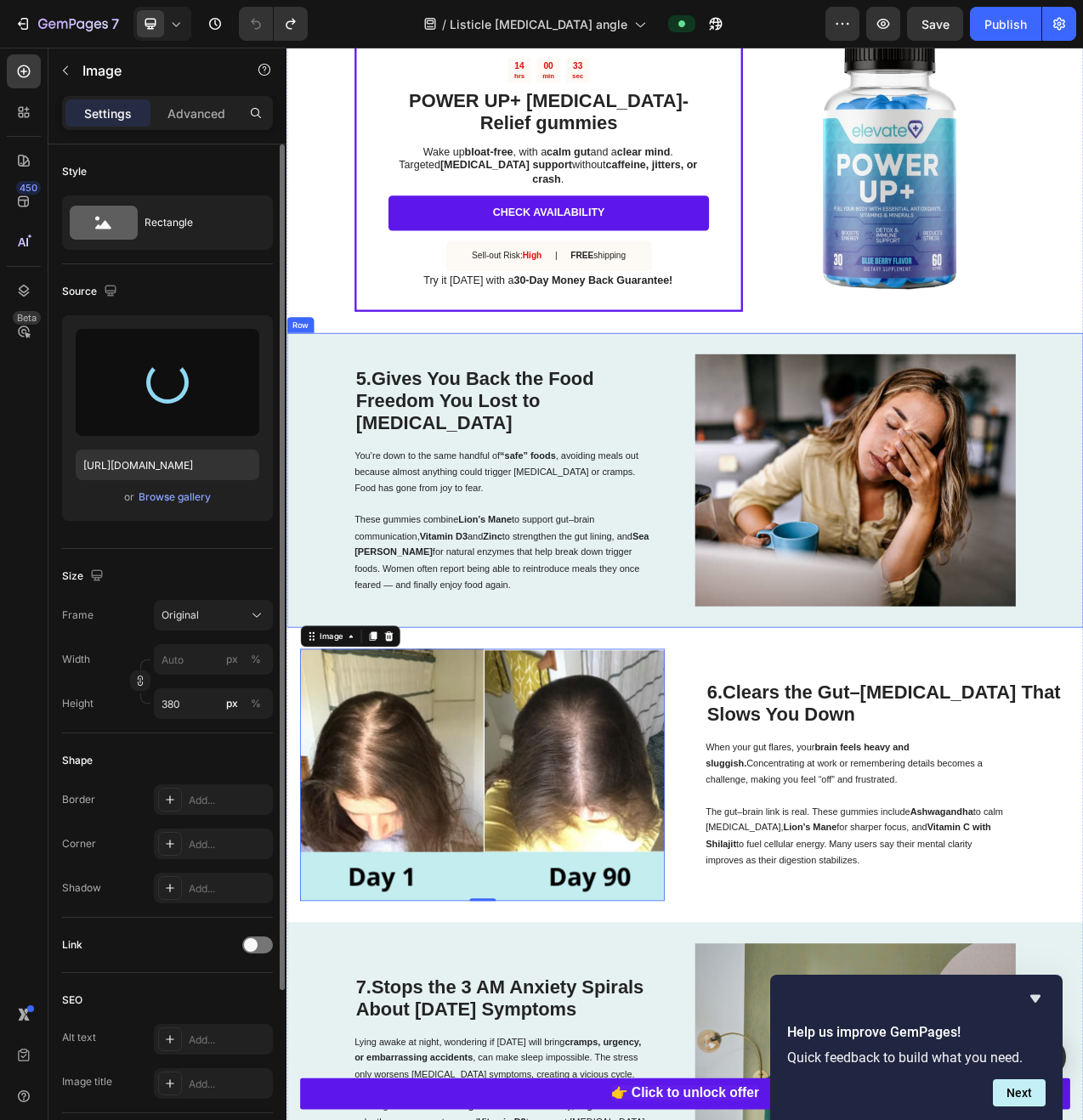
type input "[URL][DOMAIN_NAME]"
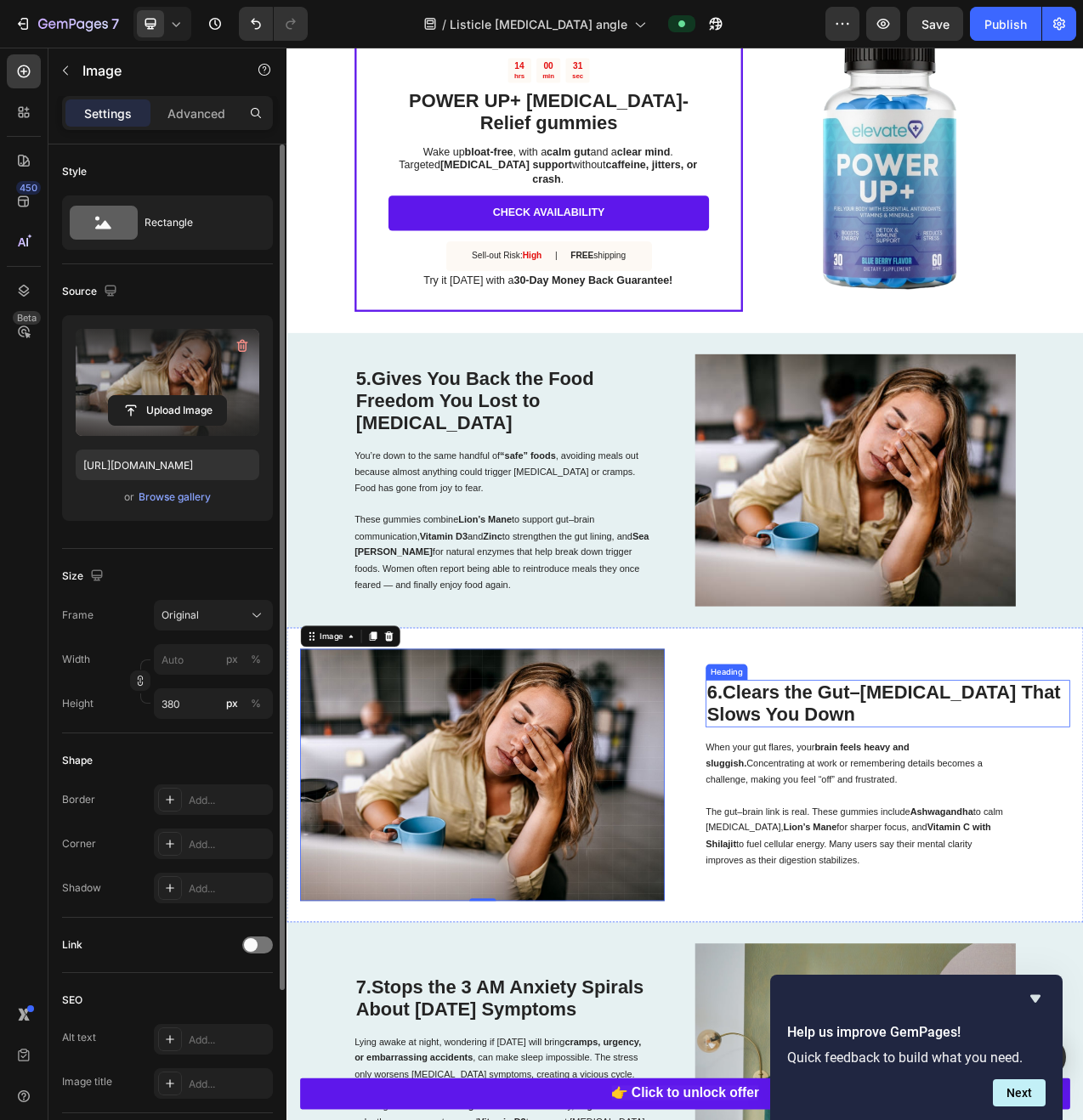
click at [902, 860] on strong "Clears the Gut–[MEDICAL_DATA] That Slows You Down" at bounding box center [1051, 887] width 453 height 55
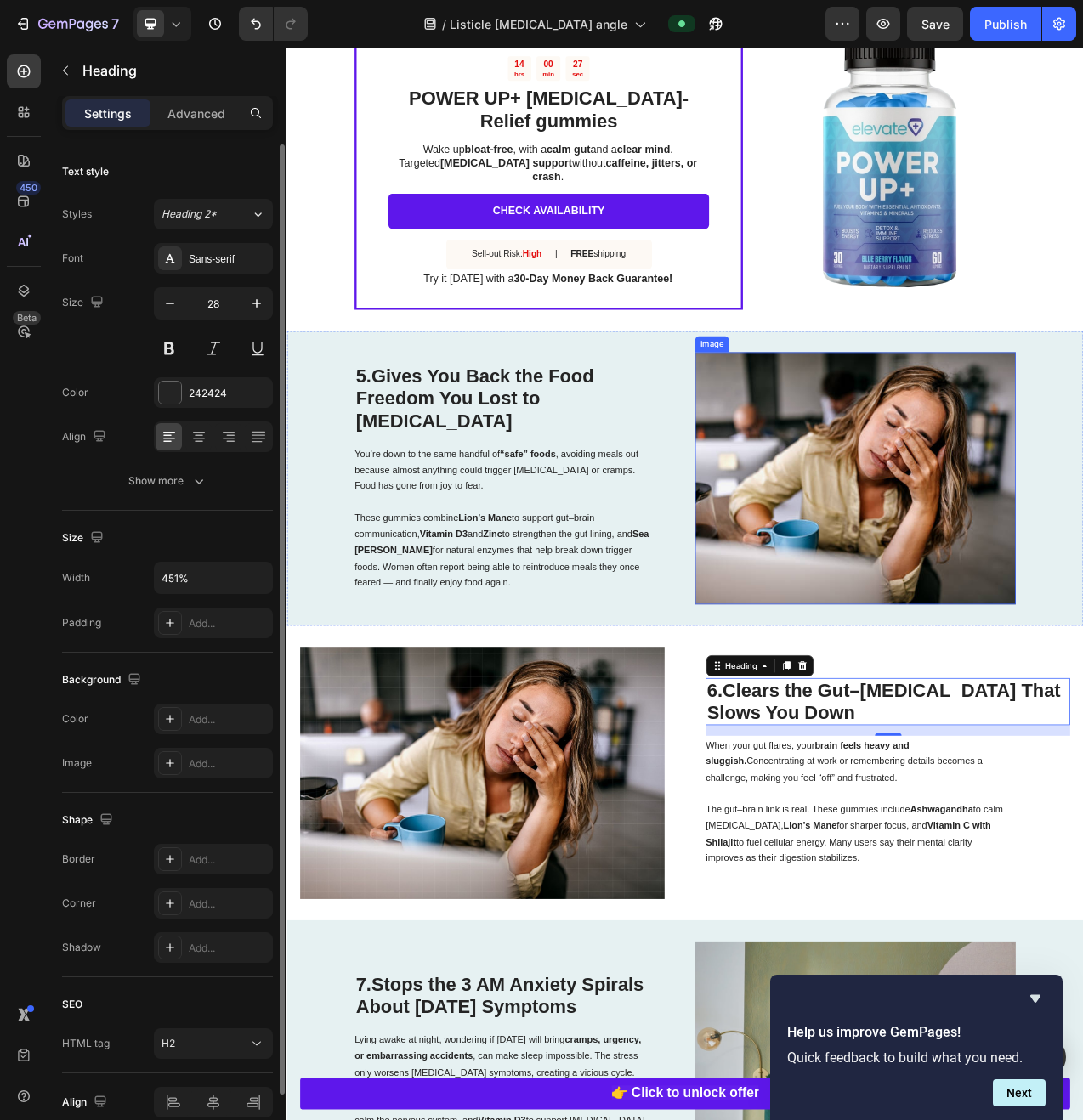
scroll to position [2663, 0]
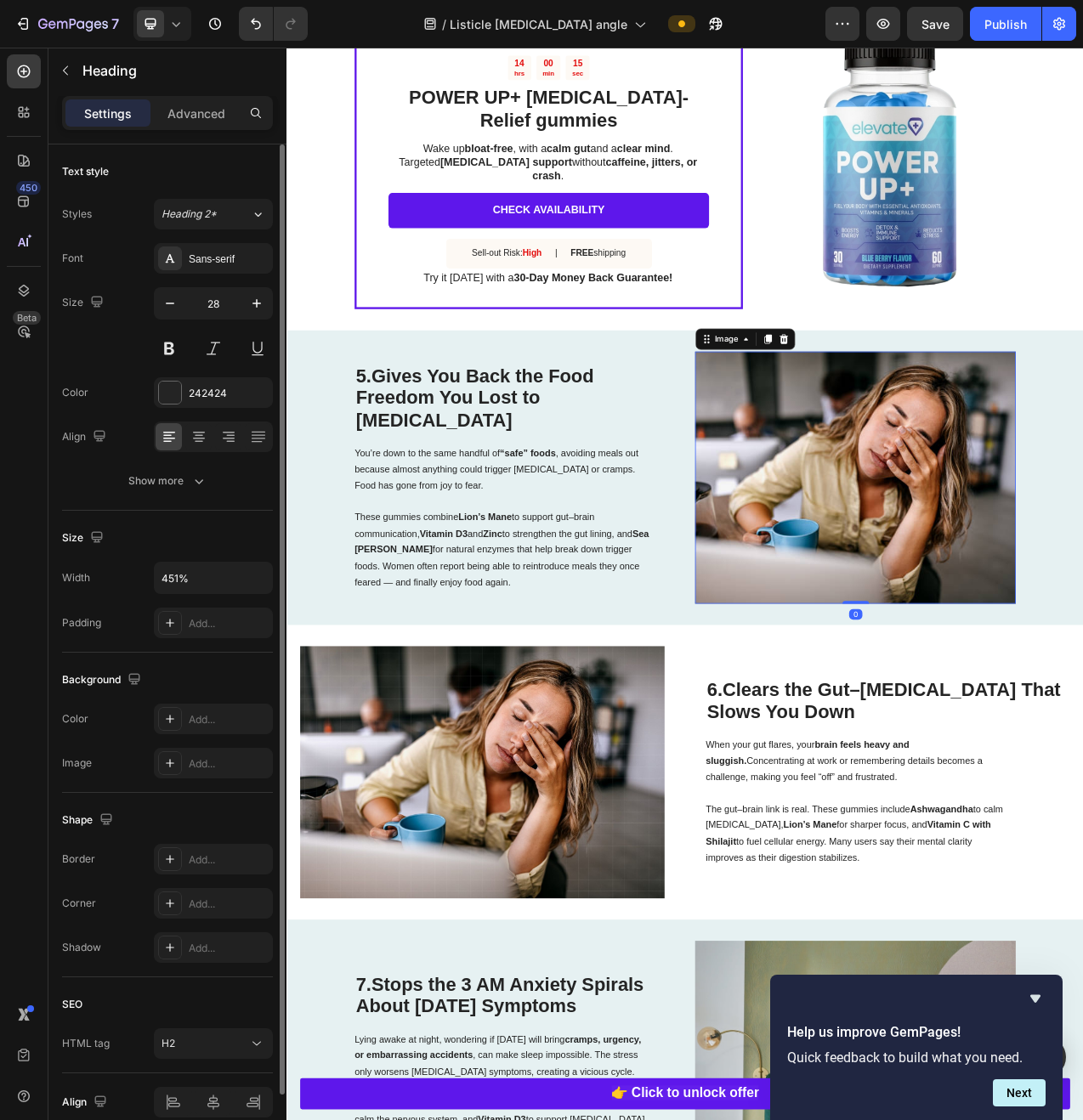
click at [1082, 616] on img at bounding box center [1014, 598] width 410 height 323
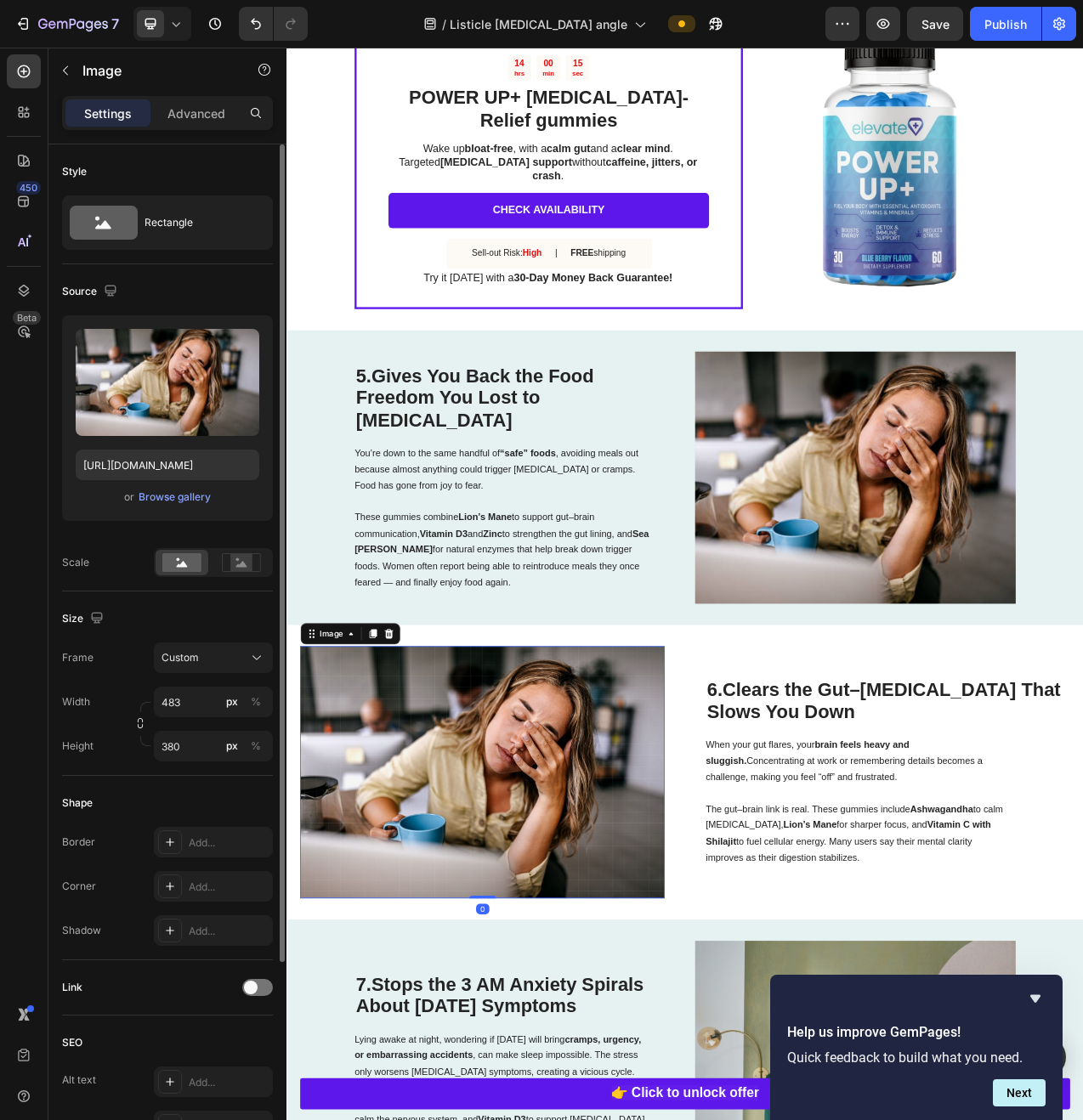
click at [754, 834] on img at bounding box center [537, 976] width 467 height 323
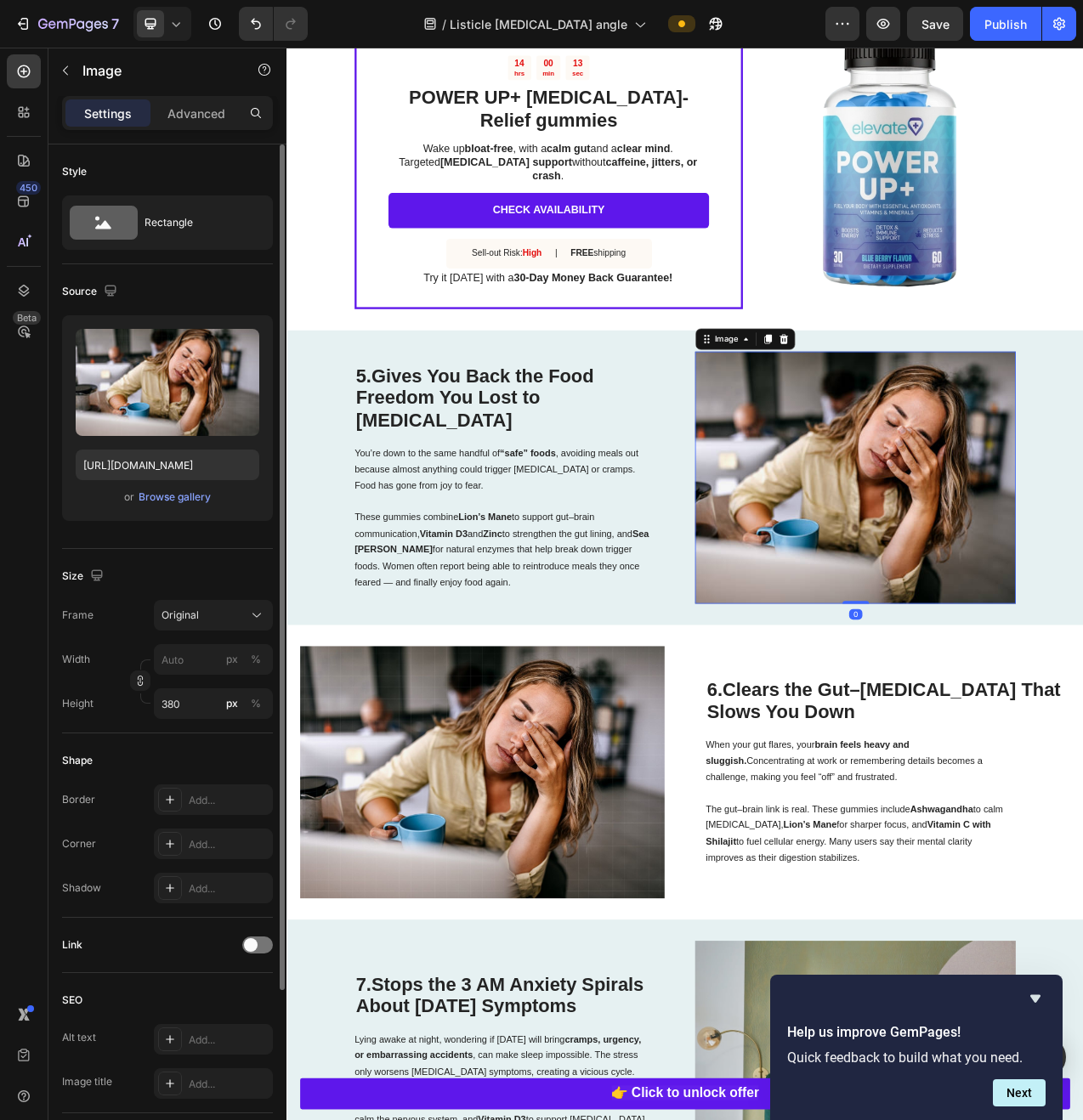
click at [1080, 624] on img at bounding box center [1014, 598] width 410 height 323
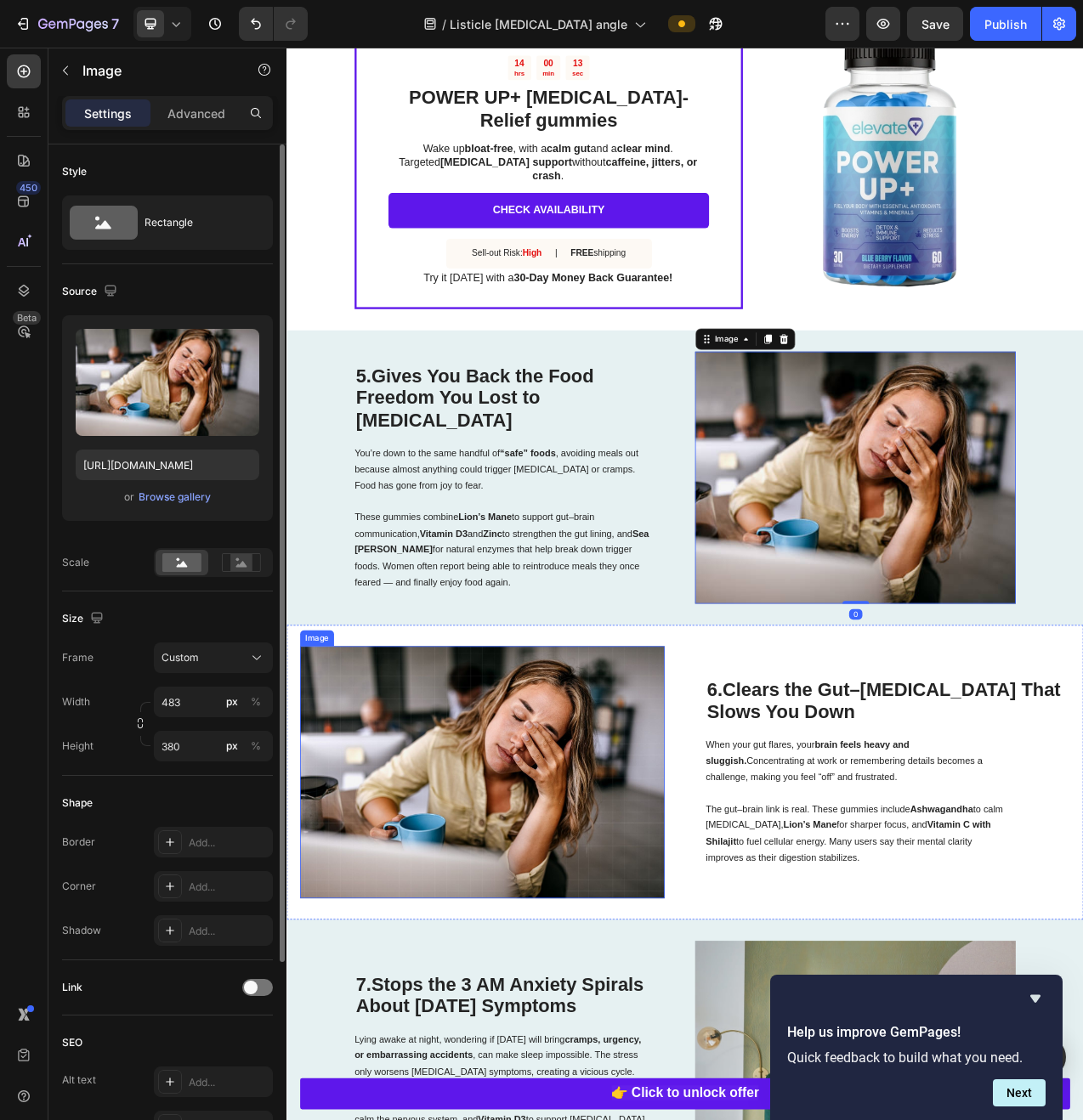
click at [632, 935] on img at bounding box center [537, 976] width 467 height 323
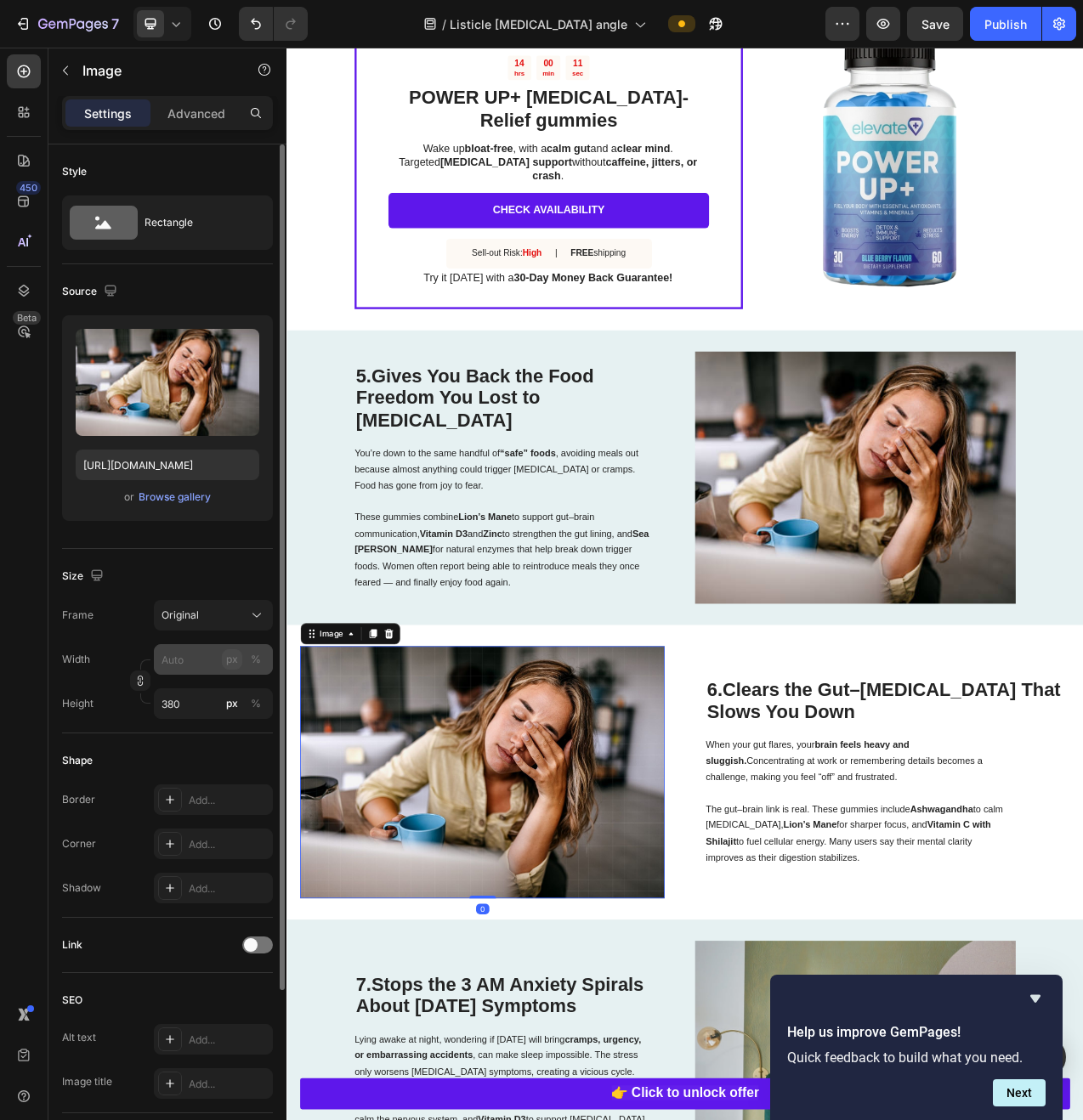
click at [227, 662] on div "px" at bounding box center [232, 660] width 12 height 15
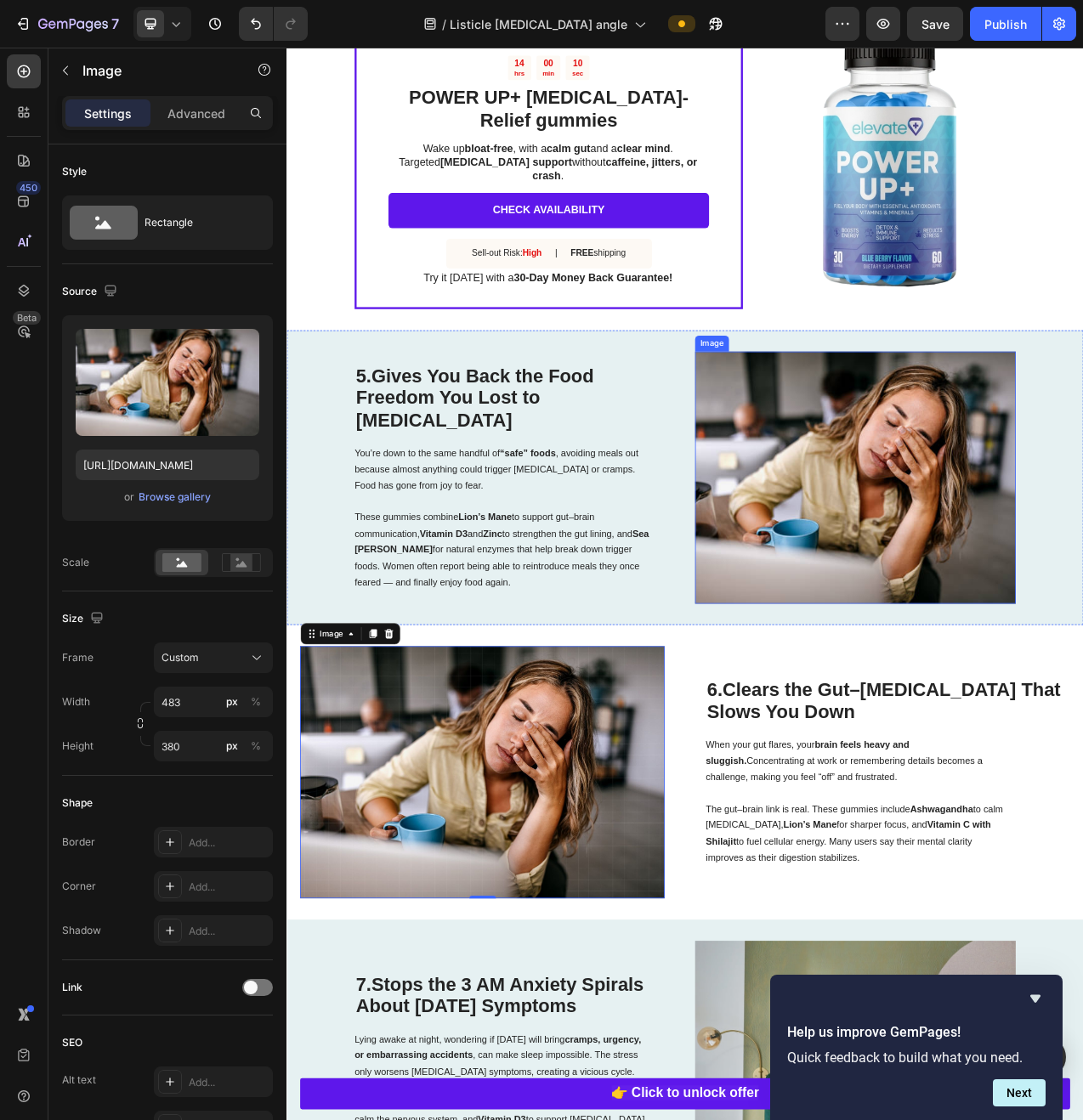
click at [1029, 528] on img at bounding box center [1014, 598] width 410 height 323
click at [563, 880] on img at bounding box center [537, 976] width 467 height 323
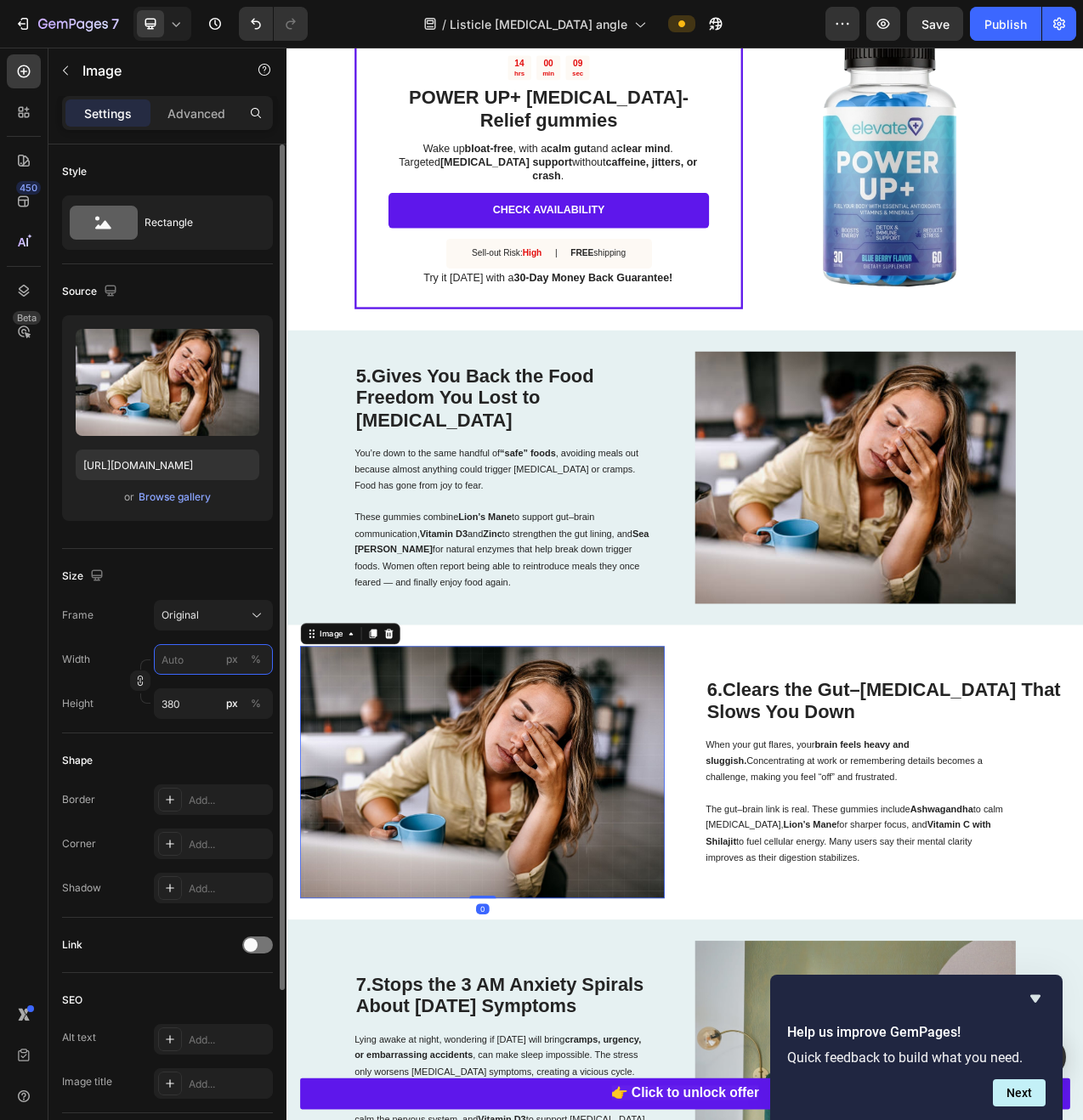
click at [200, 661] on input "px %" at bounding box center [213, 660] width 119 height 31
type input "4"
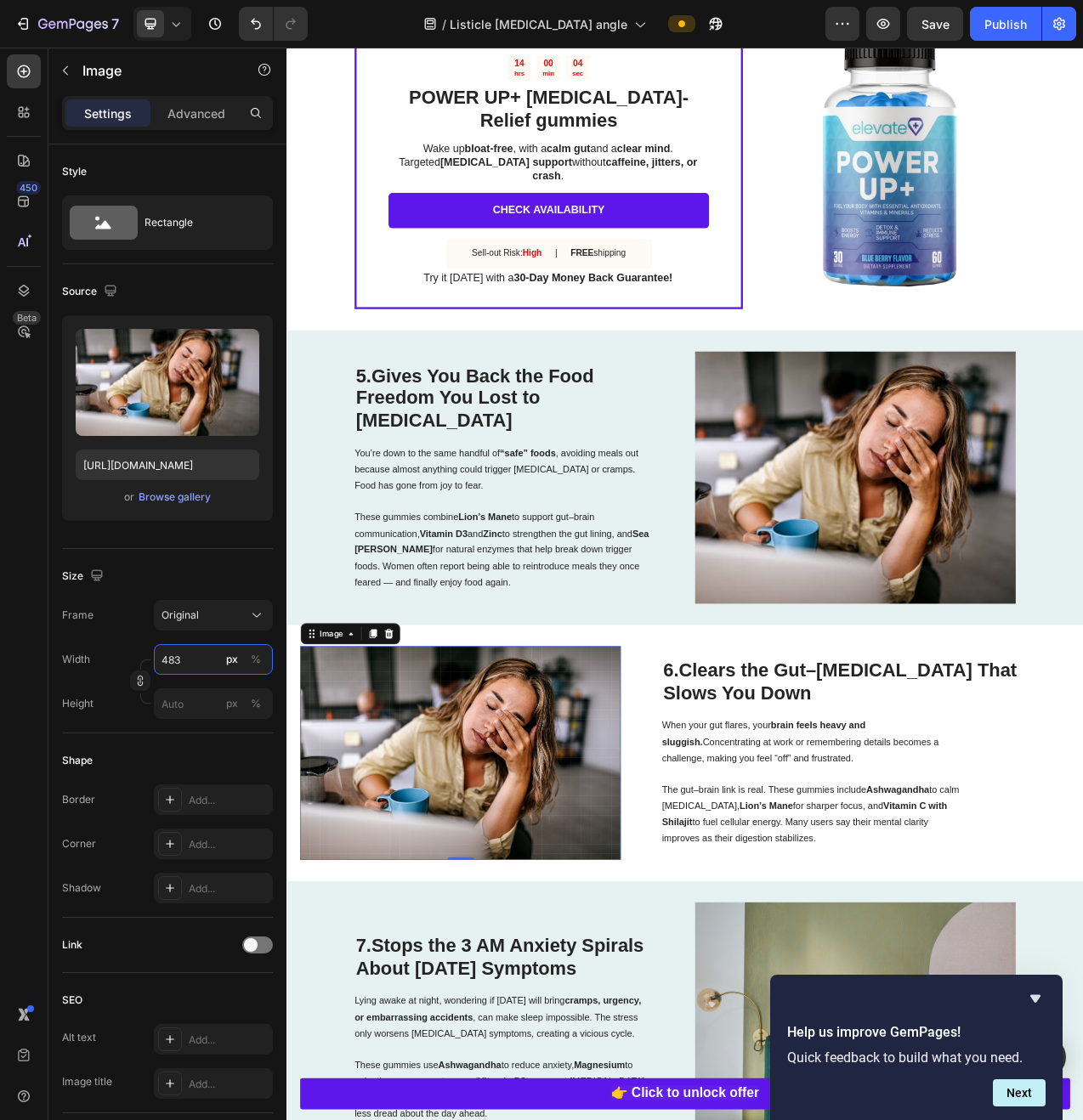
type input "483"
click at [686, 862] on img at bounding box center [509, 951] width 410 height 274
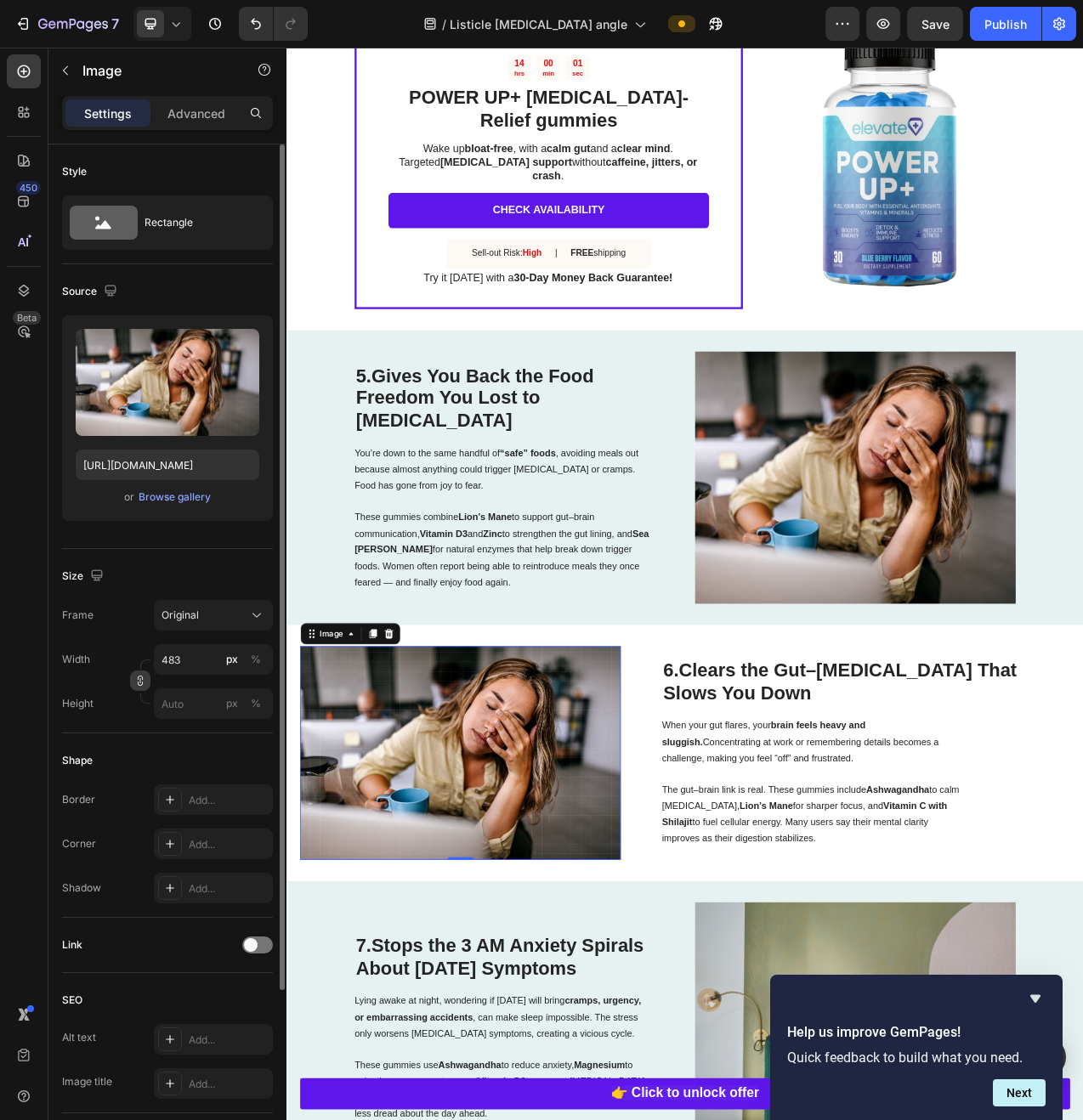
click at [138, 675] on button "button" at bounding box center [141, 681] width 21 height 21
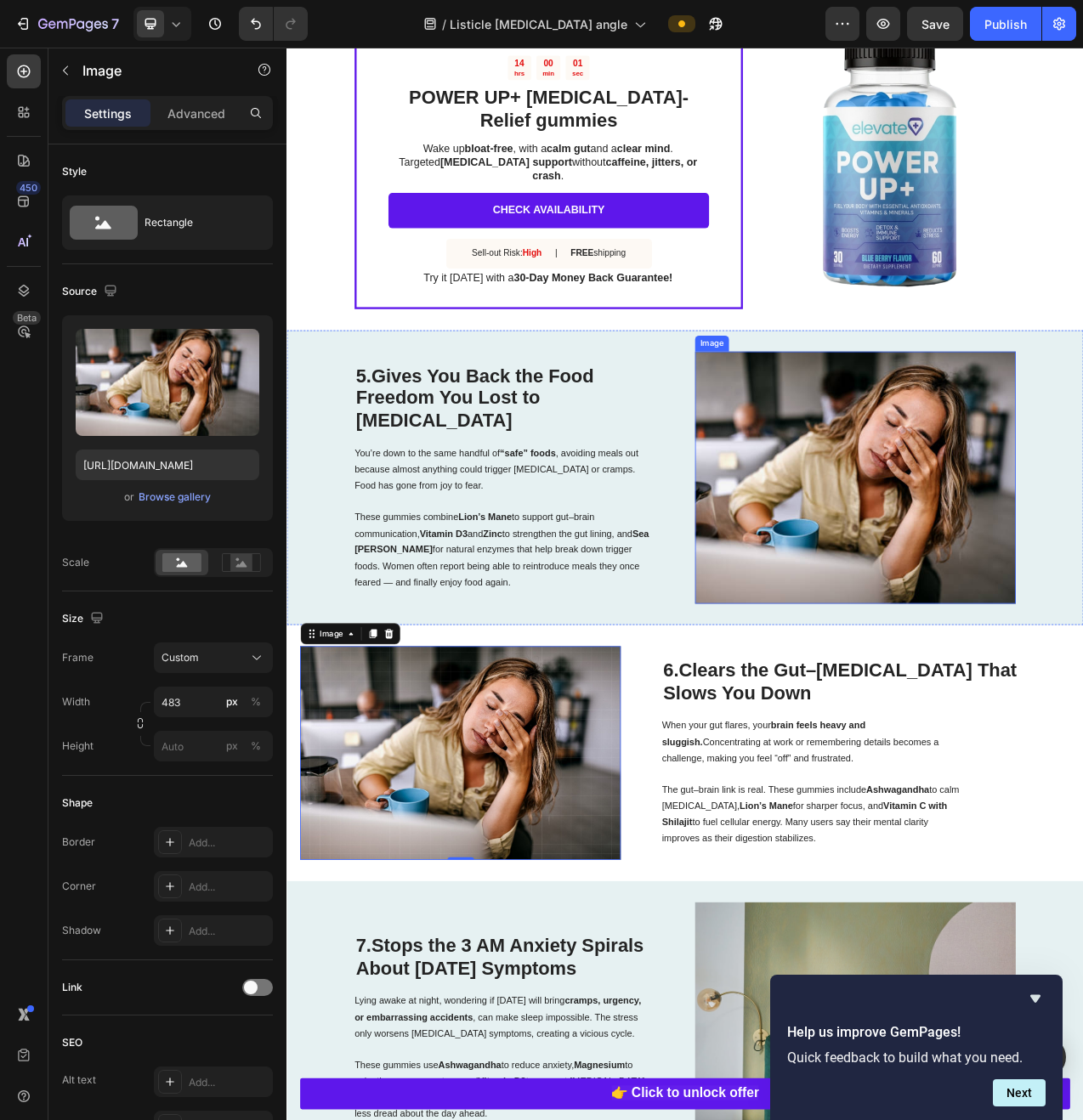
click at [944, 629] on img at bounding box center [1014, 598] width 410 height 323
click at [617, 861] on img at bounding box center [509, 951] width 410 height 274
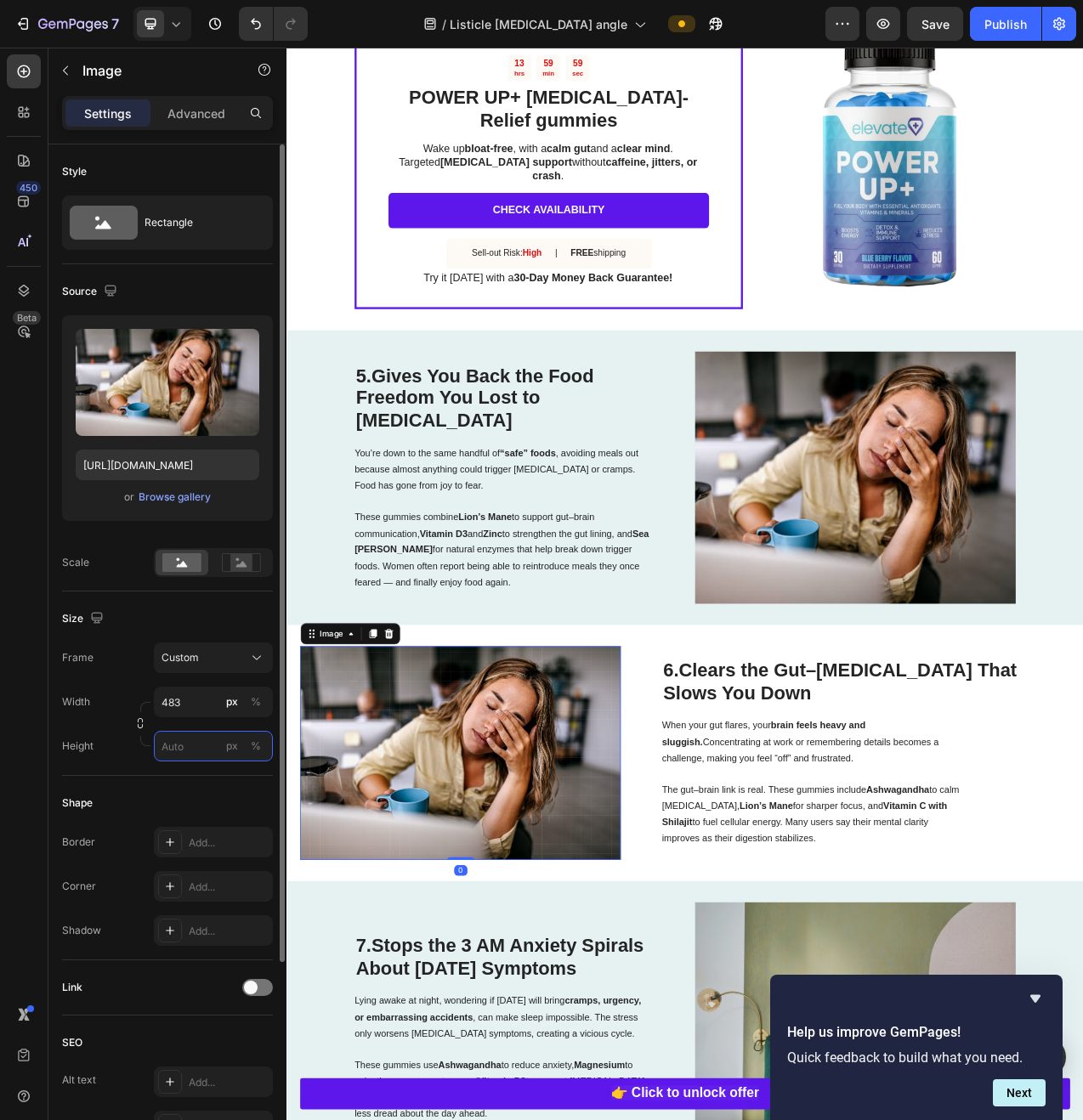
click at [190, 743] on input "px %" at bounding box center [213, 747] width 119 height 31
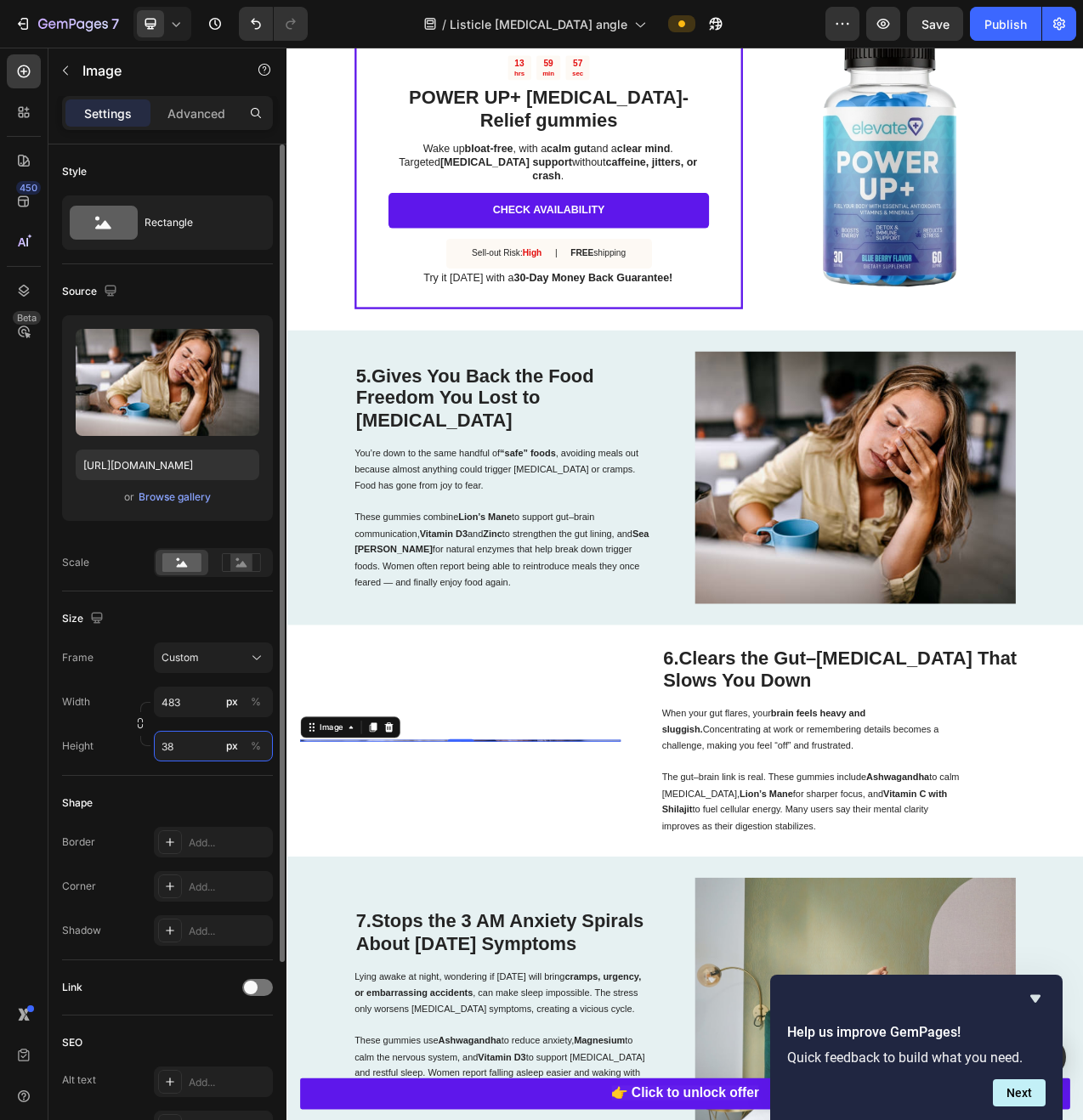
type input "380"
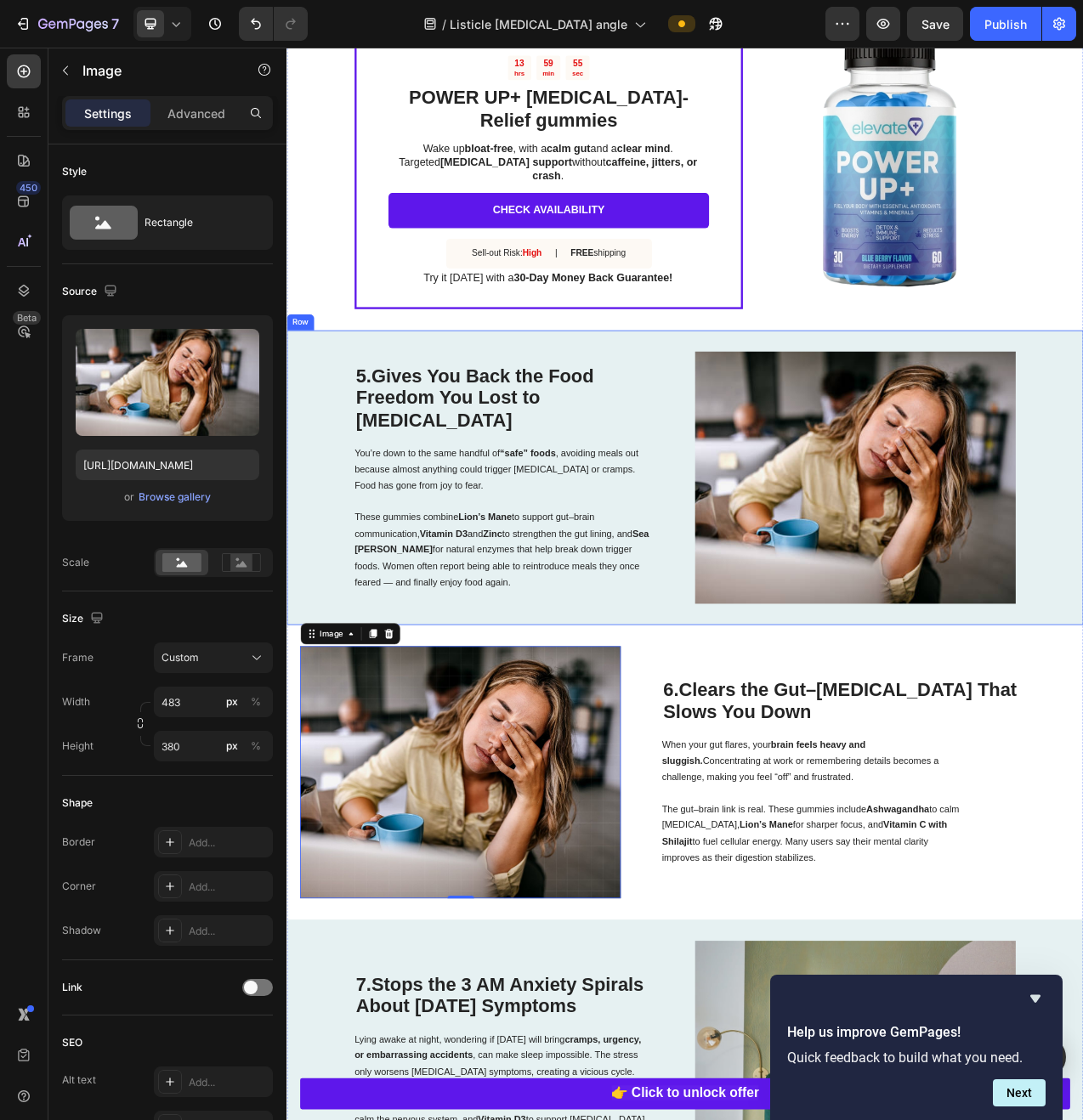
click at [1008, 736] on div "5. Gives You Back the Food Freedom You Lost to [MEDICAL_DATA] Heading You’re do…" at bounding box center [796, 598] width 1019 height 378
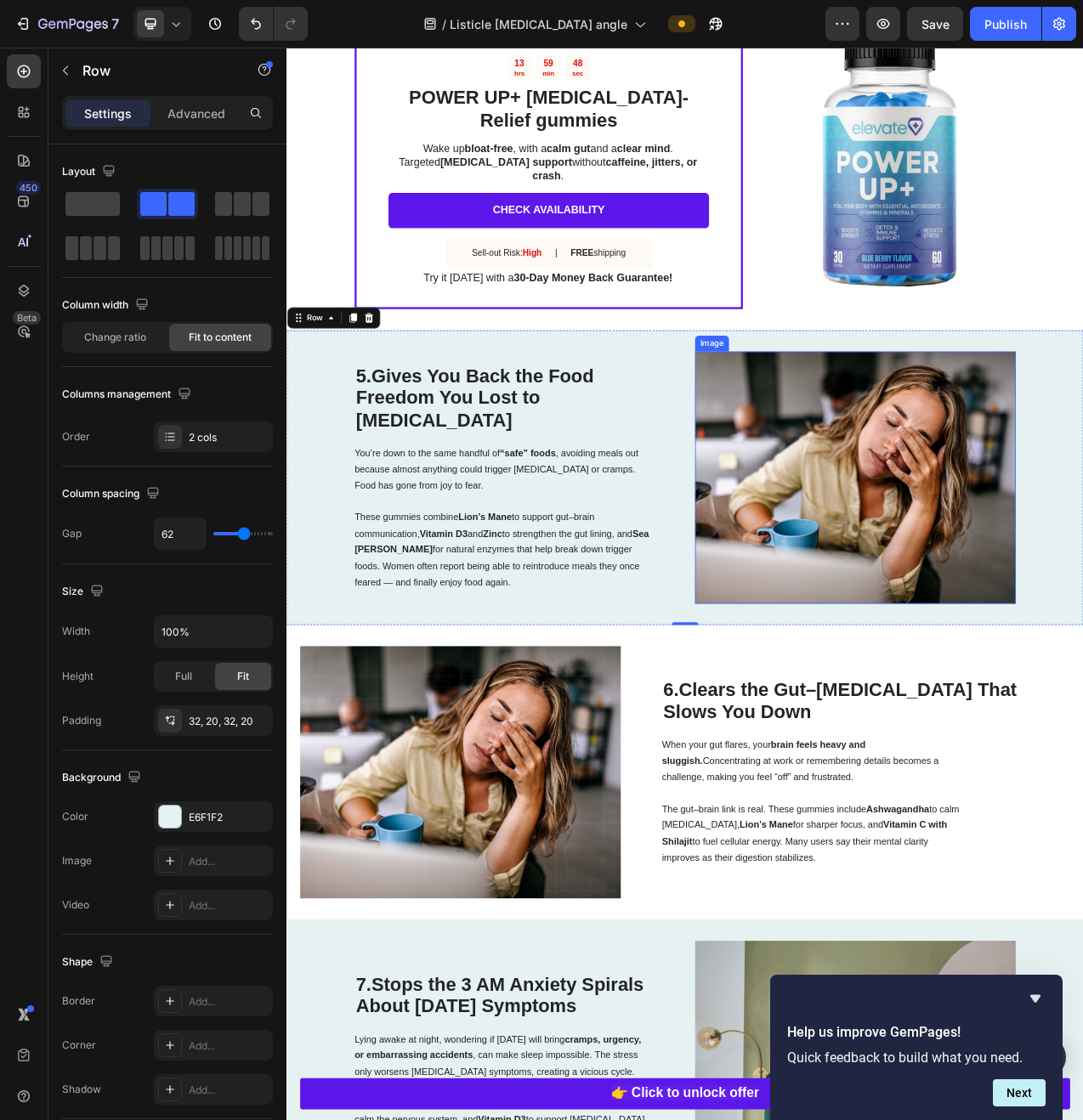
click at [965, 594] on img at bounding box center [1014, 598] width 410 height 323
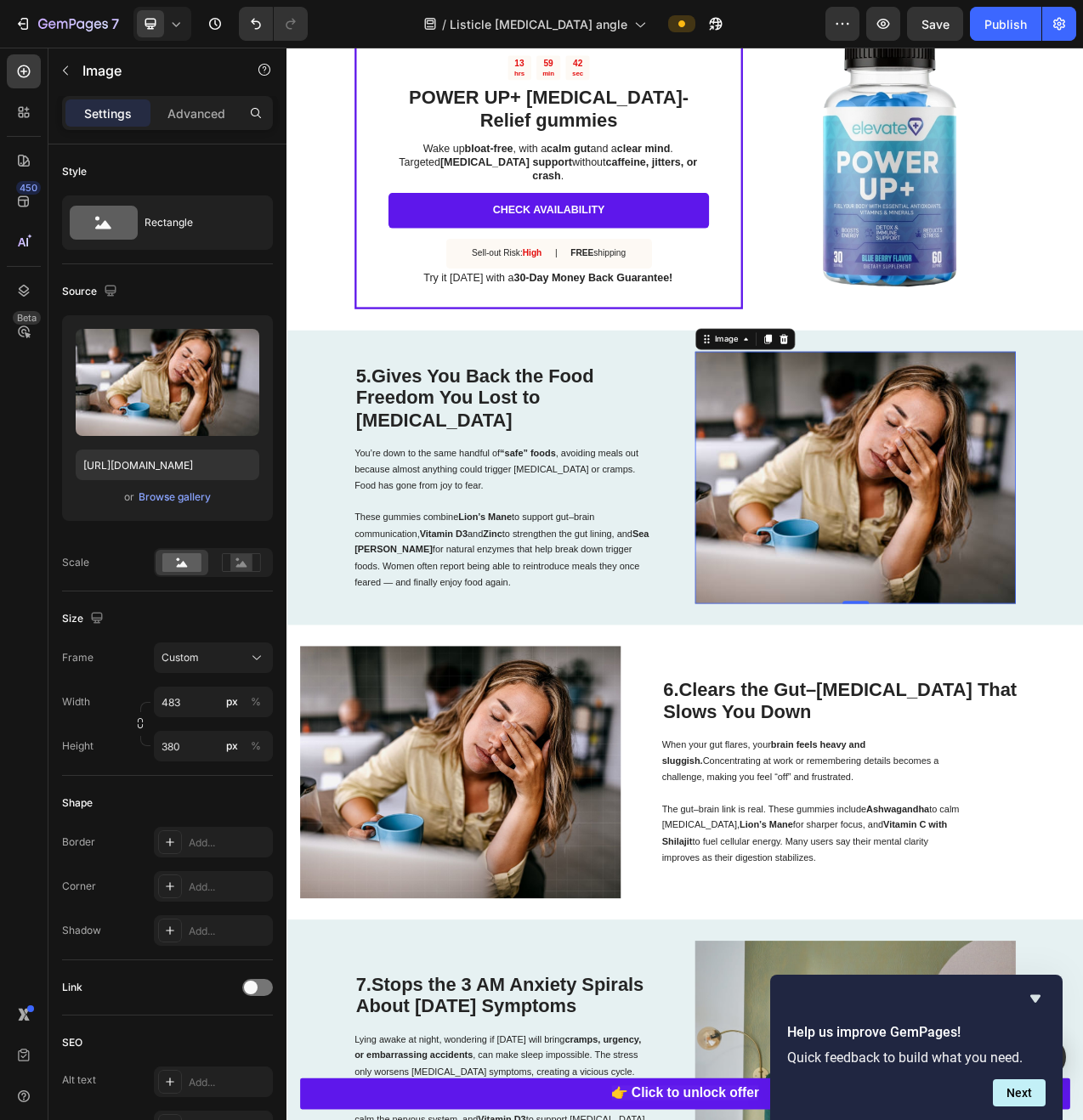
click at [858, 481] on img at bounding box center [1014, 598] width 410 height 323
click at [843, 413] on div "Image" at bounding box center [849, 421] width 37 height 15
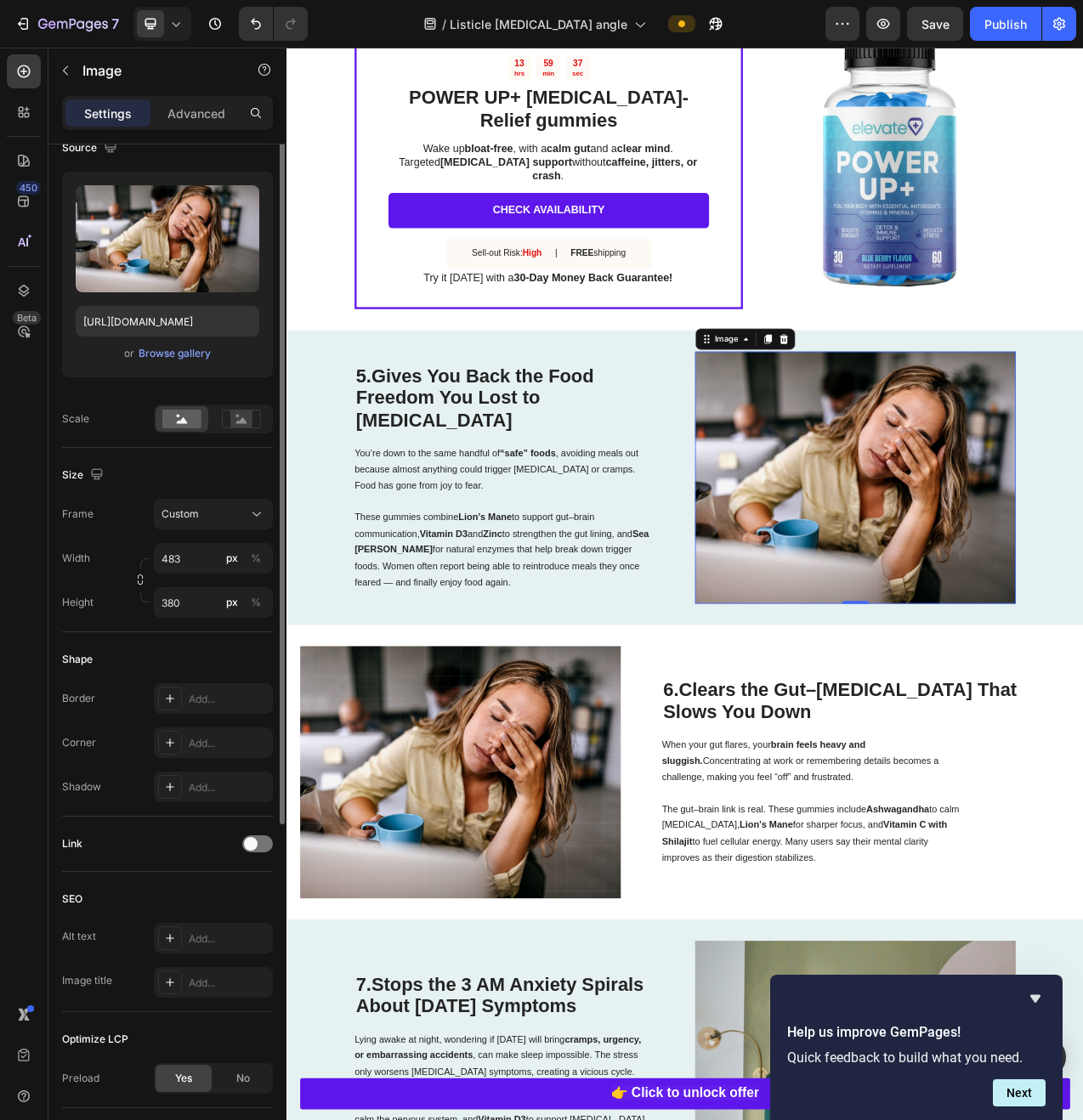
scroll to position [257, 0]
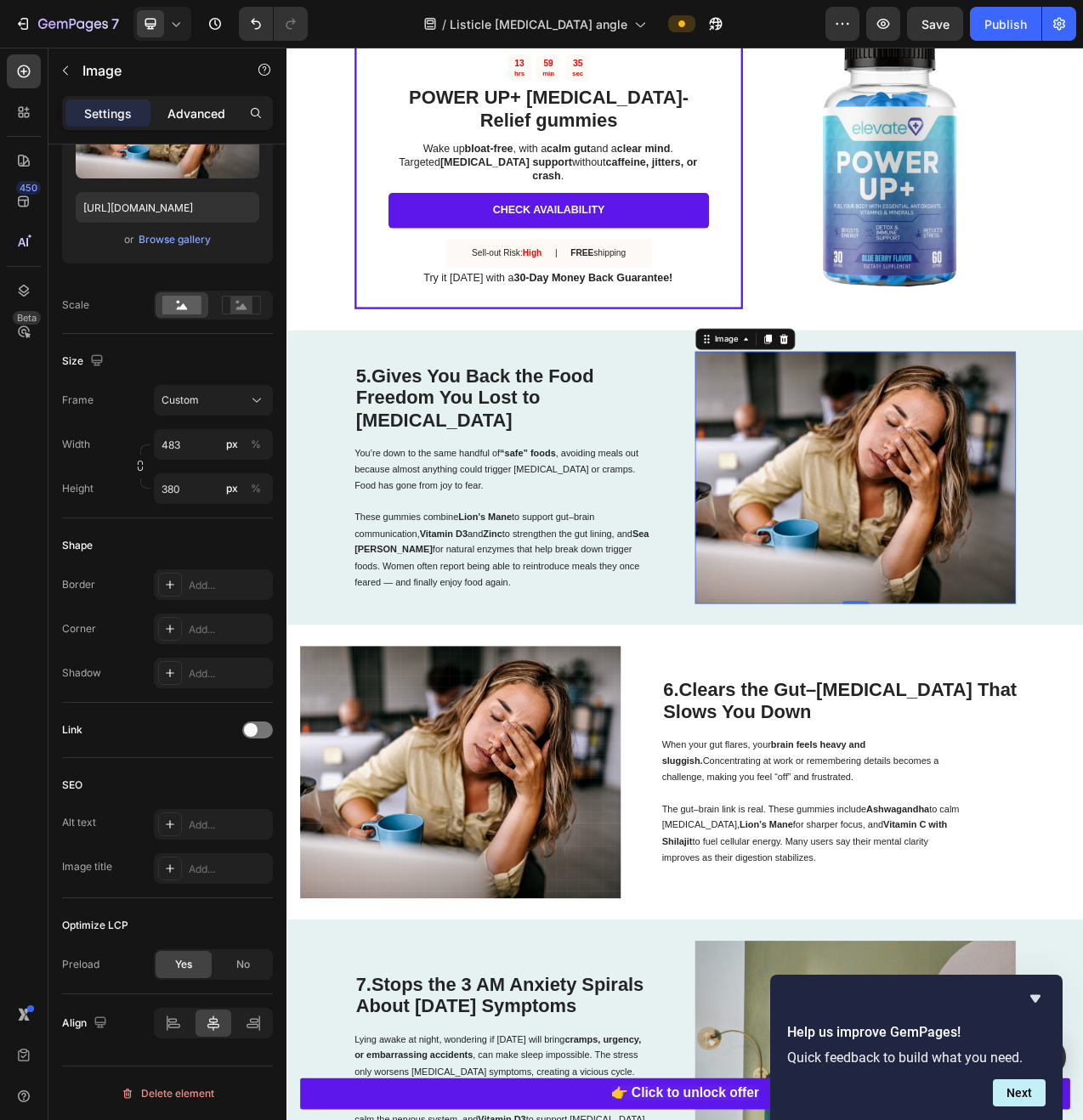
click at [191, 112] on p "Advanced" at bounding box center [196, 113] width 57 height 18
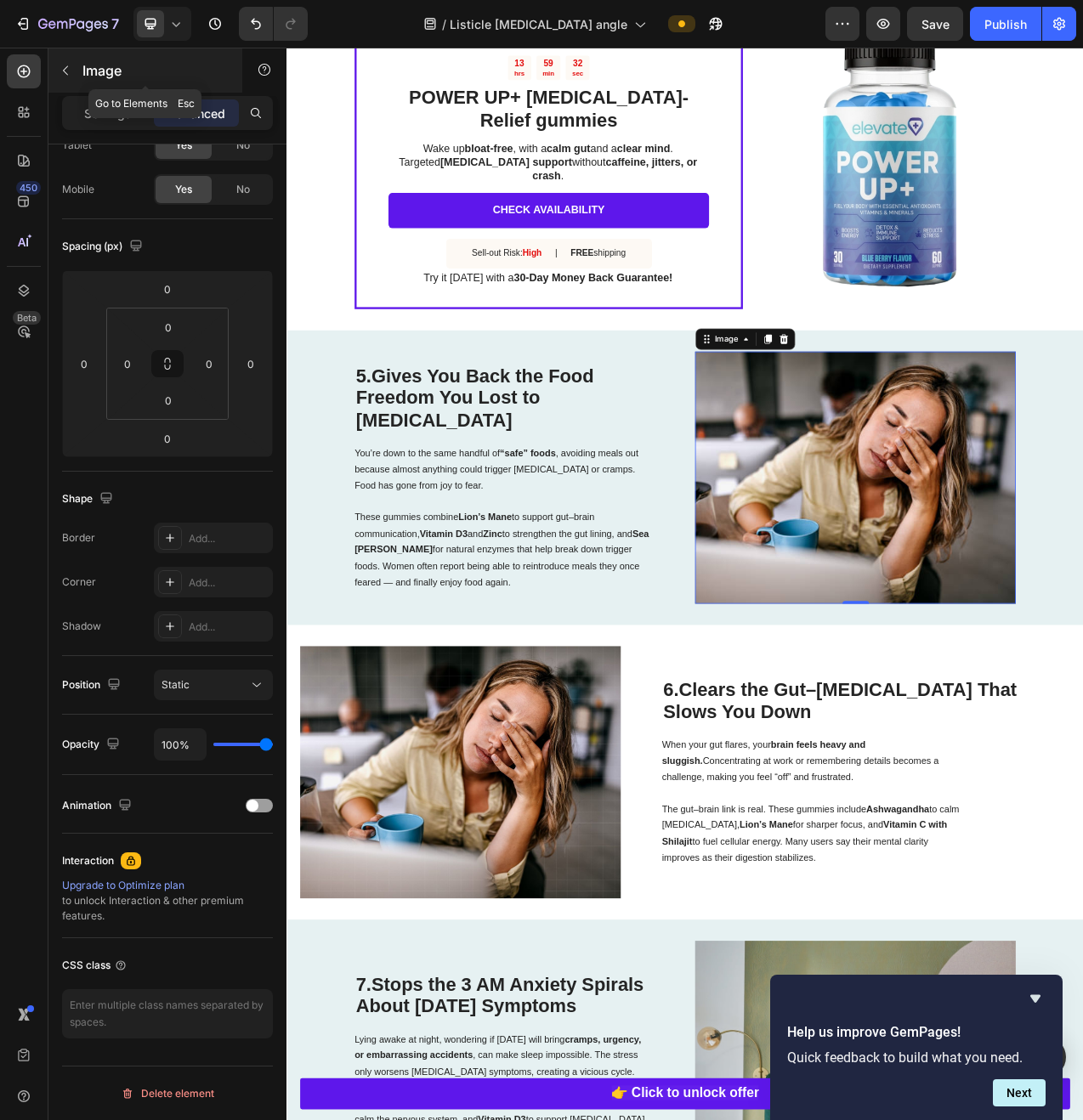
click at [78, 78] on button "button" at bounding box center [65, 70] width 27 height 27
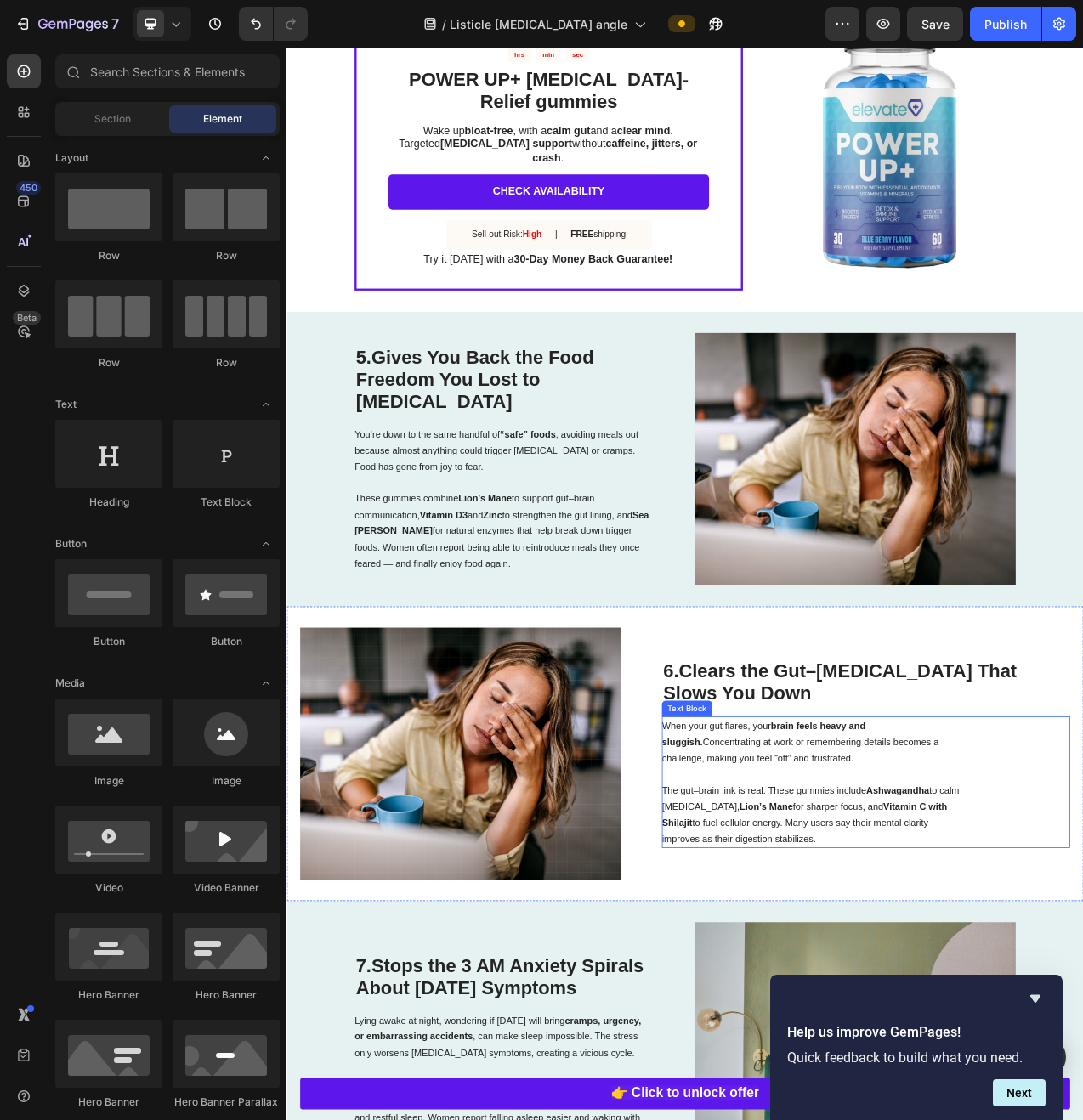
scroll to position [2690, 0]
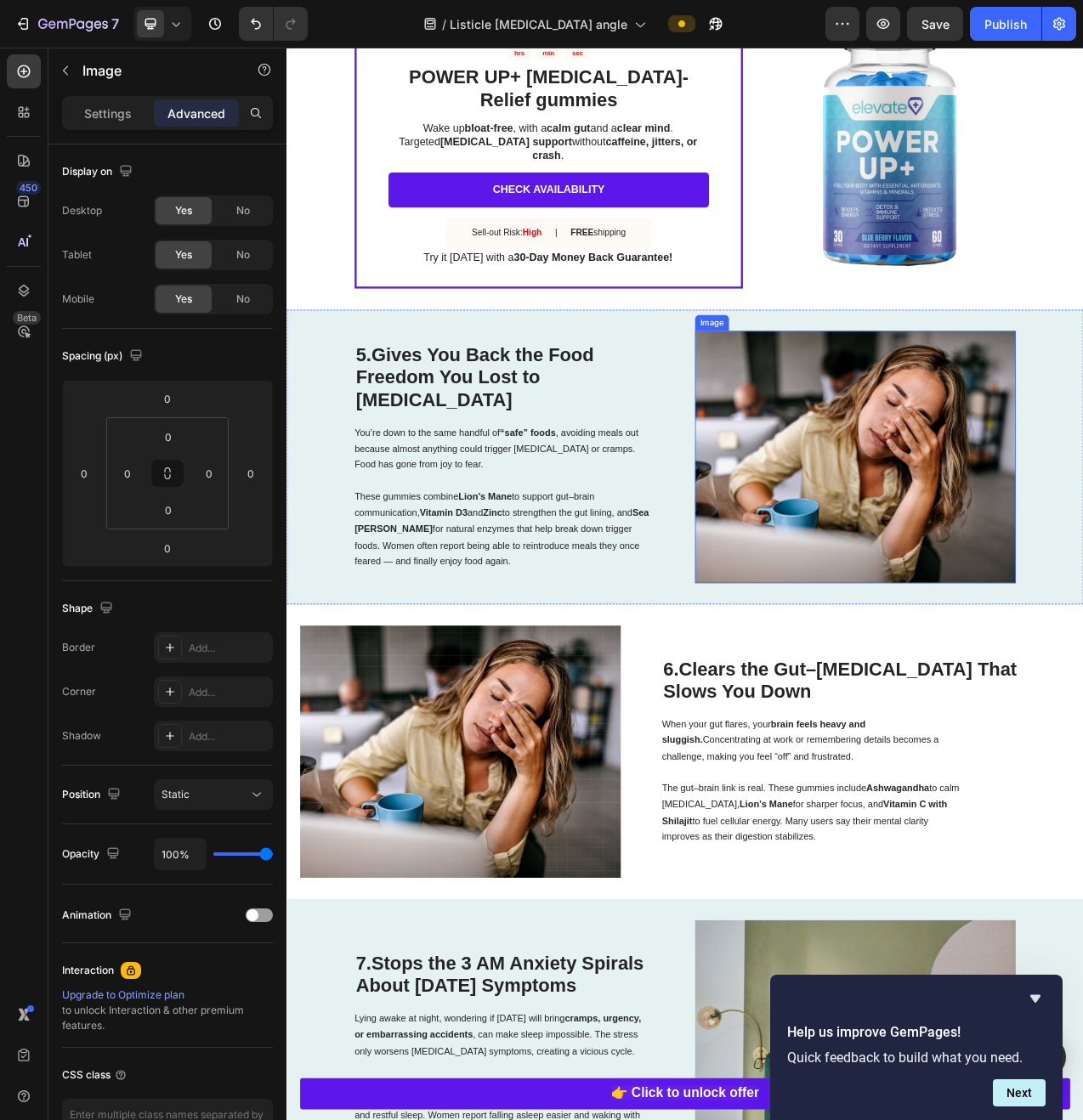
click at [841, 624] on img at bounding box center [1014, 572] width 410 height 323
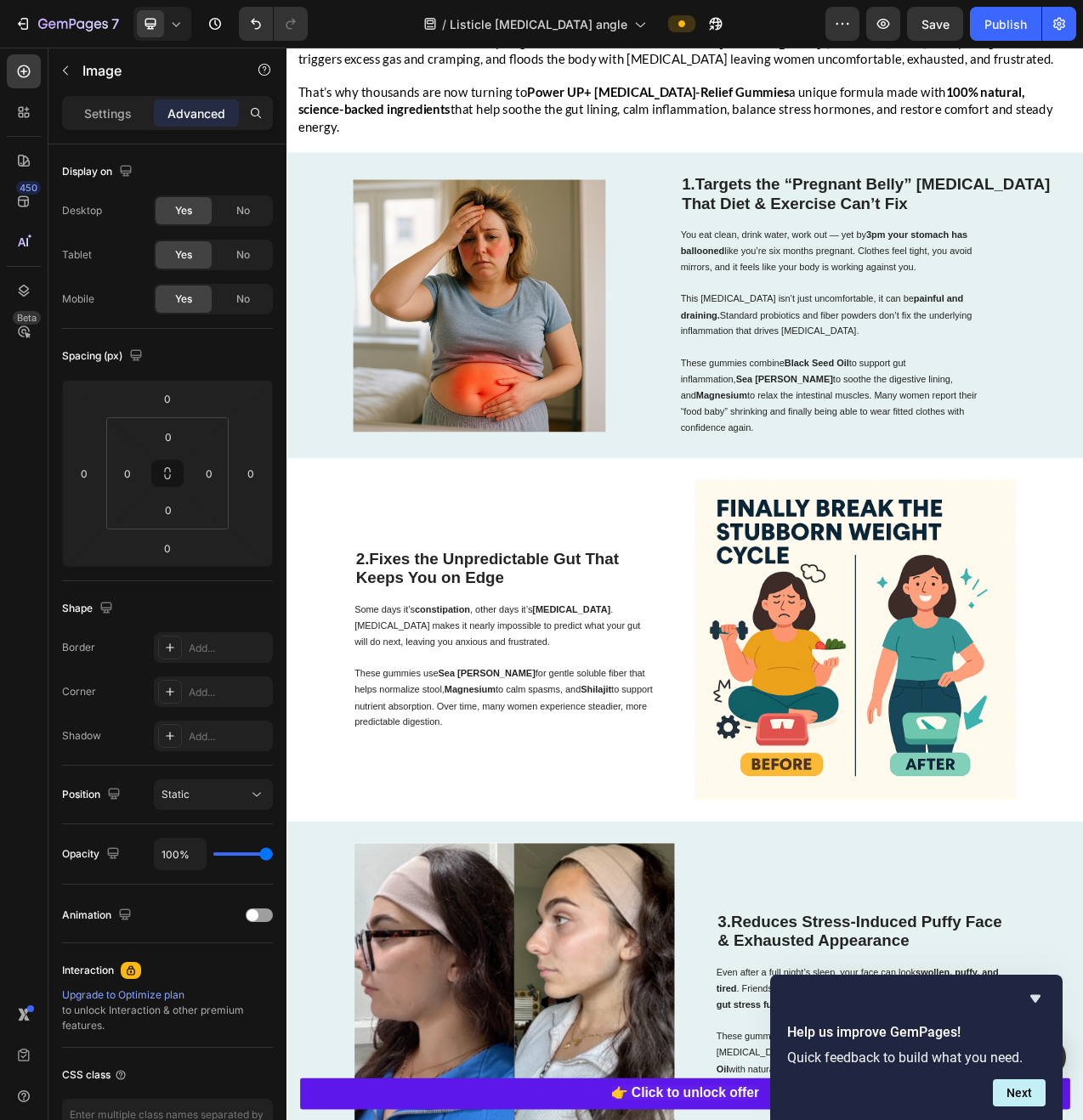
scroll to position [798, 0]
click at [1036, 997] on icon "Hide survey" at bounding box center [1035, 999] width 10 height 8
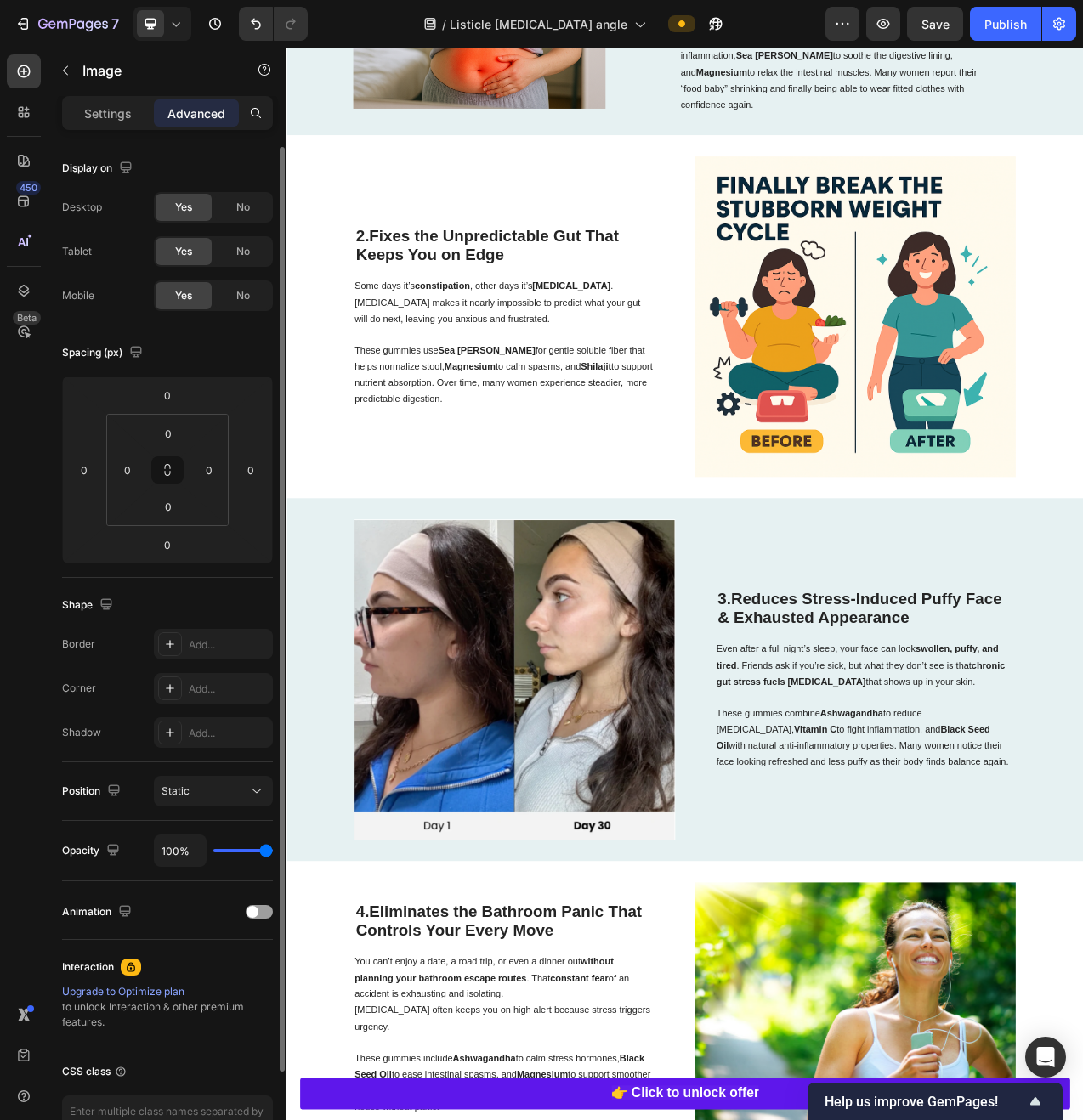
scroll to position [1227, 0]
